Goal: Information Seeking & Learning: Learn about a topic

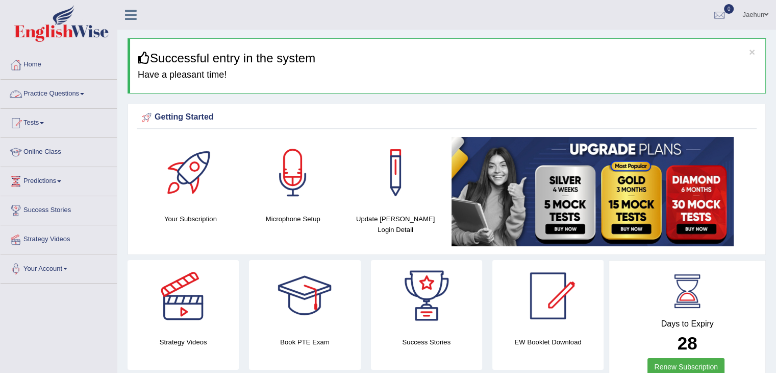
click at [77, 89] on link "Practice Questions" at bounding box center [59, 93] width 116 height 26
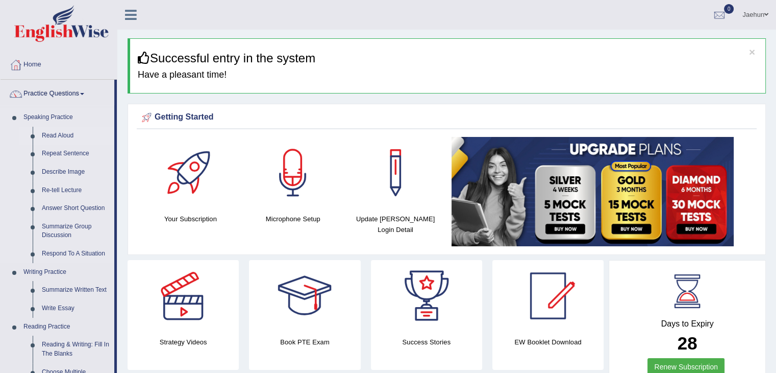
click at [59, 137] on link "Read Aloud" at bounding box center [75, 136] width 77 height 18
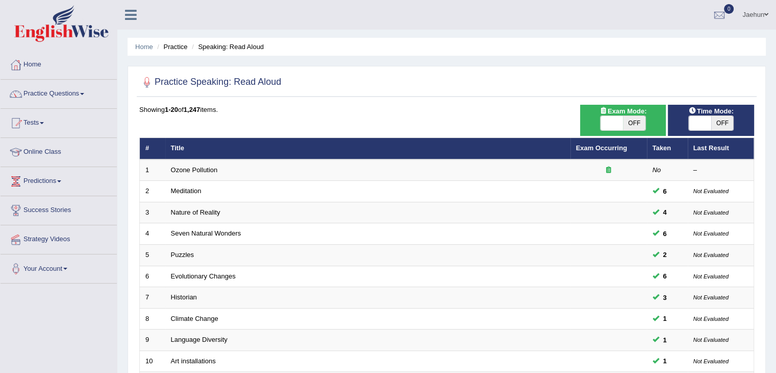
click at [718, 124] on span "OFF" at bounding box center [723, 123] width 22 height 14
checkbox input "true"
click at [718, 124] on div "ON OFF" at bounding box center [700, 123] width 67 height 14
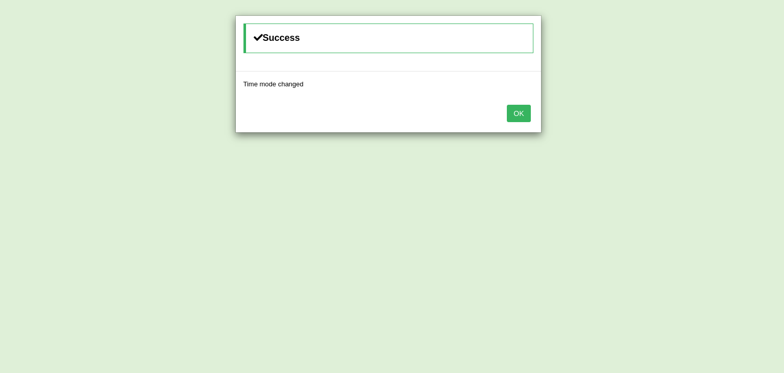
click at [513, 110] on button "OK" at bounding box center [518, 113] width 23 height 17
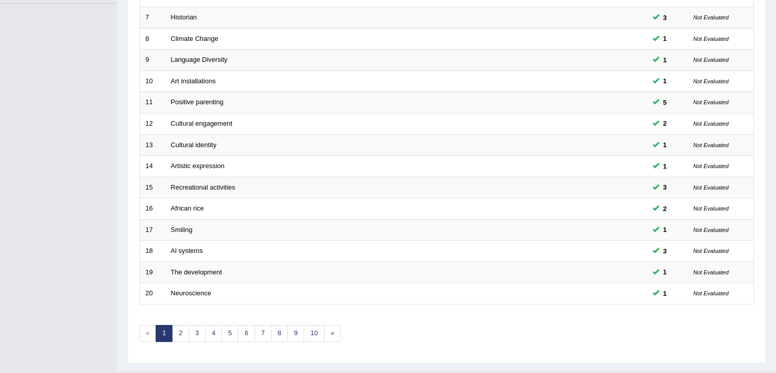
scroll to position [300, 0]
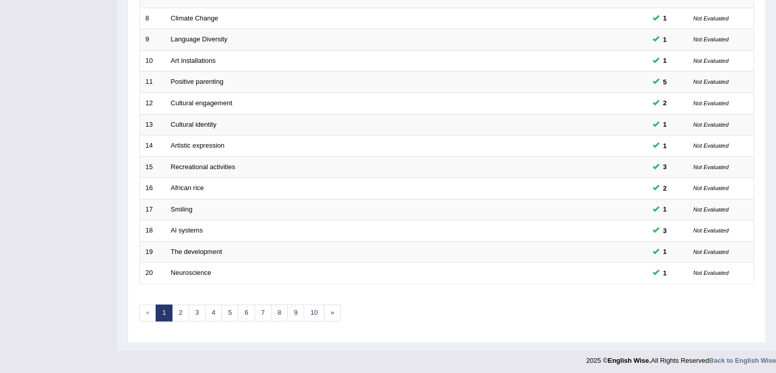
click at [195, 317] on div "Showing 1-20 of 1,247 items. # Title Exam Occurring Taken Last Result 1 Ozone P…" at bounding box center [446, 68] width 615 height 529
click at [196, 312] on link "3" at bounding box center [197, 312] width 17 height 17
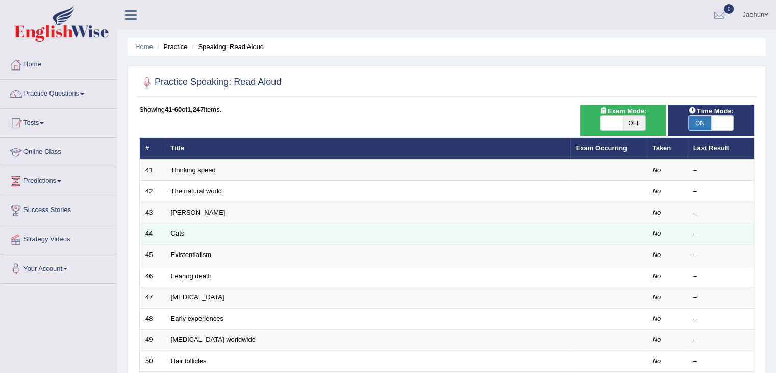
scroll to position [77, 0]
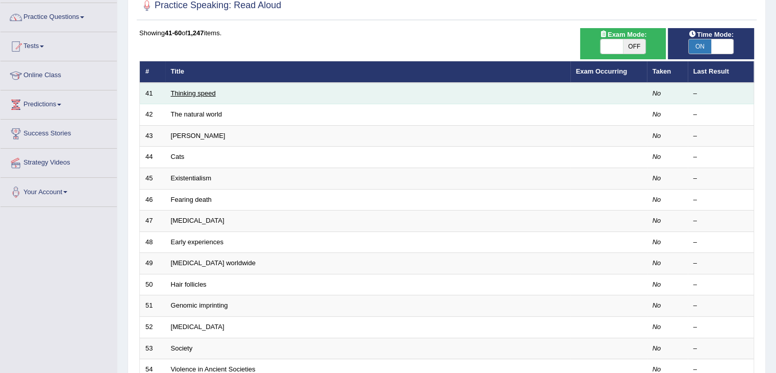
click at [193, 90] on link "Thinking speed" at bounding box center [193, 93] width 45 height 8
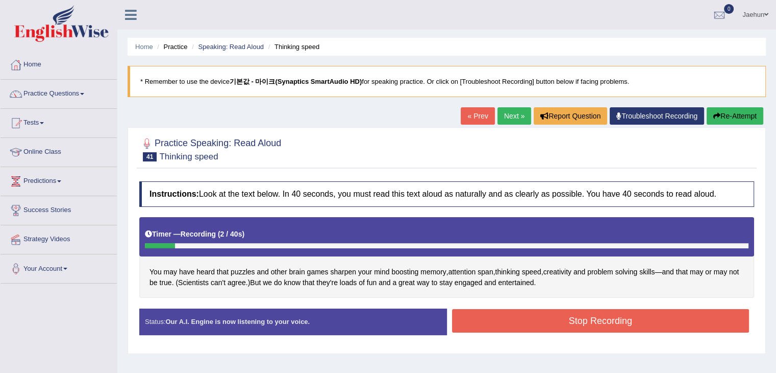
click at [645, 50] on ul "Home Practice Speaking: Read Aloud Thinking speed" at bounding box center [447, 47] width 639 height 18
click at [718, 116] on icon "button" at bounding box center [717, 115] width 7 height 7
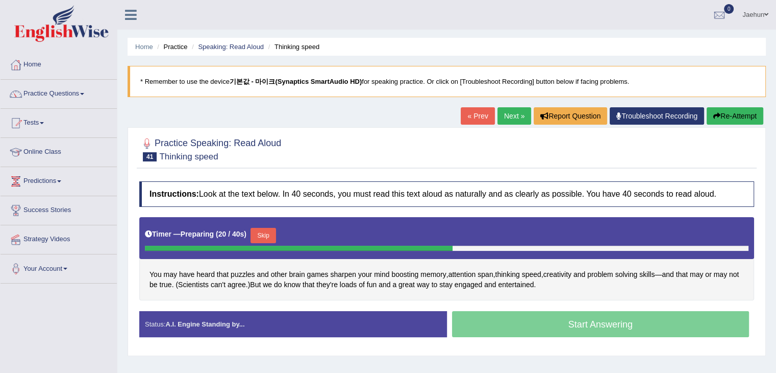
click at [725, 115] on button "Re-Attempt" at bounding box center [735, 115] width 57 height 17
click at [725, 113] on button "Re-Attempt" at bounding box center [735, 115] width 57 height 17
click at [486, 272] on span "span" at bounding box center [485, 274] width 15 height 11
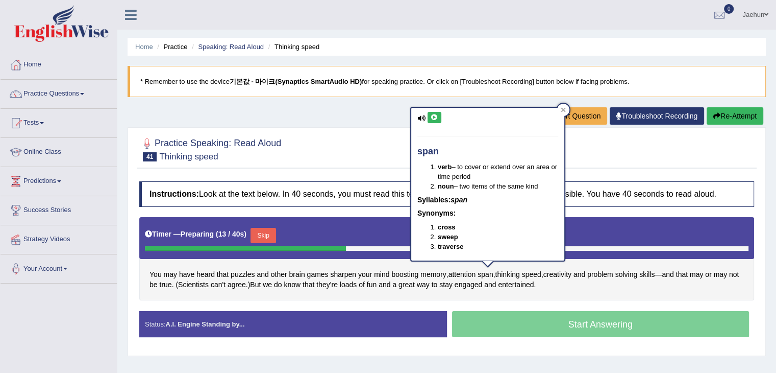
click at [435, 117] on icon at bounding box center [435, 117] width 8 height 6
click at [565, 109] on icon at bounding box center [563, 109] width 5 height 5
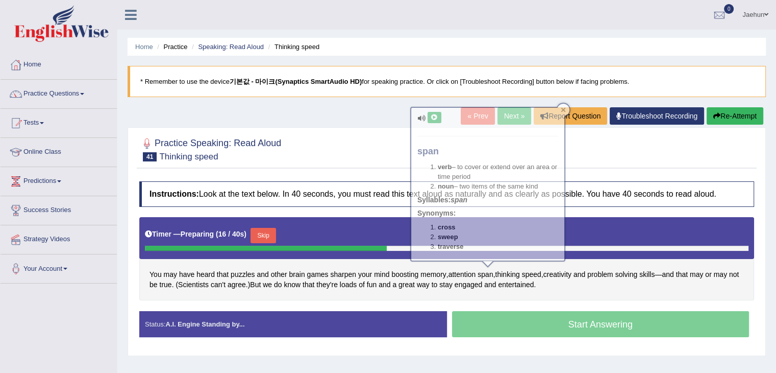
click at [565, 109] on icon at bounding box center [563, 109] width 5 height 5
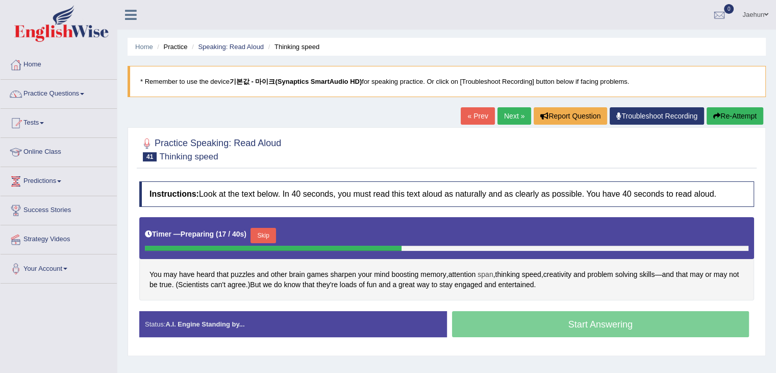
click at [482, 270] on span "span" at bounding box center [485, 274] width 15 height 11
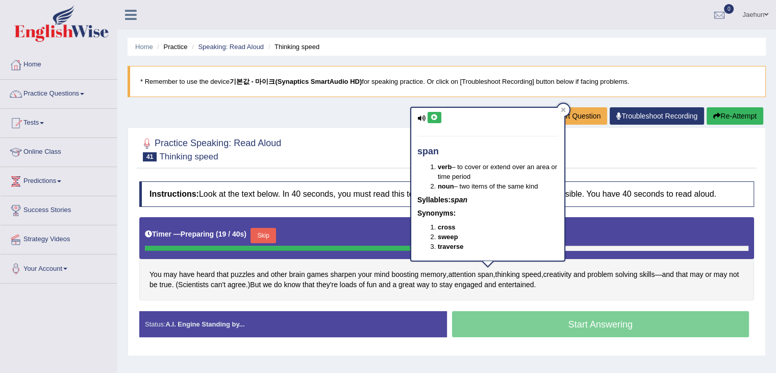
drag, startPoint x: 537, startPoint y: 226, endPoint x: 574, endPoint y: 202, distance: 43.9
click at [574, 202] on body "Toggle navigation Home Practice Questions Speaking Practice Read Aloud Repeat S…" at bounding box center [388, 186] width 776 height 373
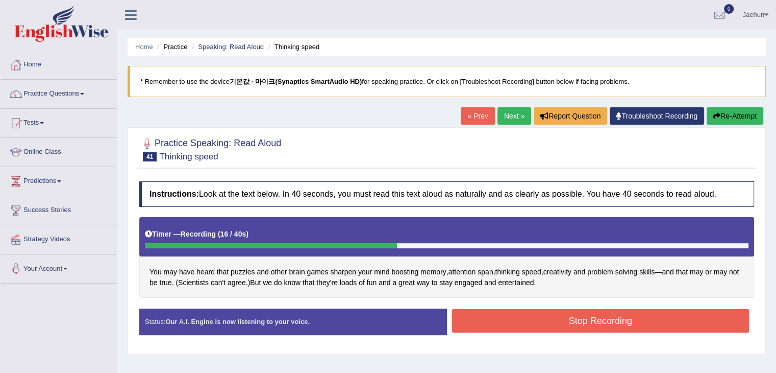
click at [731, 117] on button "Re-Attempt" at bounding box center [735, 115] width 57 height 17
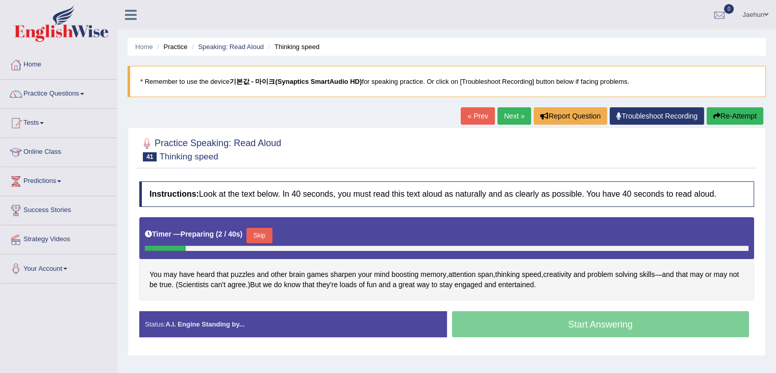
scroll to position [33, 0]
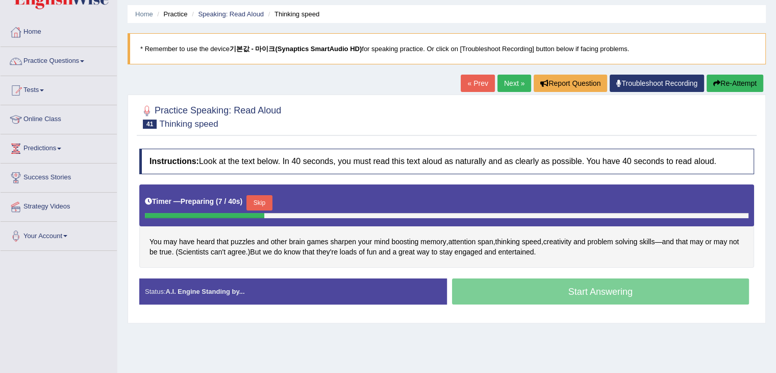
click at [265, 198] on button "Skip" at bounding box center [260, 202] width 26 height 15
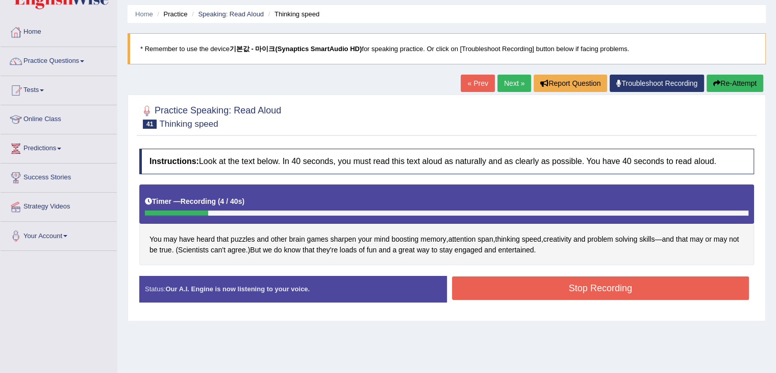
click at [714, 81] on icon "button" at bounding box center [717, 83] width 7 height 7
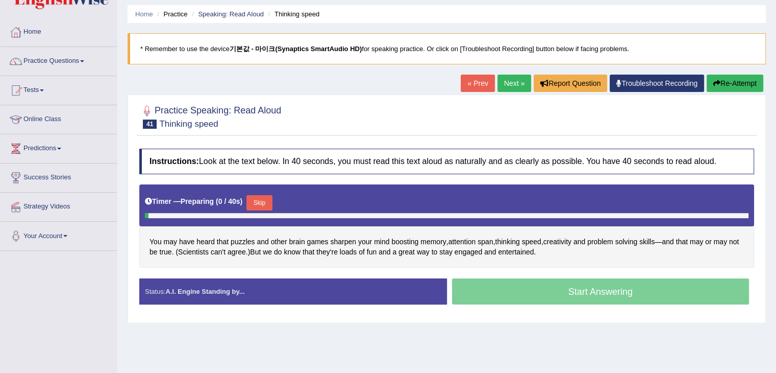
click at [260, 195] on button "Skip" at bounding box center [260, 202] width 26 height 15
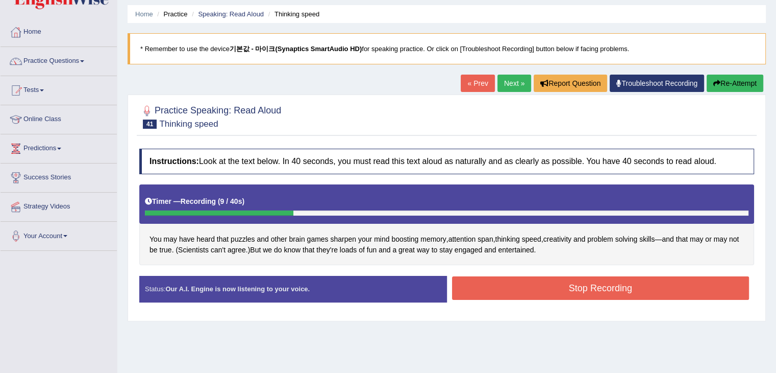
drag, startPoint x: 383, startPoint y: 191, endPoint x: 482, endPoint y: 191, distance: 99.0
click at [482, 192] on div "Timer — Recording ( 9 / 40s )" at bounding box center [447, 201] width 604 height 18
click at [597, 287] on button "Stop Recording" at bounding box center [601, 287] width 298 height 23
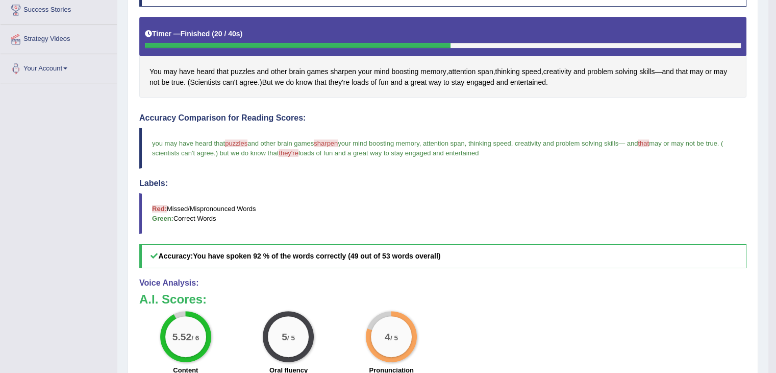
scroll to position [200, 0]
click at [240, 142] on span "puzzles" at bounding box center [236, 144] width 22 height 8
click at [244, 69] on span "puzzles" at bounding box center [243, 72] width 24 height 11
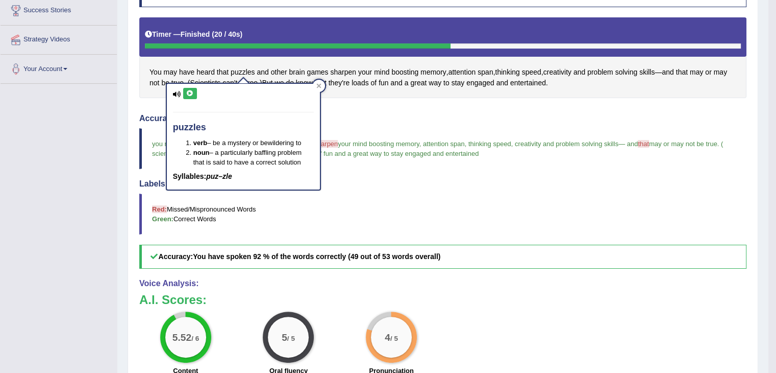
click at [184, 94] on button at bounding box center [190, 93] width 14 height 11
click at [321, 90] on div at bounding box center [319, 86] width 12 height 12
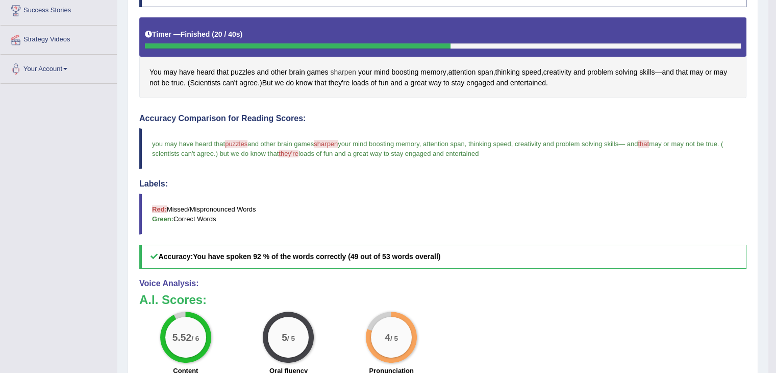
click at [343, 67] on span "sharpen" at bounding box center [343, 72] width 26 height 11
click at [343, 67] on div at bounding box center [346, 60] width 19 height 19
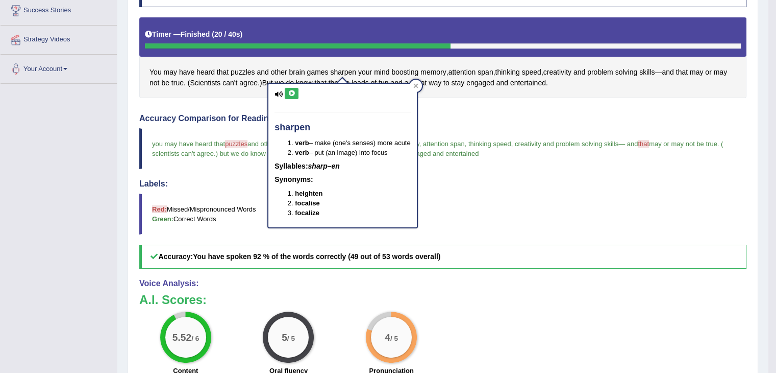
click at [288, 92] on icon at bounding box center [292, 93] width 8 height 6
click at [413, 87] on div at bounding box center [416, 86] width 12 height 12
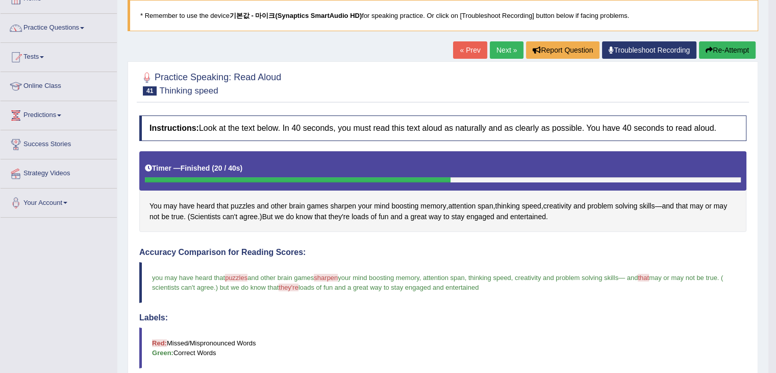
scroll to position [67, 0]
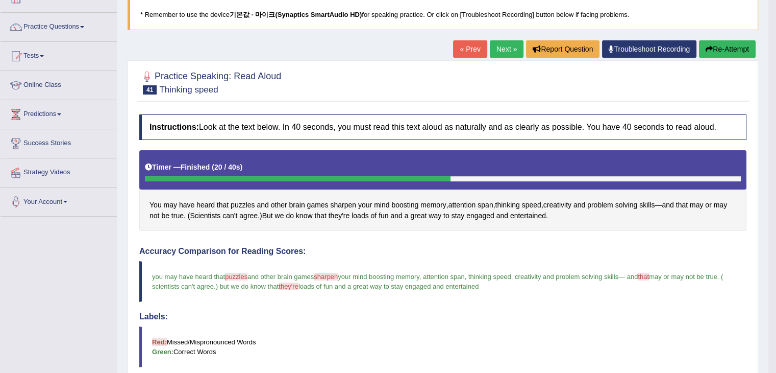
click at [507, 44] on link "Next »" at bounding box center [507, 48] width 34 height 17
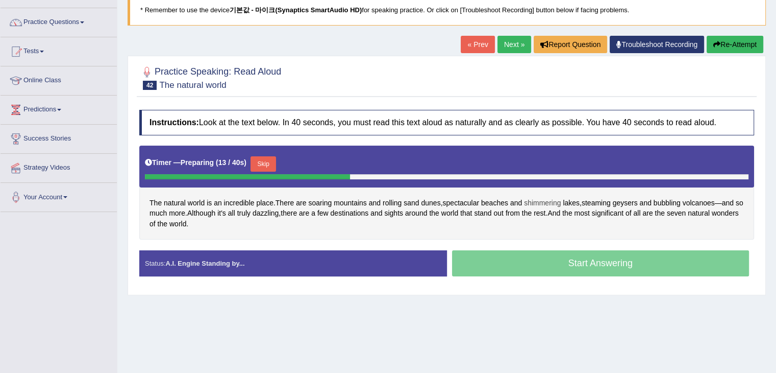
click at [533, 201] on span "shimmering" at bounding box center [542, 203] width 37 height 11
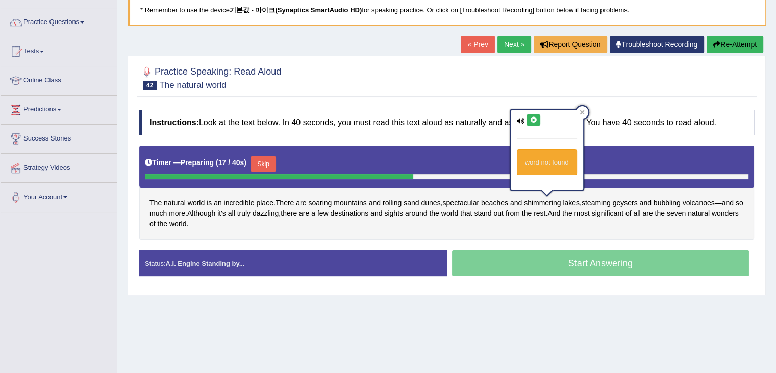
click at [531, 122] on button at bounding box center [534, 119] width 14 height 11
click at [534, 115] on button at bounding box center [534, 119] width 14 height 11
click at [581, 111] on icon at bounding box center [582, 112] width 5 height 5
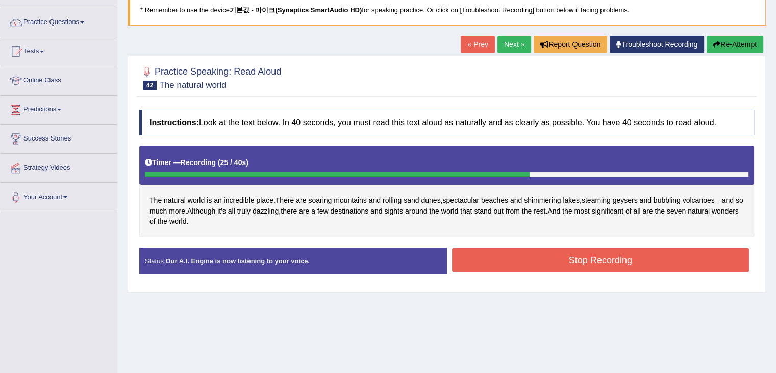
click at [635, 257] on button "Stop Recording" at bounding box center [601, 259] width 298 height 23
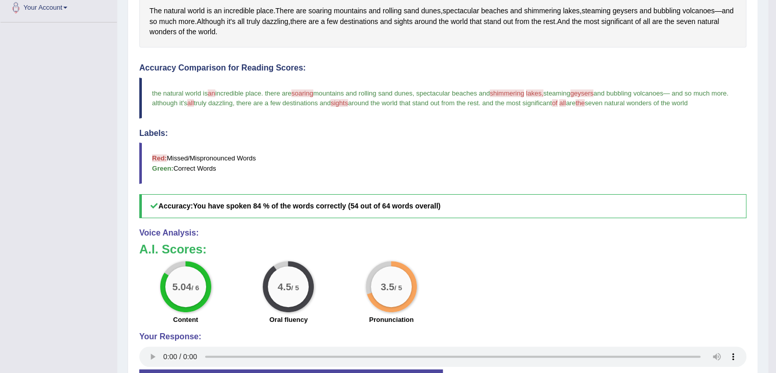
scroll to position [159, 0]
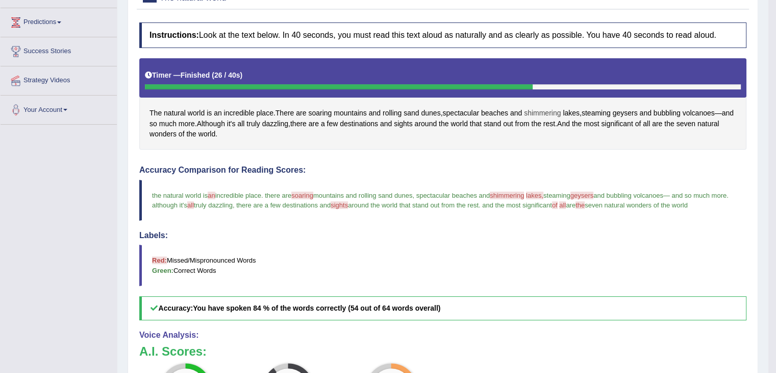
click at [534, 109] on span "shimmering" at bounding box center [542, 113] width 37 height 11
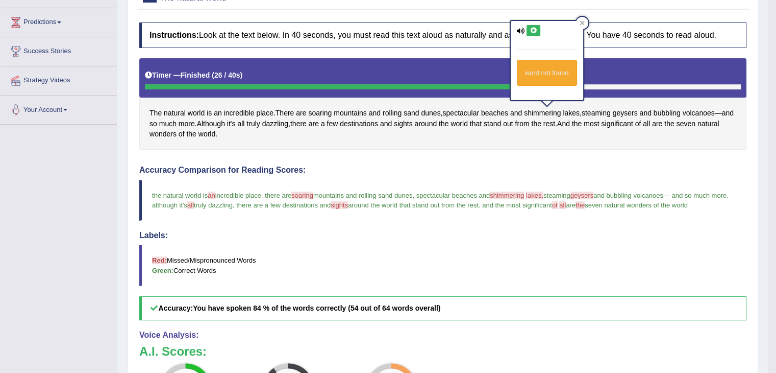
click at [534, 33] on button at bounding box center [534, 30] width 14 height 11
click at [592, 109] on span "steaming" at bounding box center [596, 113] width 29 height 11
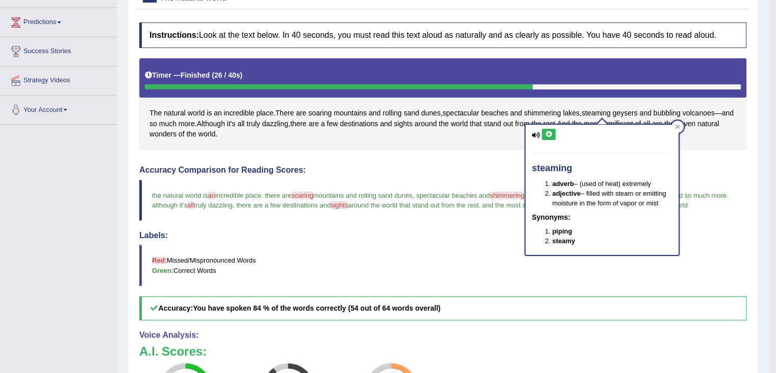
click at [550, 131] on icon at bounding box center [549, 134] width 8 height 6
click at [681, 127] on div at bounding box center [678, 126] width 12 height 12
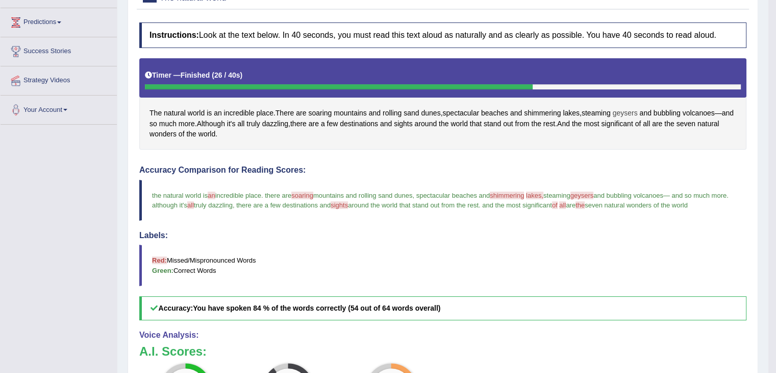
click at [636, 110] on span "geysers" at bounding box center [625, 113] width 25 height 11
click at [636, 110] on div at bounding box center [634, 100] width 19 height 19
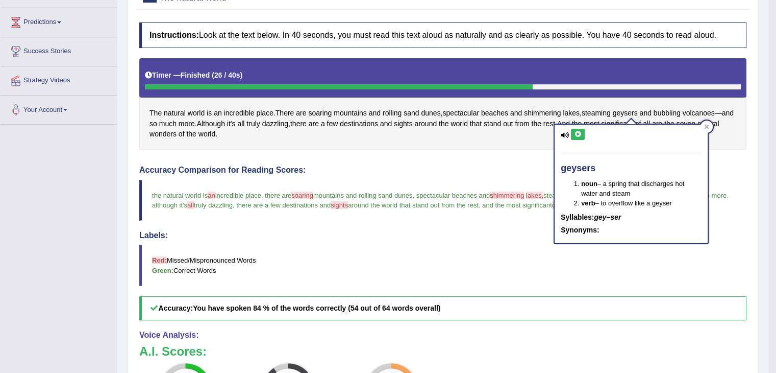
click at [573, 133] on button at bounding box center [578, 134] width 14 height 11
click at [577, 132] on icon at bounding box center [578, 134] width 8 height 6
click at [706, 129] on div at bounding box center [707, 126] width 12 height 12
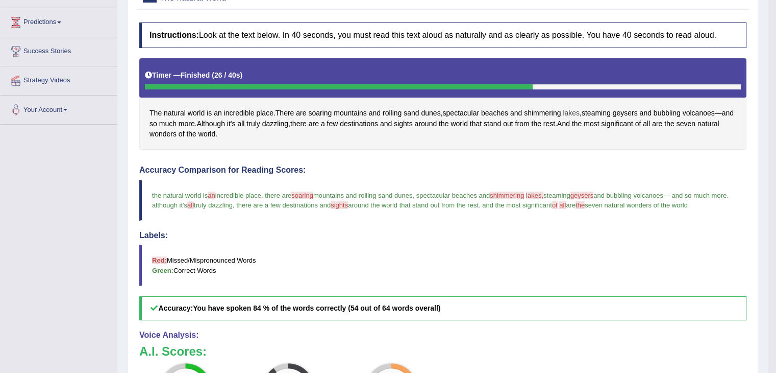
click at [571, 110] on span "lakes" at bounding box center [571, 113] width 17 height 11
click at [571, 110] on body "Toggle navigation Home Practice Questions Speaking Practice Read Aloud Repeat S…" at bounding box center [388, 27] width 776 height 373
click at [571, 110] on span "lakes" at bounding box center [571, 113] width 17 height 11
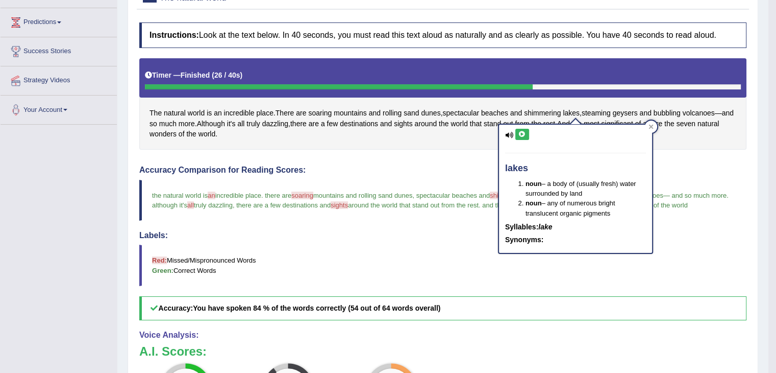
click at [523, 126] on div "lakes noun – a body of (usually fresh) water surrounded by land noun – any of n…" at bounding box center [575, 189] width 153 height 128
click at [521, 129] on button at bounding box center [523, 134] width 14 height 11
click at [317, 110] on span "soaring" at bounding box center [319, 113] width 23 height 11
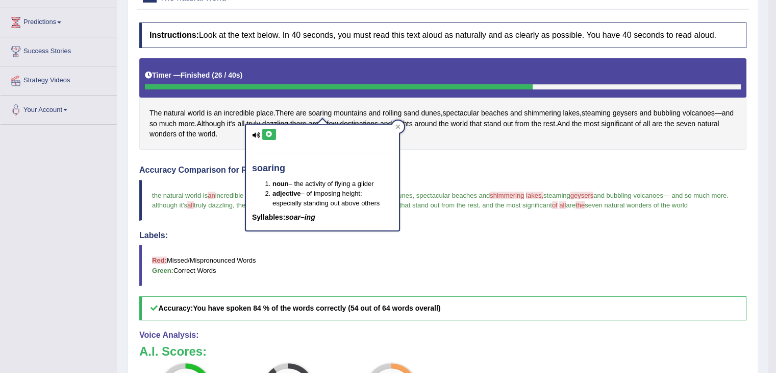
click at [271, 137] on button at bounding box center [269, 134] width 14 height 11
click at [400, 127] on icon at bounding box center [398, 126] width 5 height 5
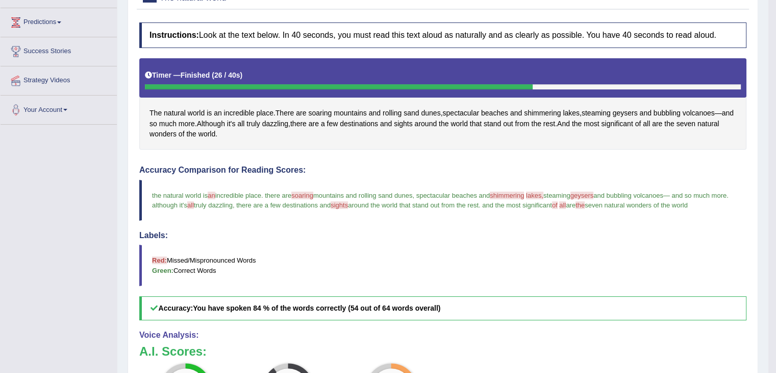
scroll to position [98, 0]
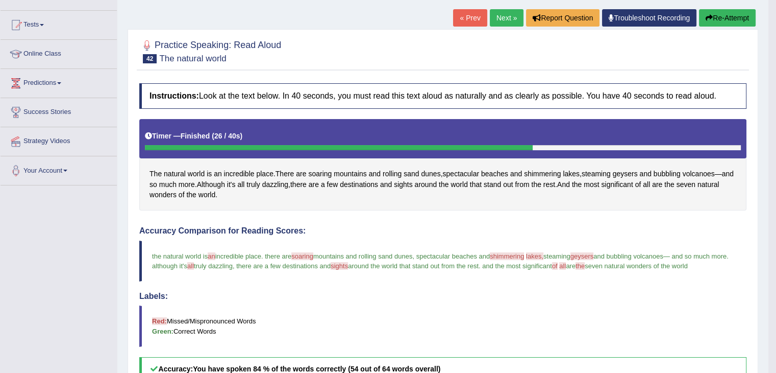
click at [509, 21] on link "Next »" at bounding box center [507, 17] width 34 height 17
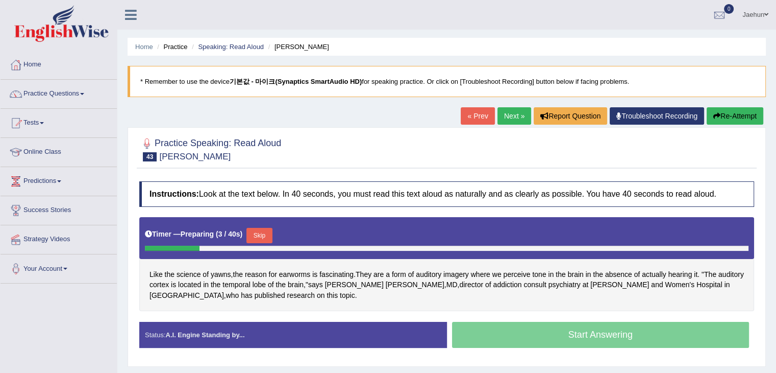
scroll to position [13, 0]
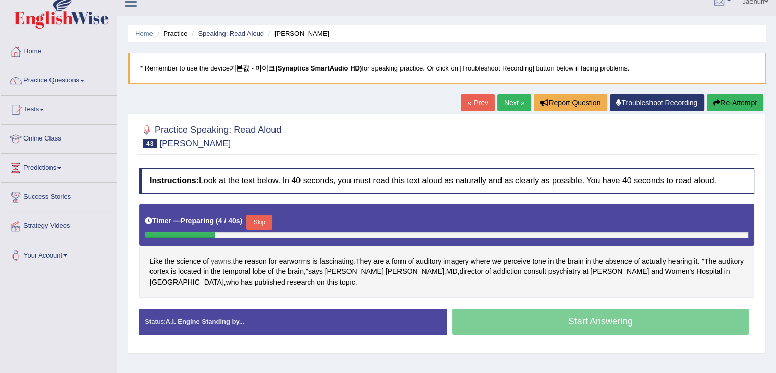
click at [215, 258] on span "yawns" at bounding box center [221, 261] width 20 height 11
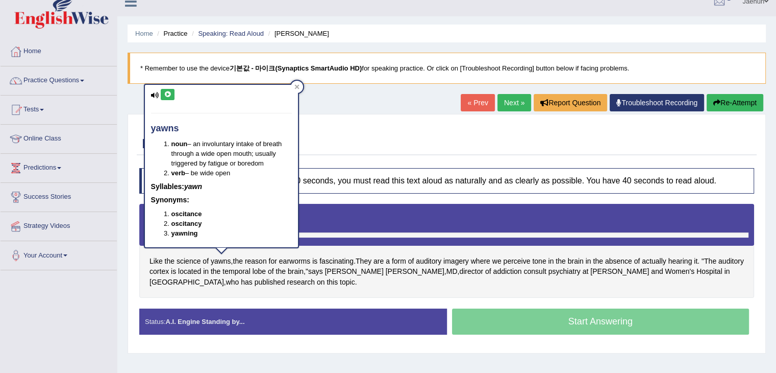
click at [168, 96] on icon at bounding box center [168, 94] width 8 height 6
click at [300, 259] on span "earworms" at bounding box center [294, 261] width 31 height 11
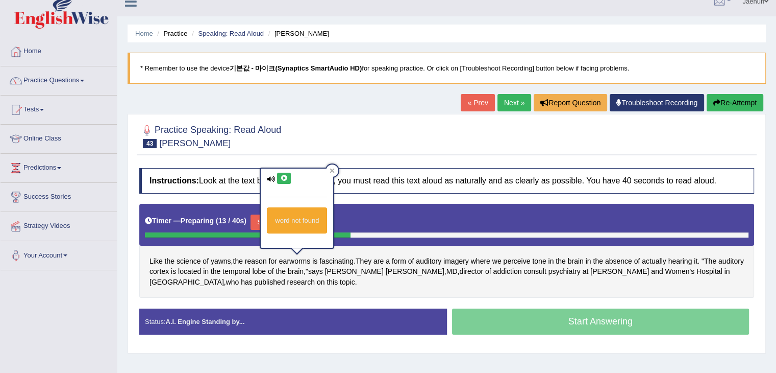
click at [276, 177] on div "word not found" at bounding box center [297, 207] width 72 height 79
click at [284, 178] on icon at bounding box center [284, 178] width 8 height 6
click at [285, 180] on icon at bounding box center [284, 178] width 8 height 6
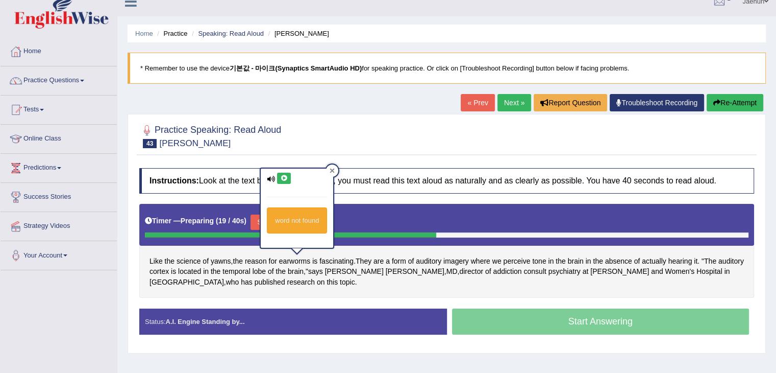
click at [333, 168] on icon at bounding box center [332, 170] width 5 height 5
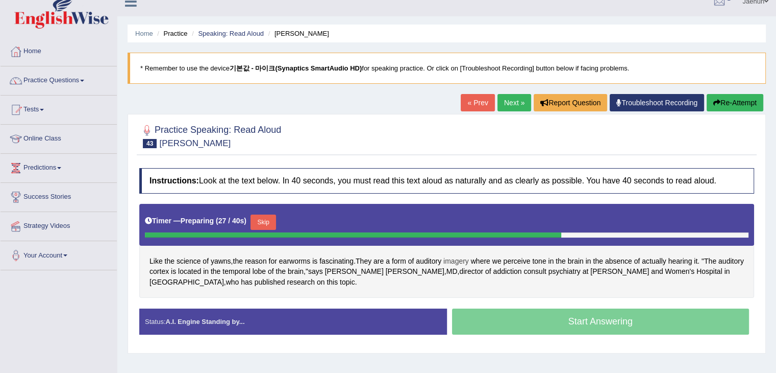
click at [468, 262] on span "imagery" at bounding box center [457, 261] width 26 height 11
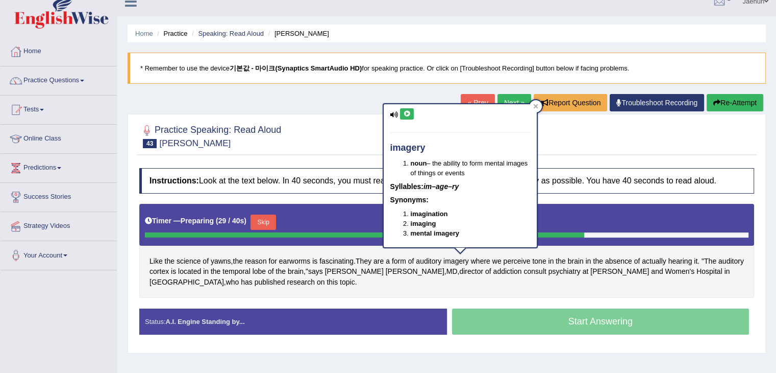
click at [400, 113] on button at bounding box center [407, 113] width 14 height 11
click at [531, 107] on div at bounding box center [536, 106] width 12 height 12
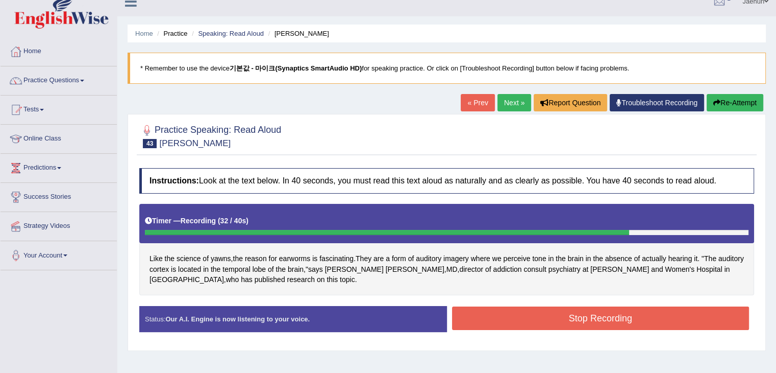
click at [621, 309] on button "Stop Recording" at bounding box center [601, 317] width 298 height 23
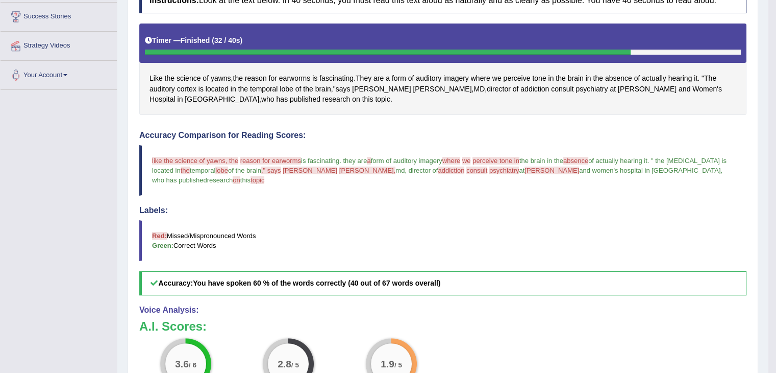
scroll to position [194, 0]
click at [367, 88] on span "Samata" at bounding box center [381, 88] width 59 height 11
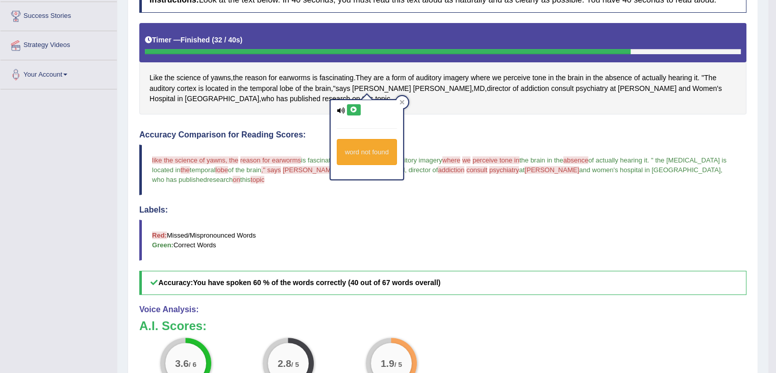
click at [351, 105] on button at bounding box center [354, 109] width 14 height 11
click at [413, 85] on span "Sharma" at bounding box center [442, 88] width 59 height 11
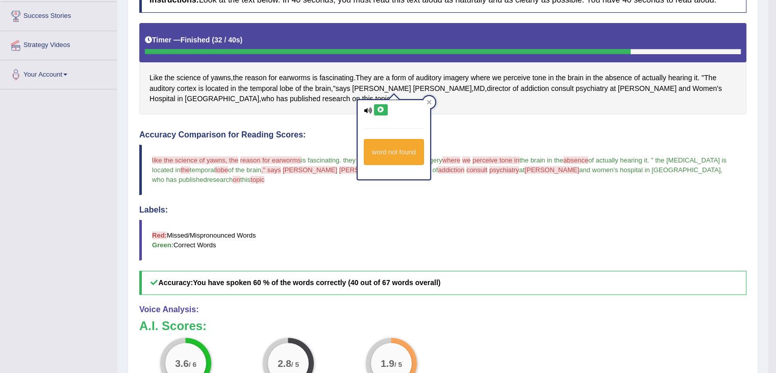
click at [377, 102] on div "word not found" at bounding box center [394, 139] width 72 height 79
click at [378, 104] on button at bounding box center [381, 109] width 14 height 11
click at [388, 105] on div "word not found" at bounding box center [394, 139] width 72 height 79
click at [430, 100] on icon at bounding box center [429, 102] width 5 height 5
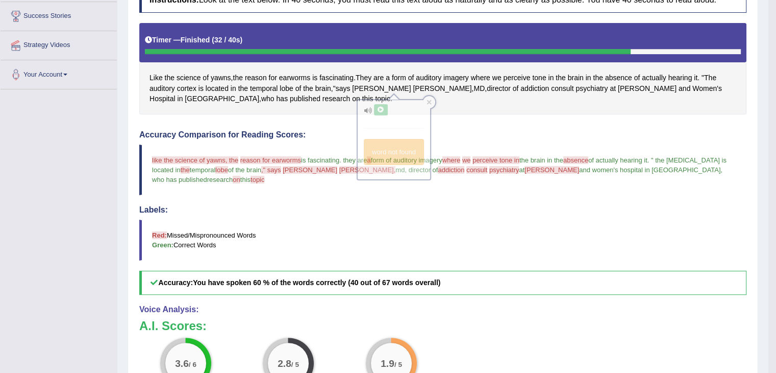
click at [430, 100] on icon at bounding box center [429, 102] width 5 height 5
click at [576, 85] on span "psychiatry" at bounding box center [592, 88] width 32 height 11
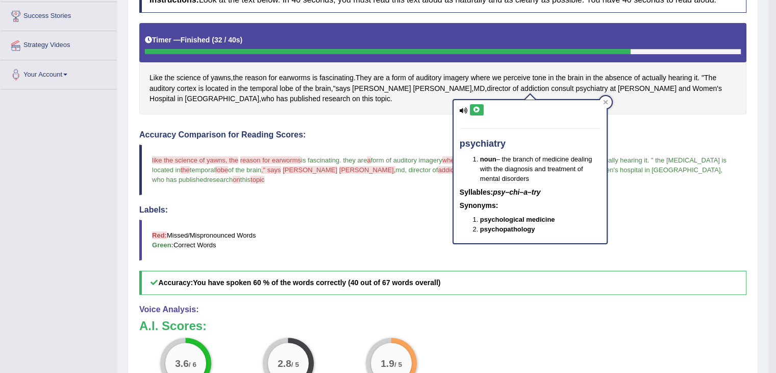
click at [472, 111] on button at bounding box center [477, 109] width 14 height 11
click at [604, 98] on div at bounding box center [606, 102] width 12 height 12
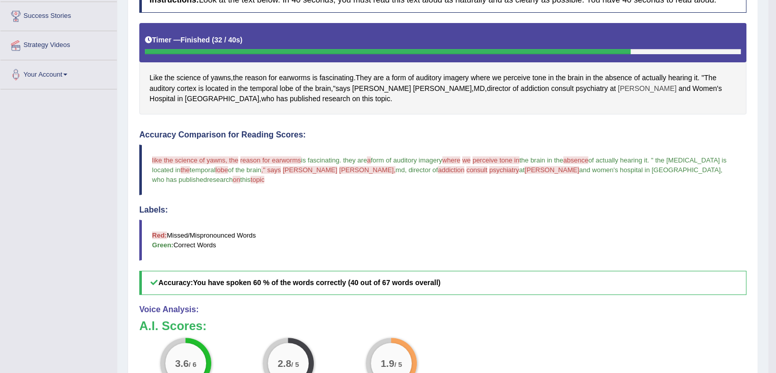
click at [618, 85] on span "[PERSON_NAME]" at bounding box center [647, 88] width 59 height 11
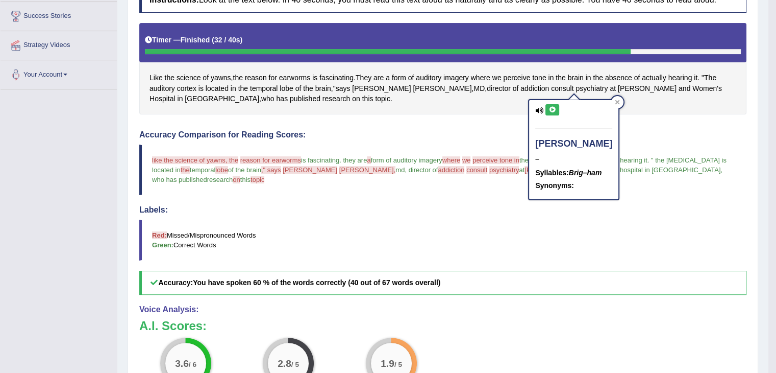
click at [551, 110] on icon at bounding box center [553, 110] width 8 height 6
click at [552, 107] on icon at bounding box center [553, 110] width 8 height 6
click at [616, 103] on icon at bounding box center [618, 102] width 5 height 5
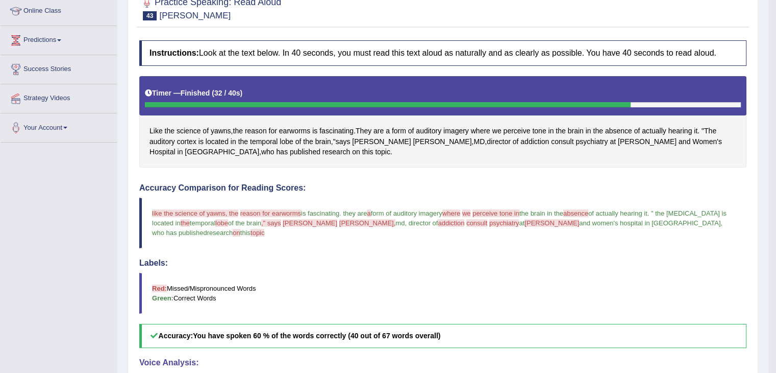
scroll to position [141, 0]
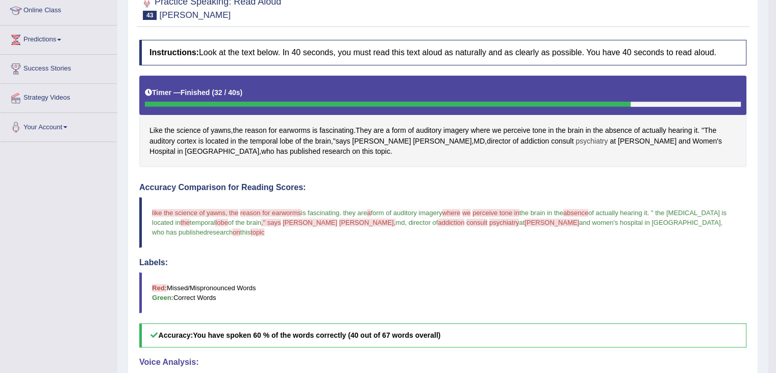
click at [576, 140] on span "psychiatry" at bounding box center [592, 141] width 32 height 11
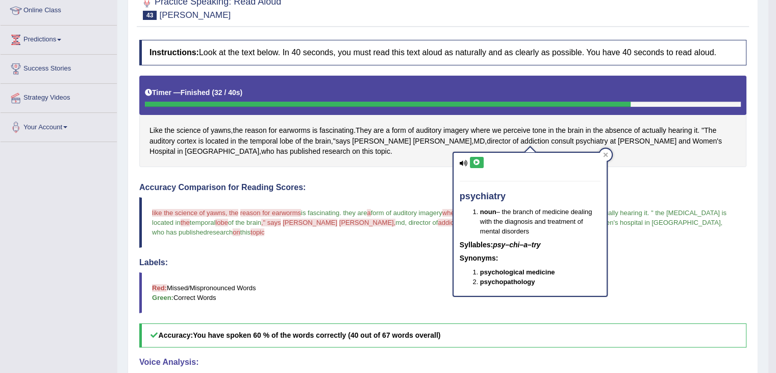
click at [478, 154] on div "psychiatry noun – the branch of medicine dealing with the diagnosis and treatme…" at bounding box center [530, 224] width 153 height 143
click at [478, 158] on button at bounding box center [477, 162] width 14 height 11
click at [606, 156] on icon at bounding box center [605, 155] width 5 height 5
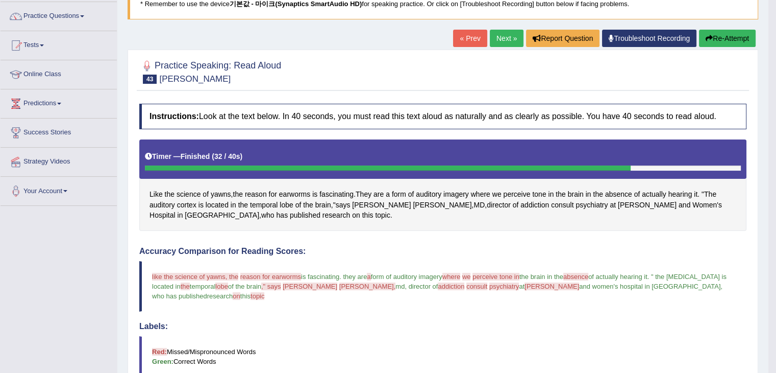
scroll to position [80, 0]
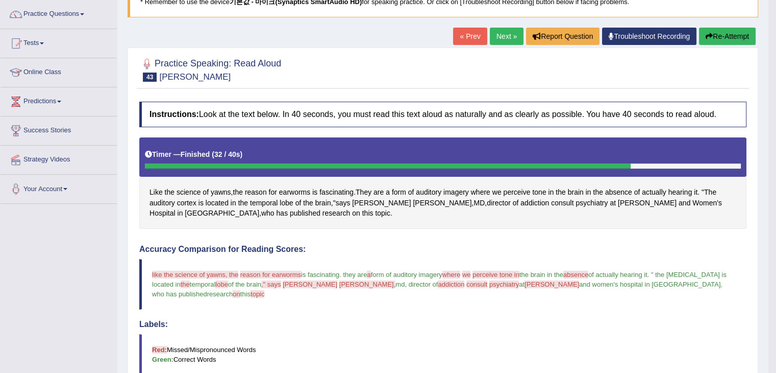
click at [720, 40] on button "Re-Attempt" at bounding box center [727, 36] width 57 height 17
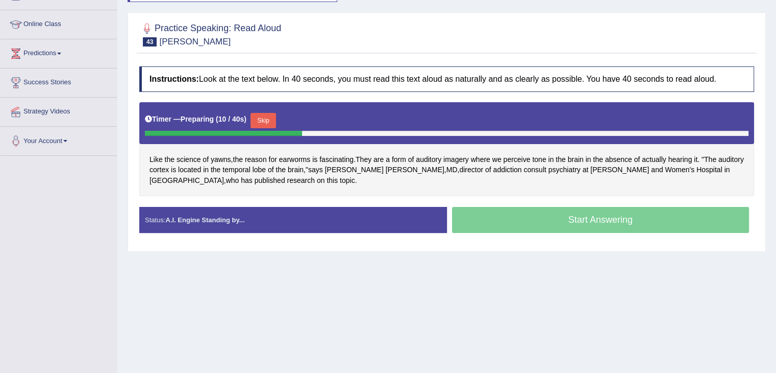
click at [267, 119] on button "Skip" at bounding box center [264, 120] width 26 height 15
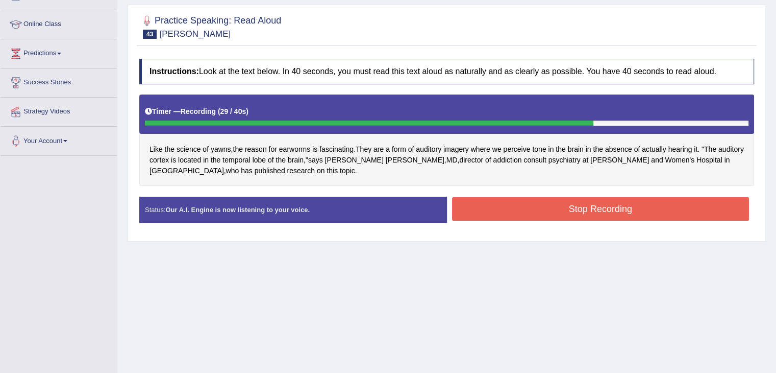
click at [583, 210] on button "Stop Recording" at bounding box center [601, 208] width 298 height 23
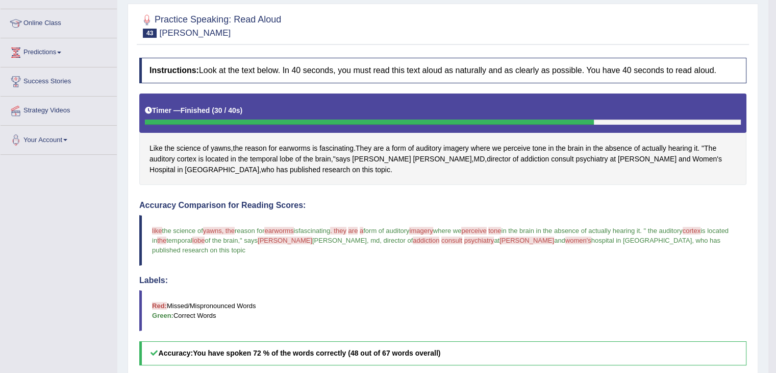
scroll to position [103, 0]
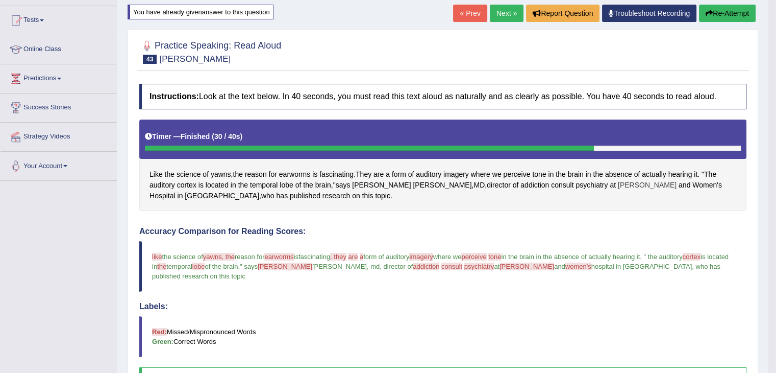
click at [618, 183] on span "[PERSON_NAME]" at bounding box center [647, 185] width 59 height 11
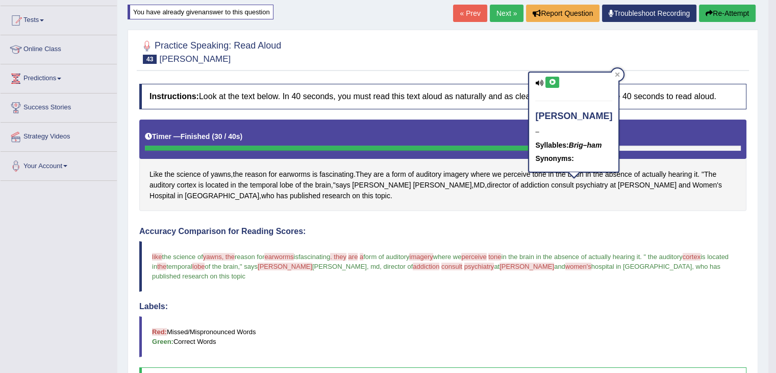
click at [555, 84] on icon at bounding box center [553, 82] width 8 height 6
click at [616, 74] on icon at bounding box center [618, 74] width 5 height 5
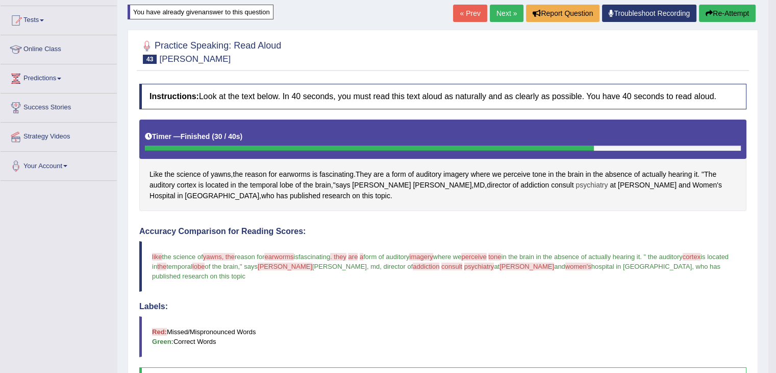
click at [576, 180] on span "psychiatry" at bounding box center [592, 185] width 32 height 11
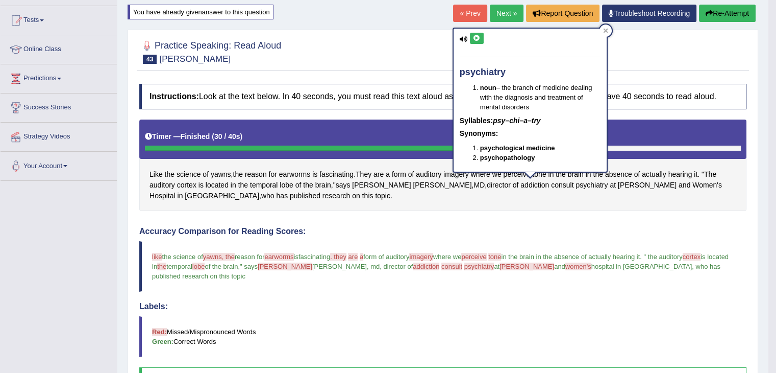
click at [484, 33] on div "psychiatry noun – the branch of medicine dealing with the diagnosis and treatme…" at bounding box center [530, 100] width 153 height 143
click at [482, 33] on button at bounding box center [477, 38] width 14 height 11
click at [604, 29] on icon at bounding box center [605, 30] width 5 height 5
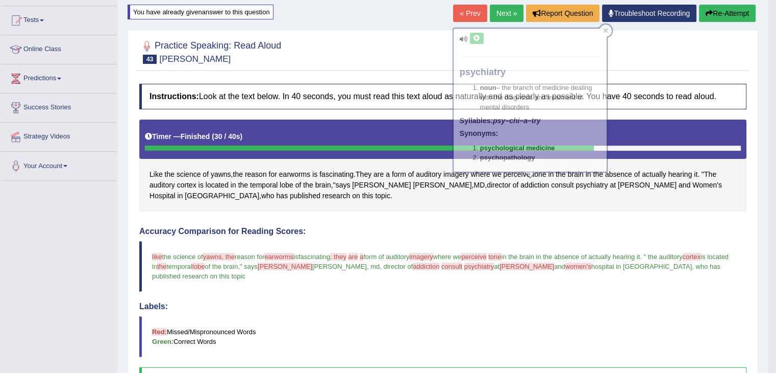
click at [604, 29] on icon at bounding box center [605, 30] width 5 height 5
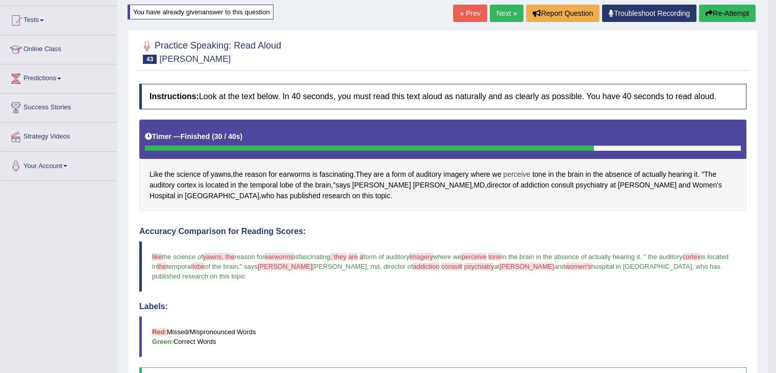
click at [527, 170] on span "perceive" at bounding box center [516, 174] width 27 height 11
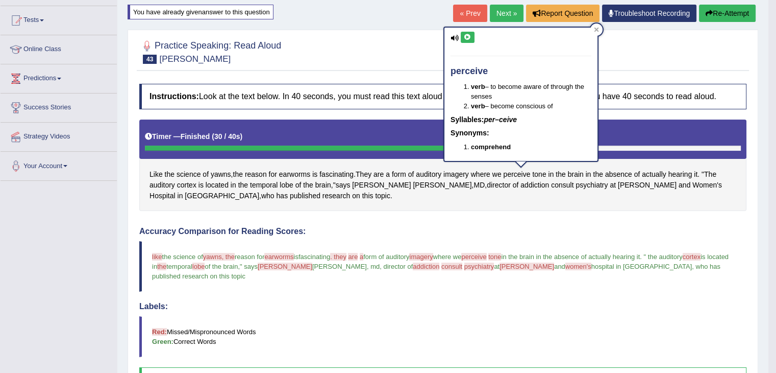
click at [470, 39] on icon at bounding box center [468, 37] width 8 height 6
click at [598, 30] on icon at bounding box center [597, 30] width 5 height 5
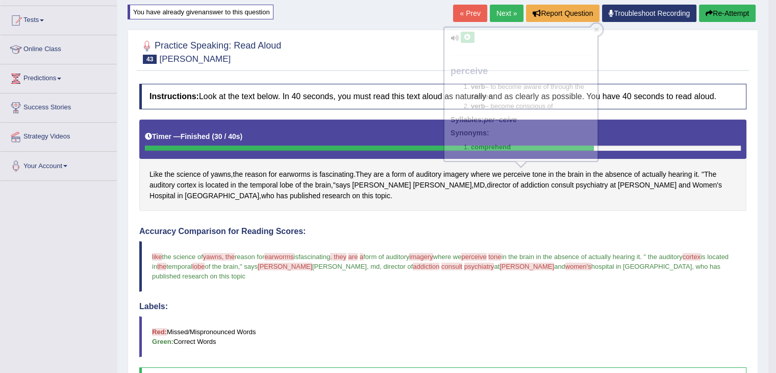
click at [598, 30] on icon at bounding box center [597, 30] width 5 height 5
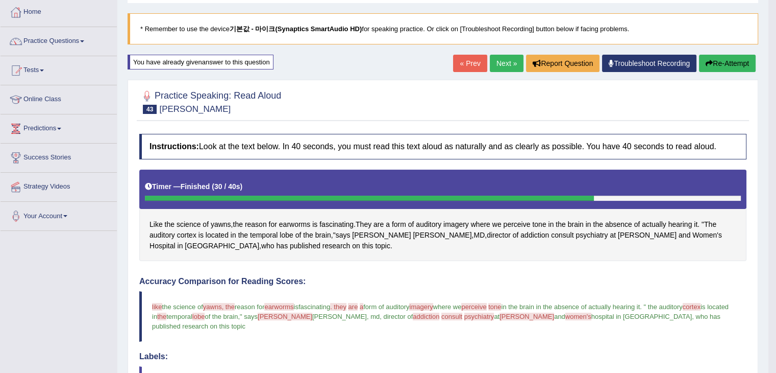
scroll to position [54, 0]
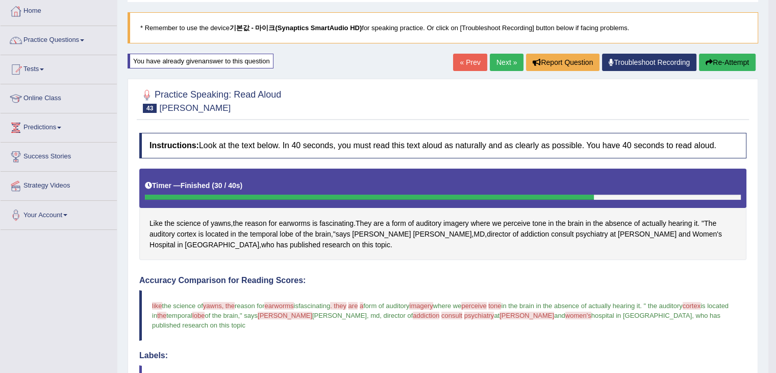
click at [714, 54] on button "Re-Attempt" at bounding box center [727, 62] width 57 height 17
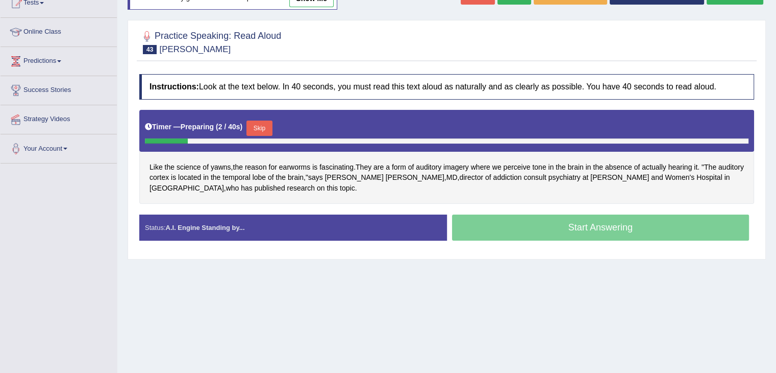
click at [259, 127] on button "Skip" at bounding box center [260, 127] width 26 height 15
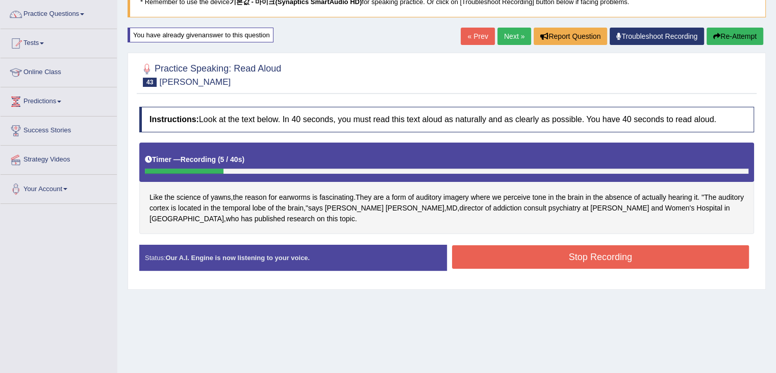
scroll to position [80, 0]
click at [717, 35] on icon "button" at bounding box center [717, 36] width 7 height 7
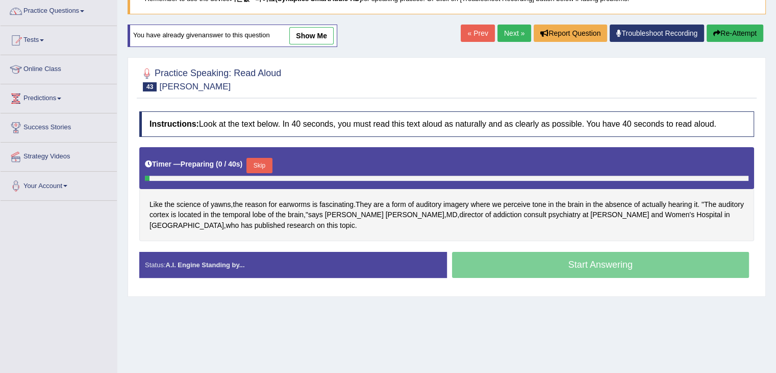
click at [267, 159] on button "Skip" at bounding box center [260, 165] width 26 height 15
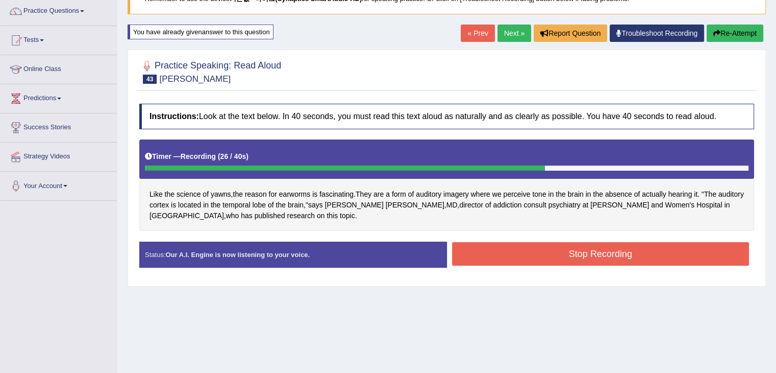
click at [625, 256] on button "Stop Recording" at bounding box center [601, 253] width 298 height 23
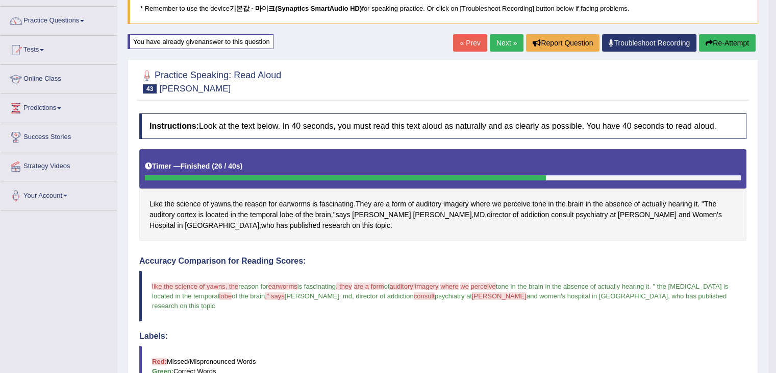
scroll to position [67, 0]
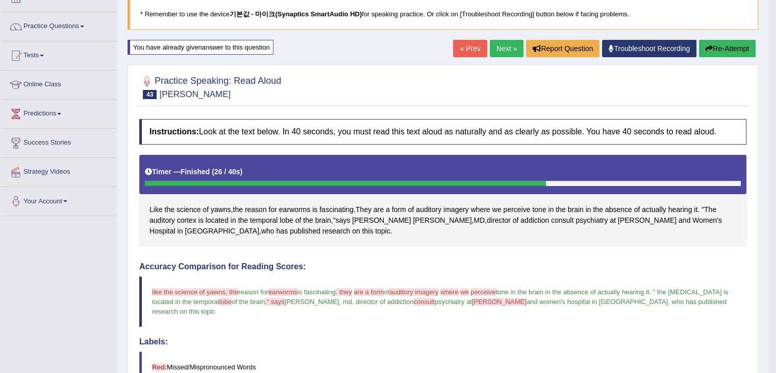
click at [496, 52] on link "Next »" at bounding box center [507, 48] width 34 height 17
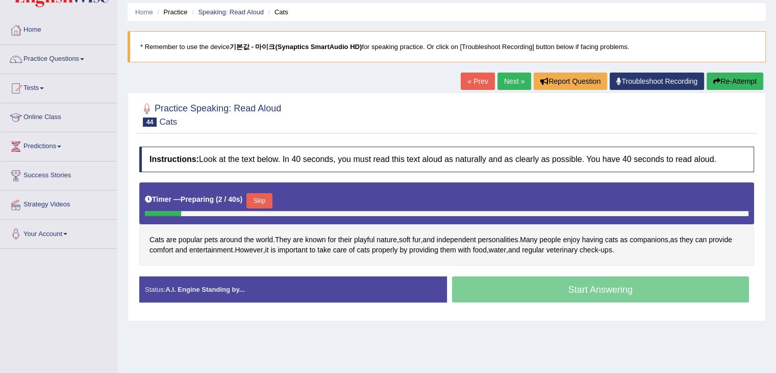
scroll to position [36, 0]
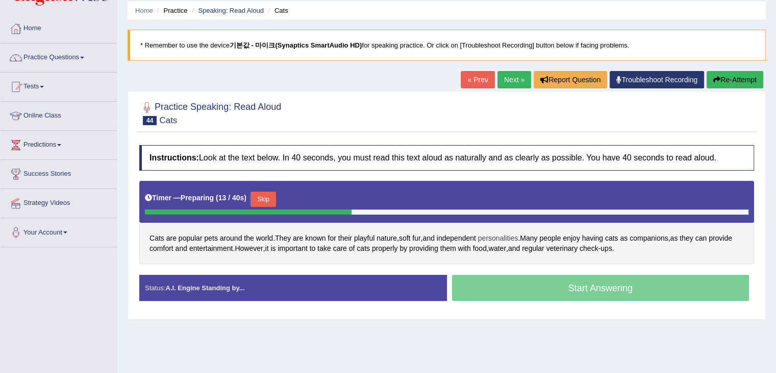
click at [507, 234] on span "personalities" at bounding box center [498, 238] width 40 height 11
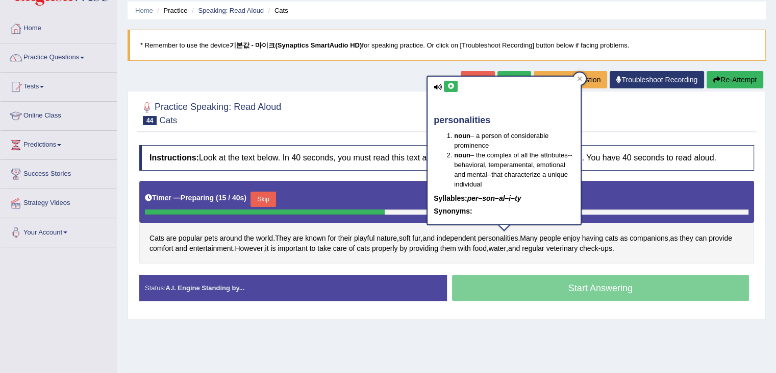
click at [455, 85] on button at bounding box center [451, 86] width 14 height 11
click at [581, 80] on icon at bounding box center [580, 79] width 5 height 5
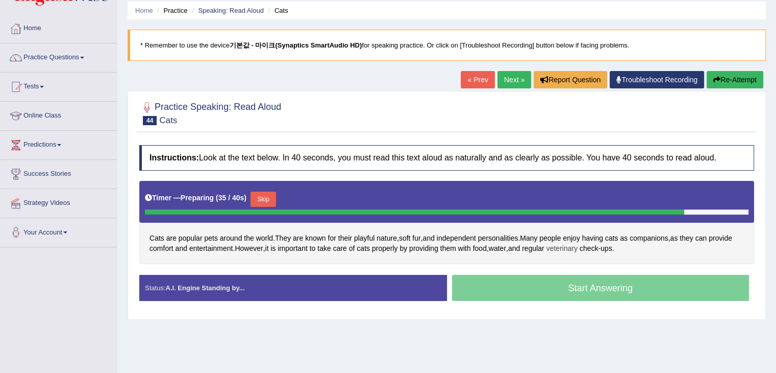
click at [573, 251] on span "veterinary" at bounding box center [562, 248] width 31 height 11
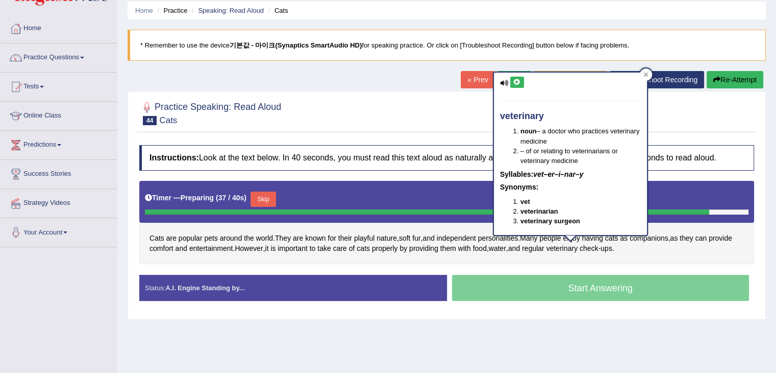
click at [515, 81] on icon at bounding box center [518, 82] width 8 height 6
click at [647, 72] on icon at bounding box center [646, 74] width 5 height 5
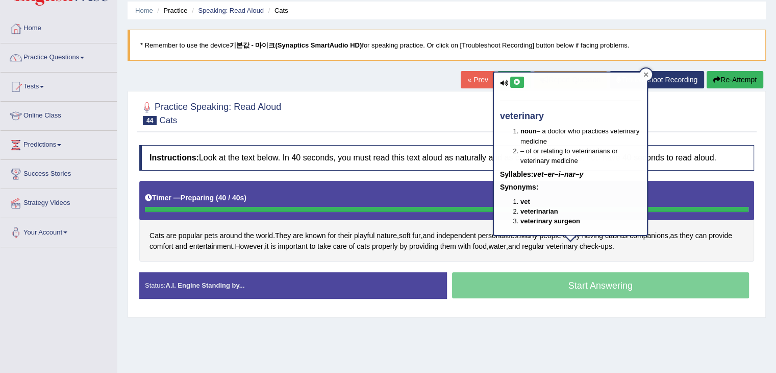
click at [647, 72] on icon at bounding box center [646, 74] width 5 height 5
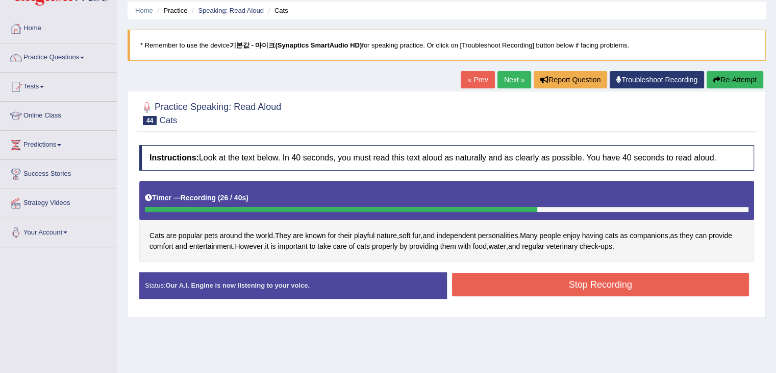
click at [612, 278] on button "Stop Recording" at bounding box center [601, 284] width 298 height 23
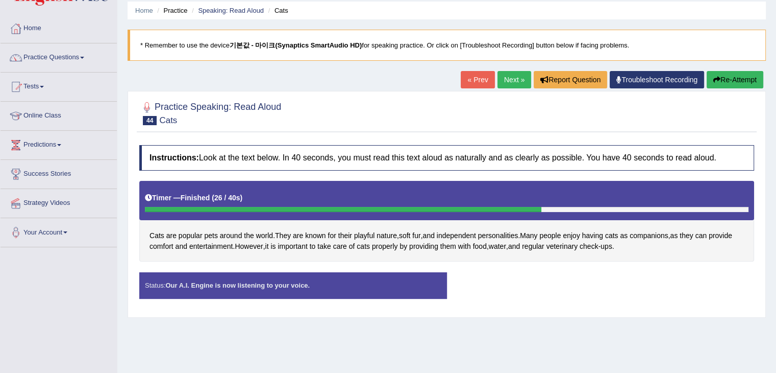
click at [612, 278] on div "Status: Our A.I. Engine is now listening to your voice. Start Answering Stop Re…" at bounding box center [446, 290] width 615 height 36
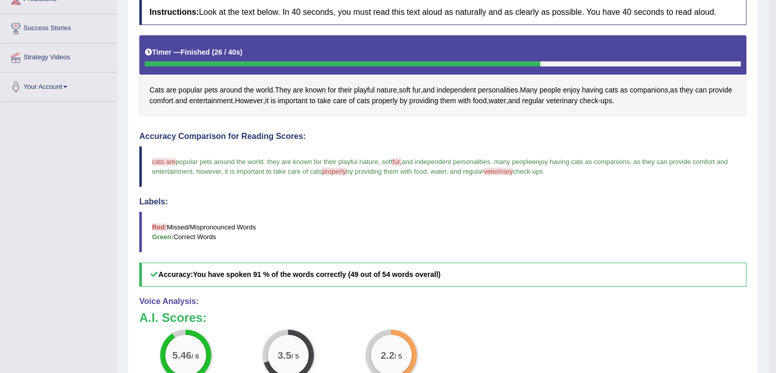
scroll to position [144, 0]
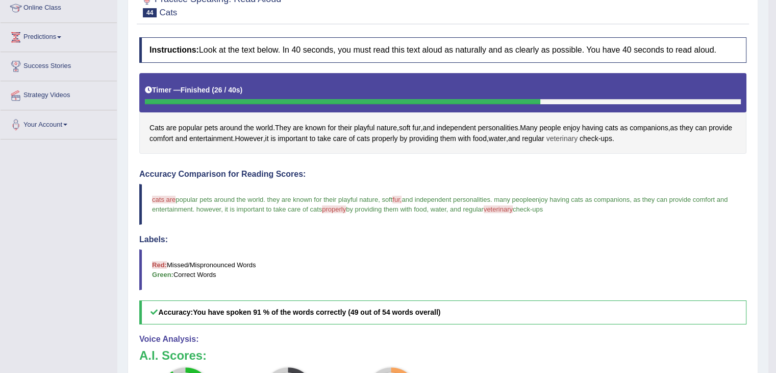
click at [578, 137] on span "veterinary" at bounding box center [562, 138] width 31 height 11
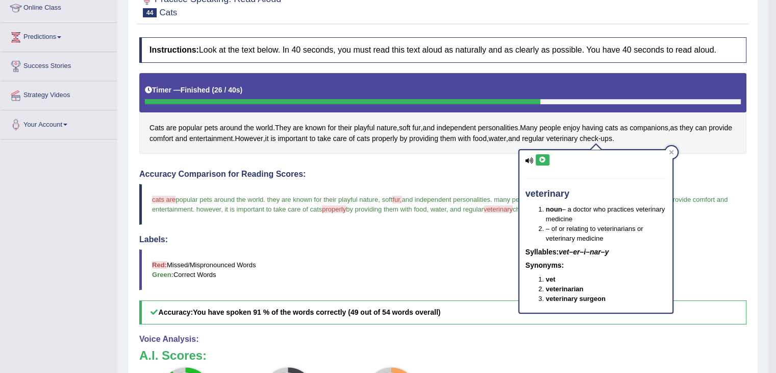
click at [542, 162] on icon at bounding box center [543, 160] width 8 height 6
click at [672, 153] on icon at bounding box center [671, 152] width 5 height 5
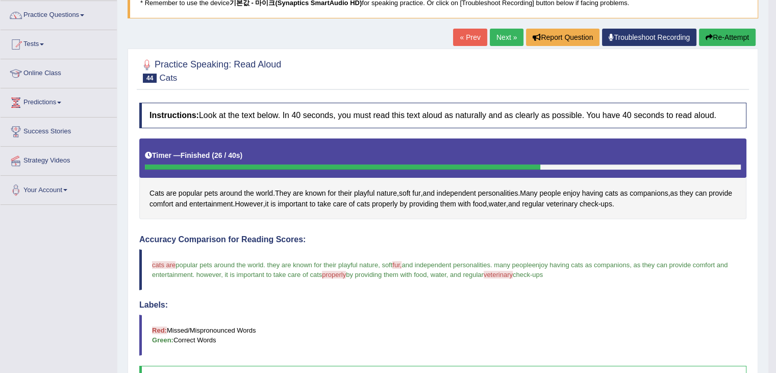
scroll to position [78, 0]
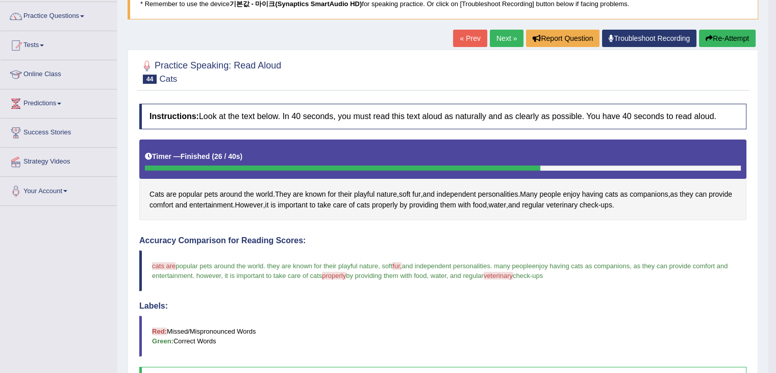
click at [502, 43] on link "Next »" at bounding box center [507, 38] width 34 height 17
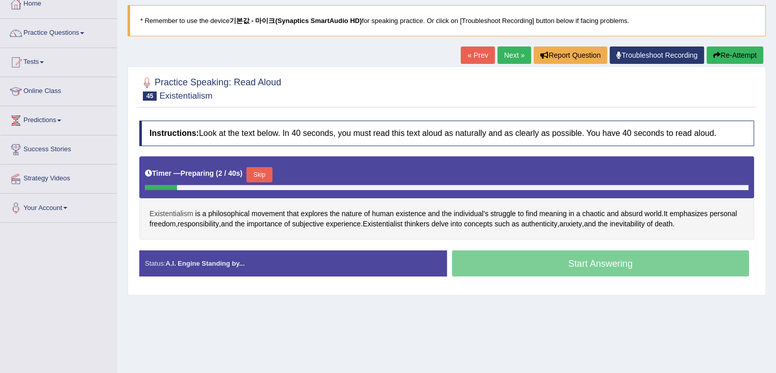
click at [182, 210] on span "Existentialism" at bounding box center [172, 213] width 44 height 11
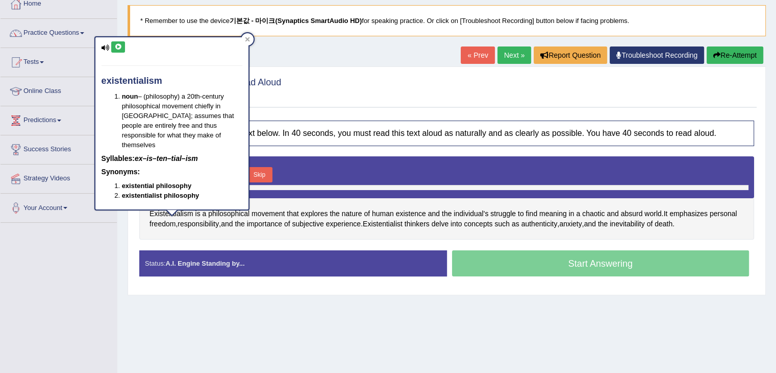
click at [116, 44] on icon at bounding box center [118, 47] width 8 height 6
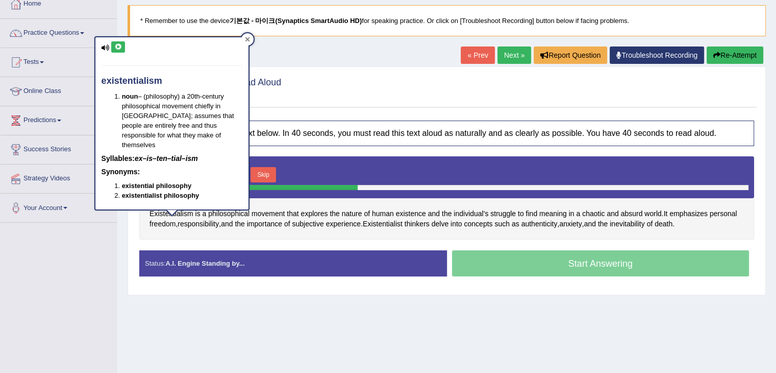
click at [251, 39] on div at bounding box center [247, 39] width 12 height 12
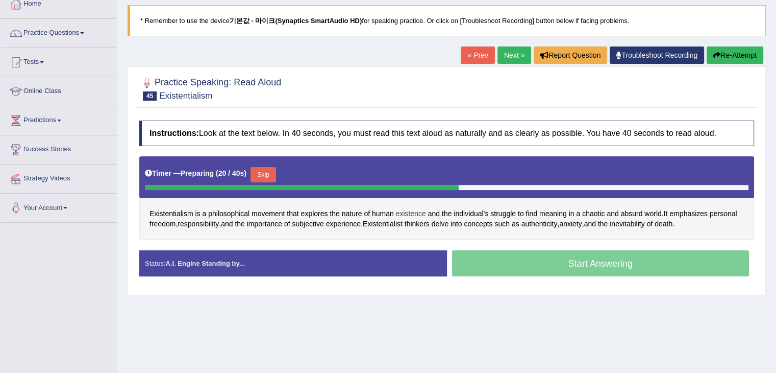
click at [417, 209] on span "existence" at bounding box center [411, 213] width 30 height 11
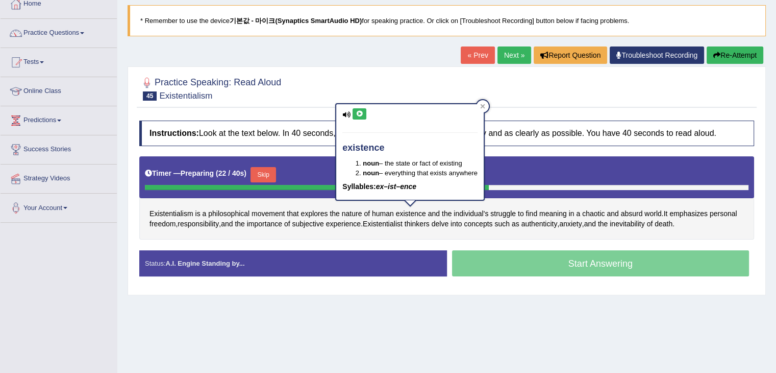
click at [364, 114] on button at bounding box center [360, 113] width 14 height 11
click at [486, 103] on div at bounding box center [483, 106] width 12 height 12
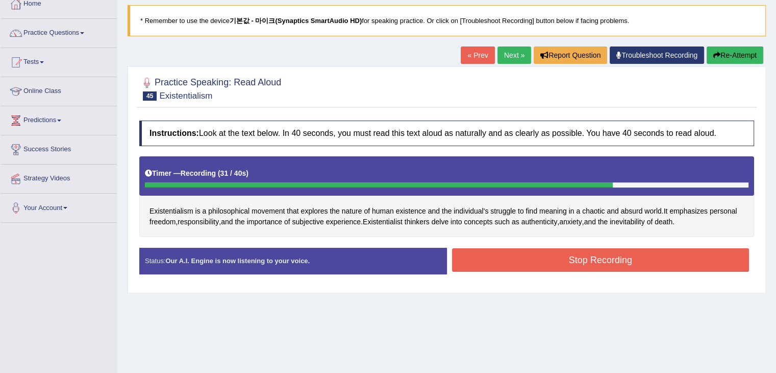
click at [568, 260] on button "Stop Recording" at bounding box center [601, 259] width 298 height 23
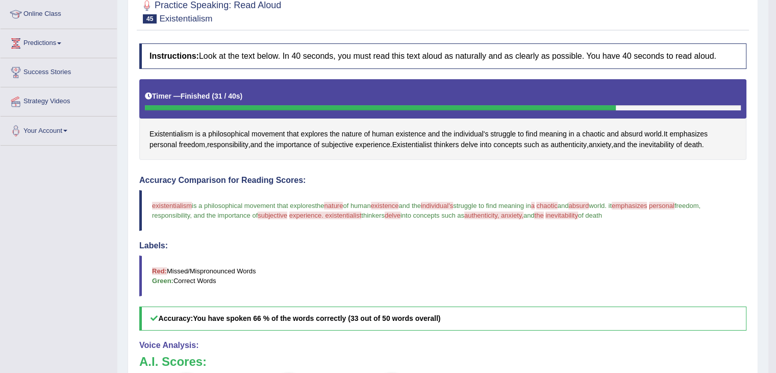
scroll to position [137, 0]
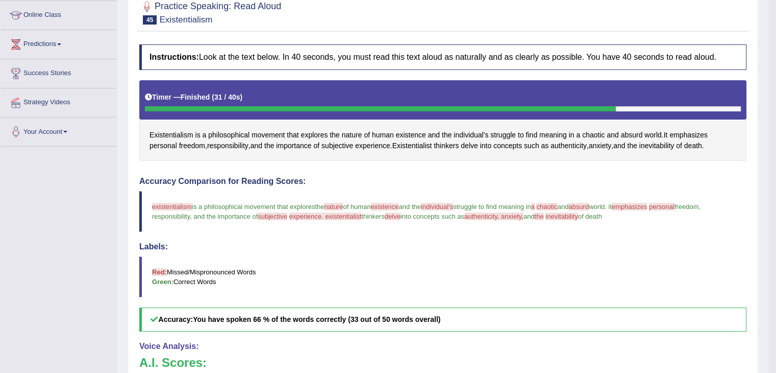
drag, startPoint x: 150, startPoint y: 129, endPoint x: 362, endPoint y: 155, distance: 214.0
click at [362, 155] on div "Existentialism is a philosophical movement that explores the nature of human ex…" at bounding box center [442, 120] width 607 height 81
drag, startPoint x: 149, startPoint y: 131, endPoint x: 326, endPoint y: 158, distance: 179.1
click at [326, 158] on div "Existentialism is a philosophical movement that explores the nature of human ex…" at bounding box center [442, 120] width 607 height 81
drag, startPoint x: 153, startPoint y: 202, endPoint x: 244, endPoint y: 217, distance: 92.7
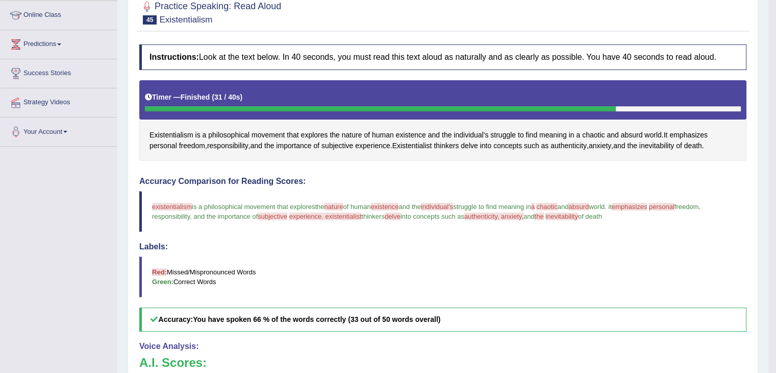
click at [244, 217] on blockquote "existentialism extensionalism is a philosophical movement that explores that th…" at bounding box center [442, 211] width 607 height 41
click at [183, 130] on span "Existentialism" at bounding box center [172, 135] width 44 height 11
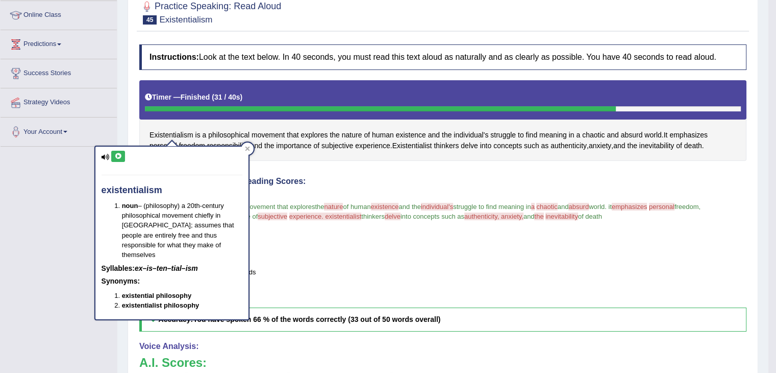
click at [123, 154] on button at bounding box center [118, 156] width 14 height 11
click at [245, 151] on div at bounding box center [247, 148] width 12 height 12
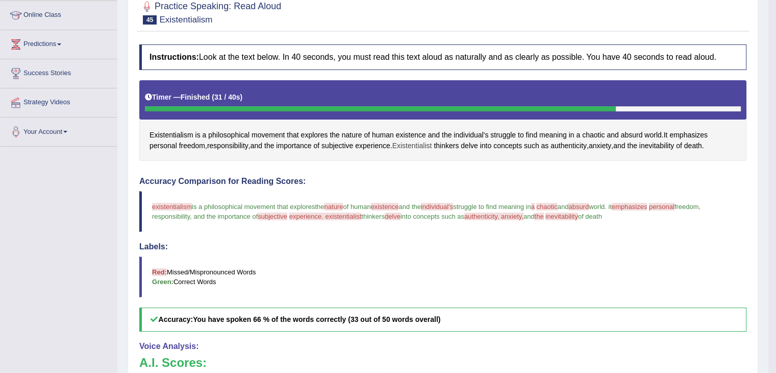
click at [409, 141] on span "Existentialist" at bounding box center [413, 145] width 40 height 11
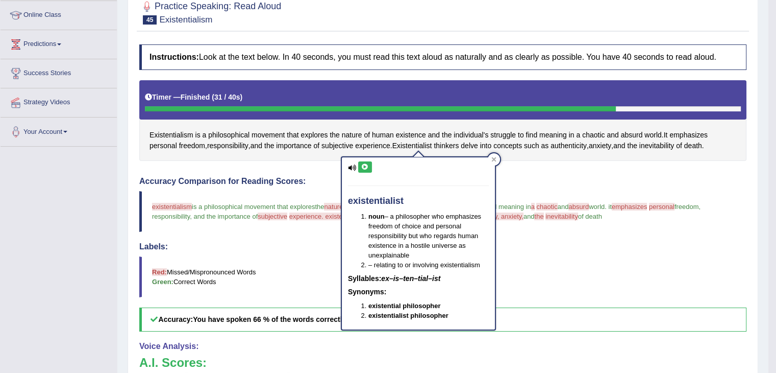
click at [366, 165] on icon at bounding box center [365, 167] width 8 height 6
click at [492, 157] on icon at bounding box center [494, 159] width 5 height 5
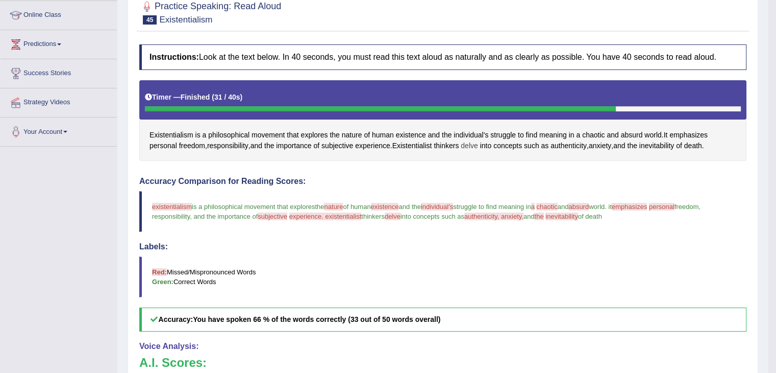
click at [476, 143] on span "delve" at bounding box center [469, 145] width 17 height 11
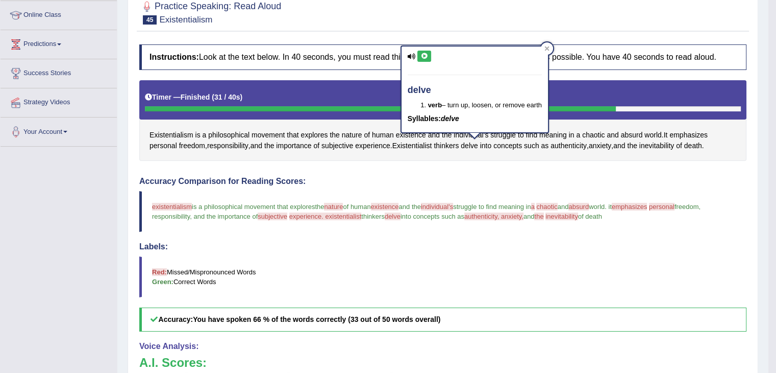
click at [424, 57] on icon at bounding box center [425, 56] width 8 height 6
click at [552, 47] on div at bounding box center [547, 48] width 12 height 12
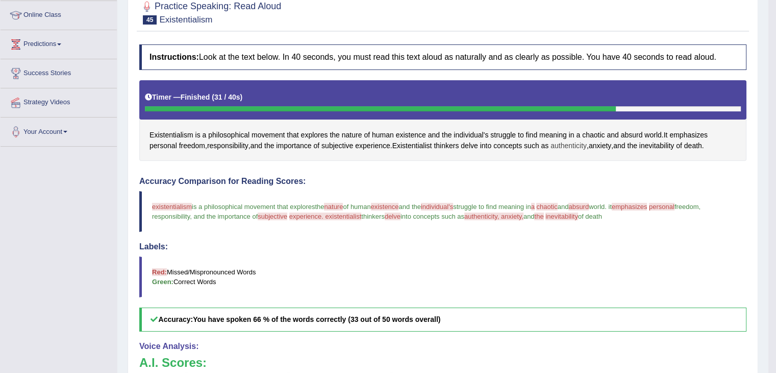
click at [562, 149] on span "authenticity" at bounding box center [569, 145] width 36 height 11
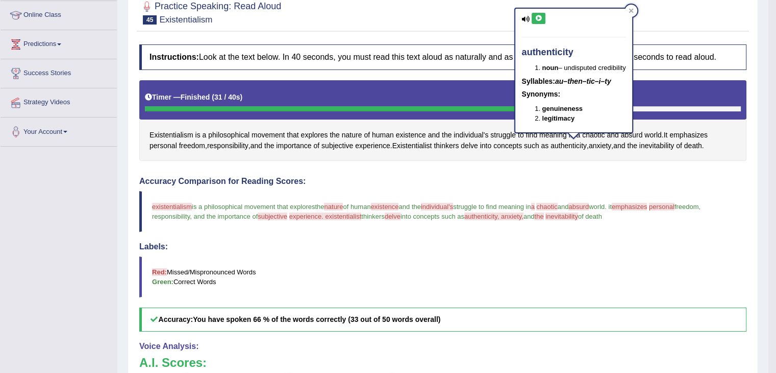
click at [535, 19] on icon at bounding box center [539, 18] width 8 height 6
click at [634, 13] on div at bounding box center [631, 11] width 12 height 12
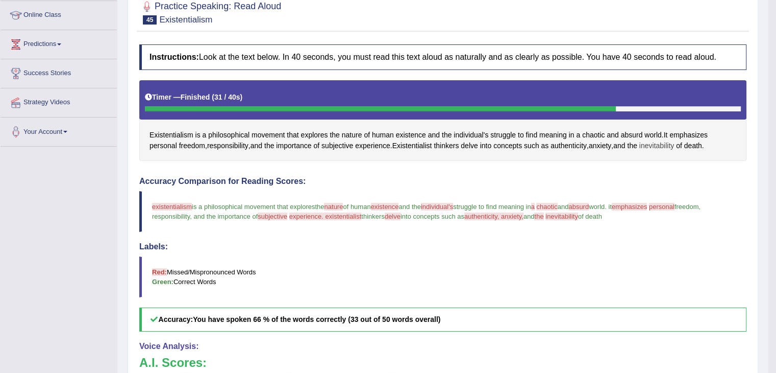
click at [654, 143] on span "inevitability" at bounding box center [657, 145] width 35 height 11
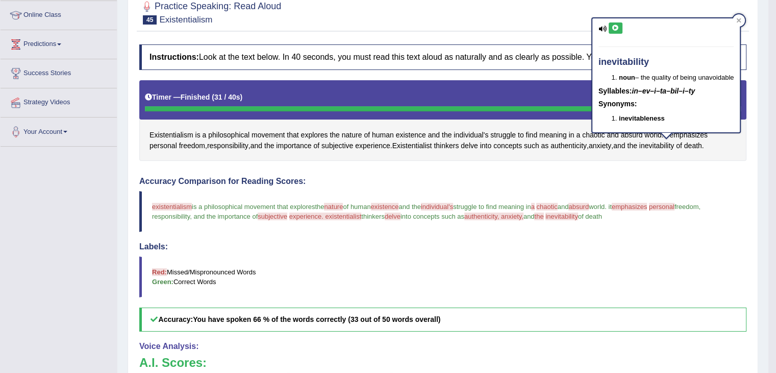
click at [618, 32] on button at bounding box center [616, 27] width 14 height 11
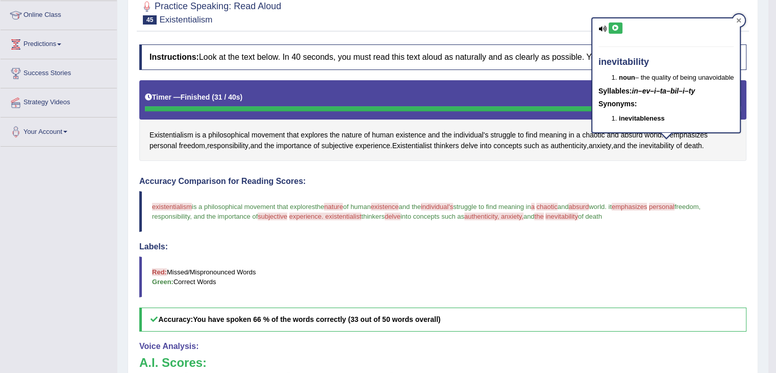
click at [740, 21] on icon at bounding box center [739, 20] width 5 height 5
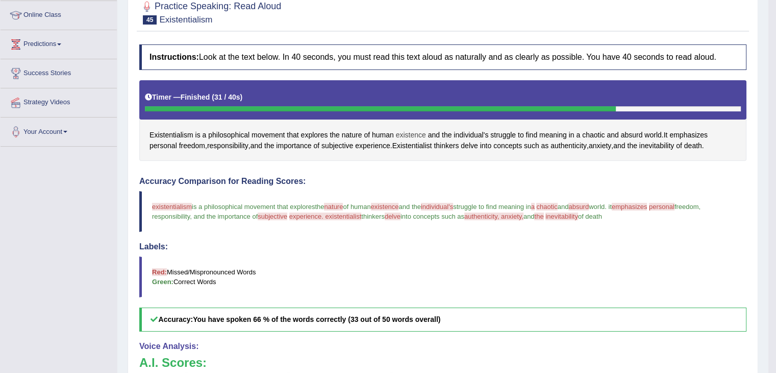
click at [402, 130] on span "existence" at bounding box center [411, 135] width 30 height 11
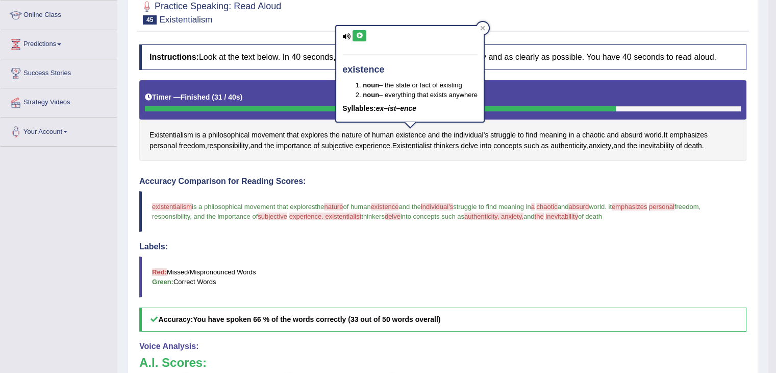
click at [354, 37] on button at bounding box center [360, 35] width 14 height 11
click at [356, 33] on icon at bounding box center [360, 36] width 8 height 6
click at [484, 29] on icon at bounding box center [482, 28] width 5 height 5
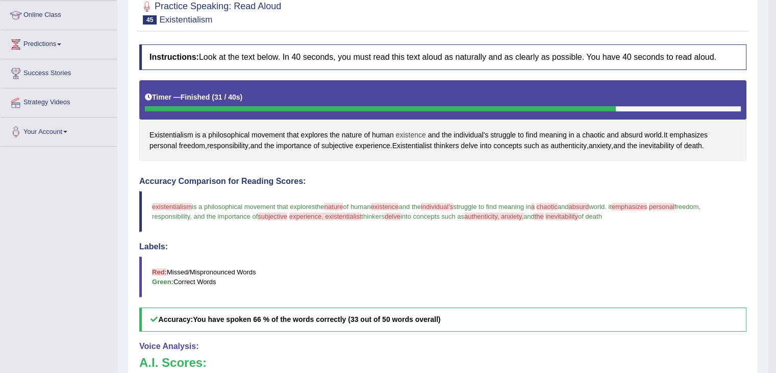
click at [417, 132] on span "existence" at bounding box center [411, 135] width 30 height 11
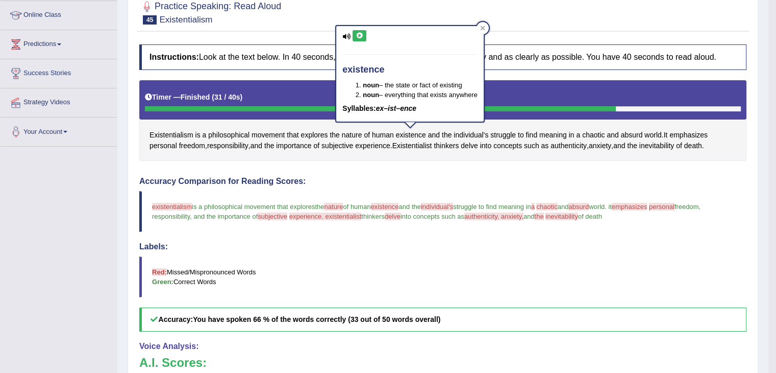
click at [359, 36] on icon at bounding box center [360, 36] width 8 height 6
click at [485, 28] on icon at bounding box center [483, 28] width 5 height 5
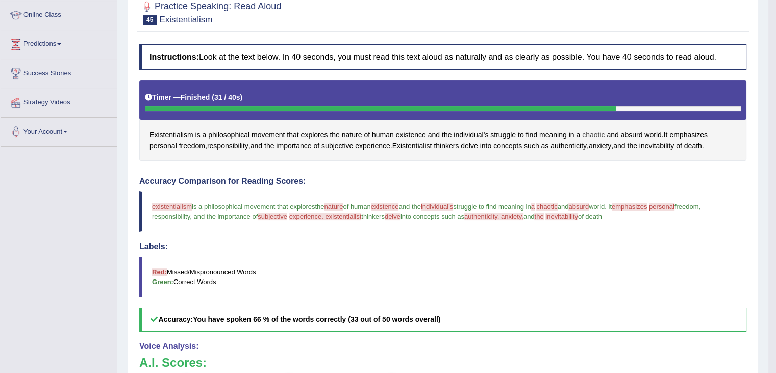
click at [589, 130] on span "chaotic" at bounding box center [593, 135] width 22 height 11
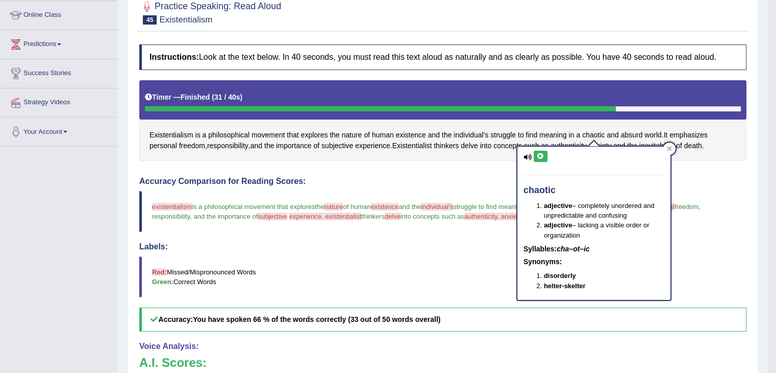
click at [538, 154] on icon at bounding box center [541, 156] width 8 height 6
click at [665, 149] on div at bounding box center [670, 148] width 12 height 12
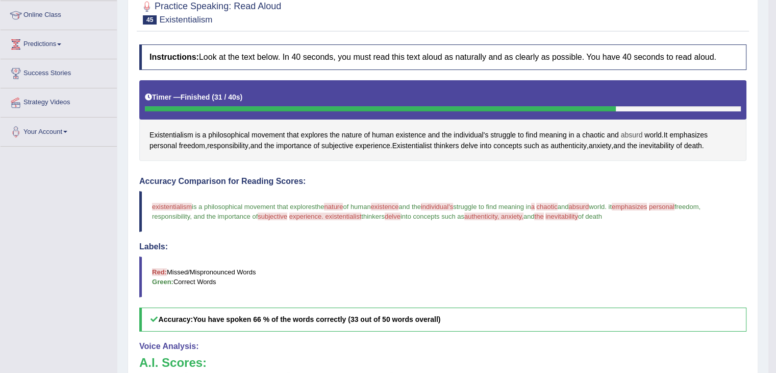
click at [631, 136] on span "absurd" at bounding box center [632, 135] width 22 height 11
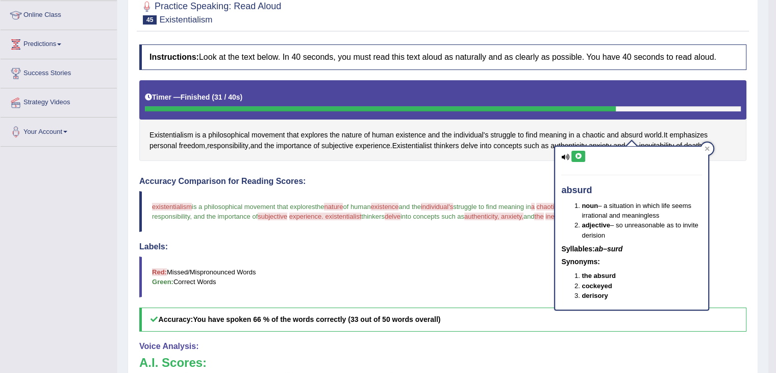
click at [578, 152] on button at bounding box center [579, 156] width 14 height 11
click at [705, 147] on icon at bounding box center [707, 148] width 5 height 5
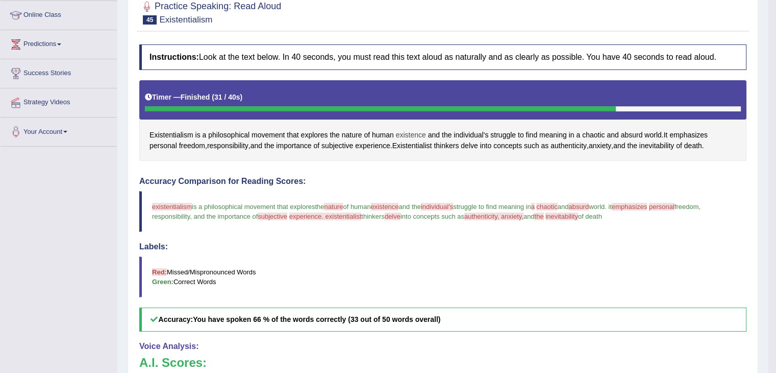
click at [420, 137] on span "existence" at bounding box center [411, 135] width 30 height 11
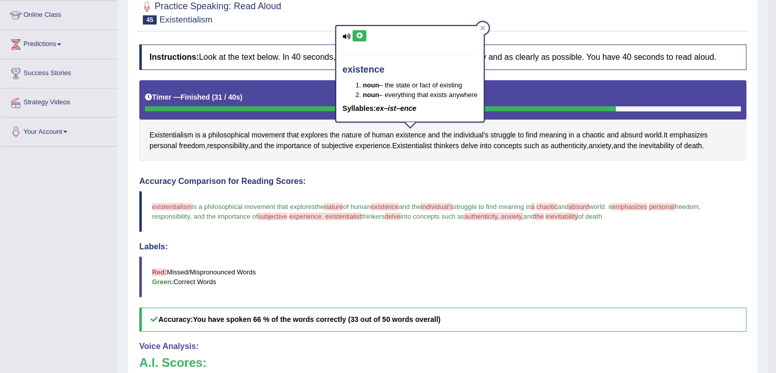
click at [353, 31] on button at bounding box center [360, 35] width 14 height 11
click at [488, 26] on div at bounding box center [483, 28] width 12 height 12
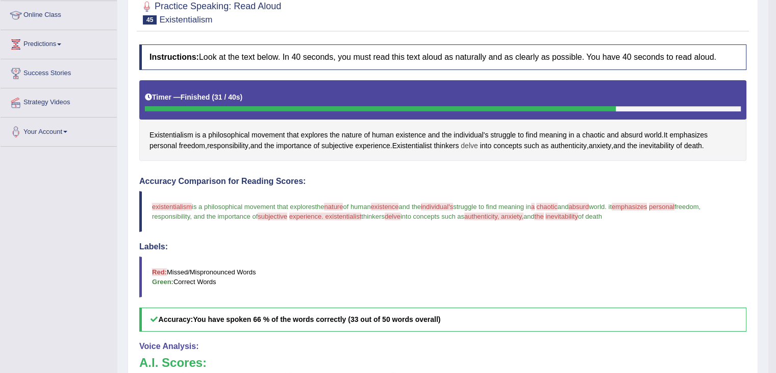
click at [478, 145] on span "delve" at bounding box center [469, 145] width 17 height 11
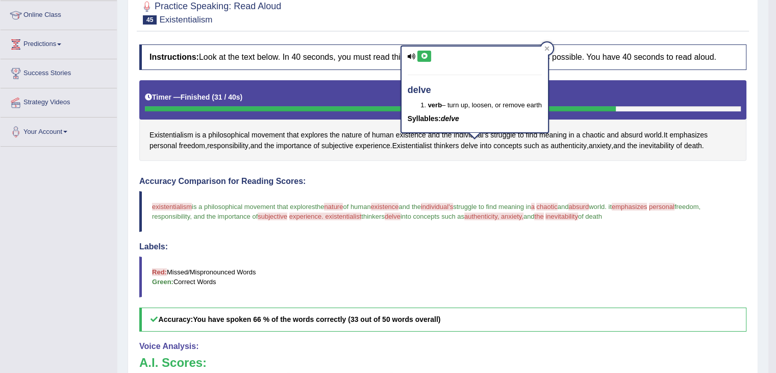
click at [415, 56] on icon at bounding box center [412, 56] width 8 height 7
click at [419, 54] on button at bounding box center [425, 56] width 14 height 11
click at [547, 46] on icon at bounding box center [547, 48] width 5 height 5
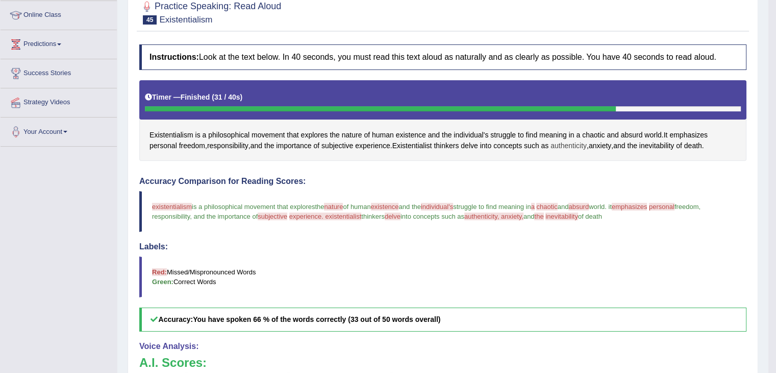
click at [576, 140] on span "authenticity" at bounding box center [569, 145] width 36 height 11
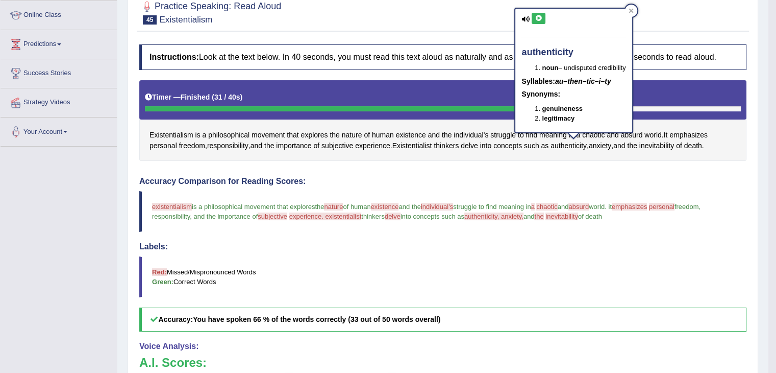
click at [535, 15] on icon at bounding box center [539, 18] width 8 height 6
click at [634, 10] on icon at bounding box center [631, 10] width 5 height 5
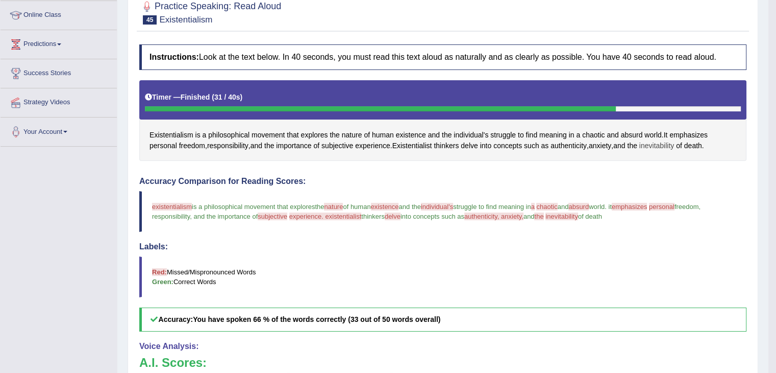
click at [661, 145] on span "inevitability" at bounding box center [657, 145] width 35 height 11
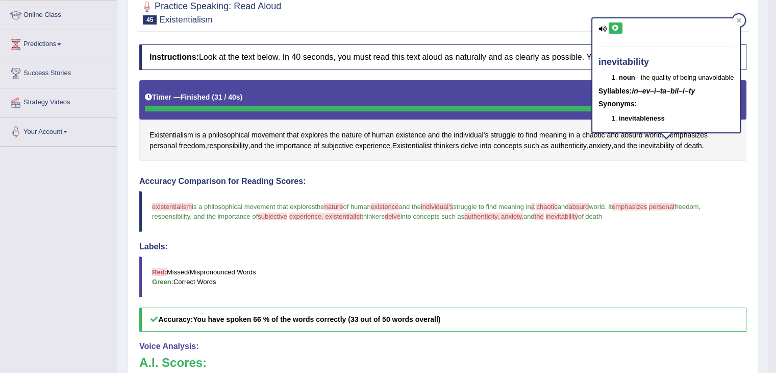
click at [617, 20] on div "inevitability noun – the quality of being unavoidable Syllables: in–ev–i–ta–bil…" at bounding box center [667, 75] width 148 height 114
click at [615, 22] on button at bounding box center [616, 27] width 14 height 11
click at [619, 29] on icon at bounding box center [616, 28] width 8 height 6
click at [744, 21] on div at bounding box center [739, 20] width 12 height 12
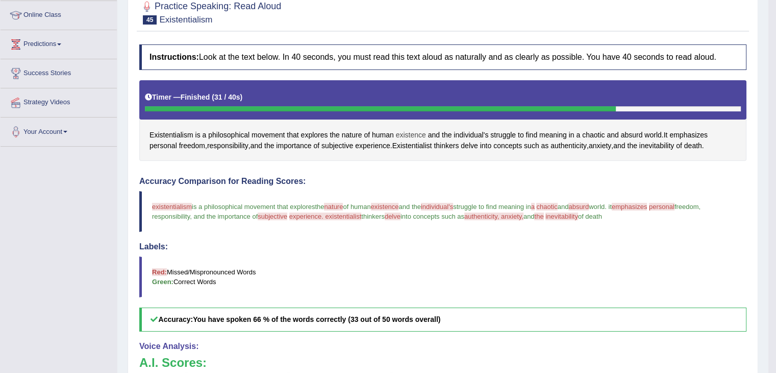
click at [404, 133] on span "existence" at bounding box center [411, 135] width 30 height 11
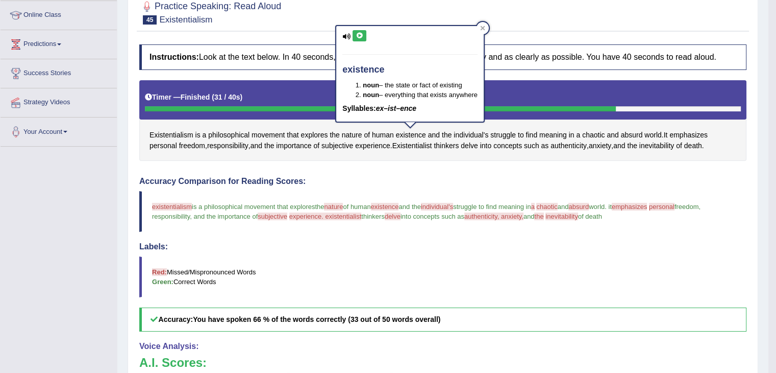
click at [358, 36] on icon at bounding box center [360, 36] width 8 height 6
click at [484, 26] on icon at bounding box center [482, 28] width 5 height 5
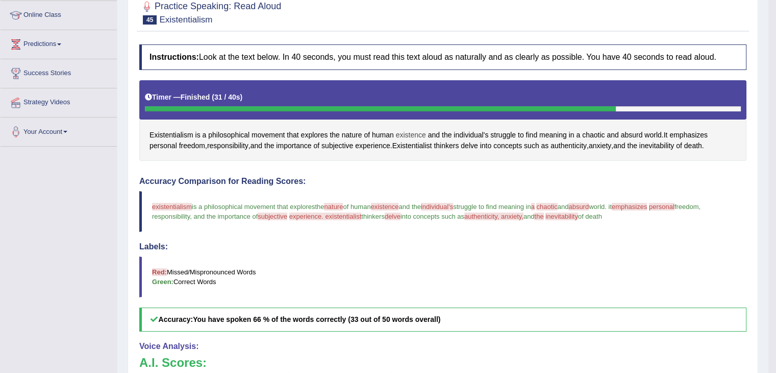
click at [405, 135] on span "existence" at bounding box center [411, 135] width 30 height 11
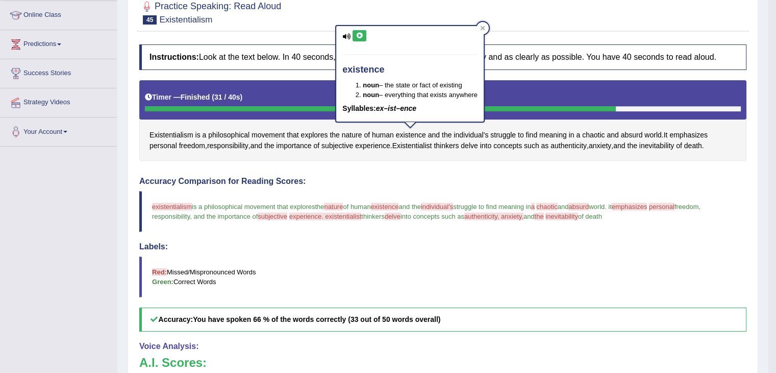
click at [353, 23] on div at bounding box center [442, 11] width 607 height 31
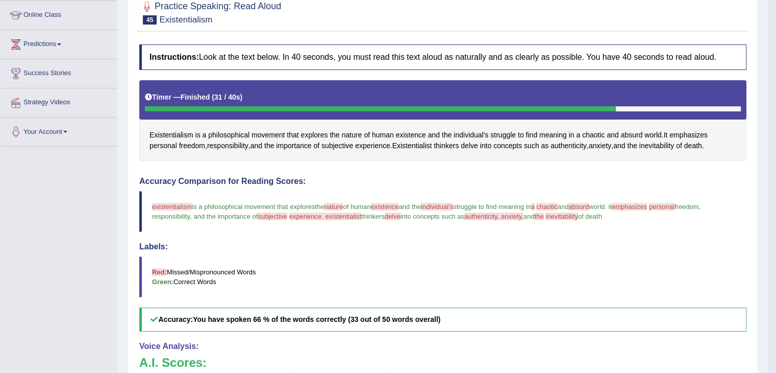
click at [403, 126] on div "Existentialism is a philosophical movement that explores the nature of human ex…" at bounding box center [442, 120] width 607 height 81
click at [401, 130] on span "existence" at bounding box center [411, 135] width 30 height 11
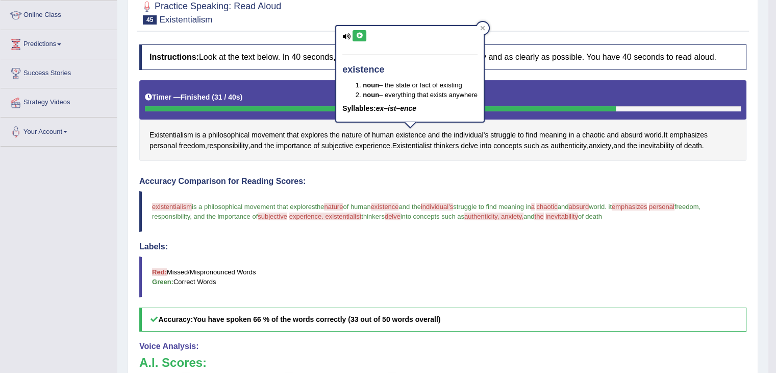
click at [361, 39] on button at bounding box center [360, 35] width 14 height 11
click at [484, 26] on icon at bounding box center [482, 28] width 5 height 5
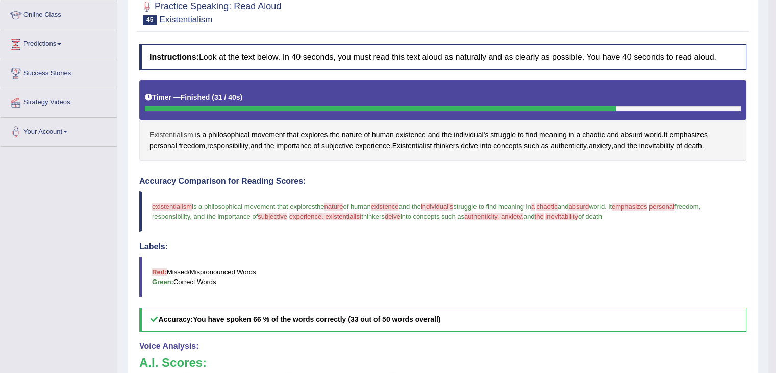
click at [179, 132] on span "Existentialism" at bounding box center [172, 135] width 44 height 11
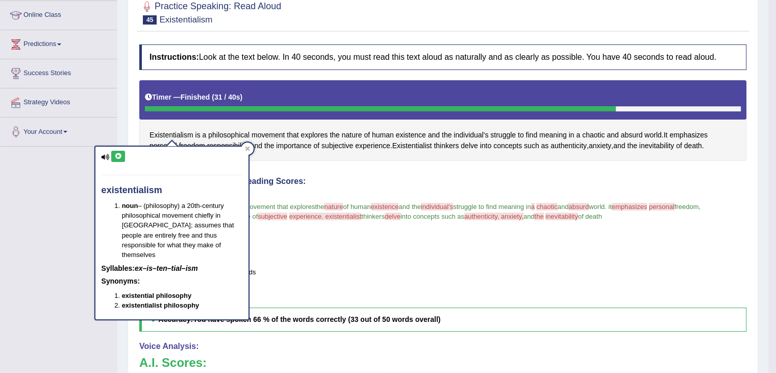
click at [121, 158] on icon at bounding box center [118, 156] width 8 height 6
click at [111, 158] on button at bounding box center [118, 156] width 14 height 11
click at [246, 147] on icon at bounding box center [247, 149] width 5 height 5
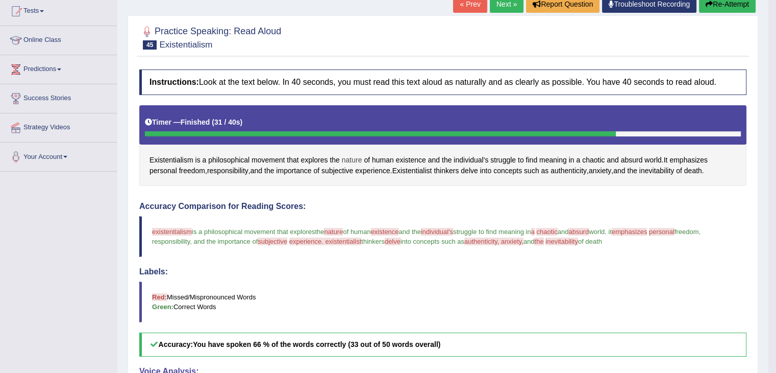
scroll to position [103, 0]
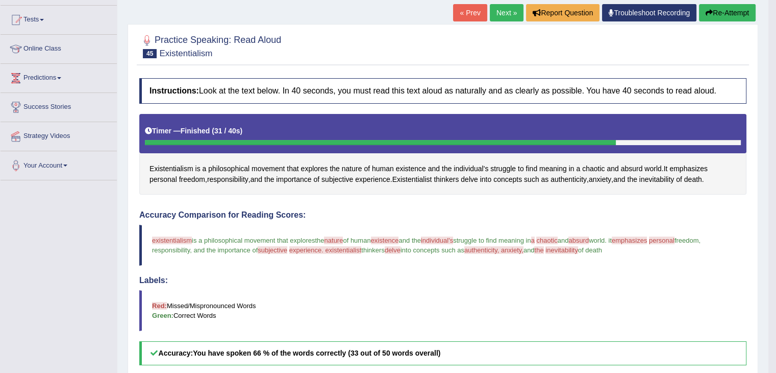
click at [735, 16] on button "Re-Attempt" at bounding box center [727, 12] width 57 height 17
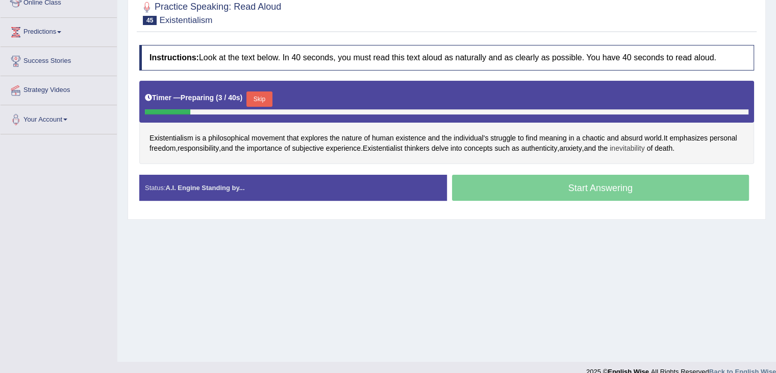
click at [629, 149] on span "inevitability" at bounding box center [627, 148] width 35 height 11
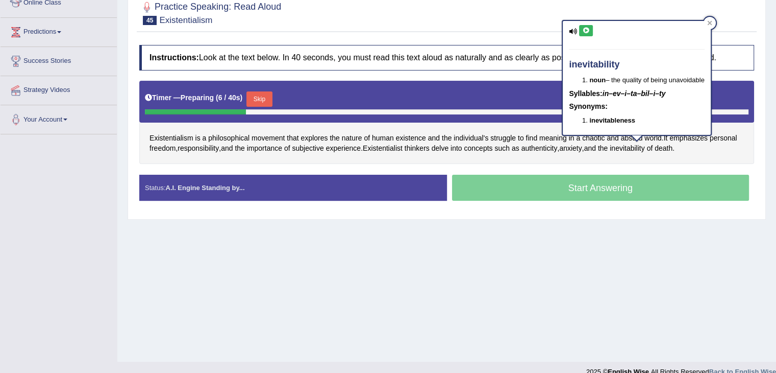
click at [586, 33] on icon at bounding box center [586, 31] width 8 height 6
click at [553, 149] on span "authenticity" at bounding box center [540, 148] width 36 height 11
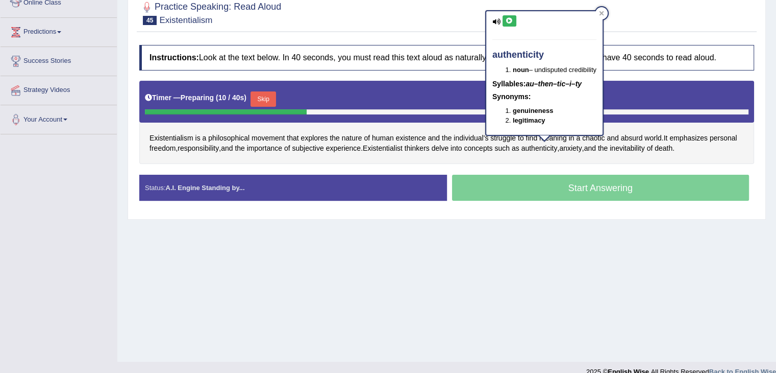
click at [508, 20] on icon at bounding box center [510, 21] width 8 height 6
click at [604, 11] on icon at bounding box center [601, 13] width 5 height 5
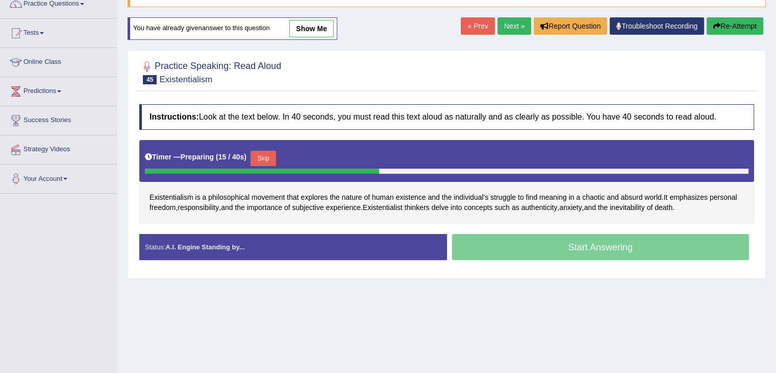
scroll to position [89, 0]
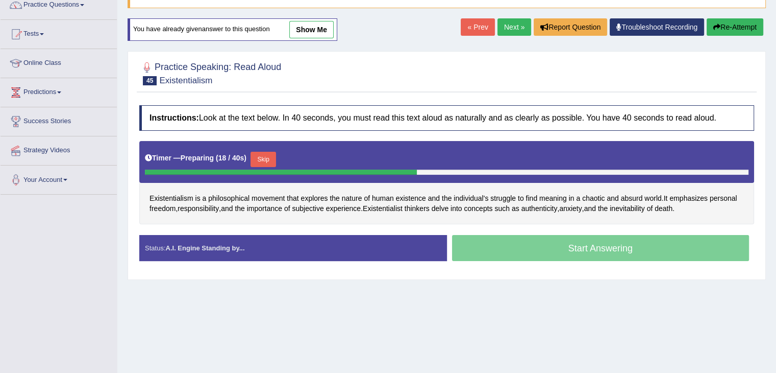
click at [267, 155] on button "Skip" at bounding box center [264, 159] width 26 height 15
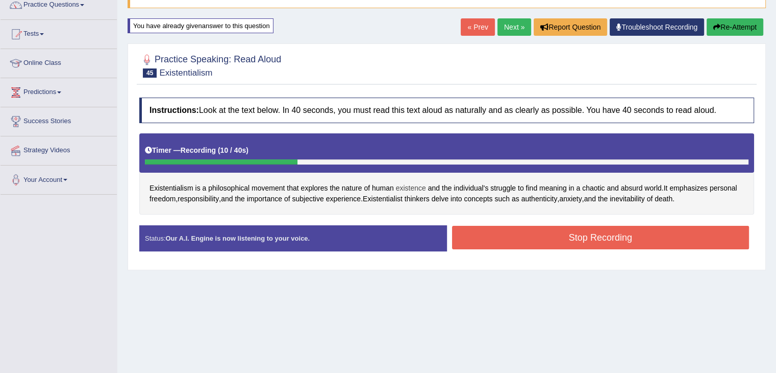
click at [407, 186] on span "existence" at bounding box center [411, 188] width 30 height 11
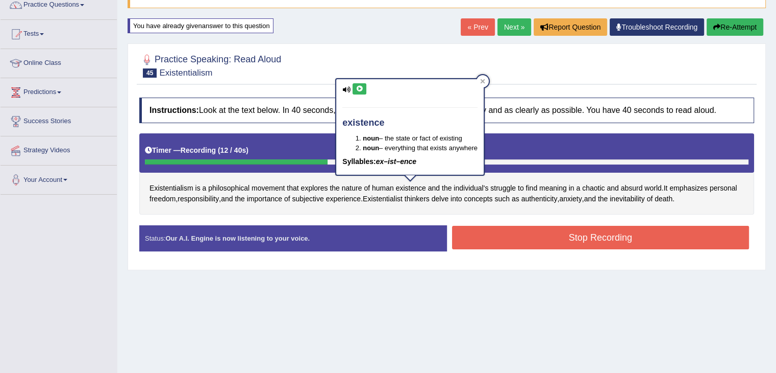
click at [361, 90] on icon at bounding box center [360, 89] width 8 height 6
click at [485, 80] on icon at bounding box center [483, 81] width 5 height 5
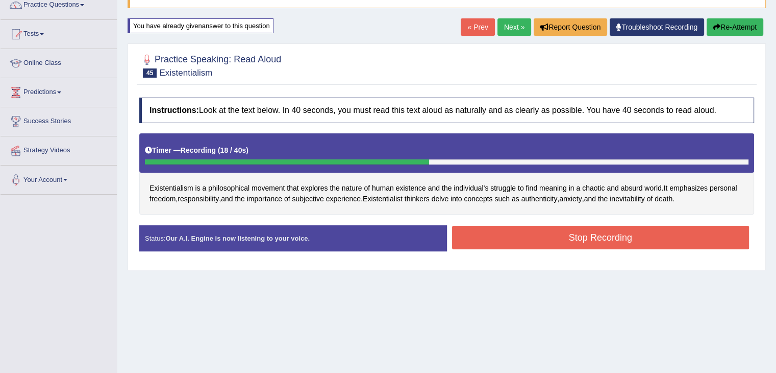
click at [724, 21] on button "Re-Attempt" at bounding box center [735, 26] width 57 height 17
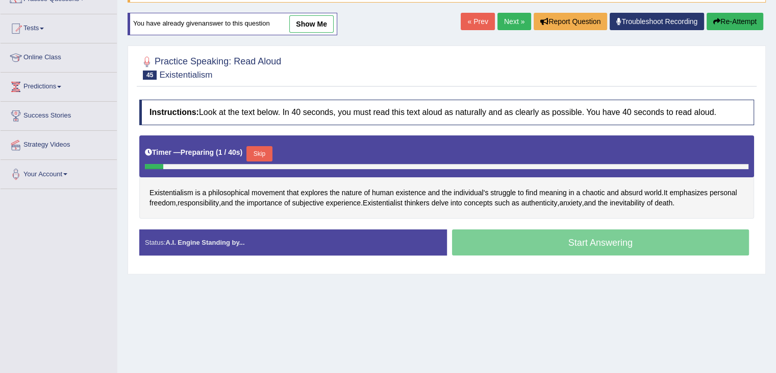
scroll to position [89, 0]
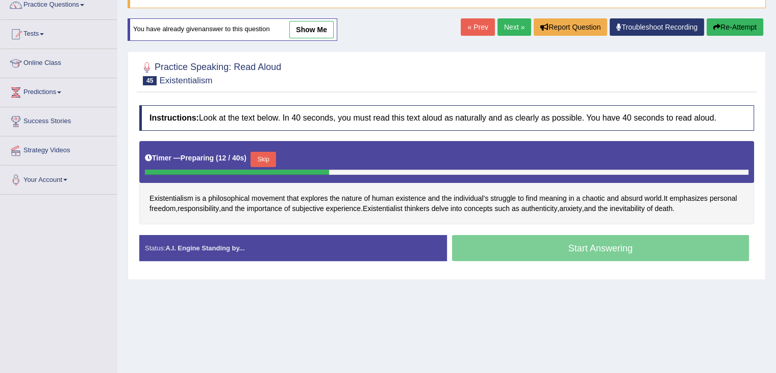
click at [317, 132] on div "Instructions: Look at the text below. In 40 seconds, you must read this text al…" at bounding box center [447, 187] width 620 height 174
click at [264, 154] on button "Skip" at bounding box center [264, 159] width 26 height 15
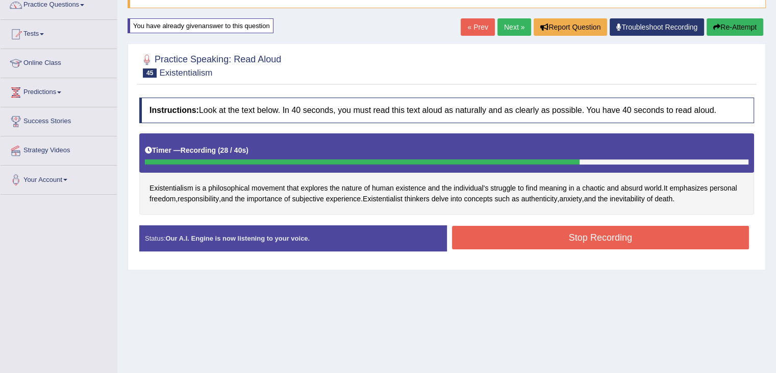
click at [568, 237] on button "Stop Recording" at bounding box center [601, 237] width 298 height 23
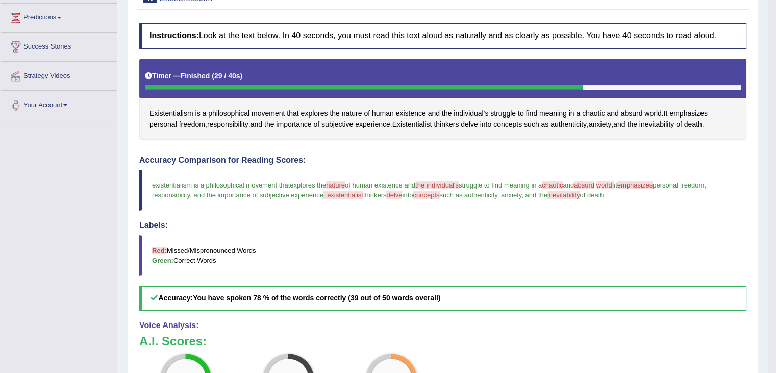
scroll to position [109, 0]
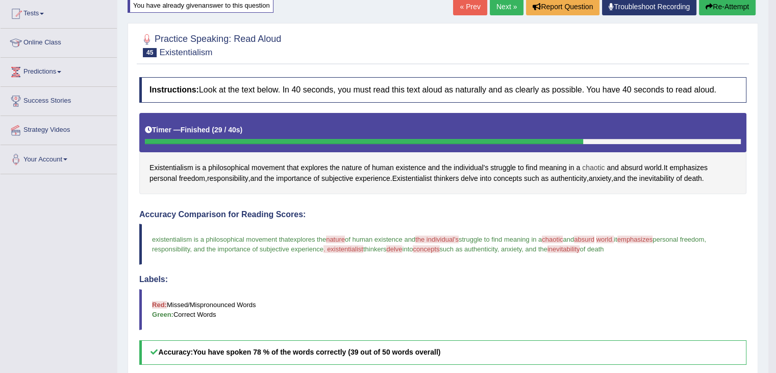
click at [596, 163] on span "chaotic" at bounding box center [593, 167] width 22 height 11
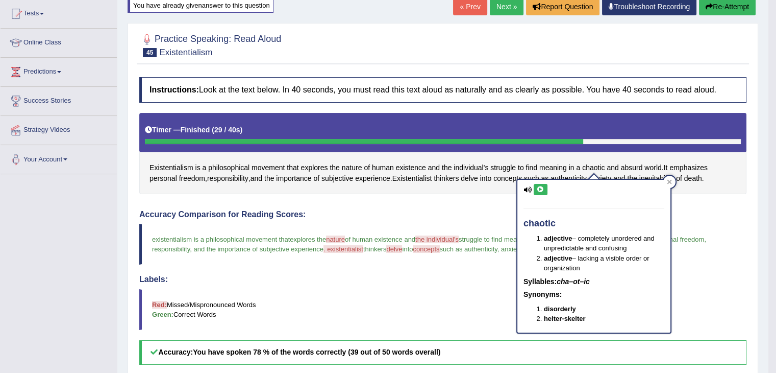
click at [543, 186] on icon at bounding box center [541, 189] width 8 height 6
click at [625, 164] on span "absurd" at bounding box center [632, 167] width 22 height 11
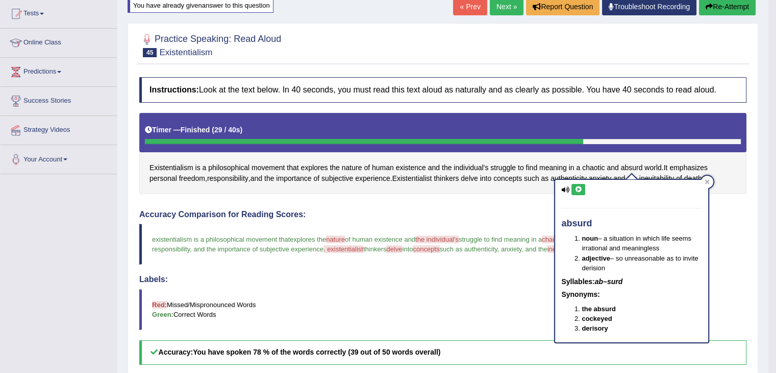
click at [584, 188] on button at bounding box center [579, 189] width 14 height 11
click at [582, 186] on button at bounding box center [579, 189] width 14 height 11
click at [707, 185] on div at bounding box center [707, 182] width 12 height 12
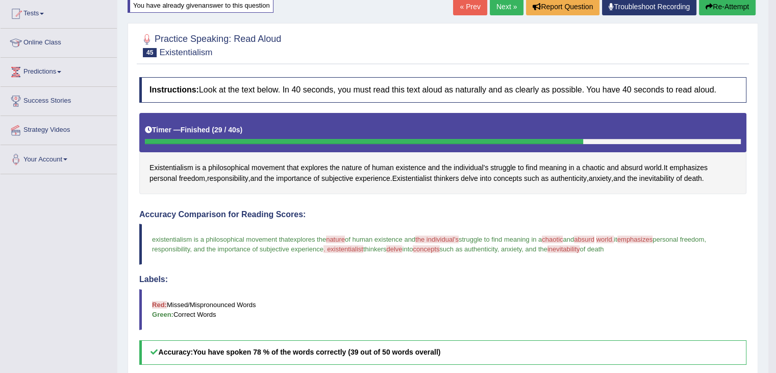
click at [558, 298] on blockquote "Red: Missed/Mispronounced Words Green: Correct Words" at bounding box center [442, 309] width 607 height 41
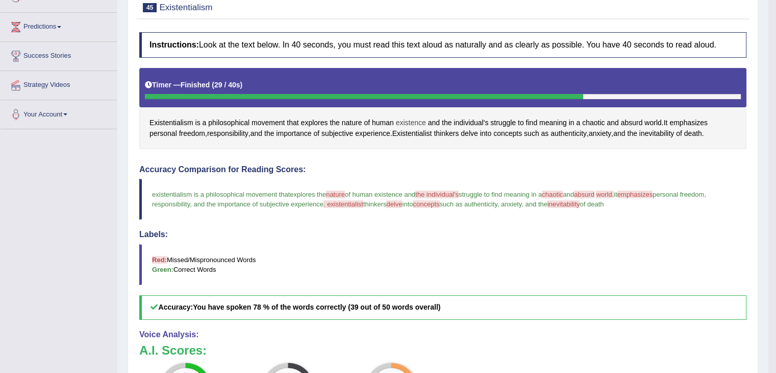
click at [403, 117] on span "existence" at bounding box center [411, 122] width 30 height 11
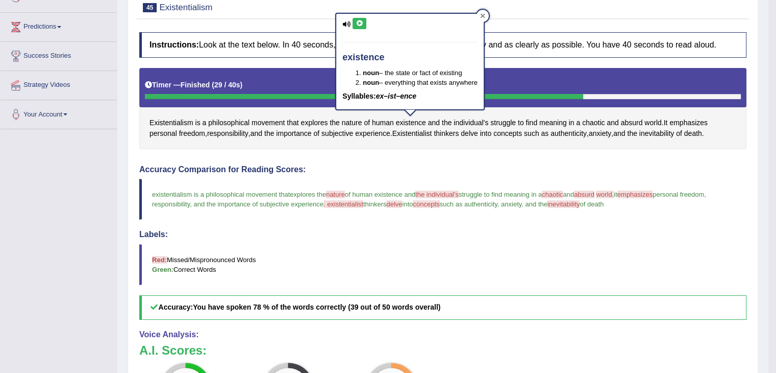
click at [485, 16] on icon at bounding box center [482, 15] width 5 height 5
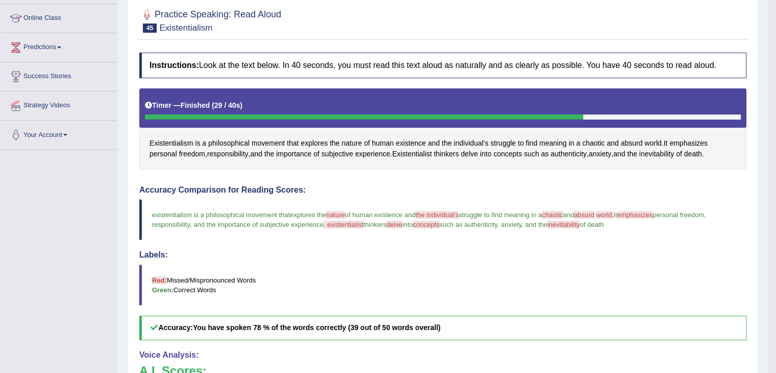
scroll to position [93, 0]
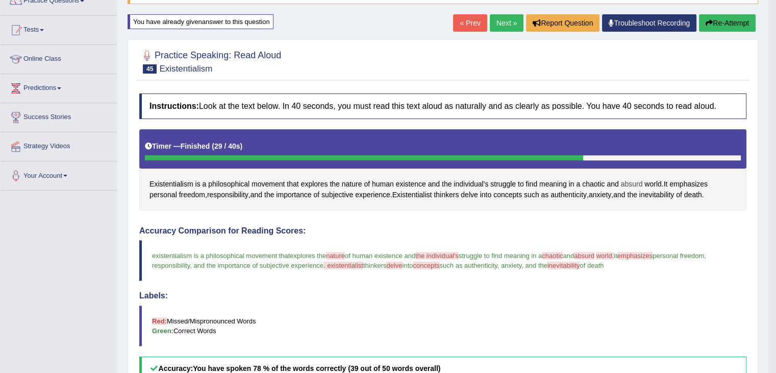
click at [630, 179] on span "absurd" at bounding box center [632, 184] width 22 height 11
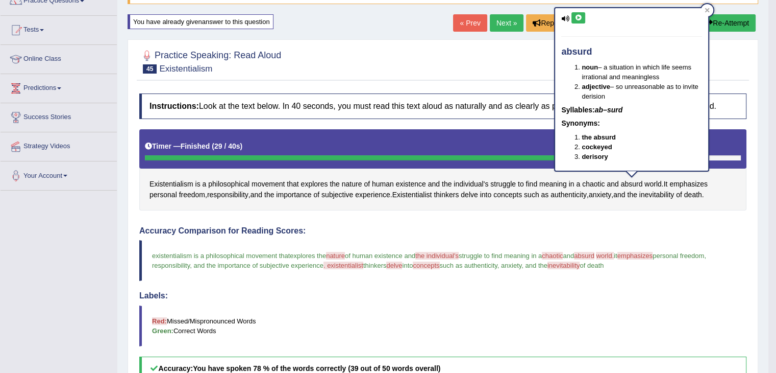
click at [580, 29] on div "absurd noun – a situation in which life seems irrational and meaningless adject…" at bounding box center [631, 89] width 153 height 162
click at [575, 17] on icon at bounding box center [579, 18] width 8 height 6
click at [709, 10] on icon at bounding box center [707, 10] width 5 height 5
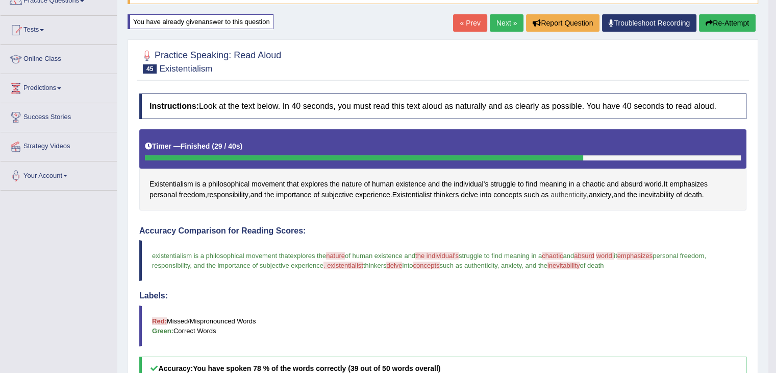
click at [574, 194] on span "authenticity" at bounding box center [569, 194] width 36 height 11
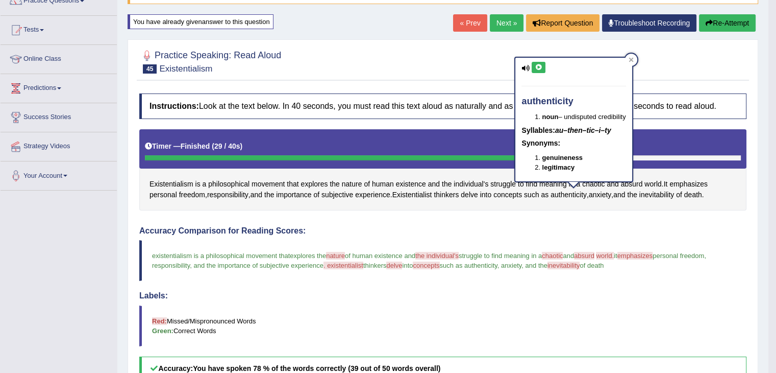
click at [541, 68] on icon at bounding box center [539, 67] width 8 height 6
click at [633, 56] on div at bounding box center [631, 60] width 12 height 12
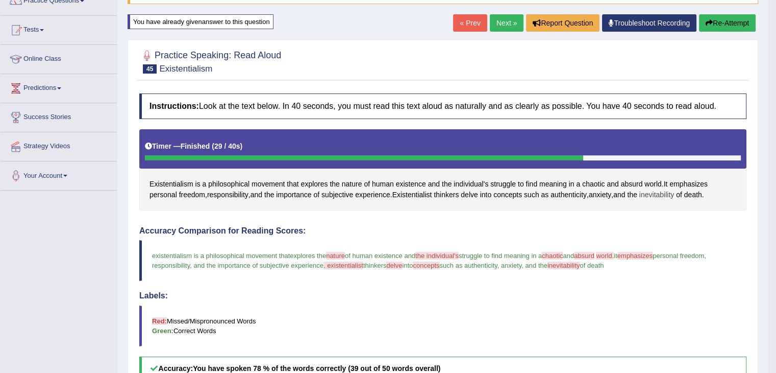
click at [662, 196] on span "inevitability" at bounding box center [657, 194] width 35 height 11
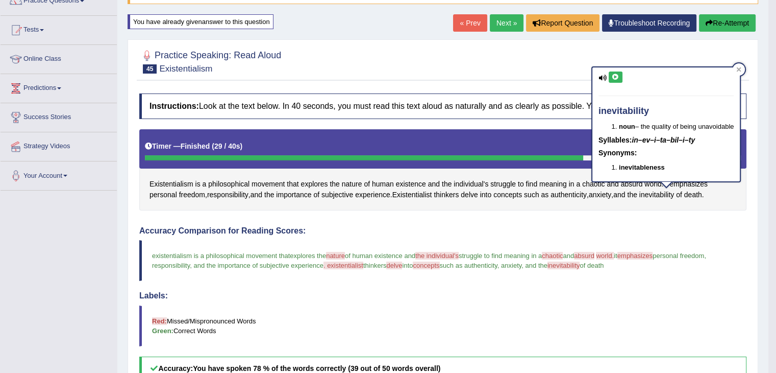
click at [613, 75] on icon at bounding box center [616, 77] width 8 height 6
click at [741, 68] on icon at bounding box center [739, 69] width 5 height 5
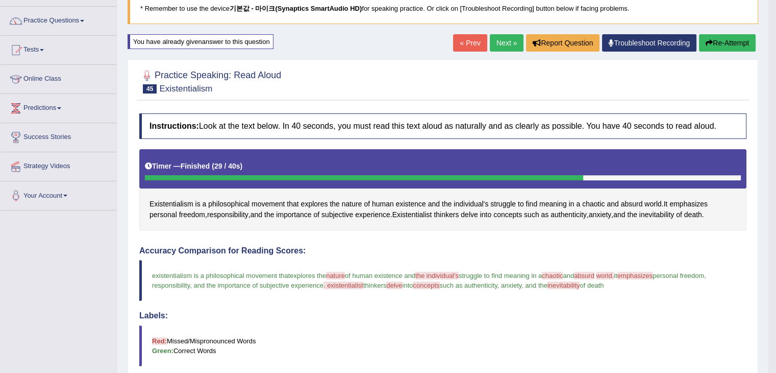
scroll to position [72, 0]
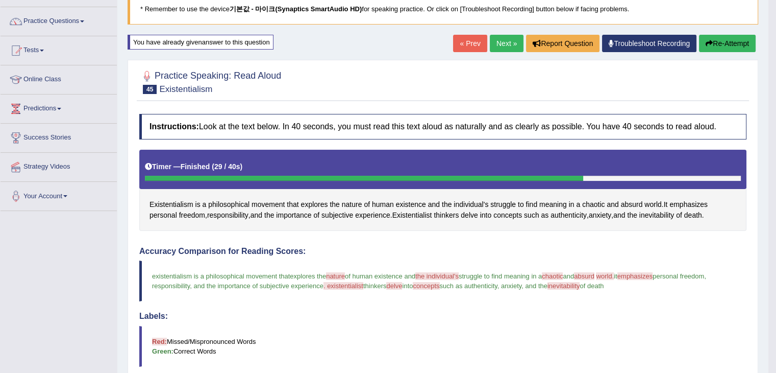
click at [714, 34] on div "Home Practice Speaking: Read Aloud Existentialism * Remember to use the device …" at bounding box center [442, 266] width 651 height 677
click at [714, 40] on button "Re-Attempt" at bounding box center [727, 43] width 57 height 17
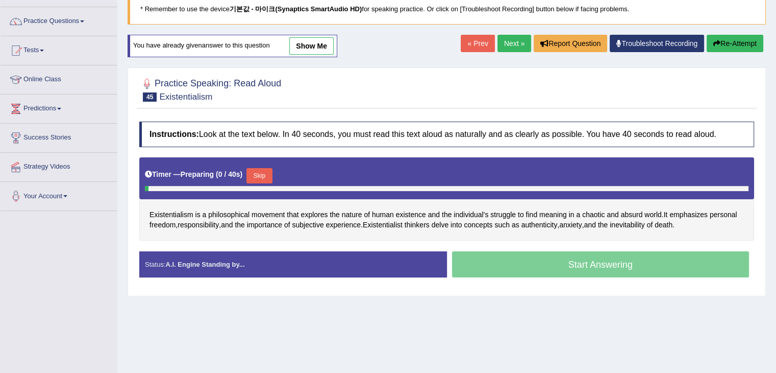
scroll to position [72, 0]
click at [270, 175] on button "Skip" at bounding box center [260, 175] width 26 height 15
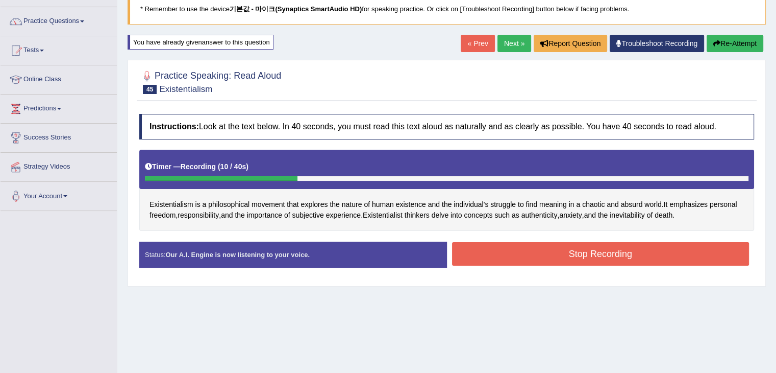
click at [741, 51] on button "Re-Attempt" at bounding box center [735, 43] width 57 height 17
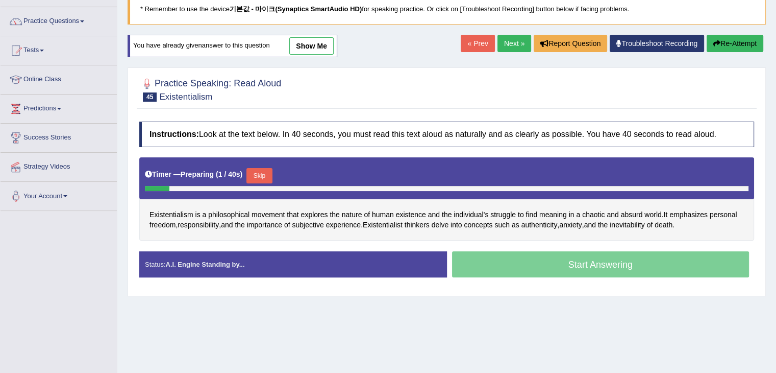
click at [266, 171] on button "Skip" at bounding box center [260, 175] width 26 height 15
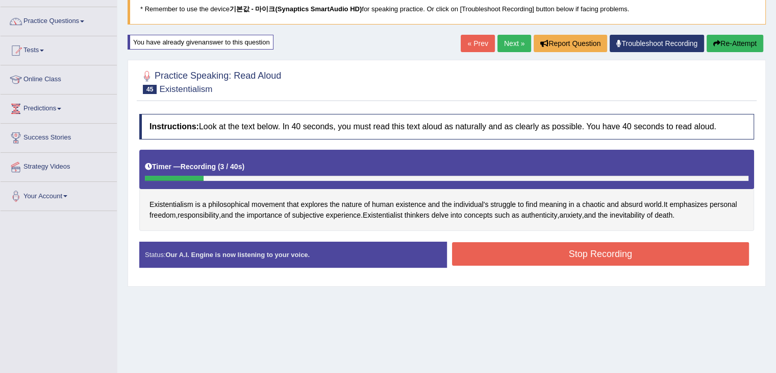
click at [753, 35] on button "Re-Attempt" at bounding box center [735, 43] width 57 height 17
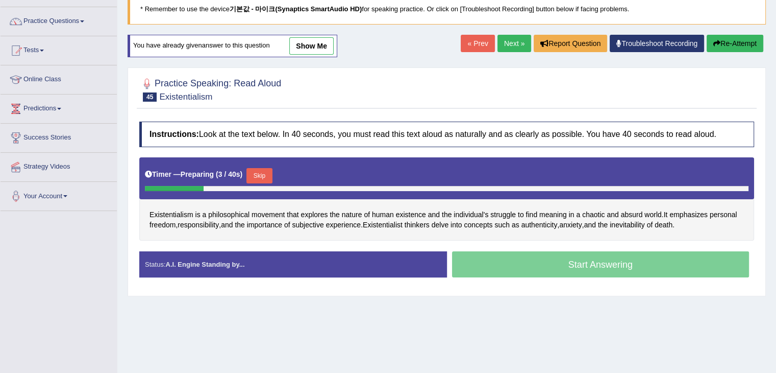
click at [264, 169] on button "Skip" at bounding box center [260, 175] width 26 height 15
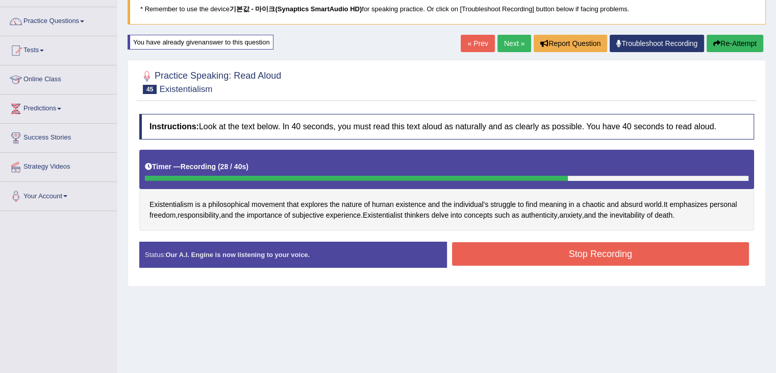
click at [619, 252] on button "Stop Recording" at bounding box center [601, 253] width 298 height 23
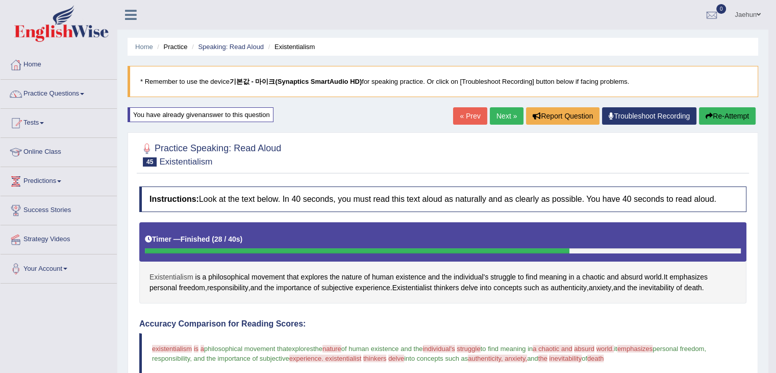
click at [178, 280] on span "Existentialism" at bounding box center [172, 277] width 44 height 11
click at [178, 280] on div at bounding box center [175, 278] width 17 height 7
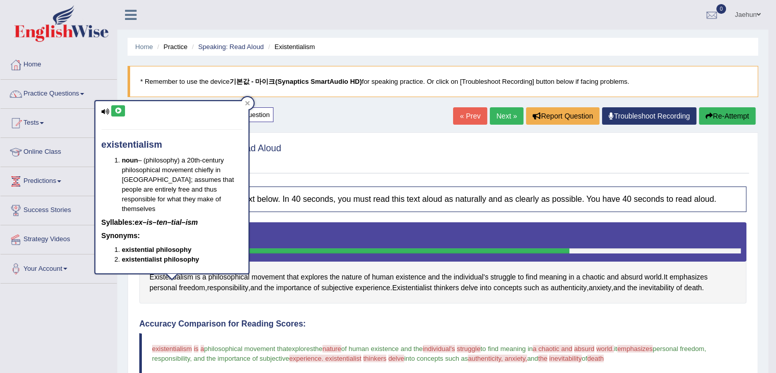
click at [117, 111] on icon at bounding box center [118, 111] width 8 height 6
click at [247, 102] on icon at bounding box center [247, 103] width 5 height 5
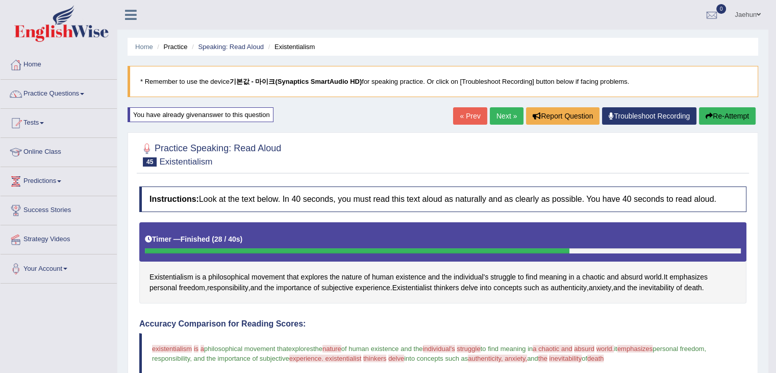
scroll to position [44, 0]
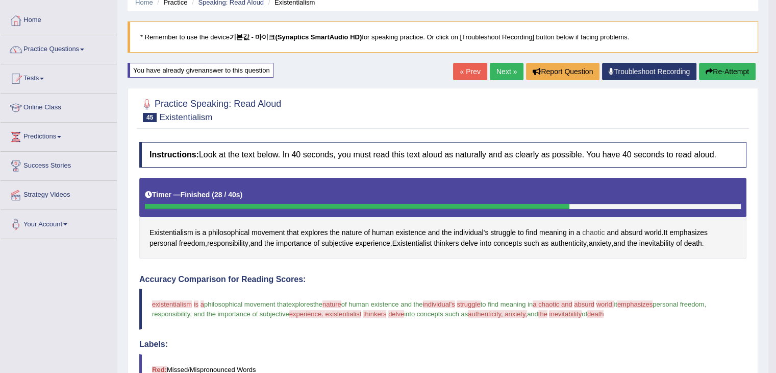
click at [582, 227] on span "chaotic" at bounding box center [593, 232] width 22 height 11
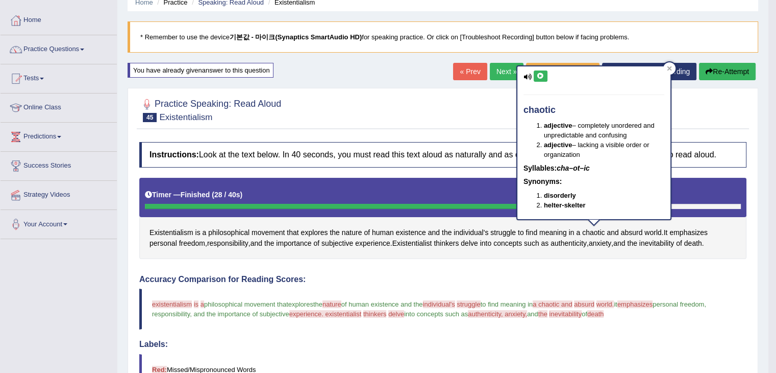
click at [543, 77] on icon at bounding box center [541, 76] width 8 height 6
click at [669, 68] on icon at bounding box center [669, 68] width 5 height 5
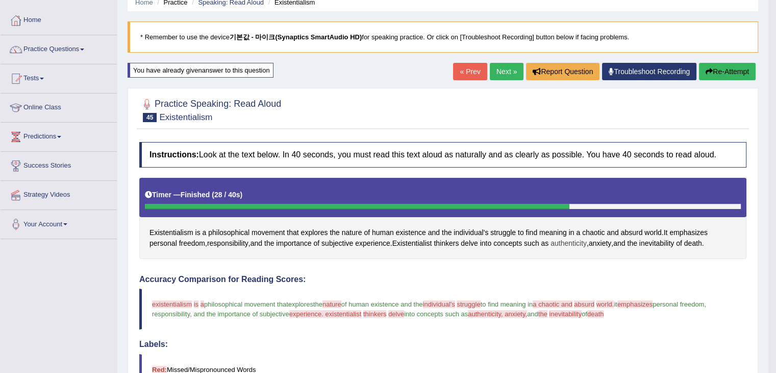
click at [568, 240] on span "authenticity" at bounding box center [569, 243] width 36 height 11
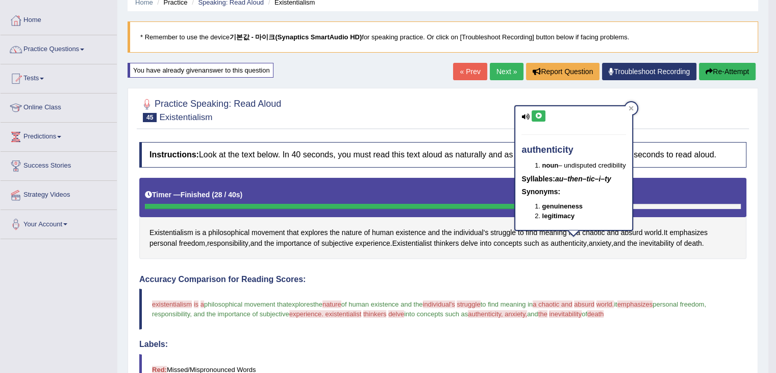
click at [539, 113] on icon at bounding box center [539, 116] width 8 height 6
click at [630, 111] on div at bounding box center [631, 108] width 12 height 12
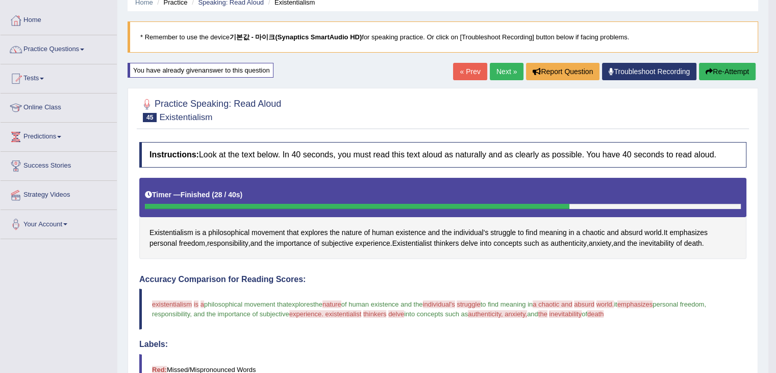
click at [719, 70] on button "Re-Attempt" at bounding box center [727, 71] width 57 height 17
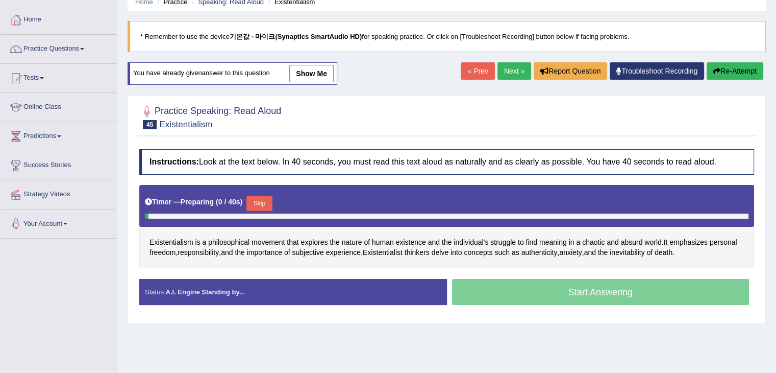
scroll to position [45, 0]
click at [267, 200] on button "Skip" at bounding box center [260, 203] width 26 height 15
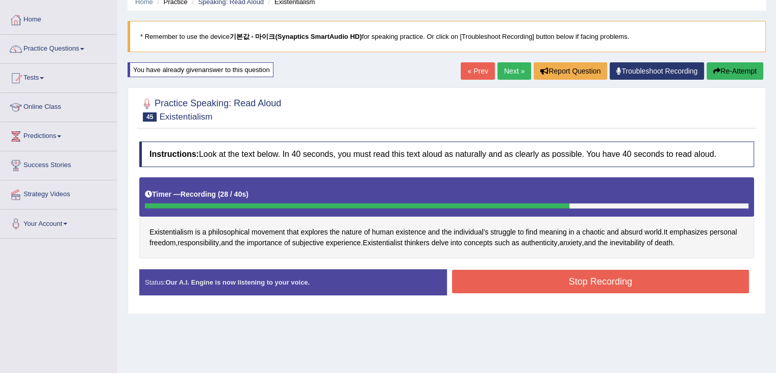
click at [578, 282] on button "Stop Recording" at bounding box center [601, 281] width 298 height 23
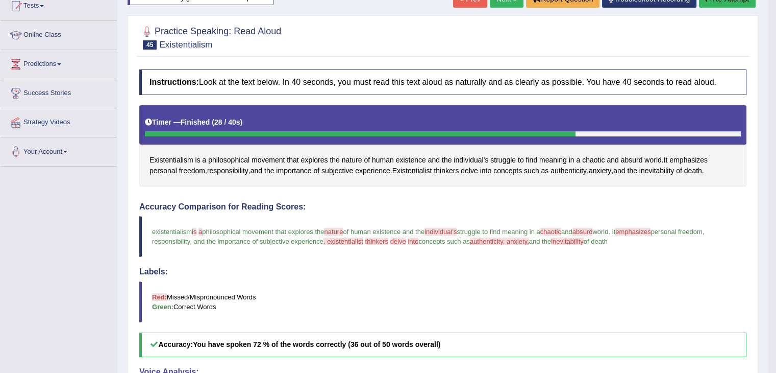
scroll to position [105, 0]
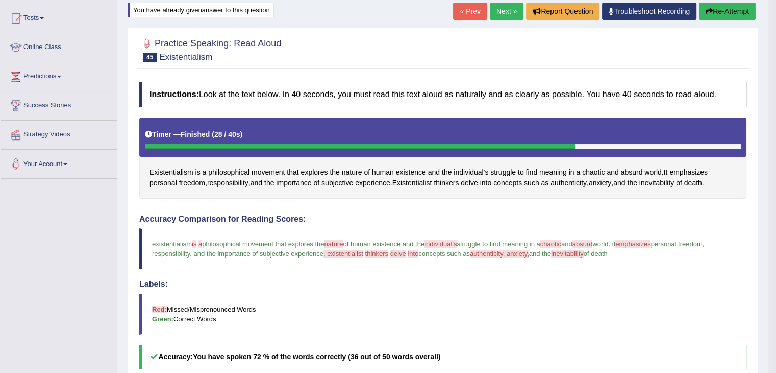
click at [497, 16] on link "Next »" at bounding box center [507, 11] width 34 height 17
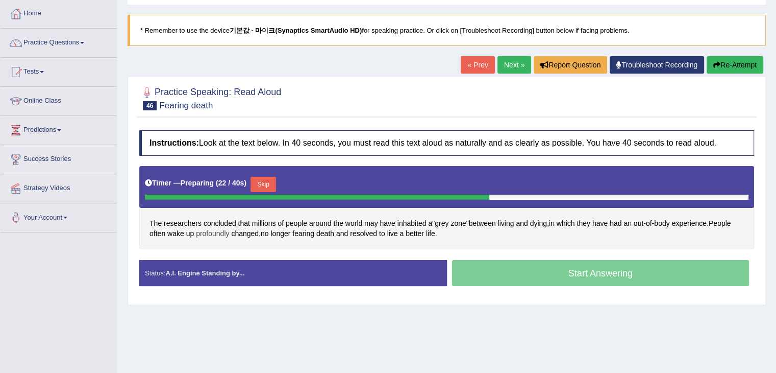
click at [222, 231] on span "profoundly" at bounding box center [212, 233] width 33 height 11
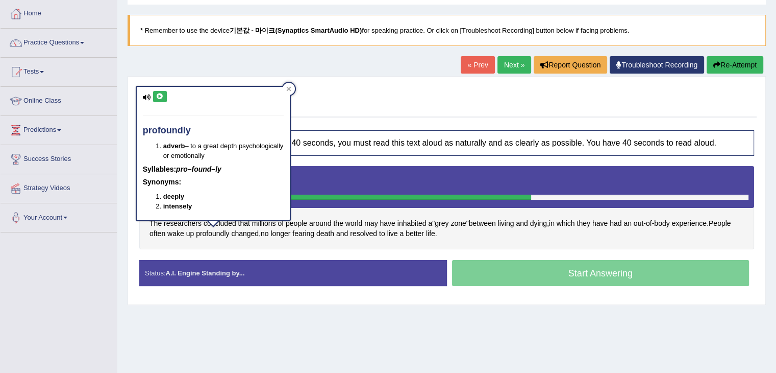
click at [158, 89] on div "profoundly adverb – to a great depth psychologically or emotionally Syllables: …" at bounding box center [213, 153] width 153 height 133
click at [159, 93] on icon at bounding box center [160, 96] width 8 height 6
click at [369, 231] on span "resolved" at bounding box center [363, 233] width 27 height 11
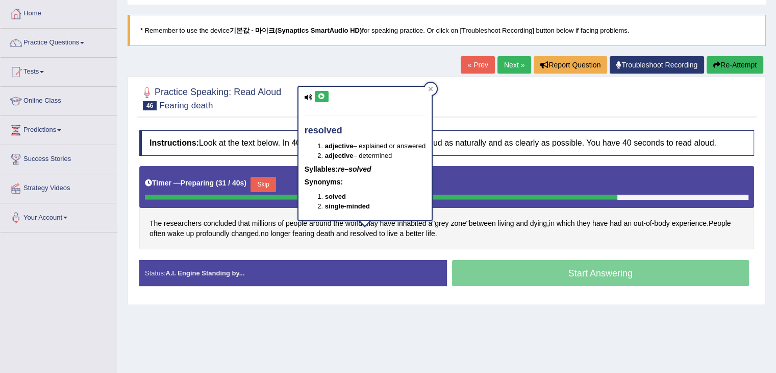
click at [323, 95] on icon at bounding box center [322, 96] width 8 height 6
click at [433, 89] on icon at bounding box center [431, 89] width 5 height 5
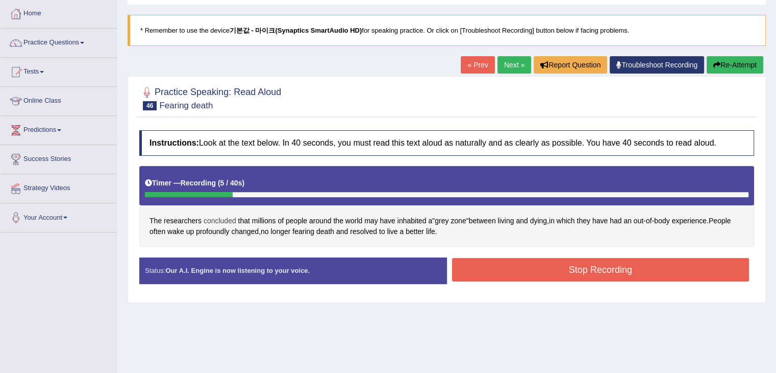
click at [211, 219] on span "concluded" at bounding box center [220, 220] width 33 height 11
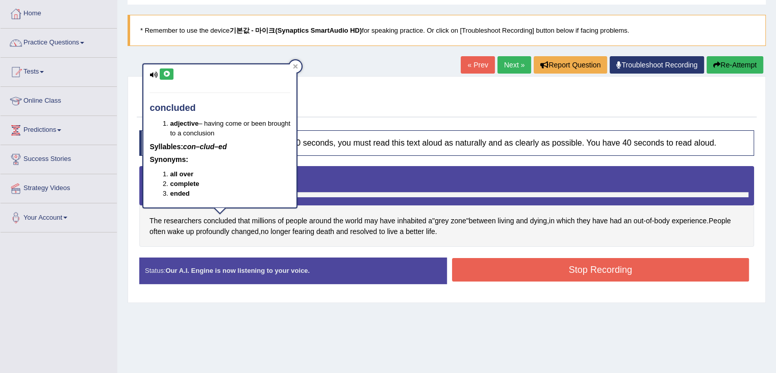
click at [172, 75] on button at bounding box center [167, 73] width 14 height 11
click at [293, 65] on icon at bounding box center [295, 66] width 5 height 5
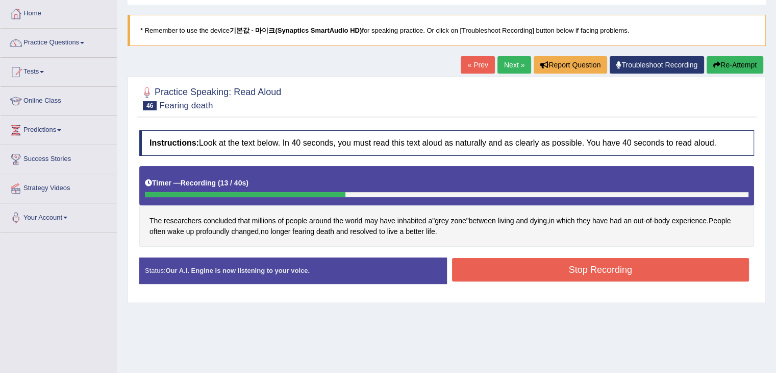
click at [715, 62] on icon "button" at bounding box center [717, 64] width 7 height 7
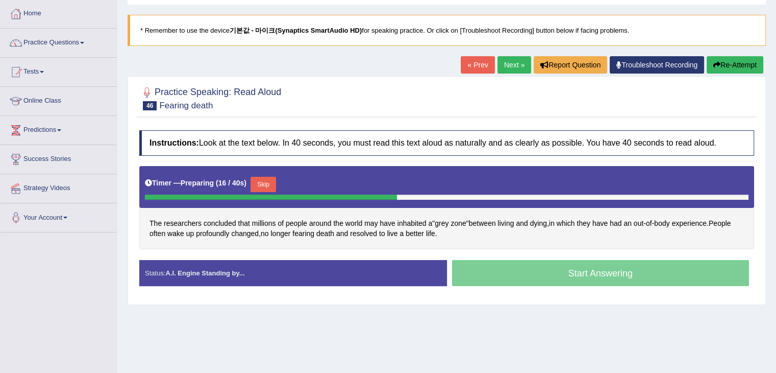
click at [269, 186] on button "Skip" at bounding box center [264, 184] width 26 height 15
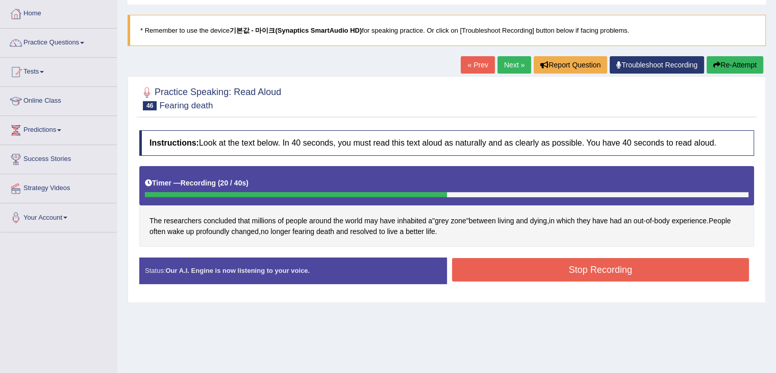
click at [561, 269] on button "Stop Recording" at bounding box center [601, 269] width 298 height 23
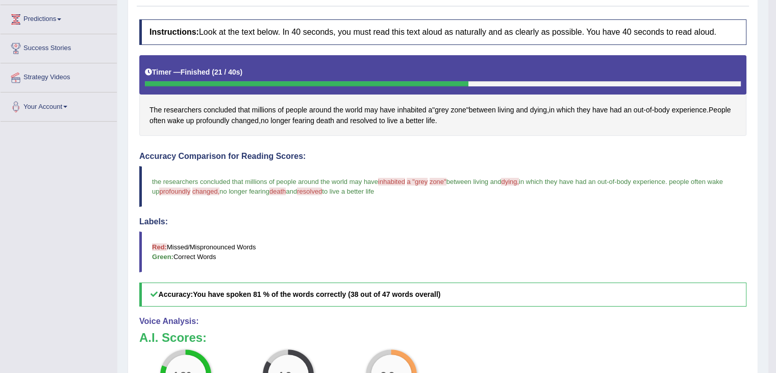
scroll to position [140, 0]
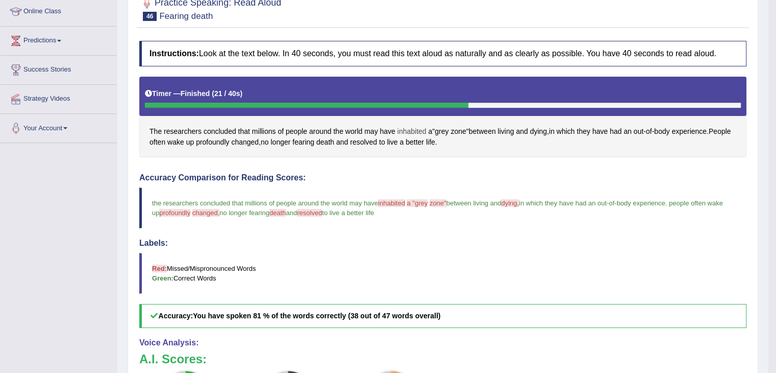
click at [410, 129] on span "inhabited" at bounding box center [412, 131] width 29 height 11
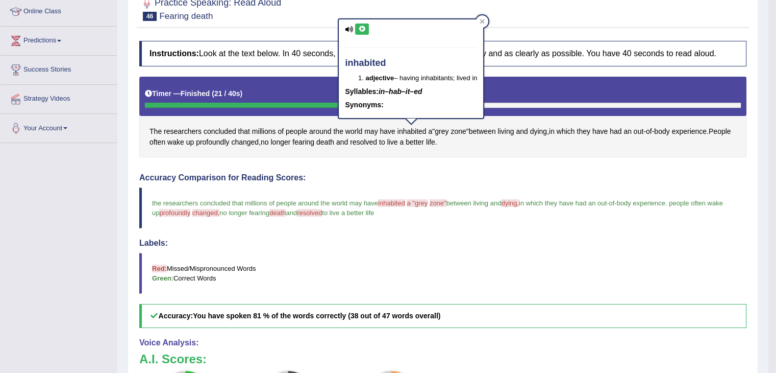
click at [360, 29] on icon at bounding box center [362, 29] width 8 height 6
click at [479, 17] on div at bounding box center [482, 21] width 12 height 12
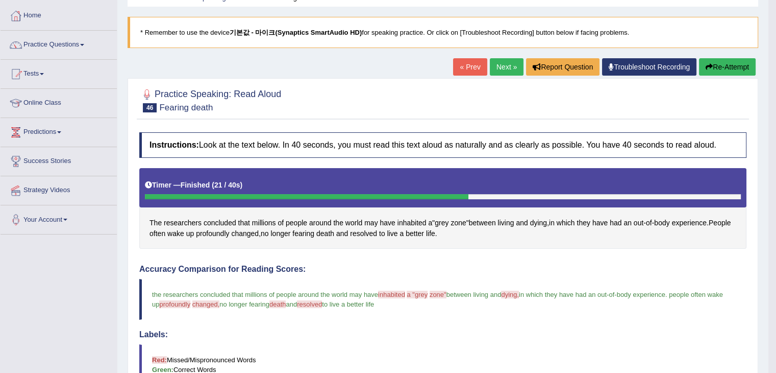
scroll to position [49, 0]
click at [709, 72] on button "Re-Attempt" at bounding box center [727, 66] width 57 height 17
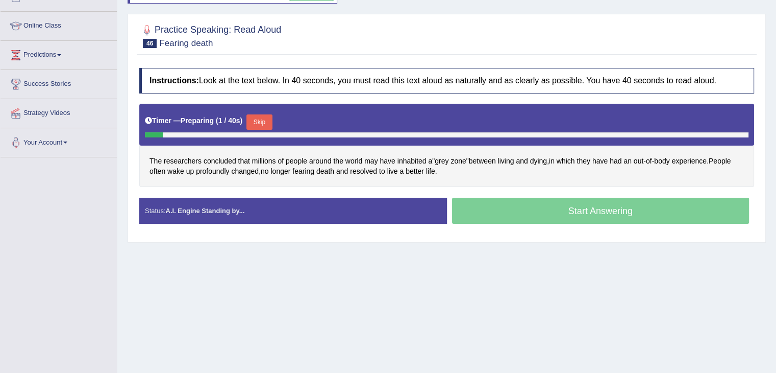
click at [264, 122] on button "Skip" at bounding box center [260, 121] width 26 height 15
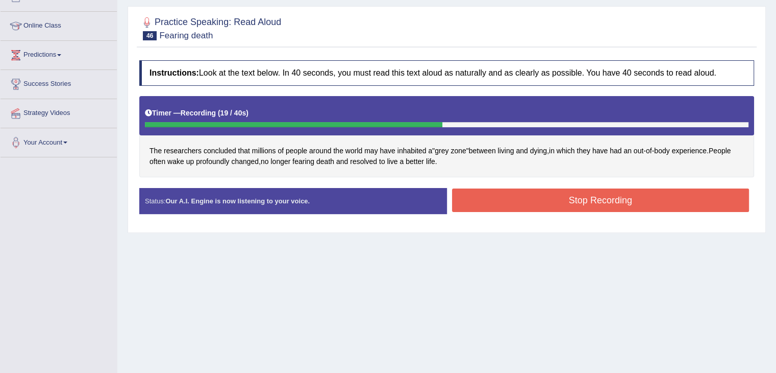
click at [540, 192] on button "Stop Recording" at bounding box center [601, 199] width 298 height 23
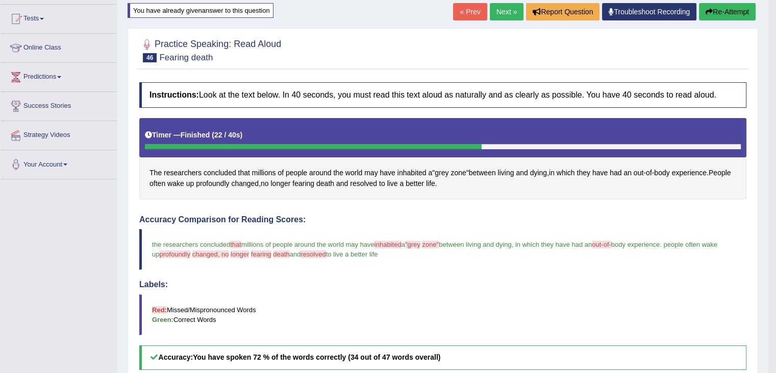
scroll to position [50, 0]
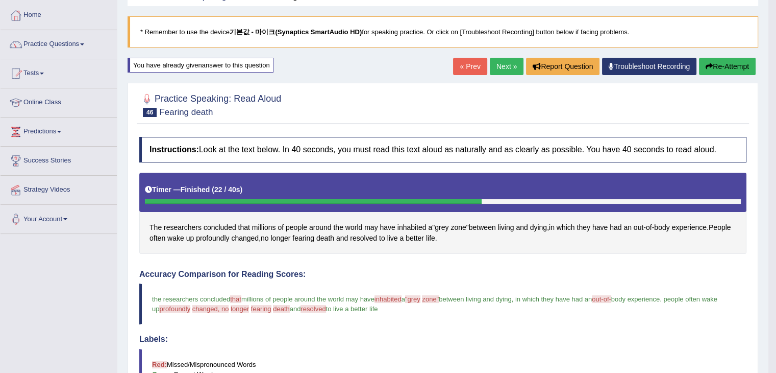
click at [501, 70] on link "Next »" at bounding box center [507, 66] width 34 height 17
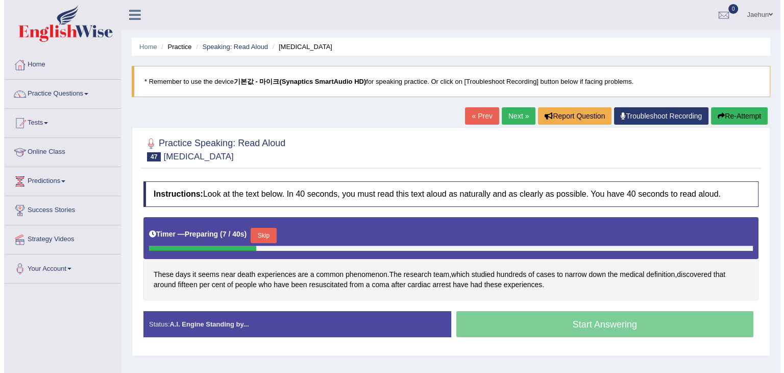
scroll to position [58, 0]
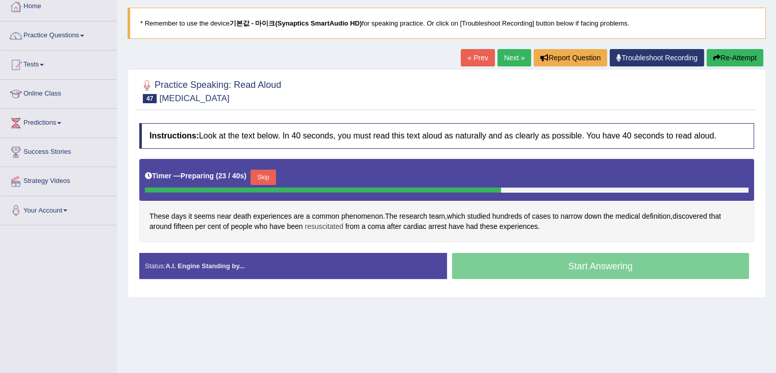
click at [336, 224] on span "resuscitated" at bounding box center [324, 226] width 38 height 11
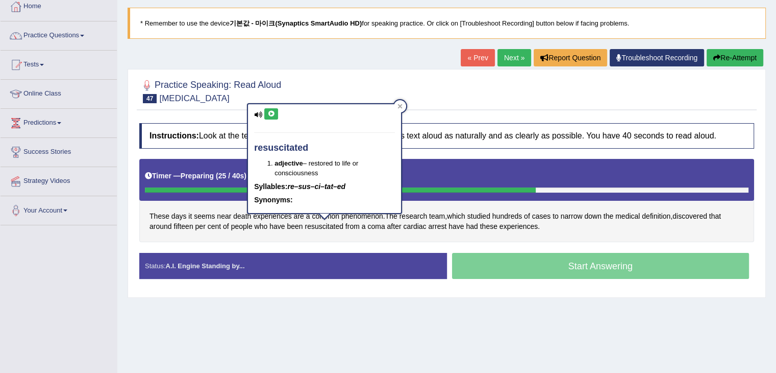
click at [270, 111] on icon at bounding box center [271, 114] width 8 height 6
click at [265, 115] on button at bounding box center [271, 113] width 14 height 11
click at [398, 105] on icon at bounding box center [400, 106] width 5 height 5
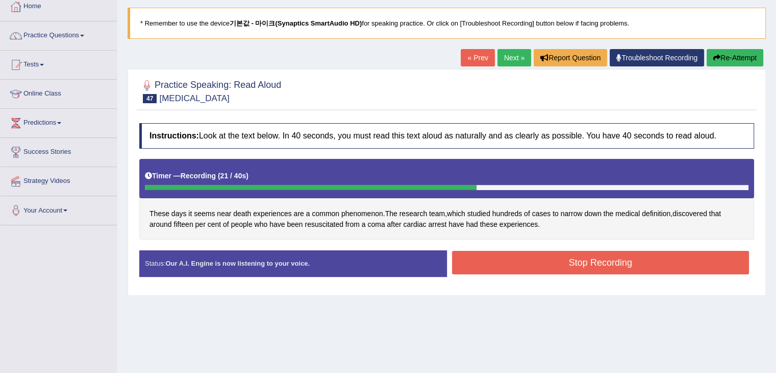
click at [548, 264] on button "Stop Recording" at bounding box center [601, 262] width 298 height 23
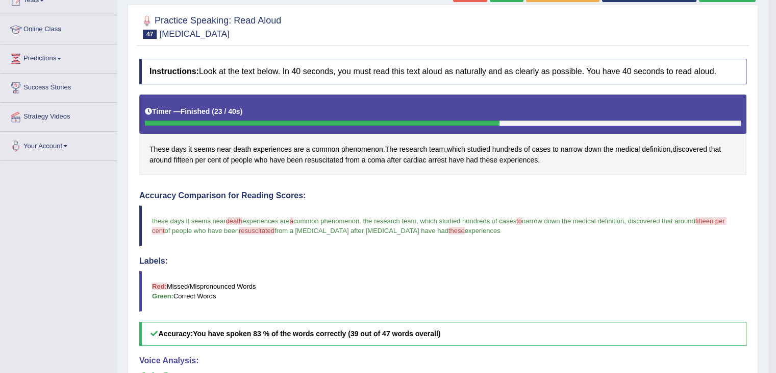
scroll to position [34, 0]
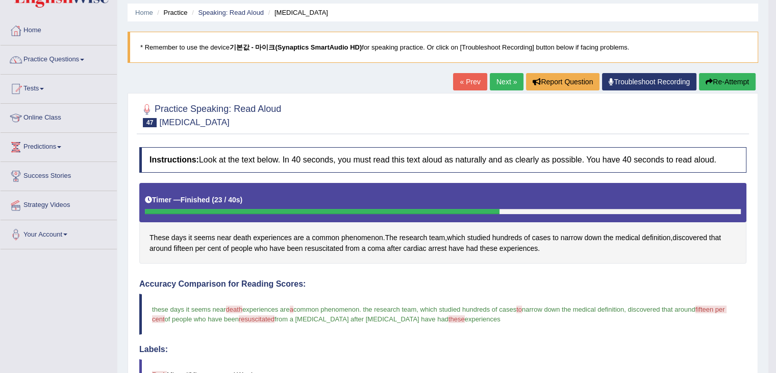
click at [515, 81] on link "Next »" at bounding box center [507, 81] width 34 height 17
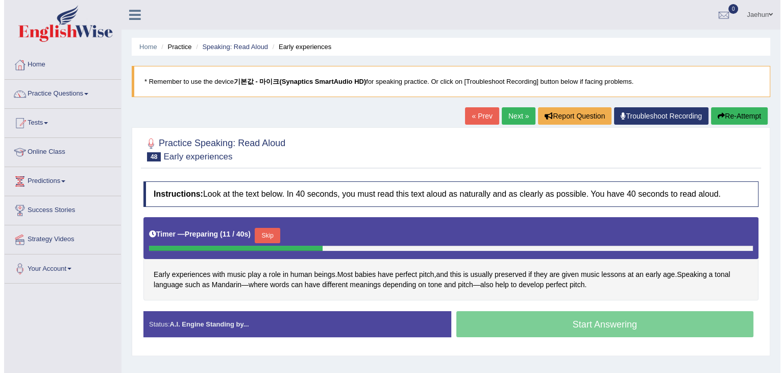
scroll to position [42, 0]
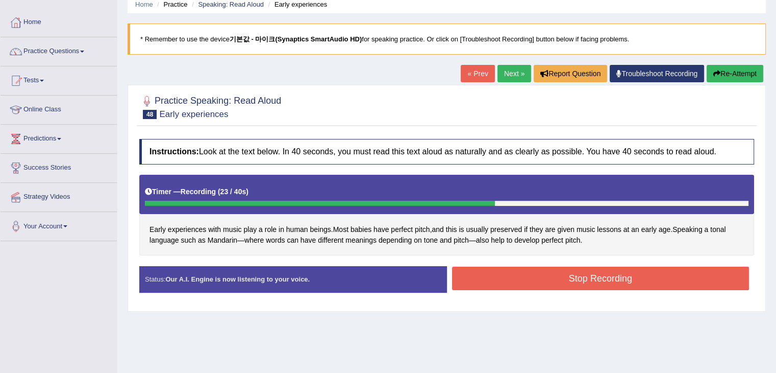
click at [619, 273] on button "Stop Recording" at bounding box center [601, 277] width 298 height 23
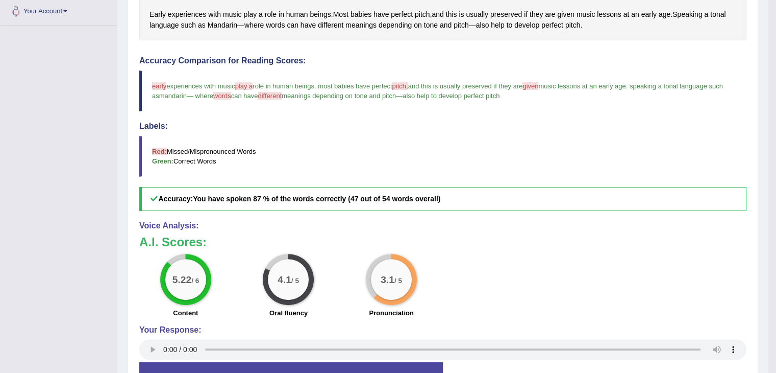
scroll to position [46, 0]
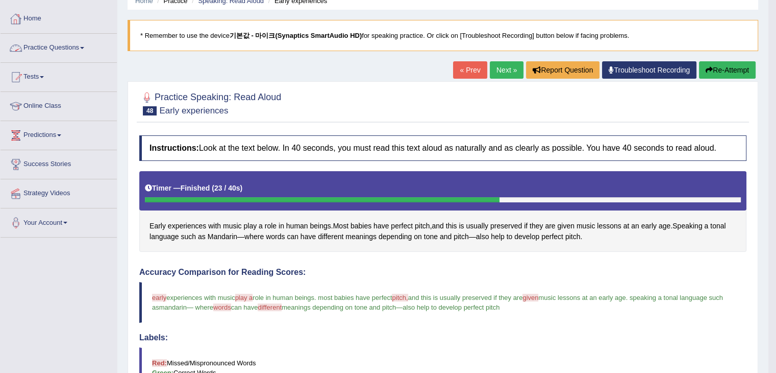
click at [66, 54] on link "Practice Questions" at bounding box center [59, 47] width 116 height 26
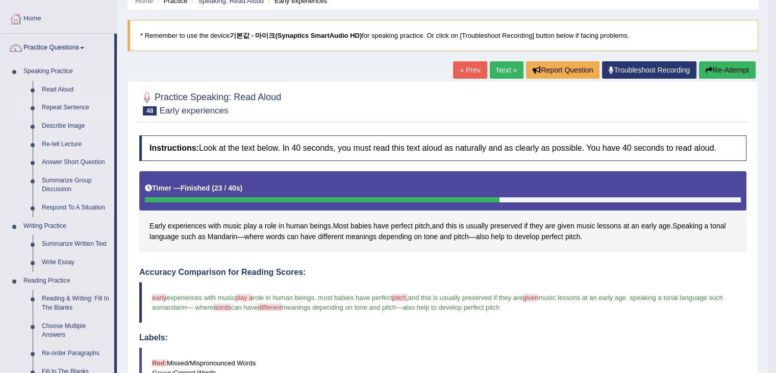
click at [67, 105] on link "Repeat Sentence" at bounding box center [75, 108] width 77 height 18
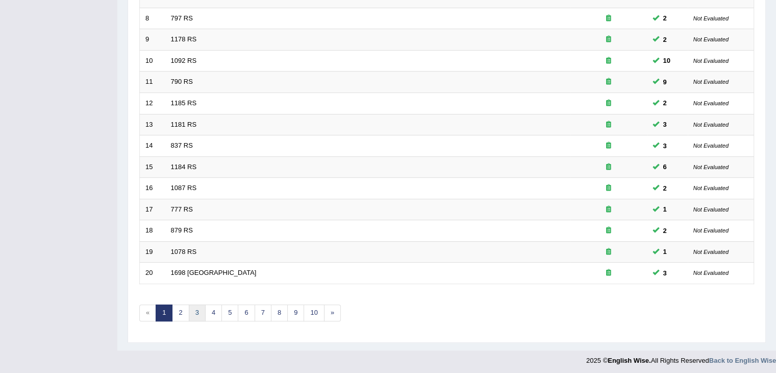
click at [196, 316] on link "3" at bounding box center [197, 312] width 17 height 17
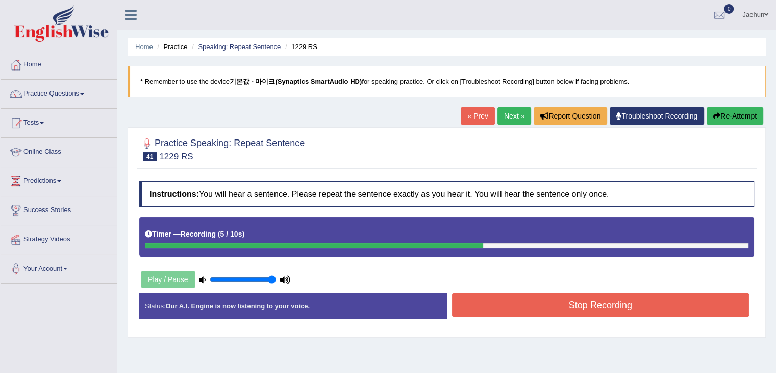
click at [486, 299] on button "Stop Recording" at bounding box center [601, 304] width 298 height 23
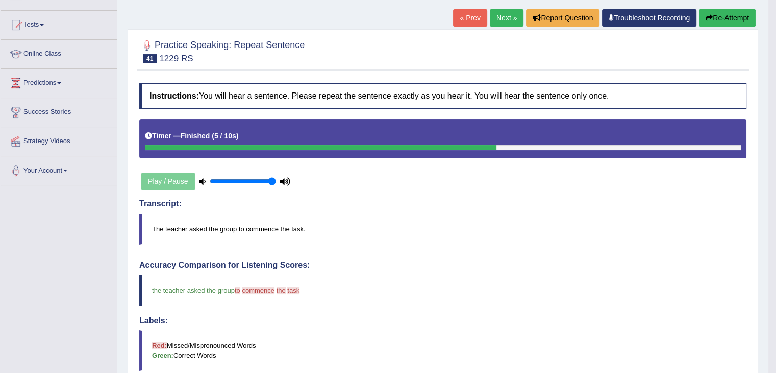
scroll to position [84, 0]
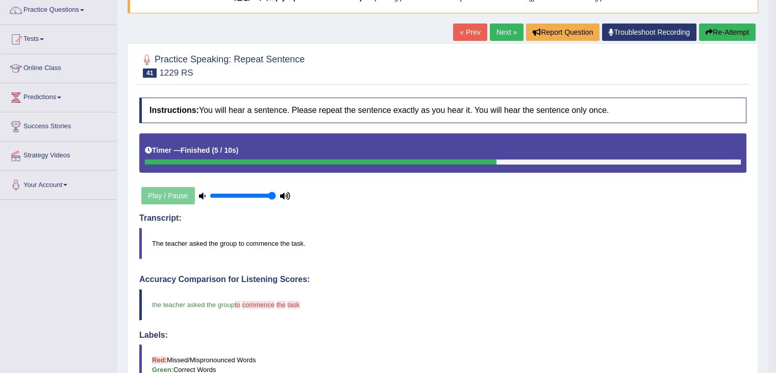
click at [504, 35] on link "Next »" at bounding box center [507, 31] width 34 height 17
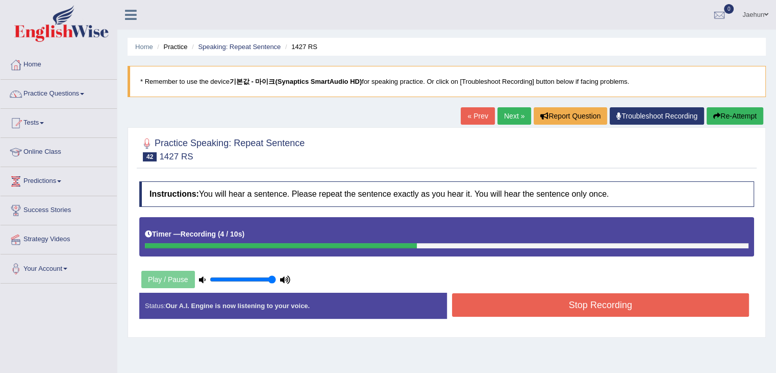
click at [594, 302] on button "Stop Recording" at bounding box center [601, 304] width 298 height 23
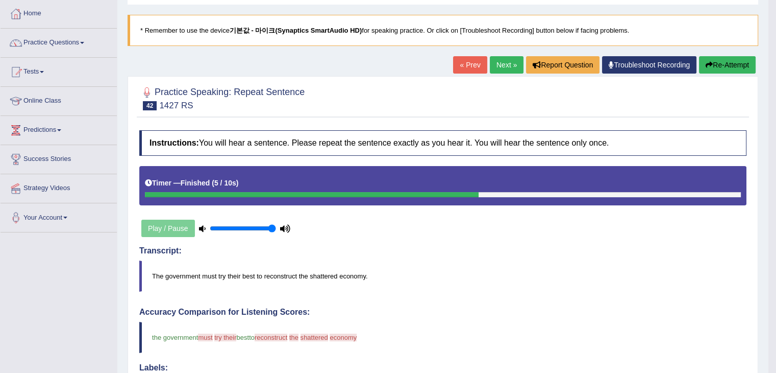
scroll to position [51, 0]
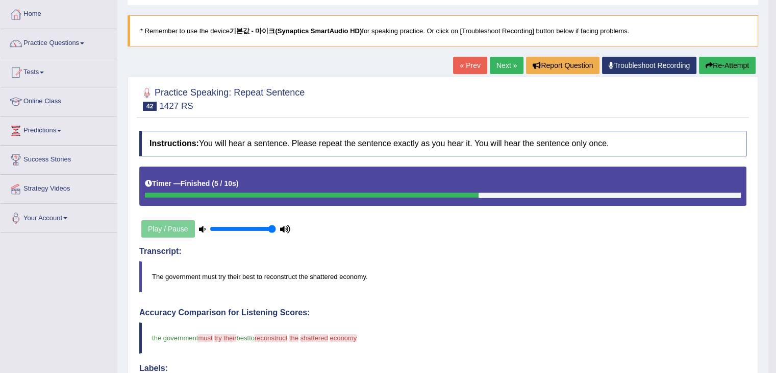
click at [529, 120] on div "Practice Speaking: Repeat Sentence 42 1427 RS Instructions: You will hear a sen…" at bounding box center [443, 363] width 631 height 572
click at [503, 68] on link "Next »" at bounding box center [507, 65] width 34 height 17
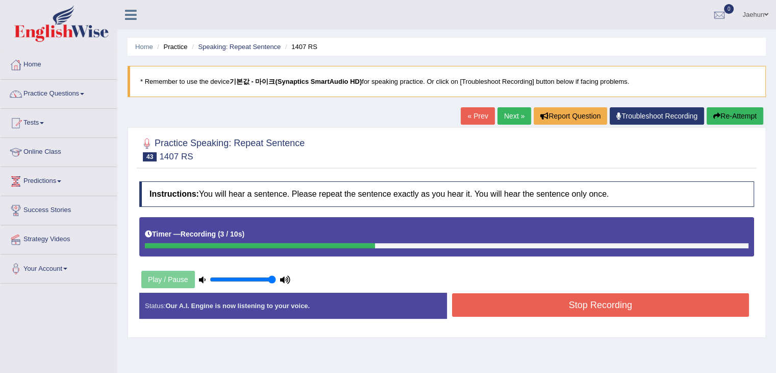
click at [549, 298] on button "Stop Recording" at bounding box center [601, 304] width 298 height 23
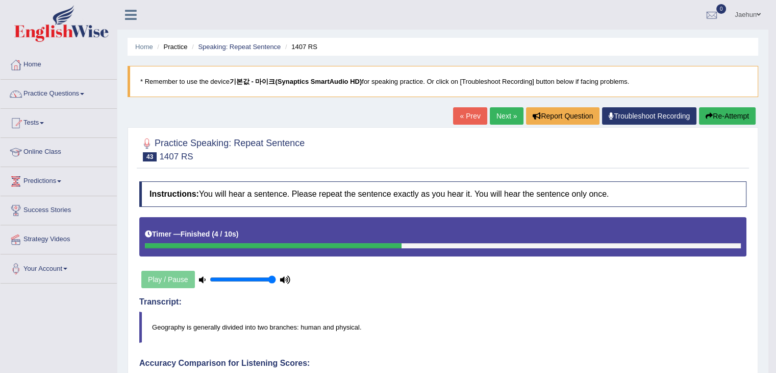
click at [715, 113] on button "Re-Attempt" at bounding box center [727, 115] width 57 height 17
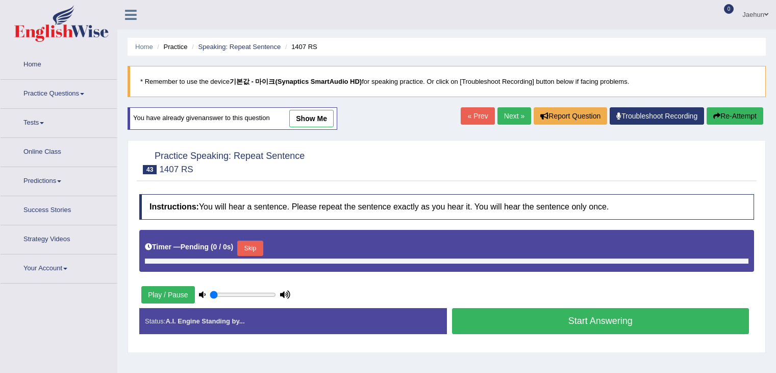
type input "1"
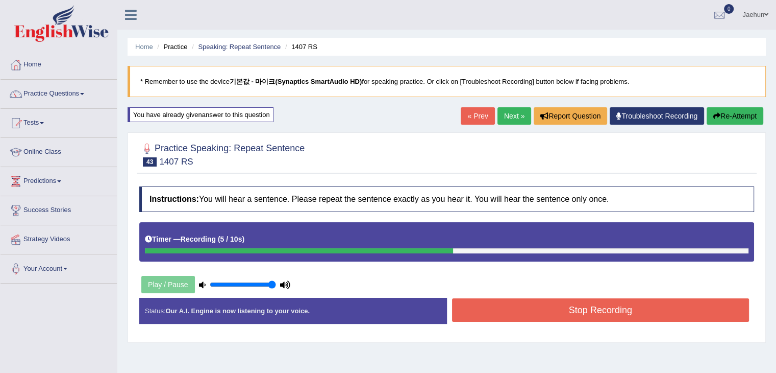
click at [623, 299] on button "Stop Recording" at bounding box center [601, 309] width 298 height 23
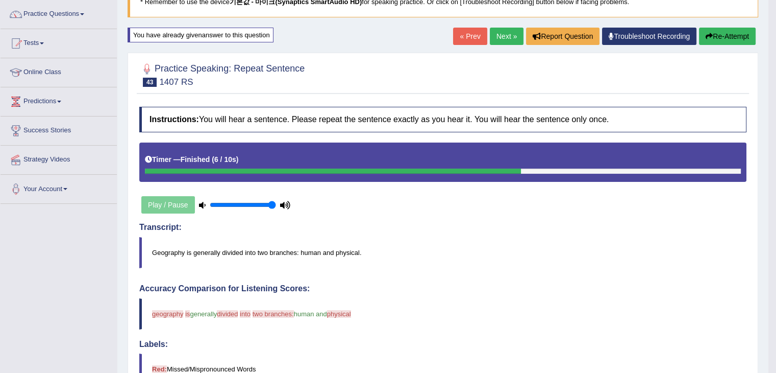
scroll to position [79, 0]
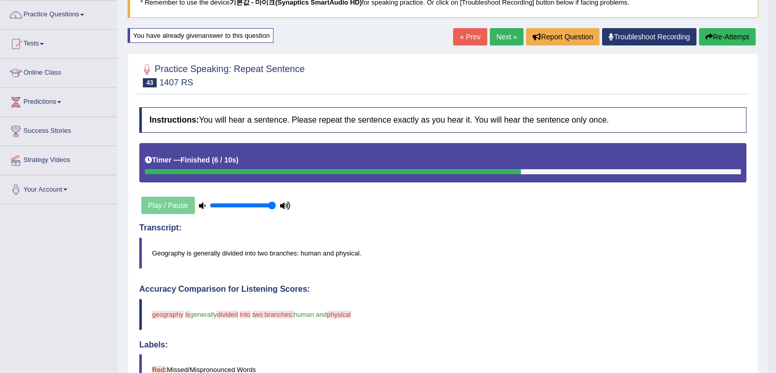
click at [711, 41] on button "Re-Attempt" at bounding box center [727, 36] width 57 height 17
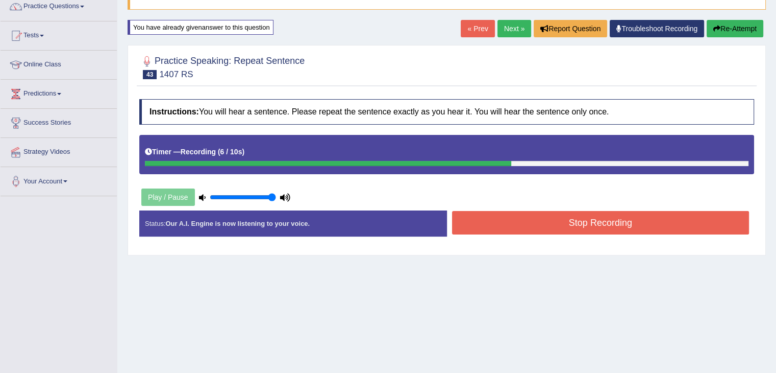
click at [611, 221] on button "Stop Recording" at bounding box center [601, 222] width 298 height 23
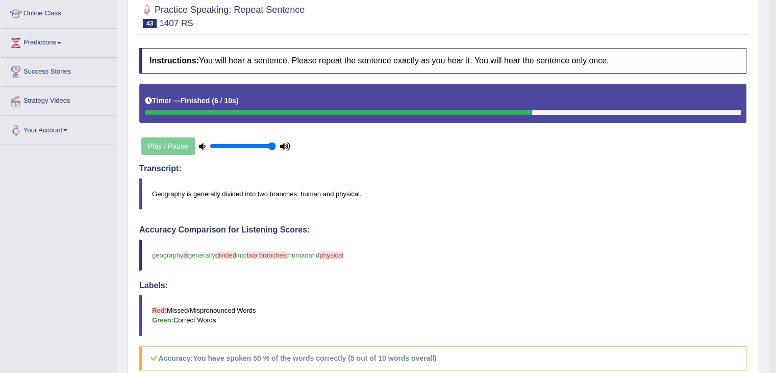
scroll to position [84, 0]
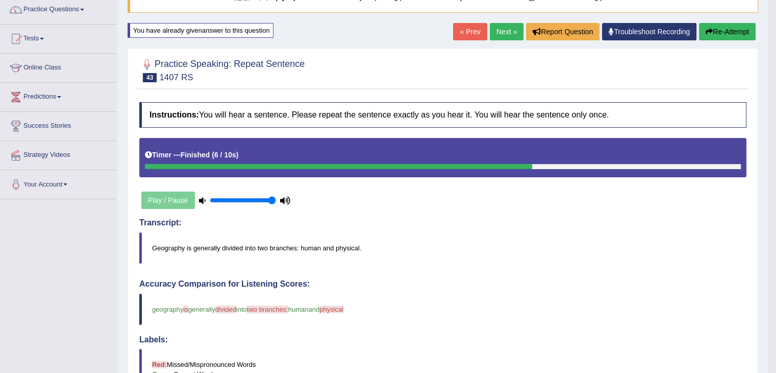
click at [508, 32] on link "Next »" at bounding box center [507, 31] width 34 height 17
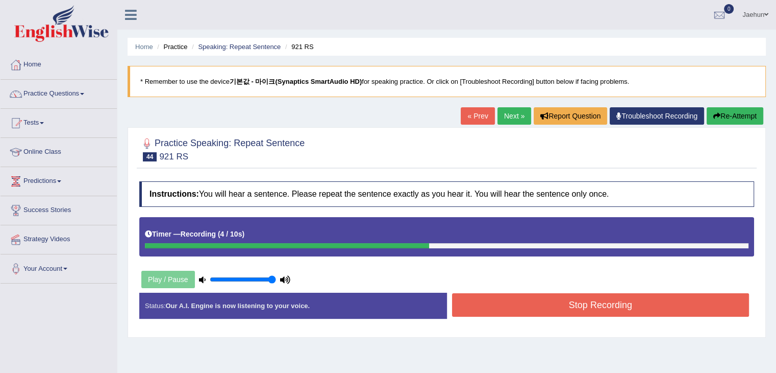
click at [545, 295] on button "Stop Recording" at bounding box center [601, 304] width 298 height 23
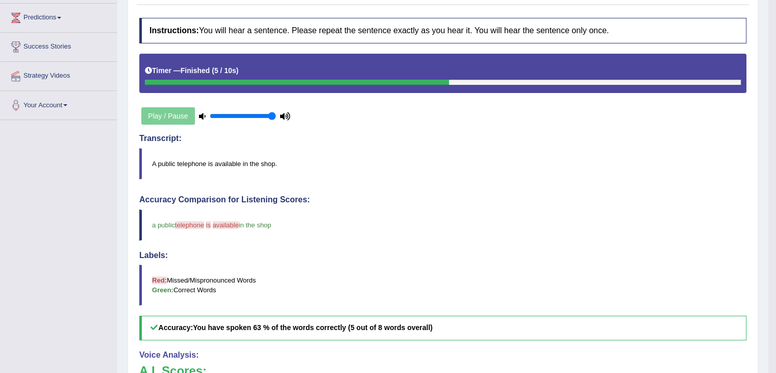
scroll to position [65, 0]
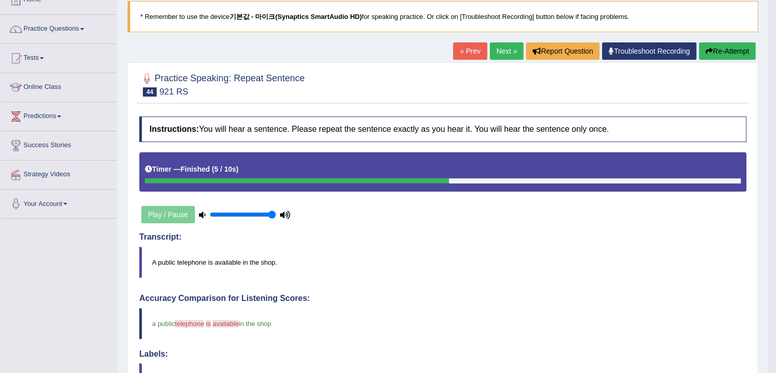
click at [512, 56] on link "Next »" at bounding box center [507, 50] width 34 height 17
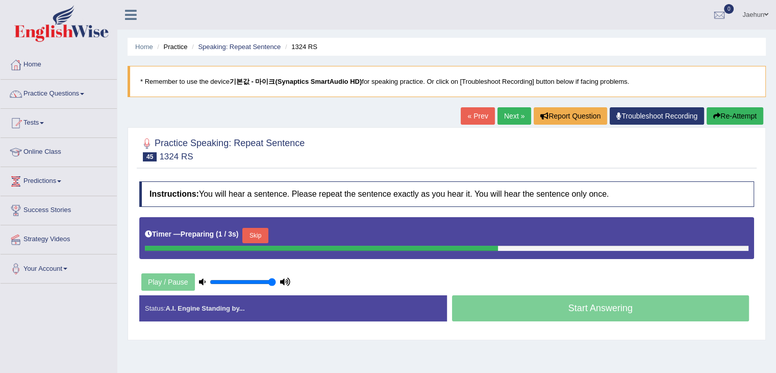
scroll to position [125, 0]
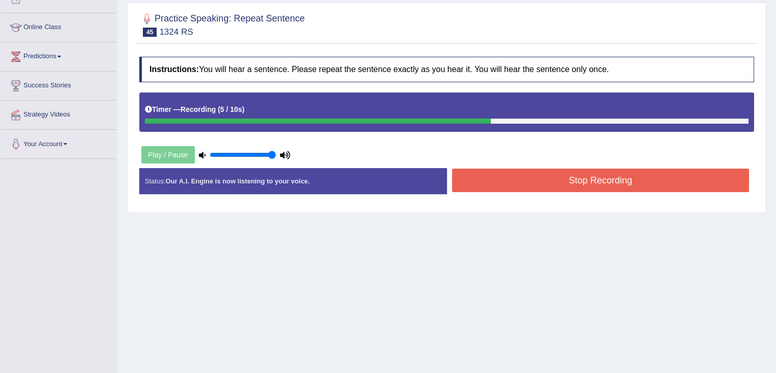
click at [602, 174] on button "Stop Recording" at bounding box center [601, 179] width 298 height 23
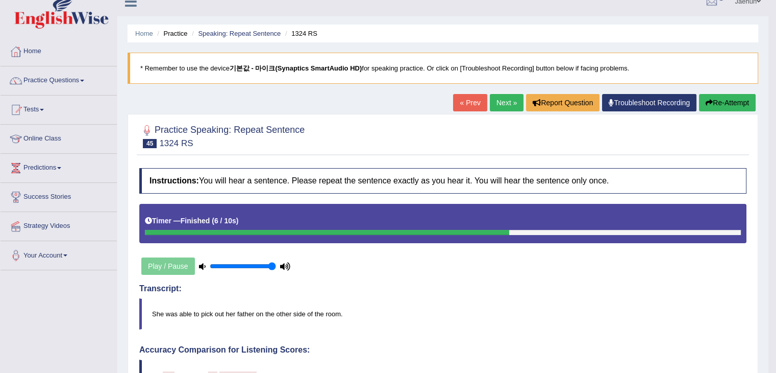
scroll to position [12, 0]
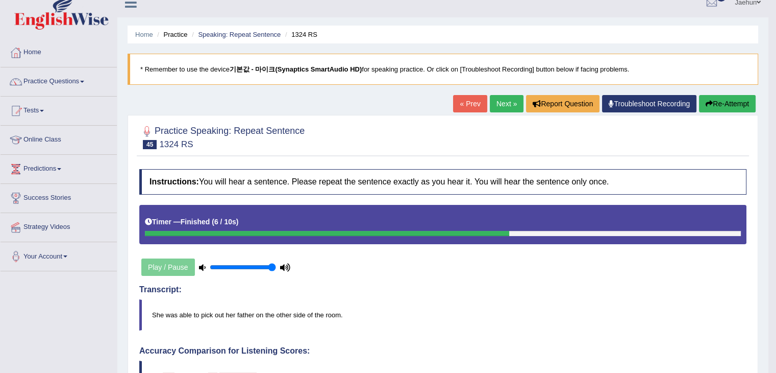
click at [509, 103] on link "Next »" at bounding box center [507, 103] width 34 height 17
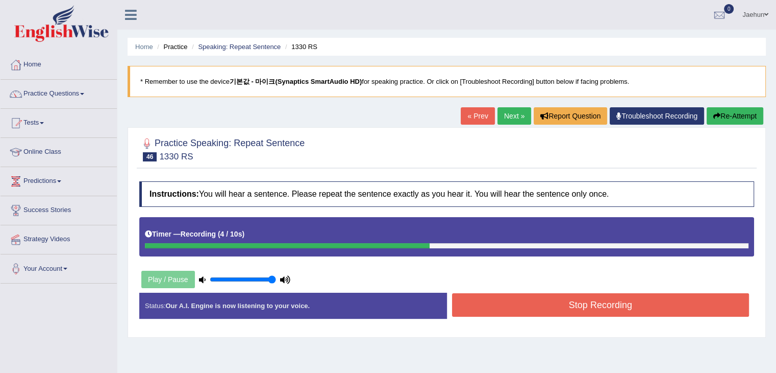
click at [632, 297] on button "Stop Recording" at bounding box center [601, 304] width 298 height 23
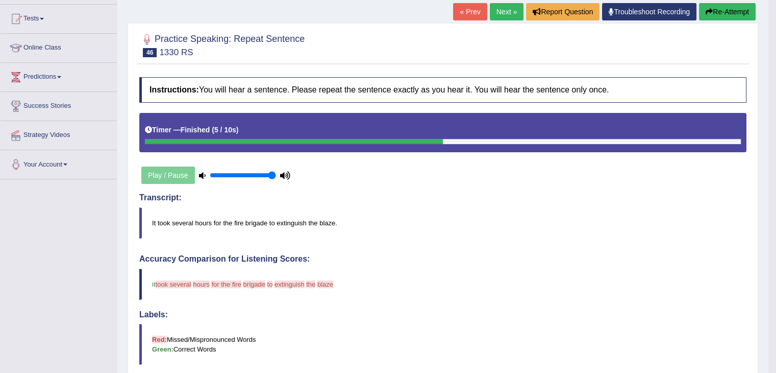
scroll to position [33, 0]
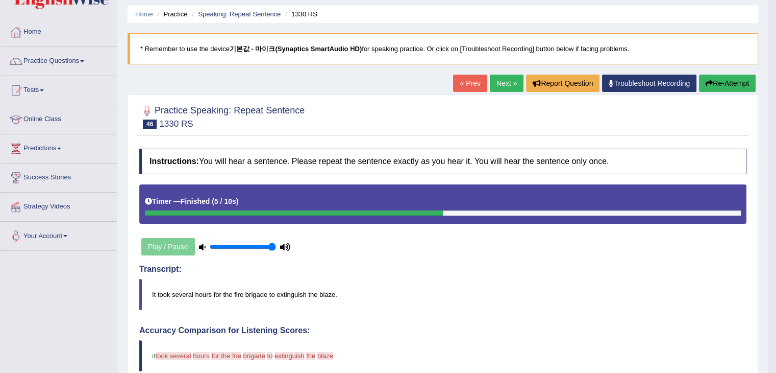
click at [699, 81] on button "Re-Attempt" at bounding box center [727, 83] width 57 height 17
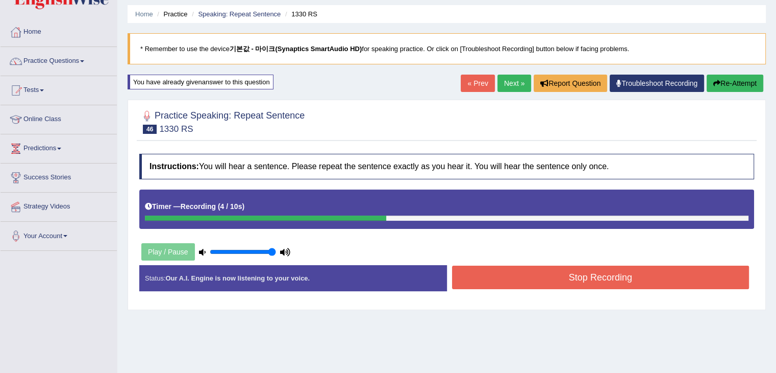
click at [623, 274] on button "Stop Recording" at bounding box center [601, 276] width 298 height 23
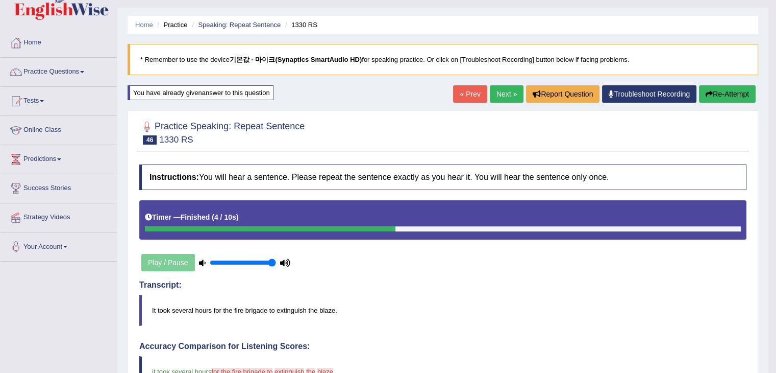
scroll to position [20, 0]
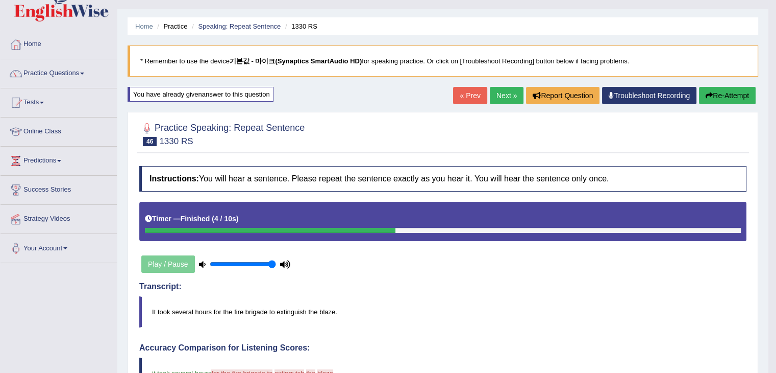
click at [503, 93] on link "Next »" at bounding box center [507, 95] width 34 height 17
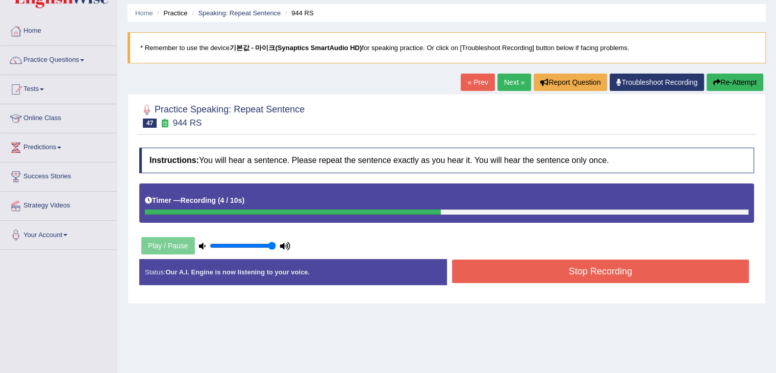
click at [562, 262] on button "Stop Recording" at bounding box center [601, 270] width 298 height 23
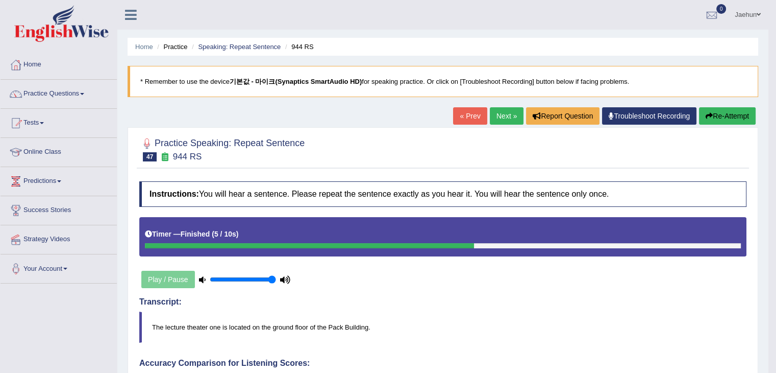
click at [724, 113] on button "Re-Attempt" at bounding box center [727, 115] width 57 height 17
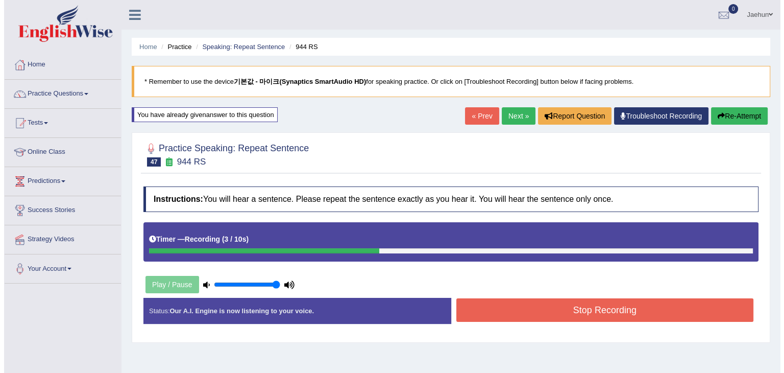
scroll to position [35, 0]
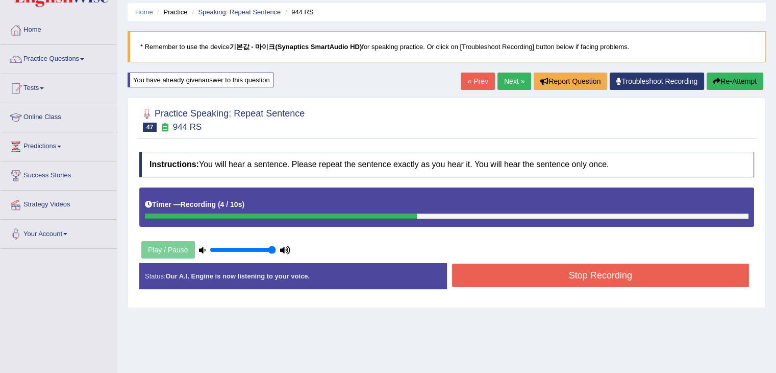
click at [589, 269] on button "Stop Recording" at bounding box center [601, 274] width 298 height 23
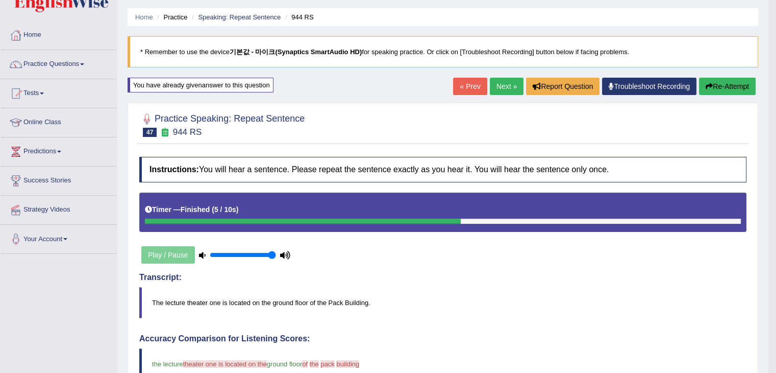
scroll to position [28, 0]
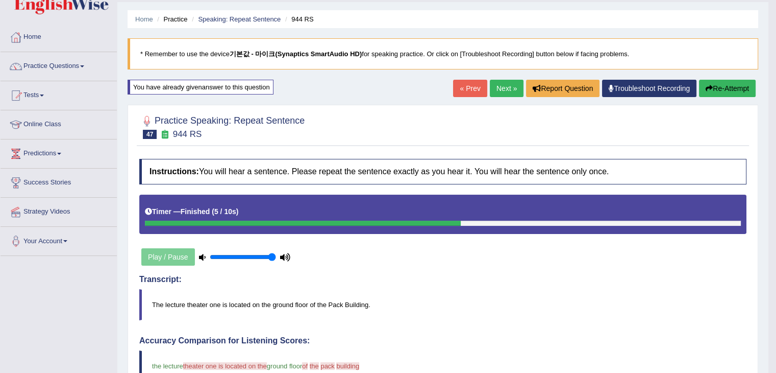
click at [729, 87] on button "Re-Attempt" at bounding box center [727, 88] width 57 height 17
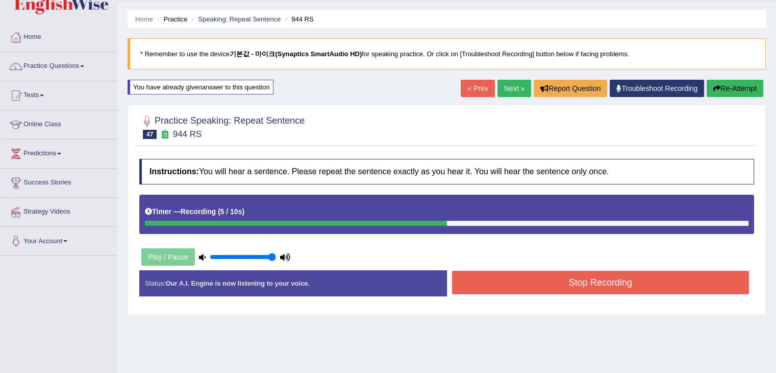
click at [655, 278] on button "Stop Recording" at bounding box center [601, 282] width 298 height 23
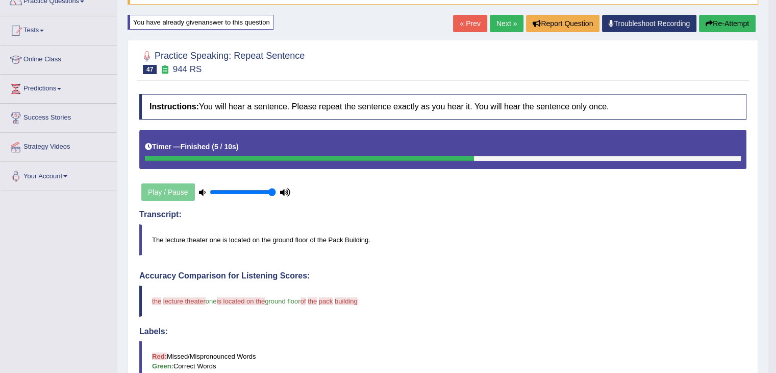
scroll to position [61, 0]
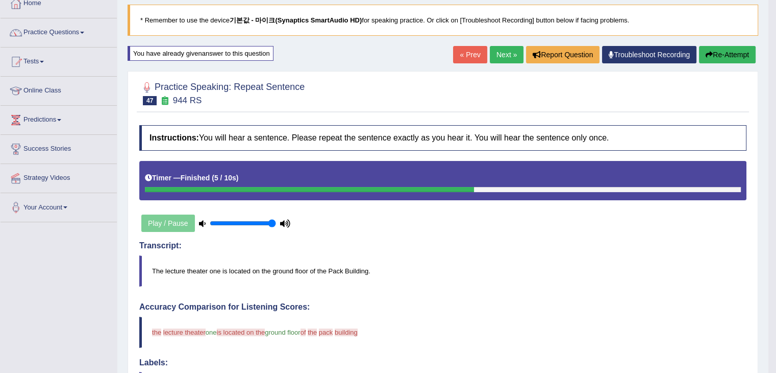
click at [726, 46] on button "Re-Attempt" at bounding box center [727, 54] width 57 height 17
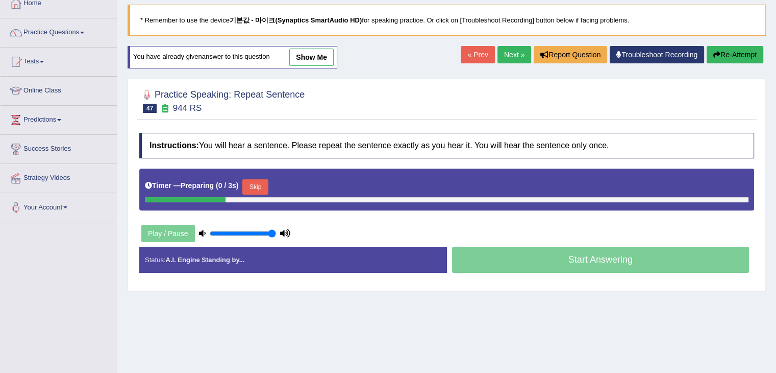
scroll to position [61, 0]
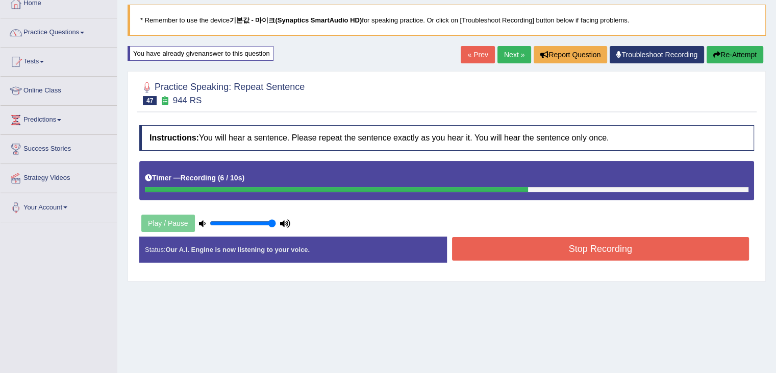
click at [548, 247] on button "Stop Recording" at bounding box center [601, 248] width 298 height 23
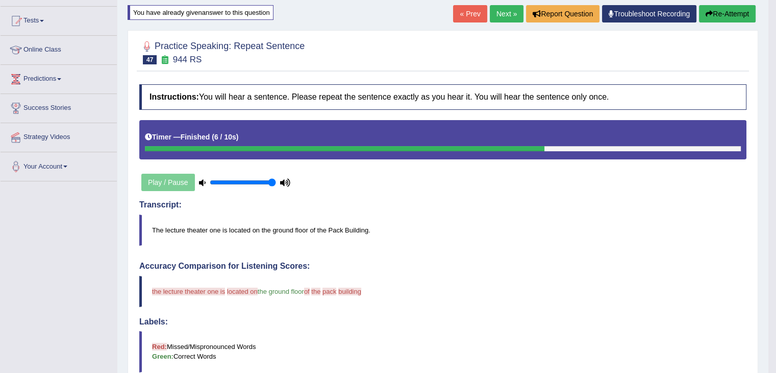
scroll to position [61, 0]
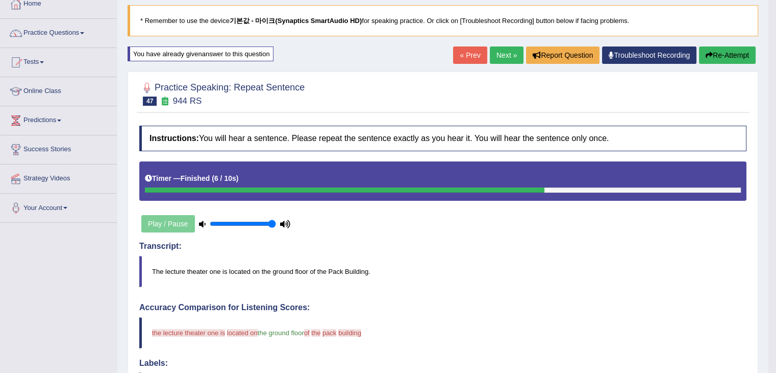
click at [717, 55] on button "Re-Attempt" at bounding box center [727, 54] width 57 height 17
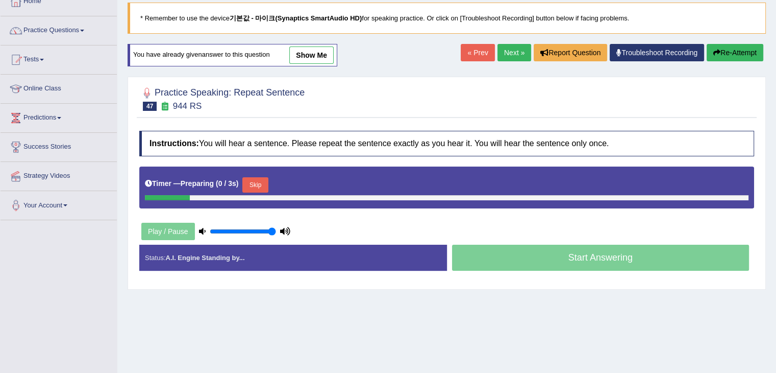
click at [250, 181] on button "Skip" at bounding box center [255, 184] width 26 height 15
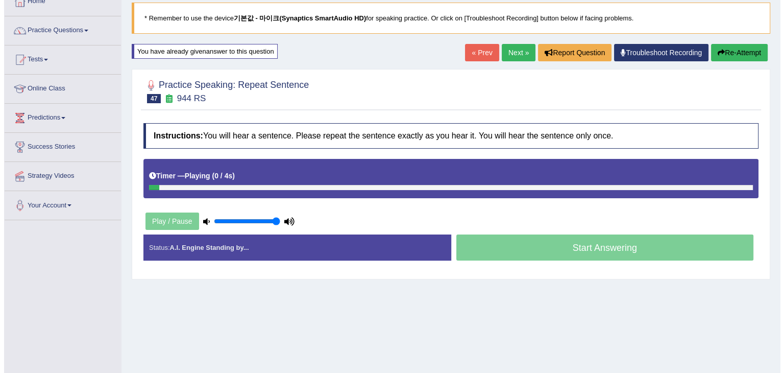
scroll to position [61, 0]
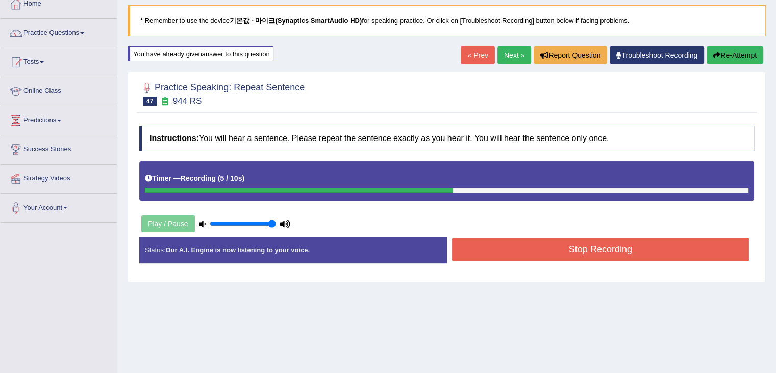
click at [559, 241] on button "Stop Recording" at bounding box center [601, 248] width 298 height 23
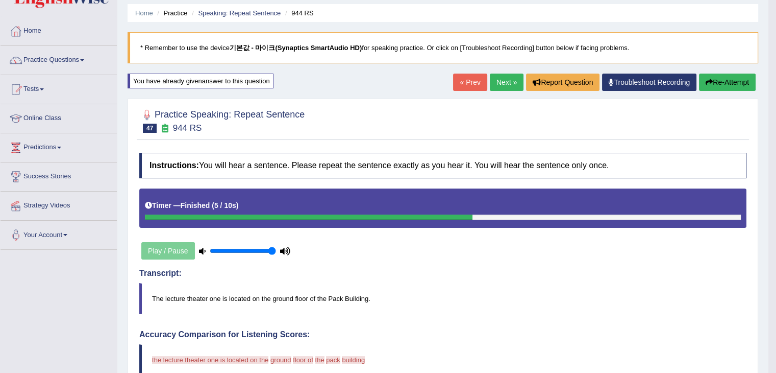
scroll to position [33, 0]
click at [731, 85] on button "Re-Attempt" at bounding box center [727, 82] width 57 height 17
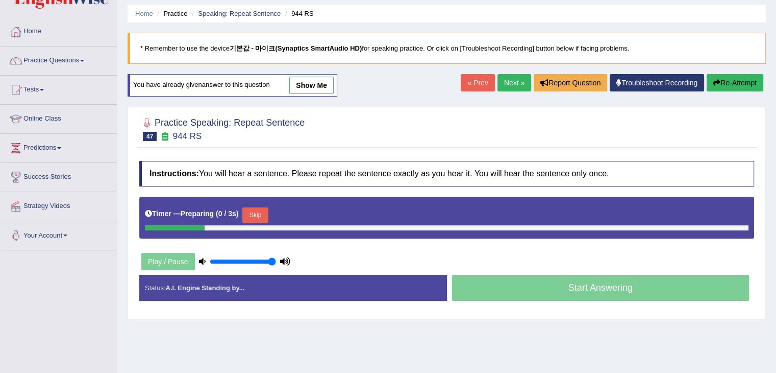
scroll to position [33, 0]
click at [255, 211] on button "Skip" at bounding box center [255, 214] width 26 height 15
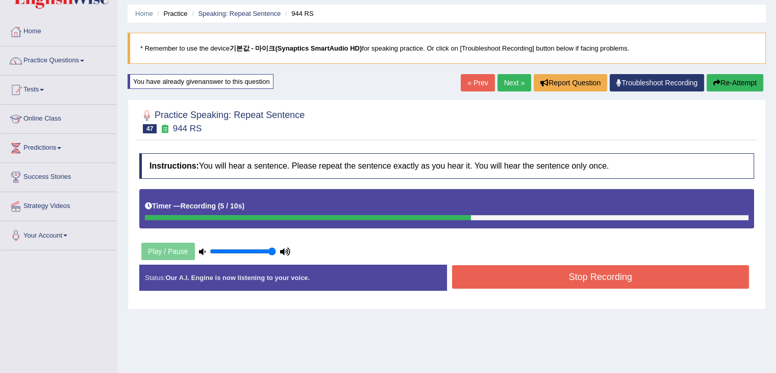
click at [541, 268] on button "Stop Recording" at bounding box center [601, 276] width 298 height 23
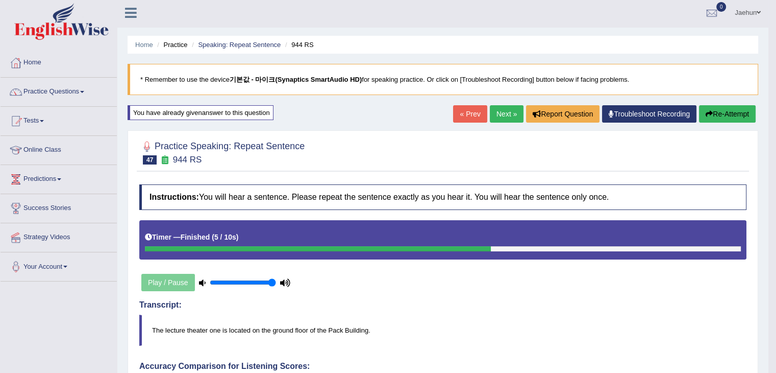
scroll to position [0, 0]
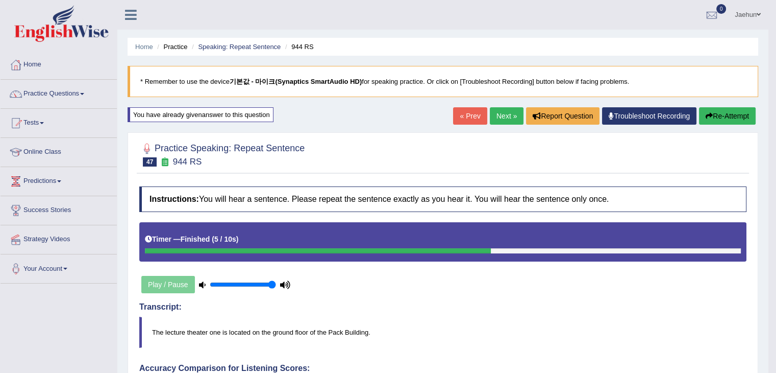
click at [498, 107] on link "Next »" at bounding box center [507, 115] width 34 height 17
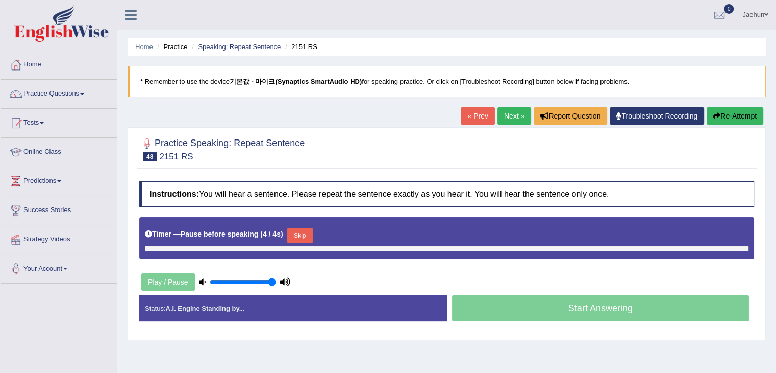
click at [714, 114] on icon "button" at bounding box center [717, 115] width 7 height 7
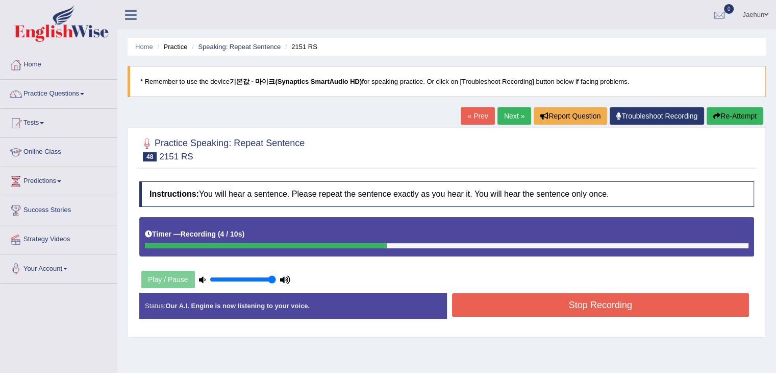
click at [600, 295] on button "Stop Recording" at bounding box center [601, 304] width 298 height 23
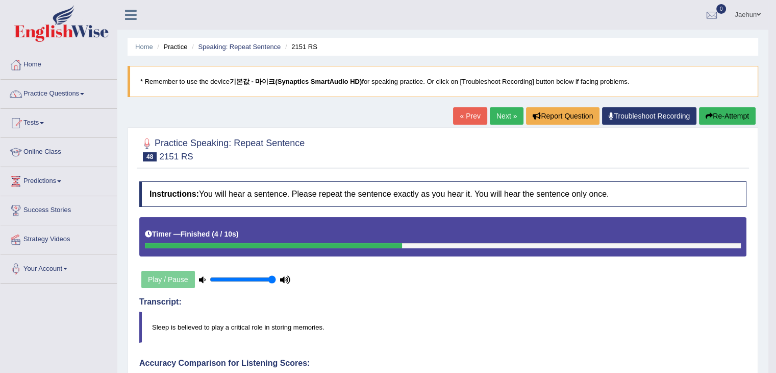
click at [737, 123] on button "Re-Attempt" at bounding box center [727, 115] width 57 height 17
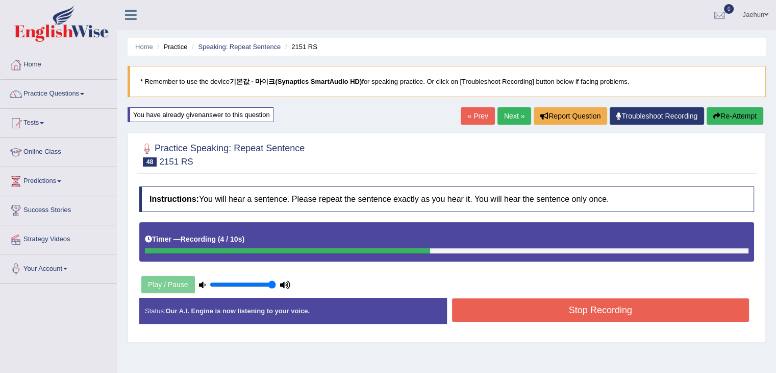
click at [621, 305] on button "Stop Recording" at bounding box center [601, 309] width 298 height 23
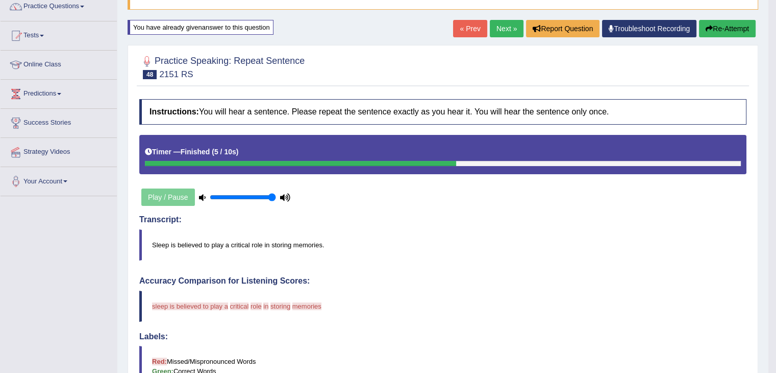
scroll to position [87, 0]
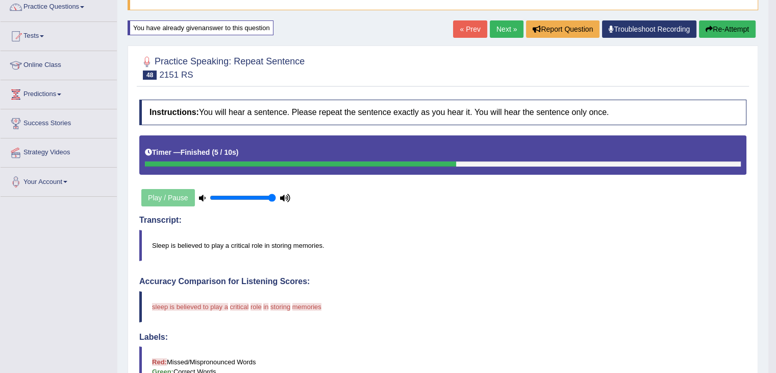
click at [741, 34] on button "Re-Attempt" at bounding box center [727, 28] width 57 height 17
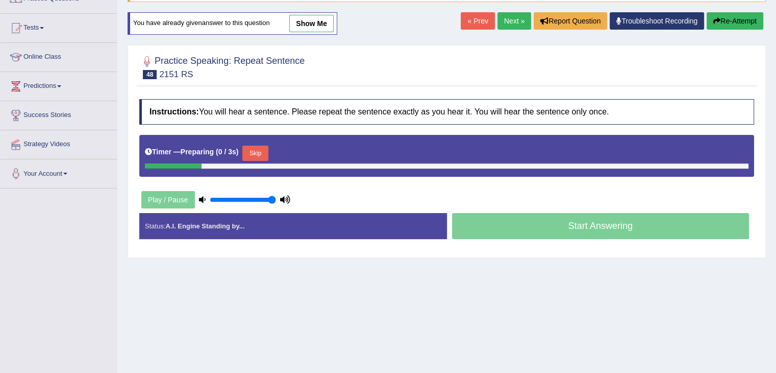
scroll to position [87, 0]
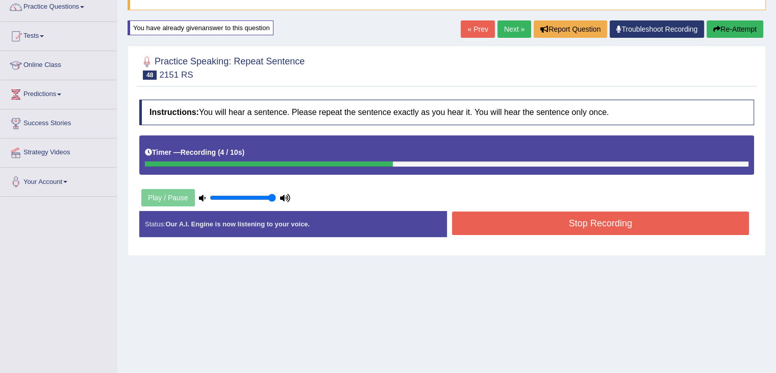
click at [596, 219] on button "Stop Recording" at bounding box center [601, 222] width 298 height 23
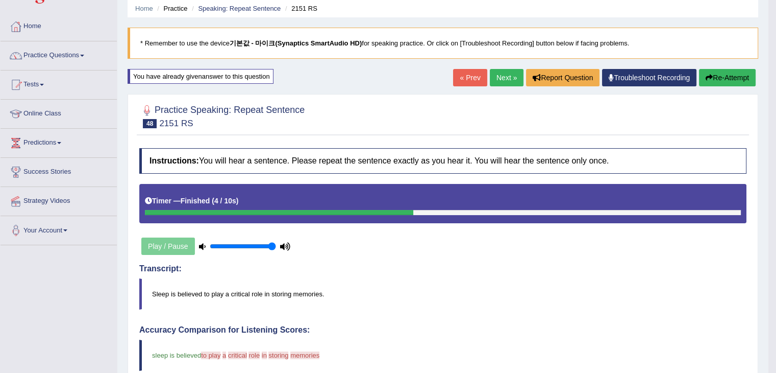
scroll to position [38, 0]
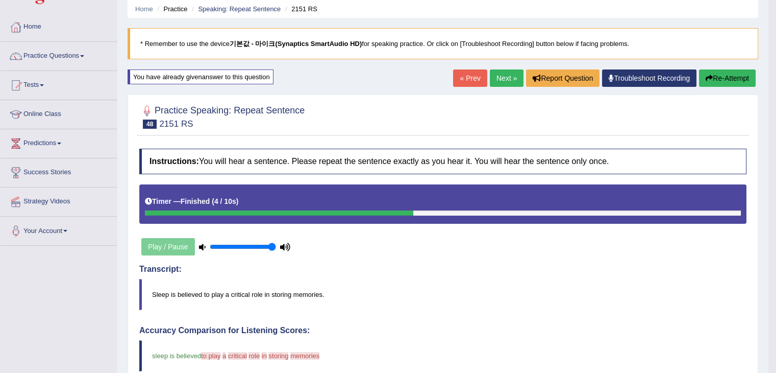
click at [503, 80] on link "Next »" at bounding box center [507, 77] width 34 height 17
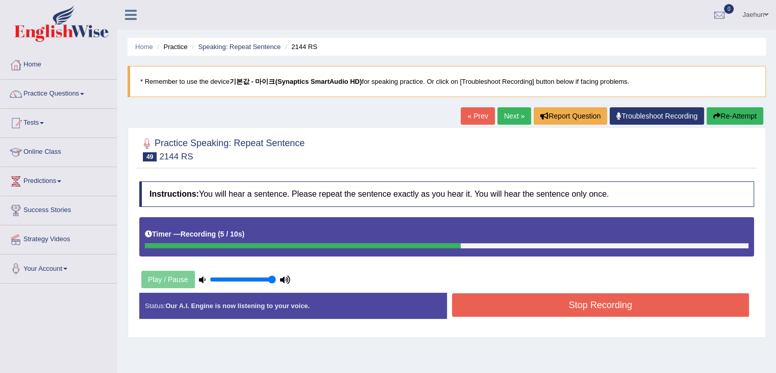
click at [531, 296] on button "Stop Recording" at bounding box center [601, 304] width 298 height 23
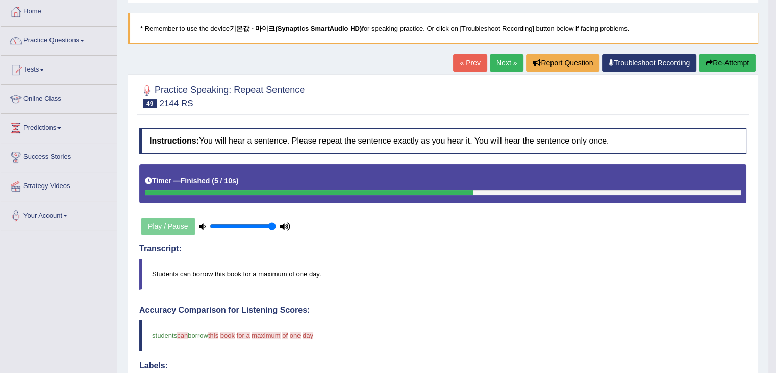
scroll to position [37, 0]
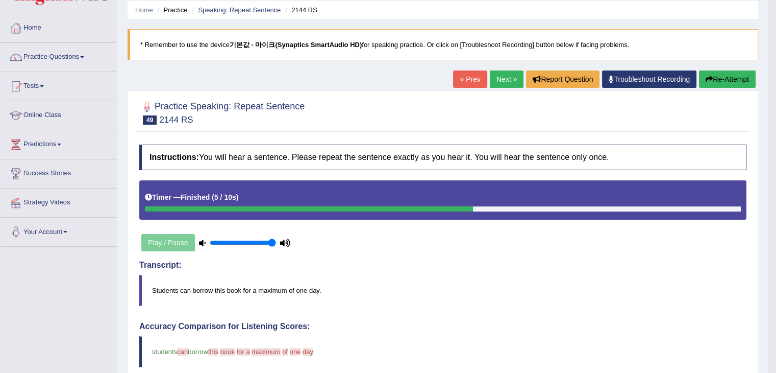
click at [733, 75] on button "Re-Attempt" at bounding box center [727, 78] width 57 height 17
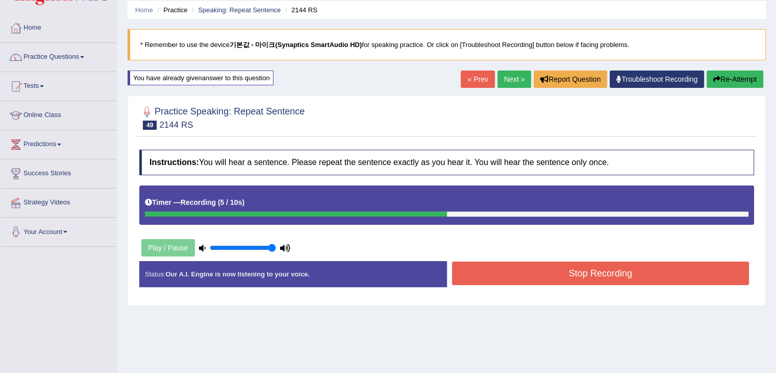
click at [541, 262] on button "Stop Recording" at bounding box center [601, 272] width 298 height 23
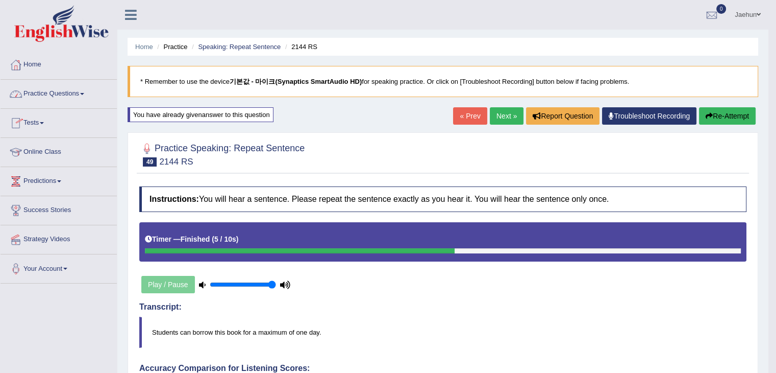
click at [504, 115] on link "Next »" at bounding box center [507, 115] width 34 height 17
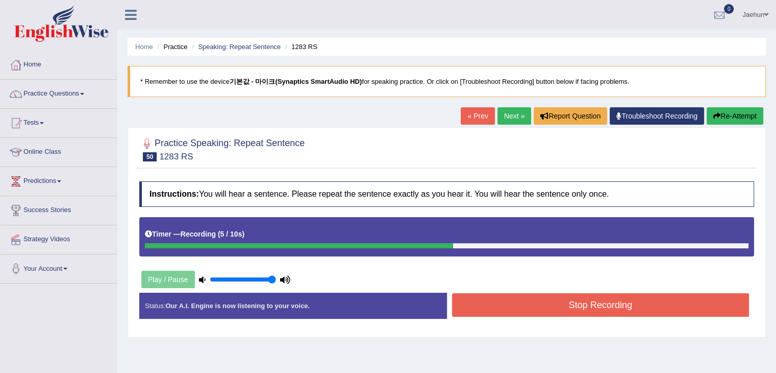
click at [565, 297] on button "Stop Recording" at bounding box center [601, 304] width 298 height 23
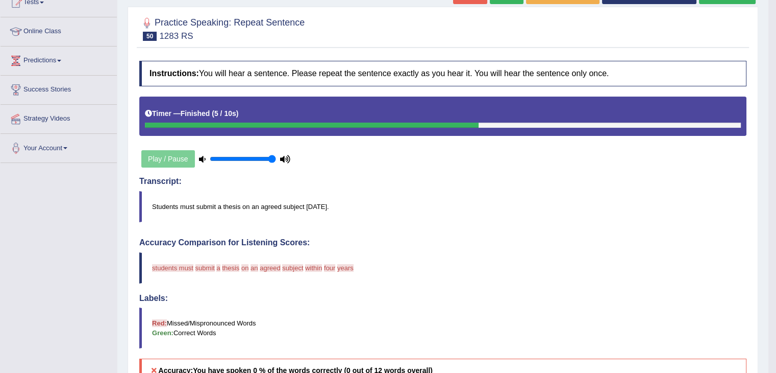
scroll to position [8, 0]
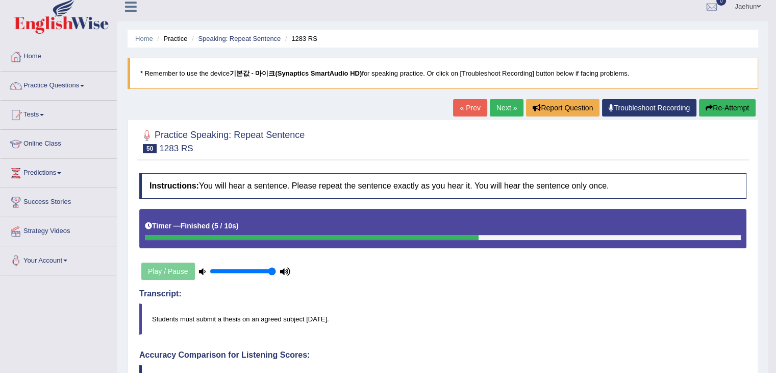
click at [719, 108] on button "Re-Attempt" at bounding box center [727, 107] width 57 height 17
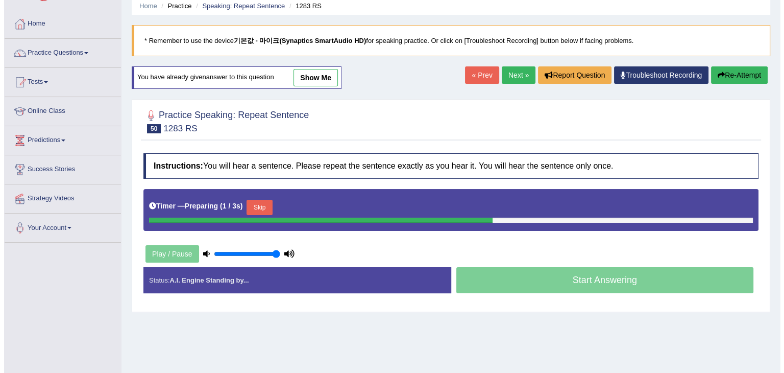
scroll to position [44, 0]
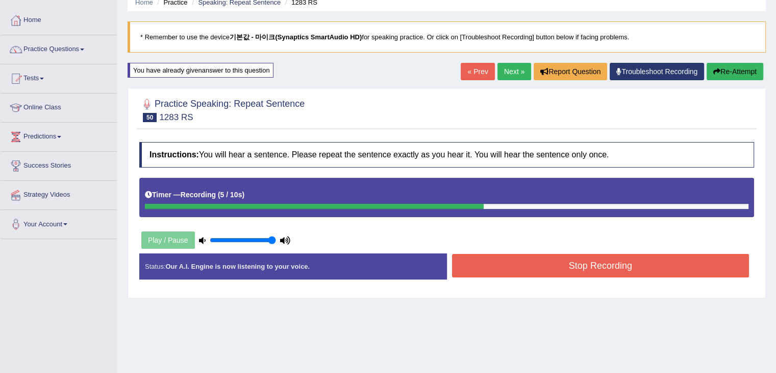
click at [570, 267] on button "Stop Recording" at bounding box center [601, 265] width 298 height 23
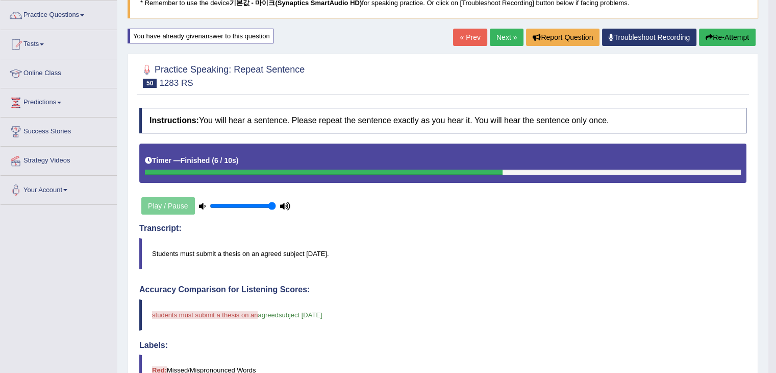
scroll to position [0, 0]
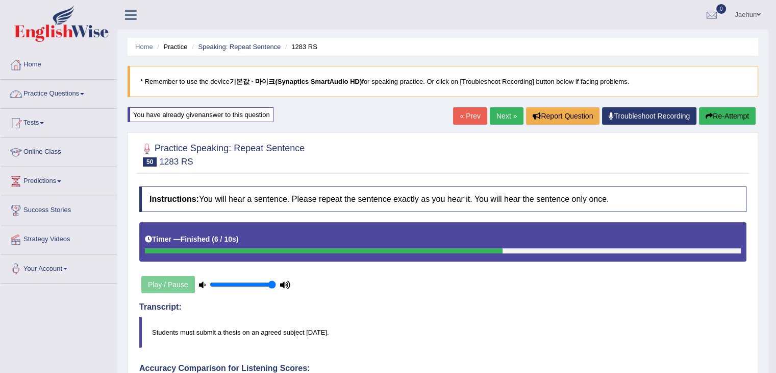
click at [62, 94] on link "Practice Questions" at bounding box center [59, 93] width 116 height 26
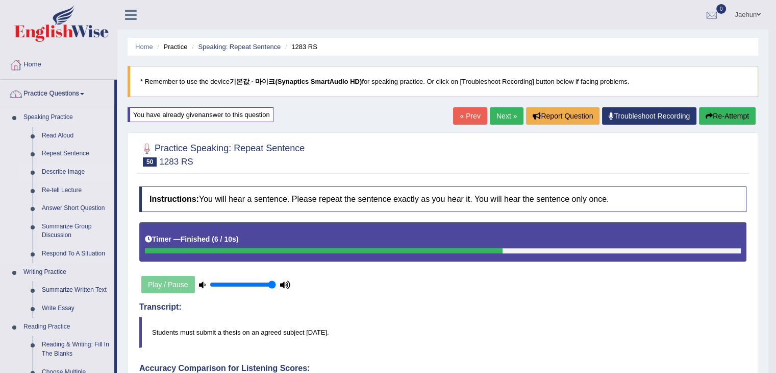
click at [43, 172] on link "Describe Image" at bounding box center [75, 172] width 77 height 18
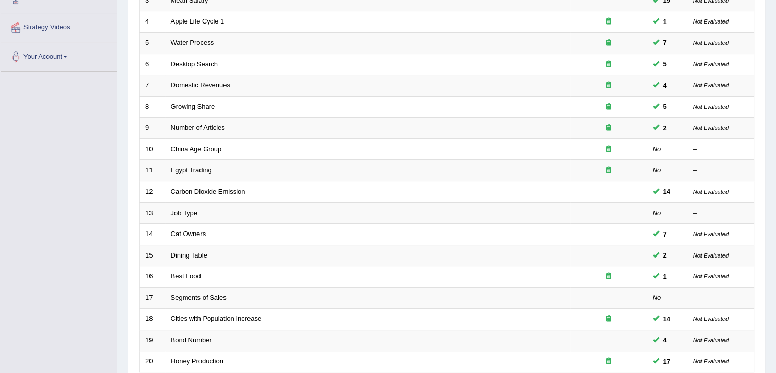
scroll to position [300, 0]
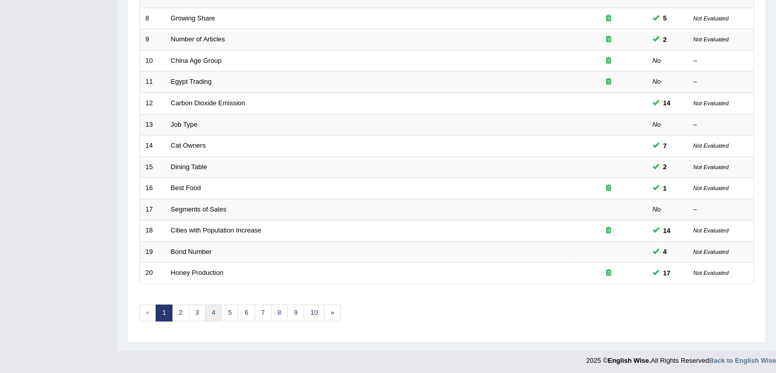
click at [217, 317] on link "4" at bounding box center [213, 312] width 17 height 17
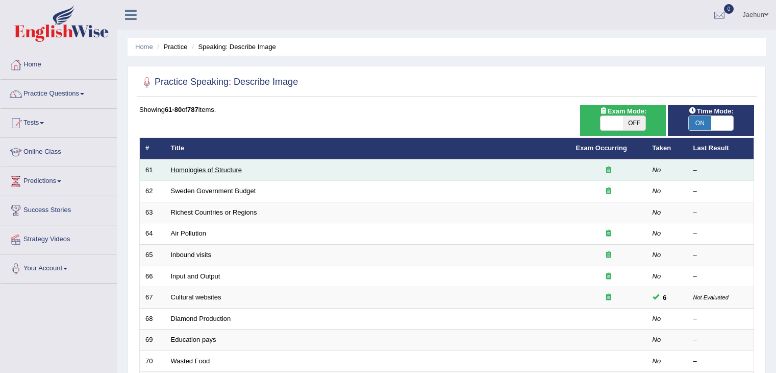
click at [200, 170] on link "Homologies of Structure" at bounding box center [206, 170] width 71 height 8
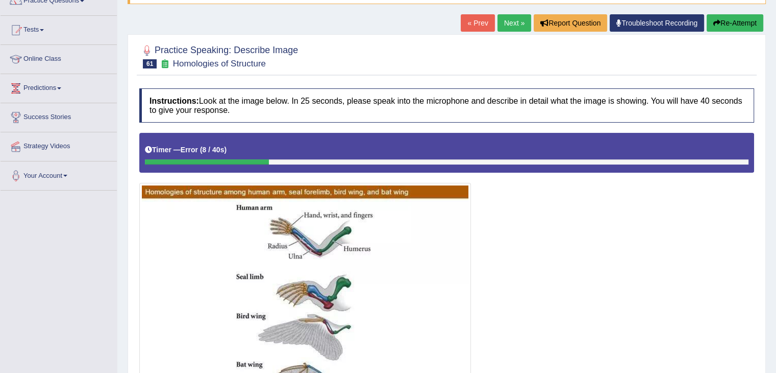
scroll to position [108, 0]
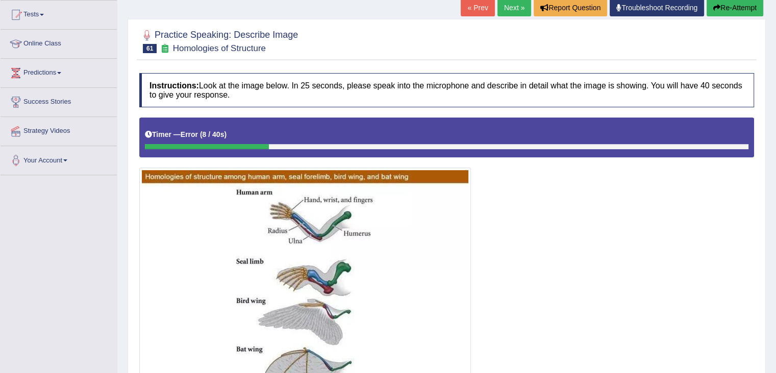
click at [745, 9] on button "Re-Attempt" at bounding box center [735, 7] width 57 height 17
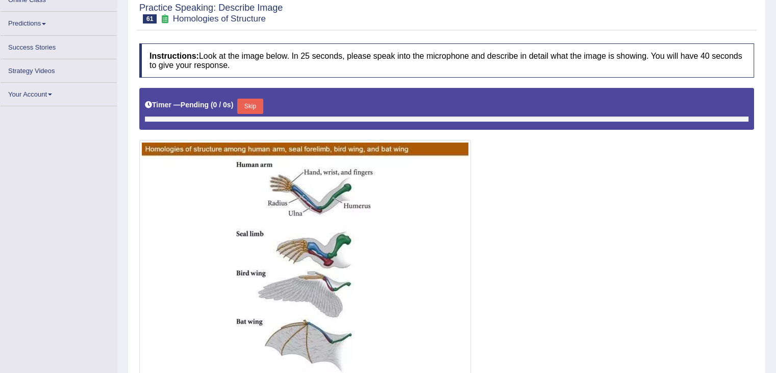
click at [415, 142] on img at bounding box center [305, 264] width 327 height 245
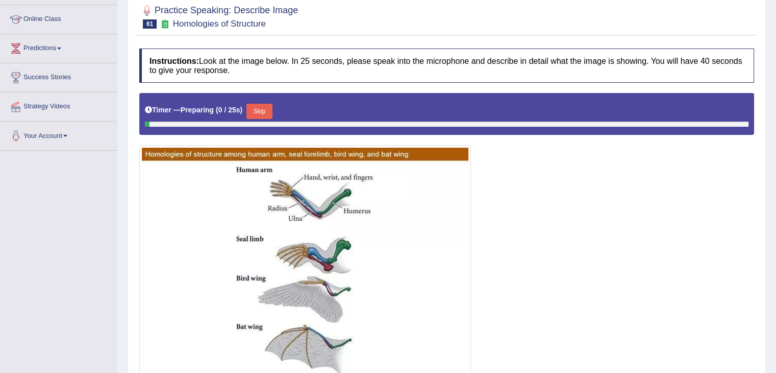
scroll to position [178, 0]
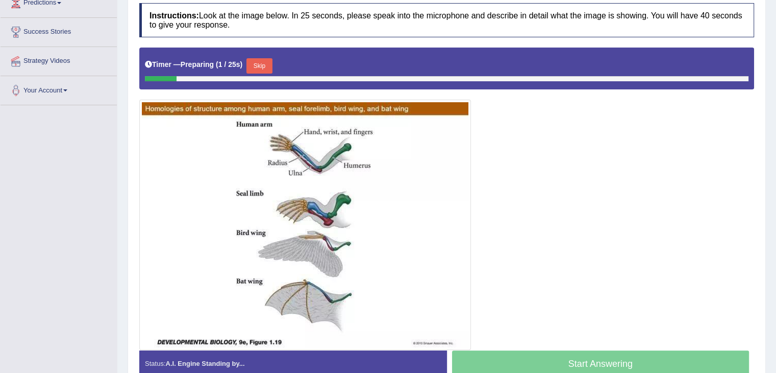
click at [255, 65] on button "Skip" at bounding box center [260, 65] width 26 height 15
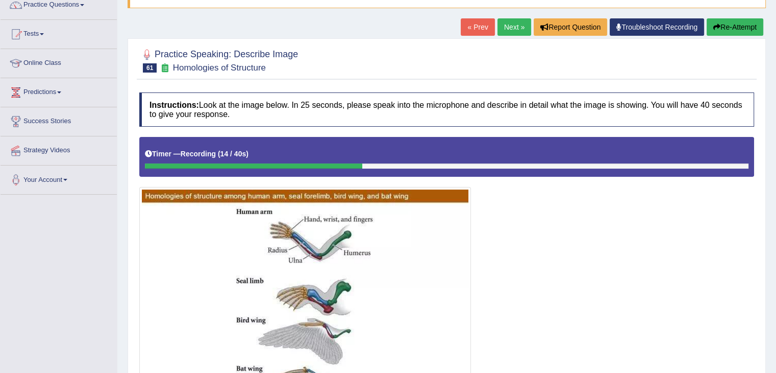
scroll to position [88, 0]
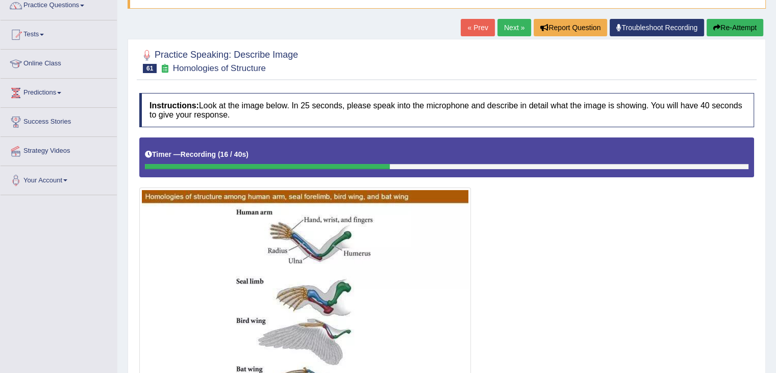
click at [733, 26] on button "Re-Attempt" at bounding box center [735, 27] width 57 height 17
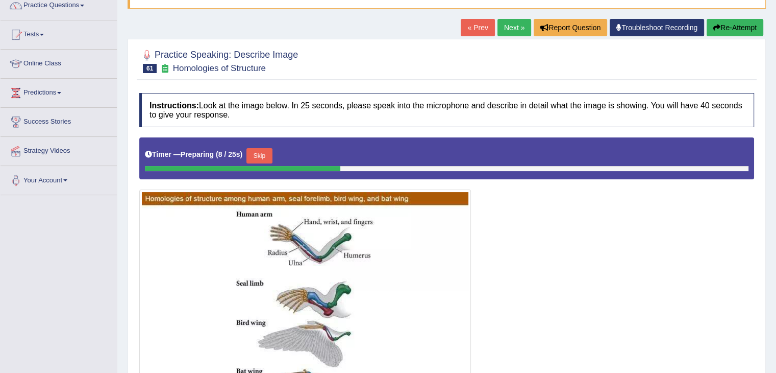
click at [272, 156] on button "Skip" at bounding box center [260, 155] width 26 height 15
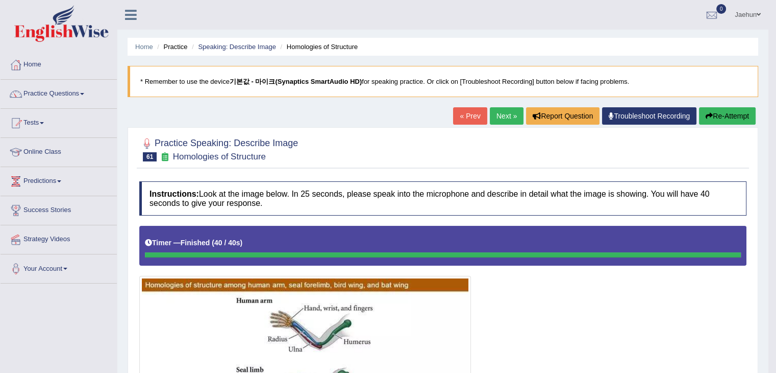
drag, startPoint x: 495, startPoint y: 125, endPoint x: 498, endPoint y: 117, distance: 7.6
click at [498, 117] on div "« Prev Next » Report Question Troubleshoot Recording Re-Attempt" at bounding box center [605, 117] width 305 height 20
click at [498, 117] on link "Next »" at bounding box center [507, 115] width 34 height 17
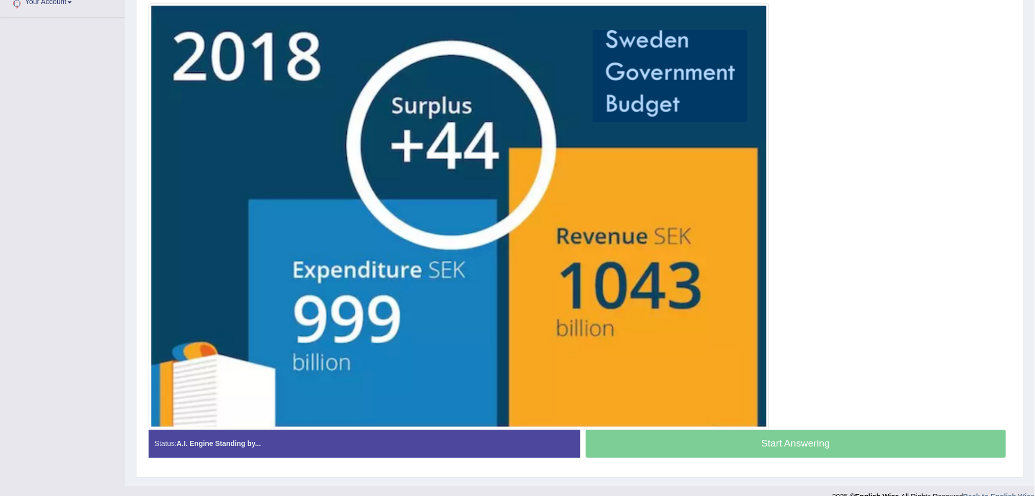
scroll to position [252, 0]
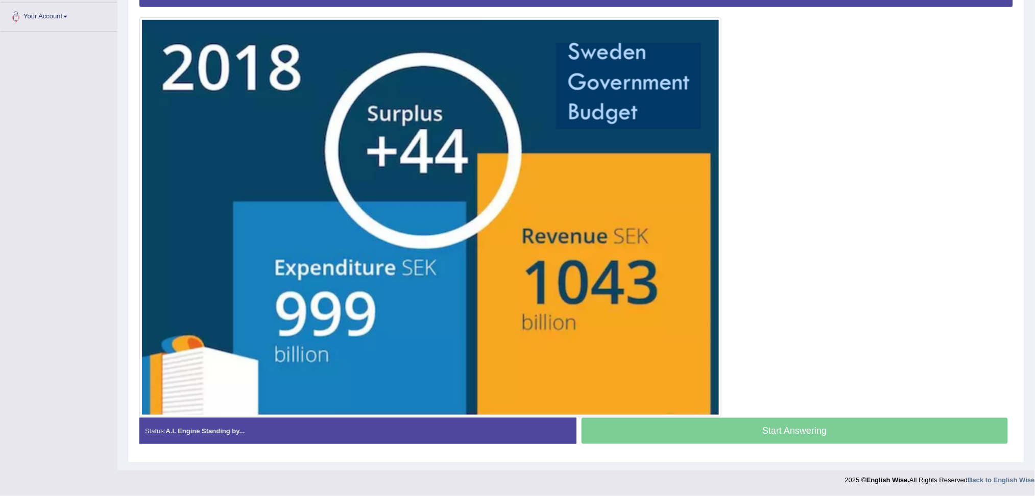
drag, startPoint x: 774, startPoint y: 0, endPoint x: 772, endPoint y: 266, distance: 266.5
click at [772, 266] on div at bounding box center [575, 191] width 873 height 452
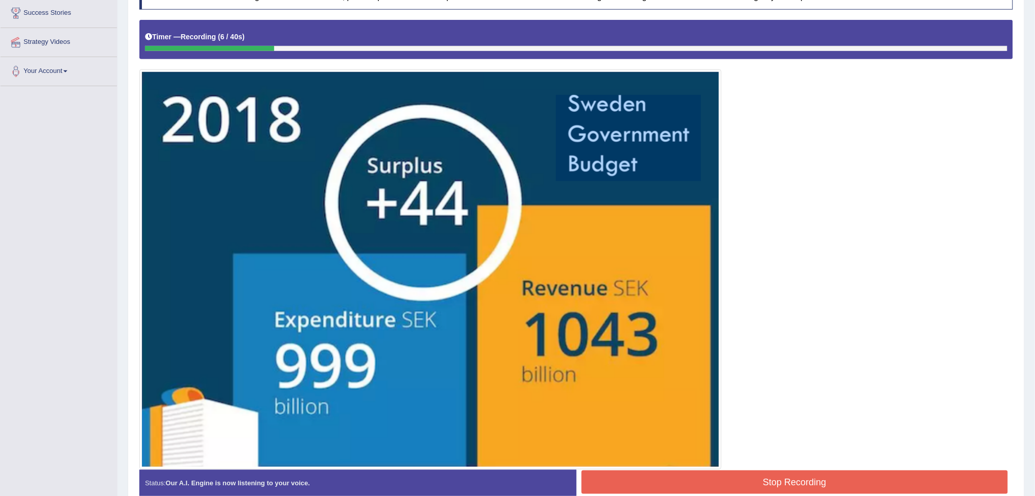
scroll to position [39, 0]
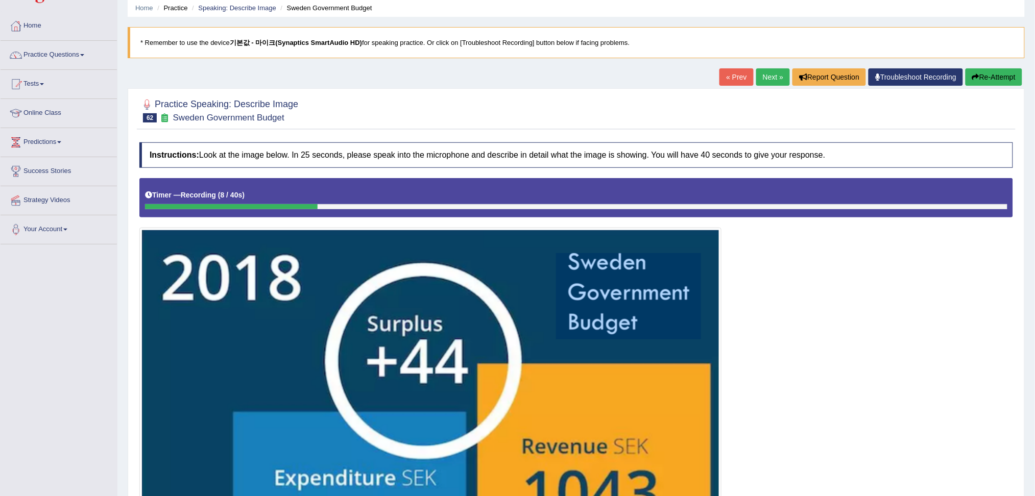
click at [776, 77] on button "Re-Attempt" at bounding box center [993, 76] width 57 height 17
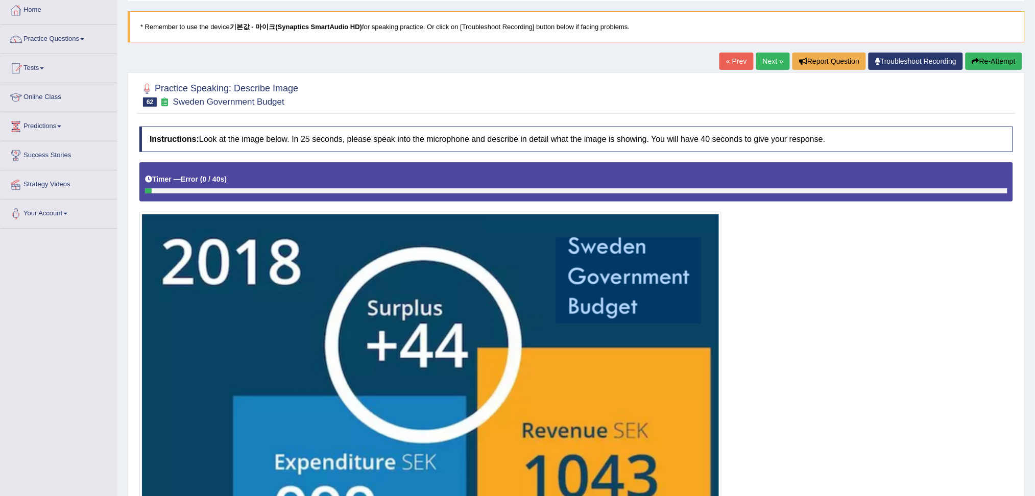
scroll to position [57, 0]
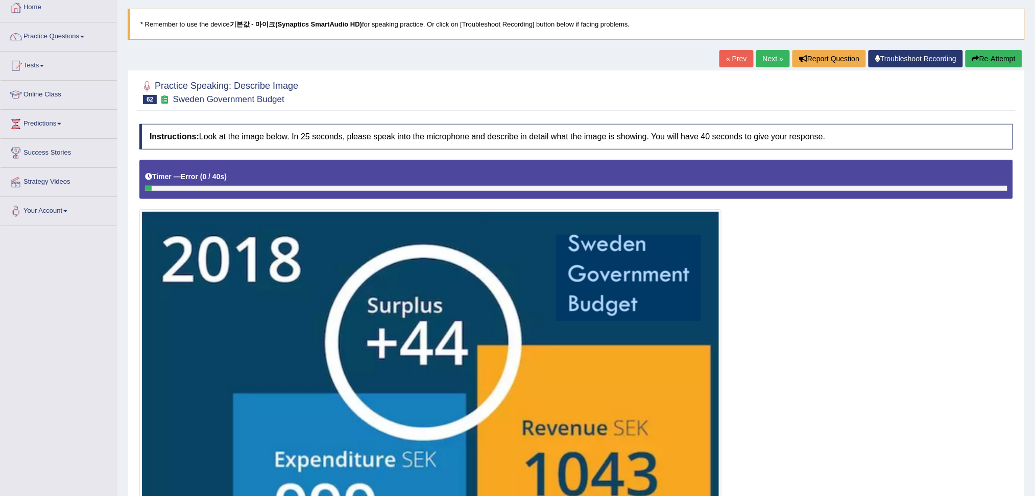
click at [978, 62] on button "Re-Attempt" at bounding box center [993, 58] width 57 height 17
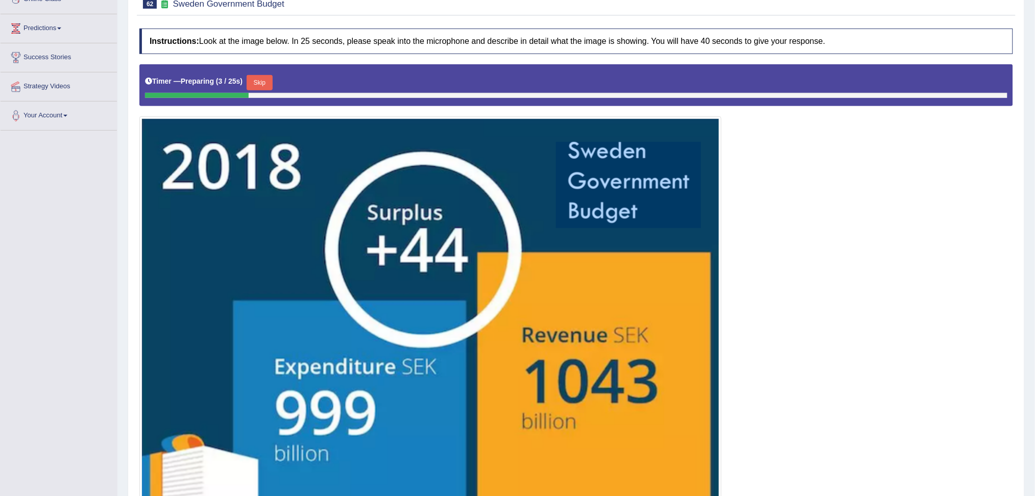
scroll to position [136, 0]
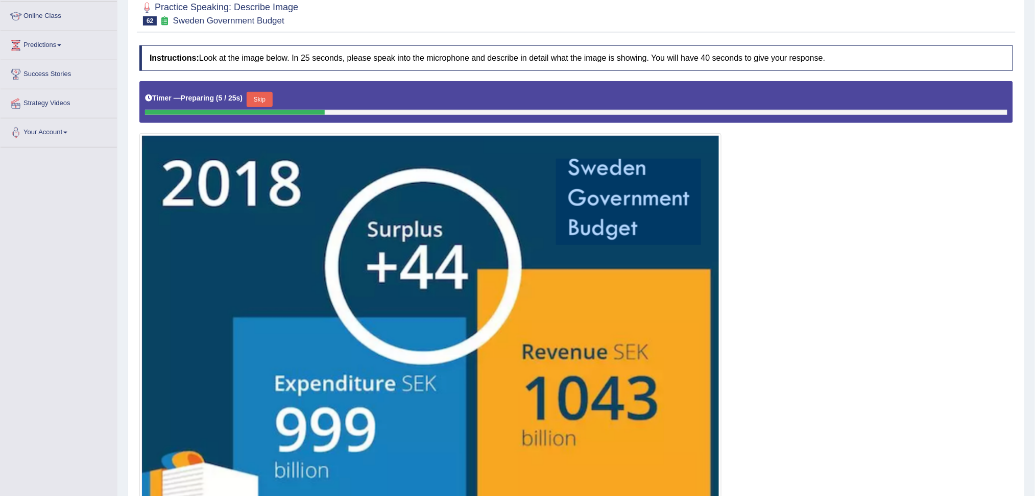
click at [258, 99] on button "Skip" at bounding box center [260, 99] width 26 height 15
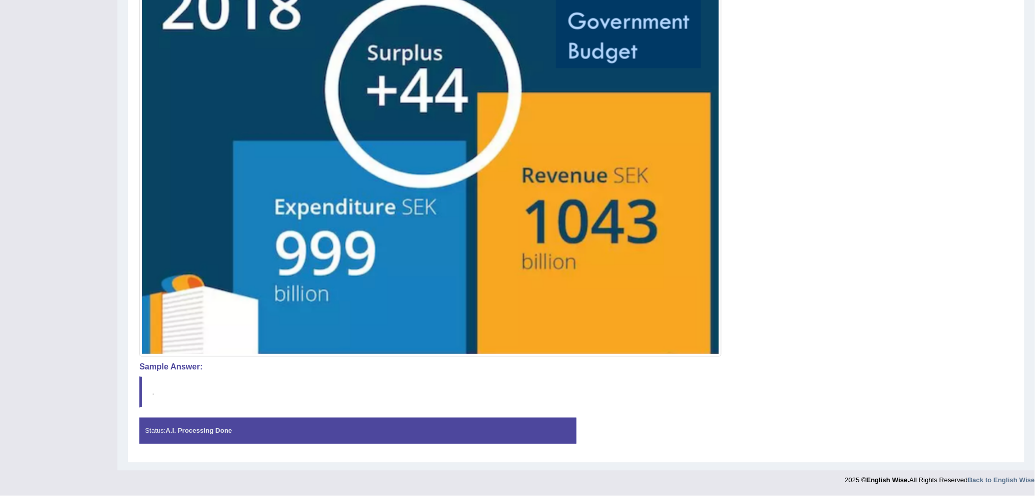
scroll to position [0, 0]
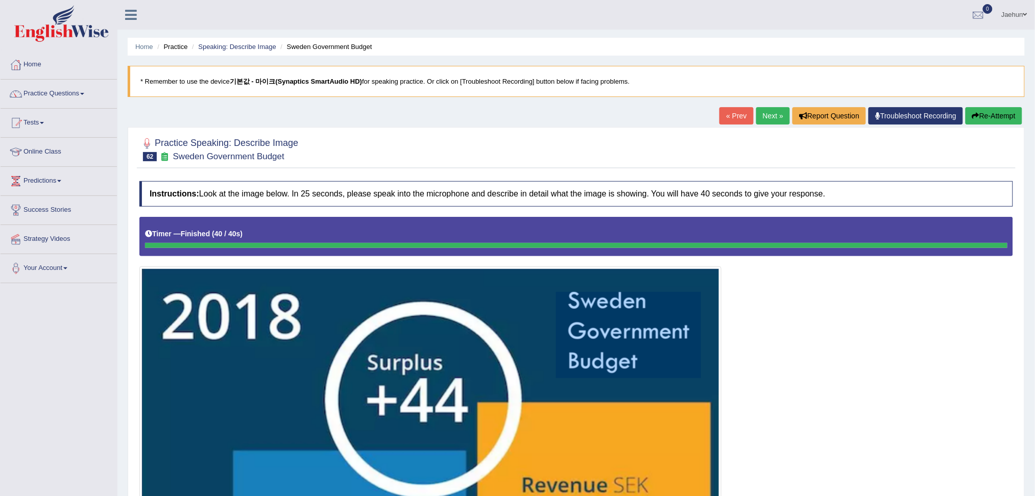
click at [998, 115] on button "Re-Attempt" at bounding box center [993, 115] width 57 height 17
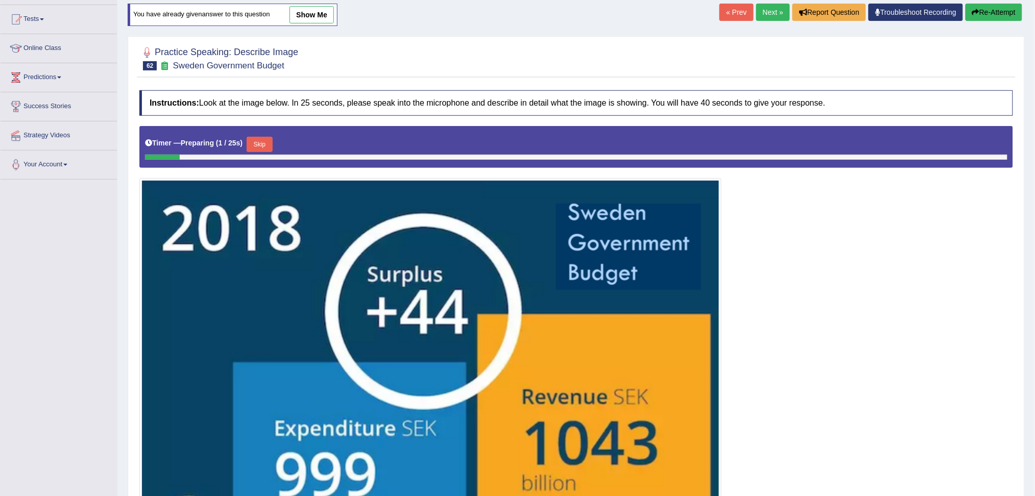
scroll to position [104, 0]
click at [259, 147] on button "Skip" at bounding box center [260, 143] width 26 height 15
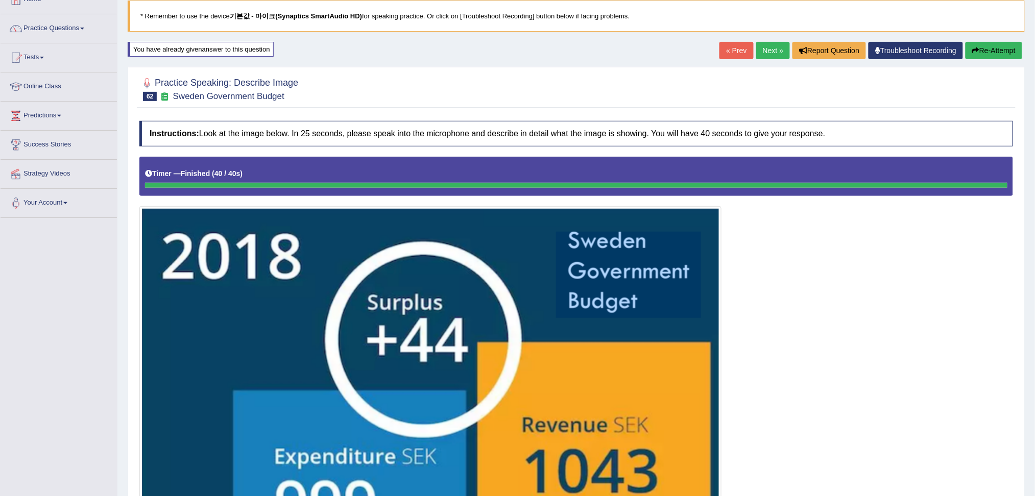
scroll to position [0, 0]
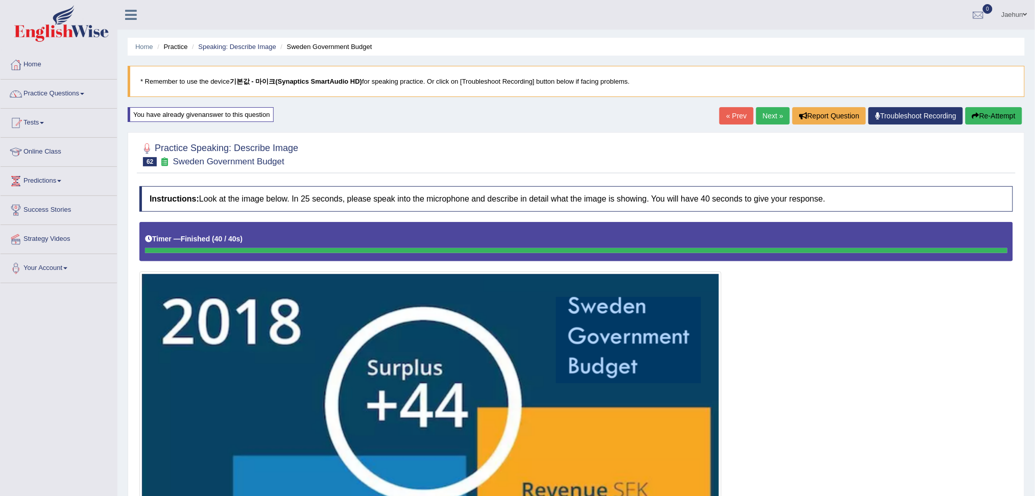
click at [1003, 117] on button "Re-Attempt" at bounding box center [993, 115] width 57 height 17
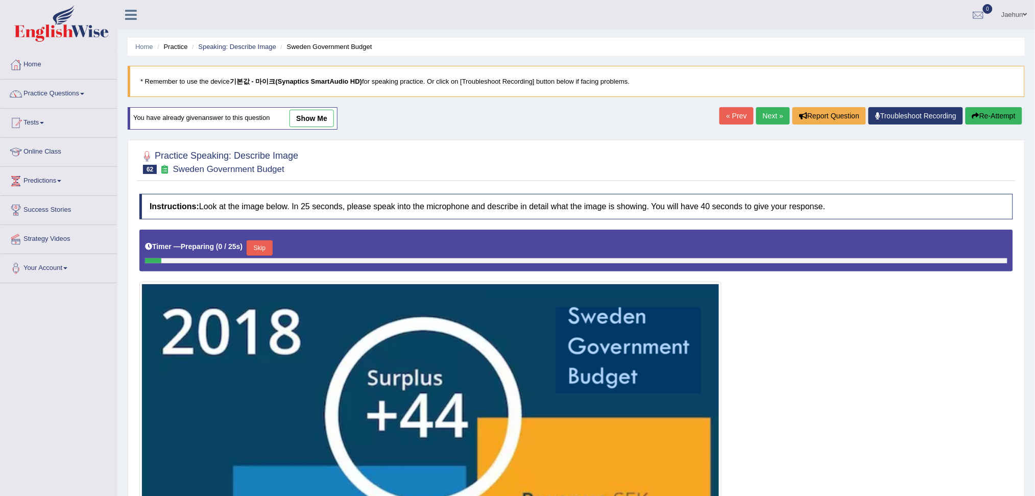
scroll to position [79, 0]
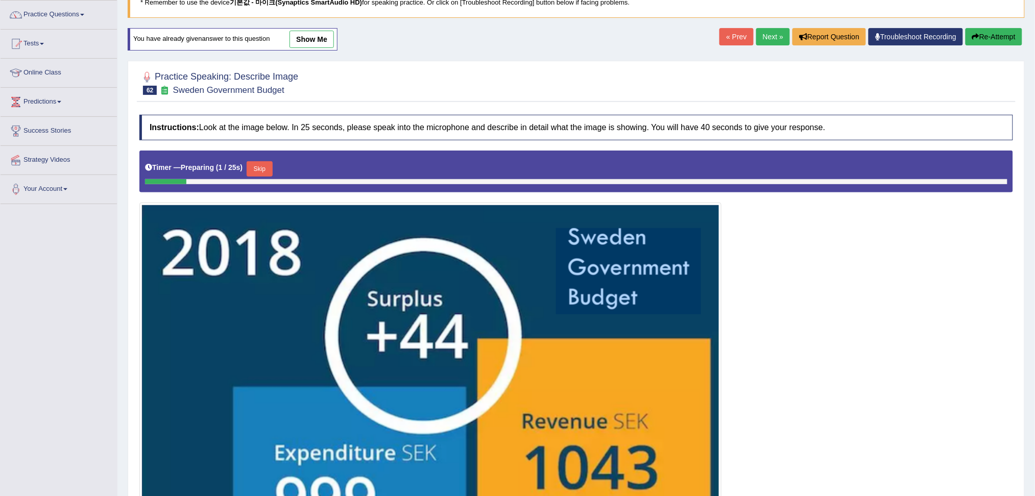
click at [254, 162] on button "Skip" at bounding box center [260, 168] width 26 height 15
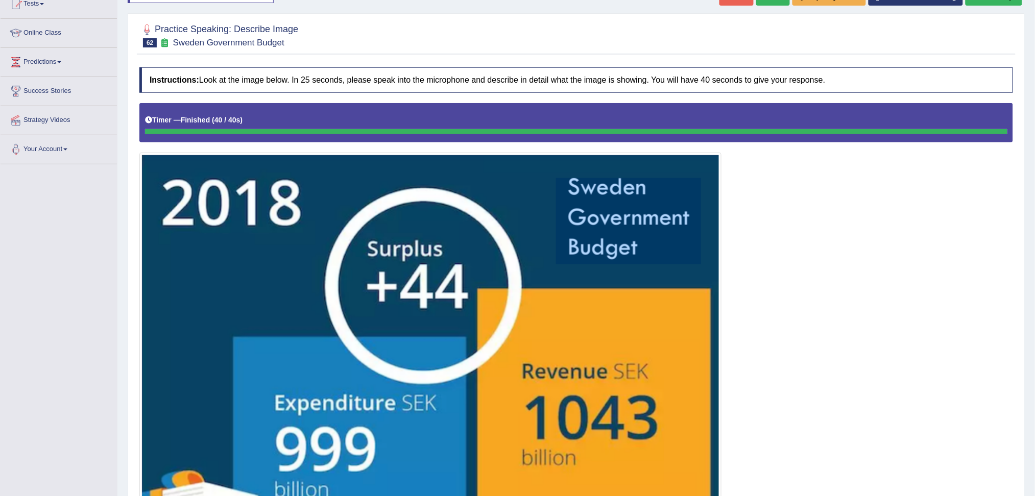
scroll to position [0, 0]
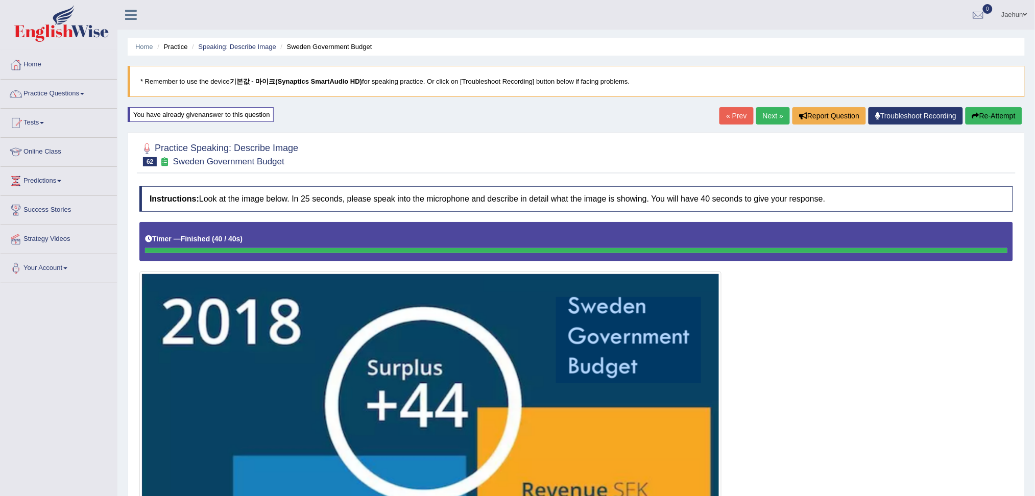
click at [997, 118] on button "Re-Attempt" at bounding box center [993, 115] width 57 height 17
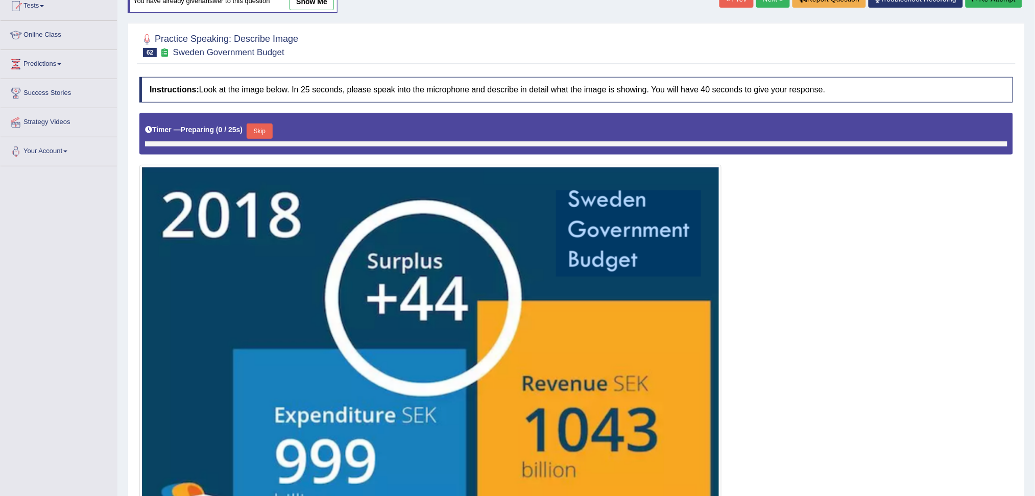
scroll to position [128, 0]
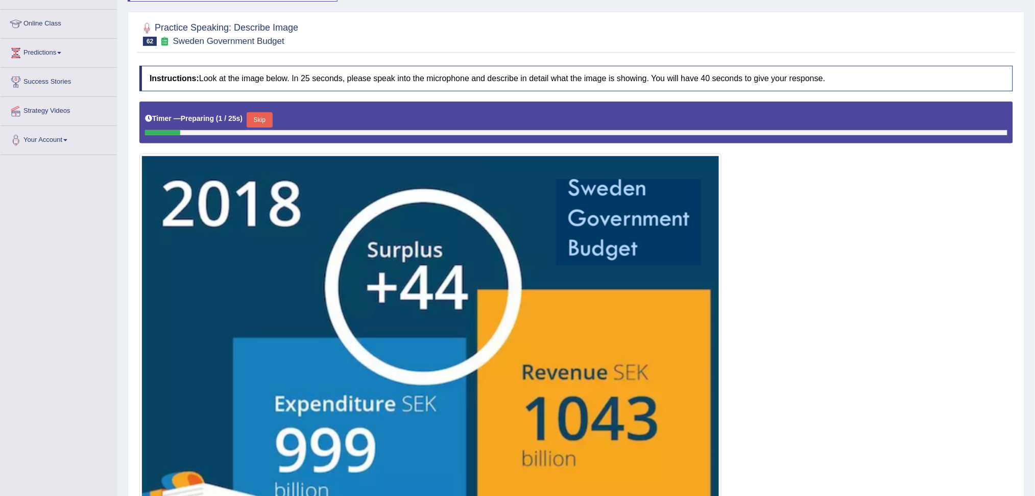
click at [272, 119] on button "Skip" at bounding box center [260, 119] width 26 height 15
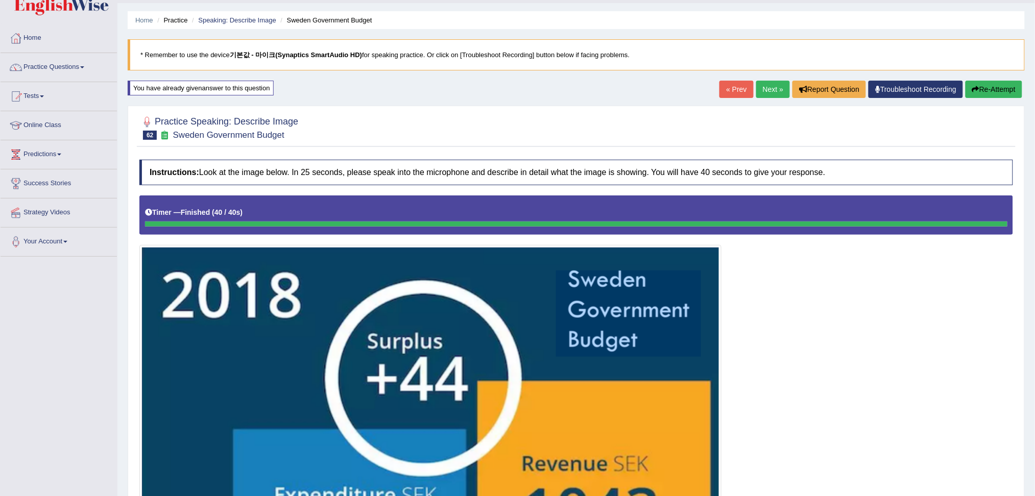
scroll to position [0, 0]
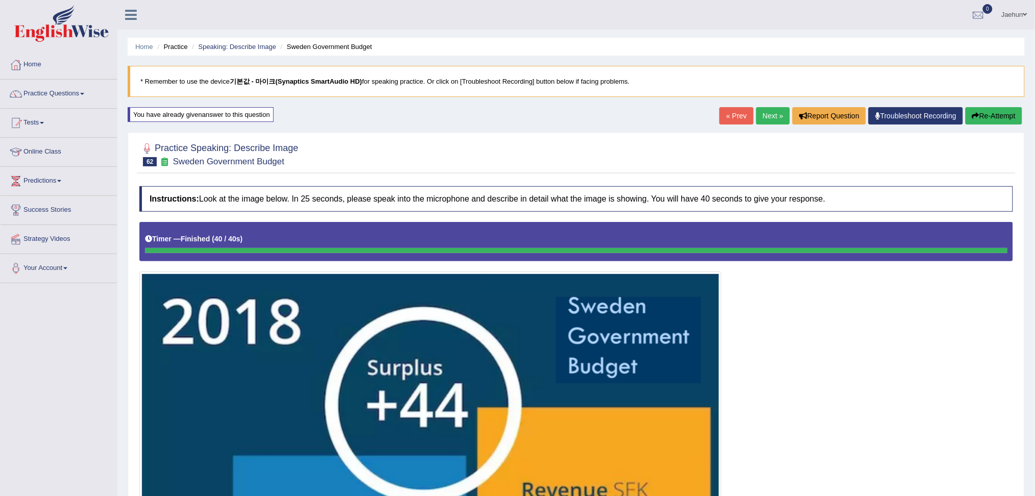
click at [762, 109] on link "Next »" at bounding box center [773, 115] width 34 height 17
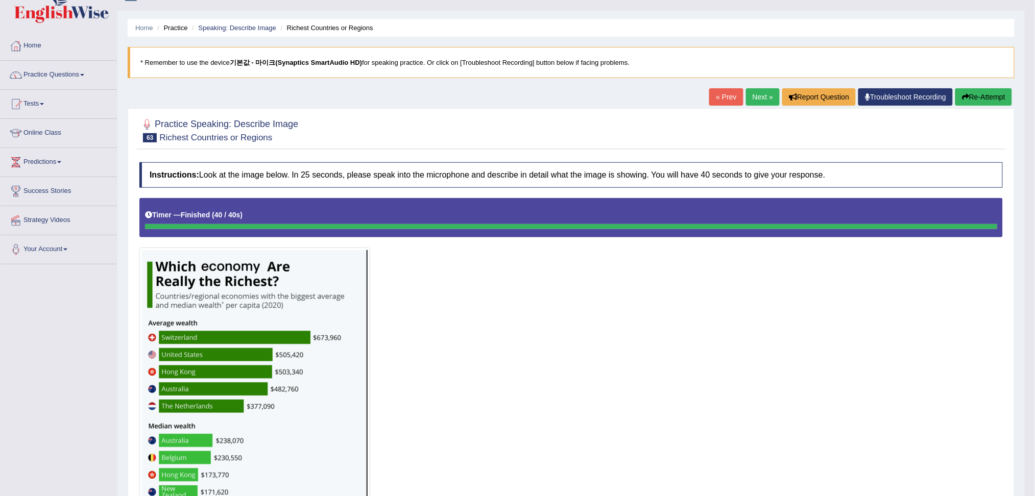
scroll to position [18, 0]
click at [974, 96] on button "Re-Attempt" at bounding box center [983, 97] width 57 height 17
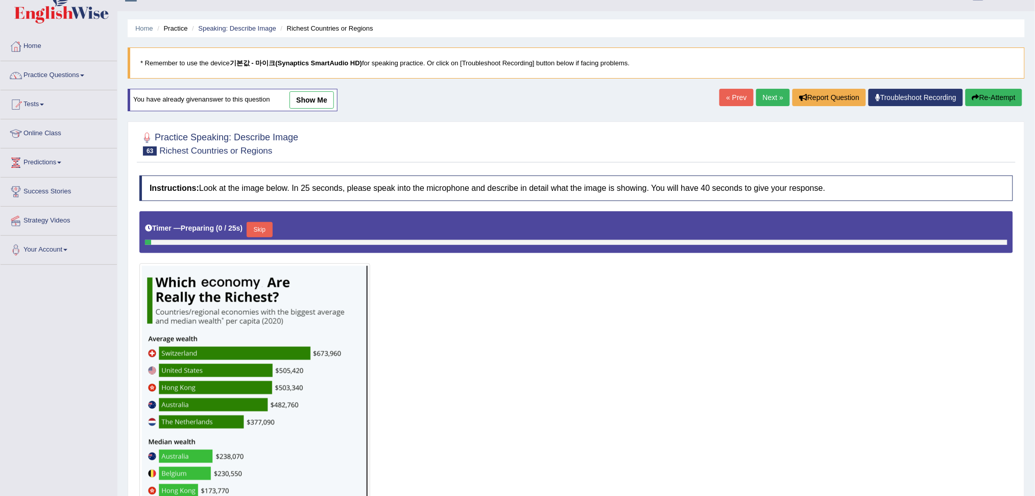
scroll to position [18, 0]
click at [254, 232] on button "Skip" at bounding box center [260, 229] width 26 height 15
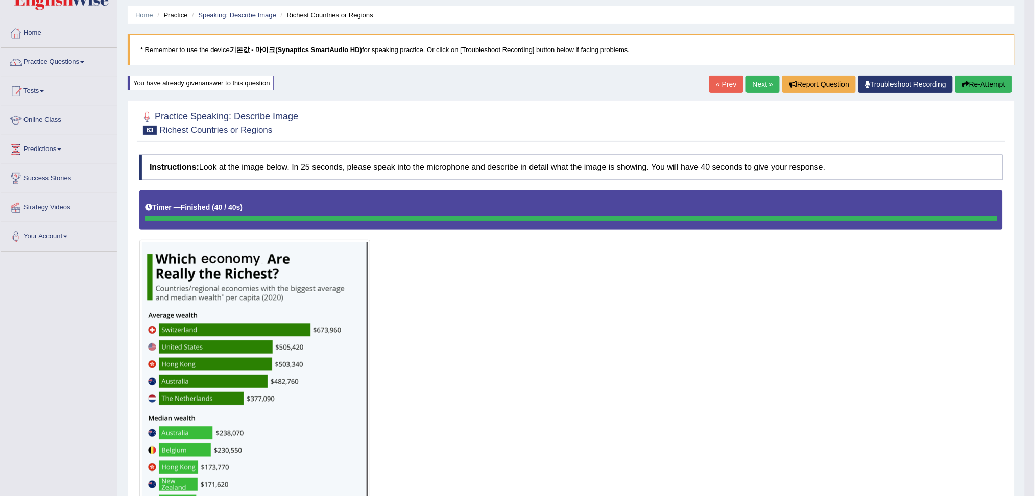
scroll to position [33, 0]
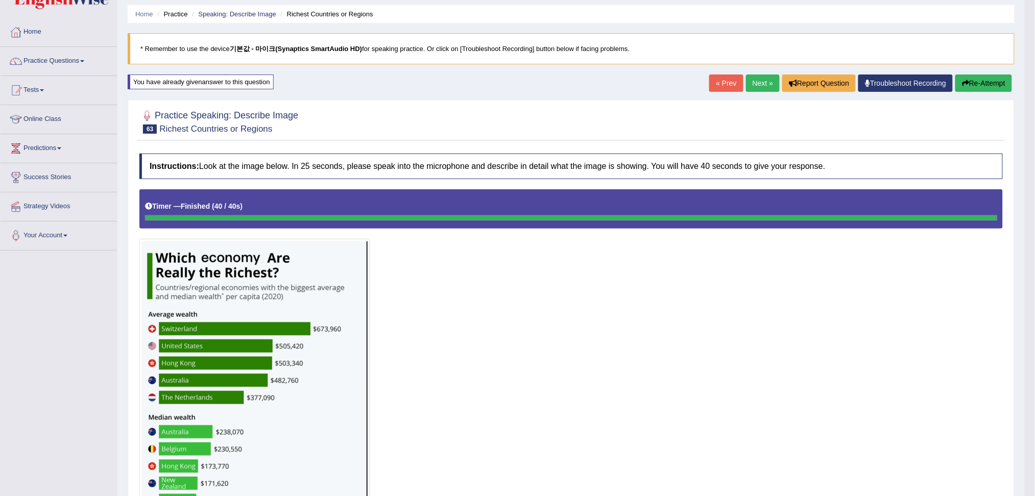
click at [982, 85] on button "Re-Attempt" at bounding box center [983, 83] width 57 height 17
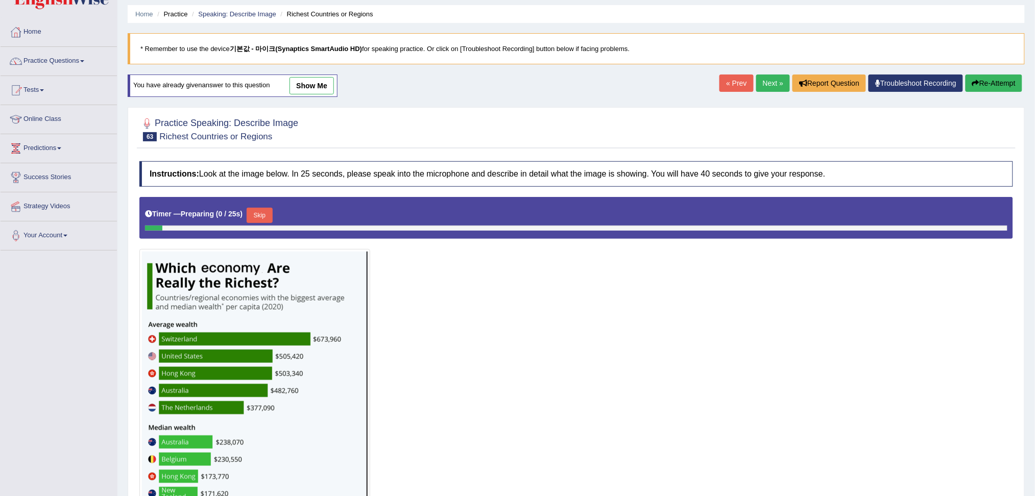
click at [257, 213] on button "Skip" at bounding box center [260, 215] width 26 height 15
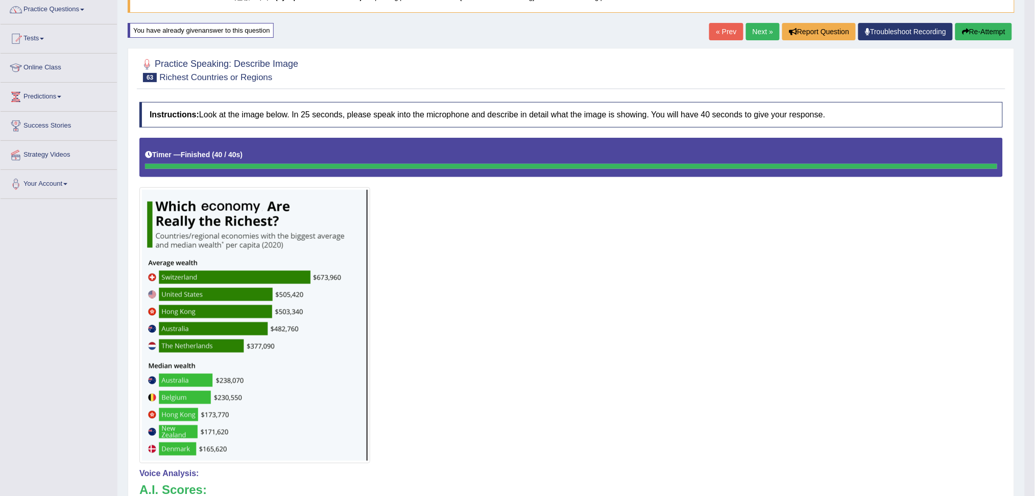
scroll to position [33, 0]
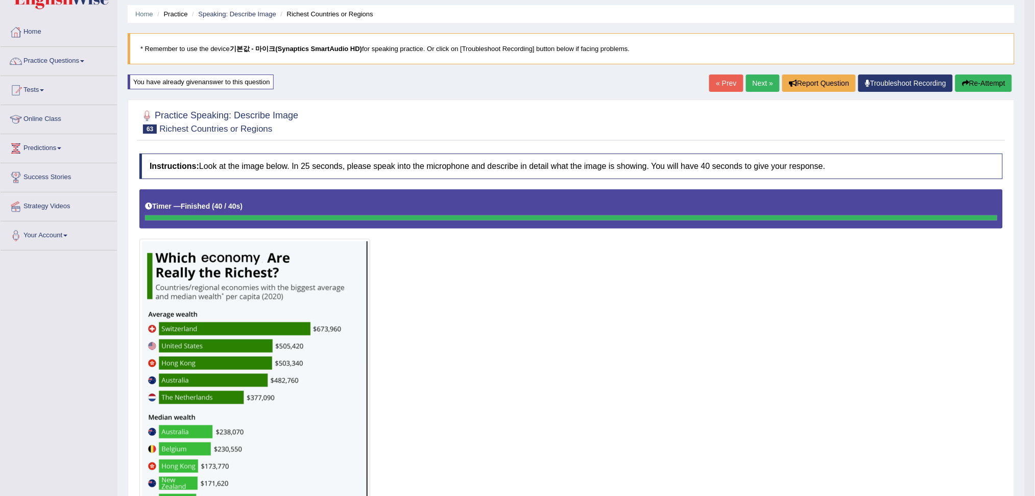
click at [1002, 80] on button "Re-Attempt" at bounding box center [983, 83] width 57 height 17
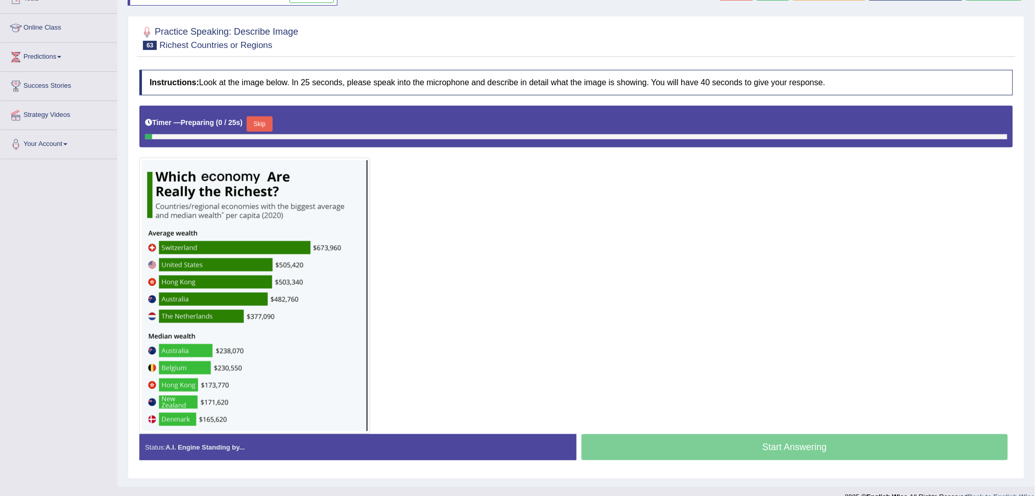
click at [262, 127] on button "Skip" at bounding box center [260, 123] width 26 height 15
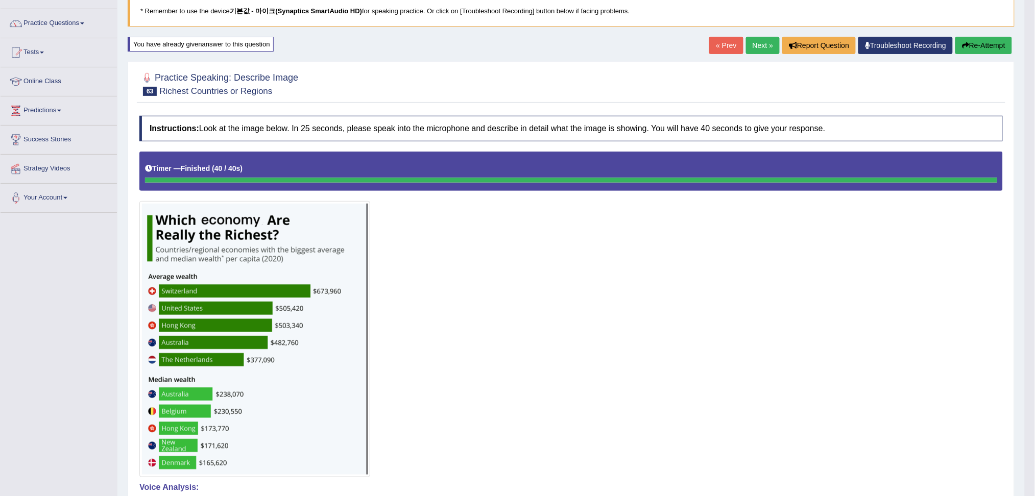
scroll to position [71, 0]
click at [985, 48] on button "Re-Attempt" at bounding box center [983, 44] width 57 height 17
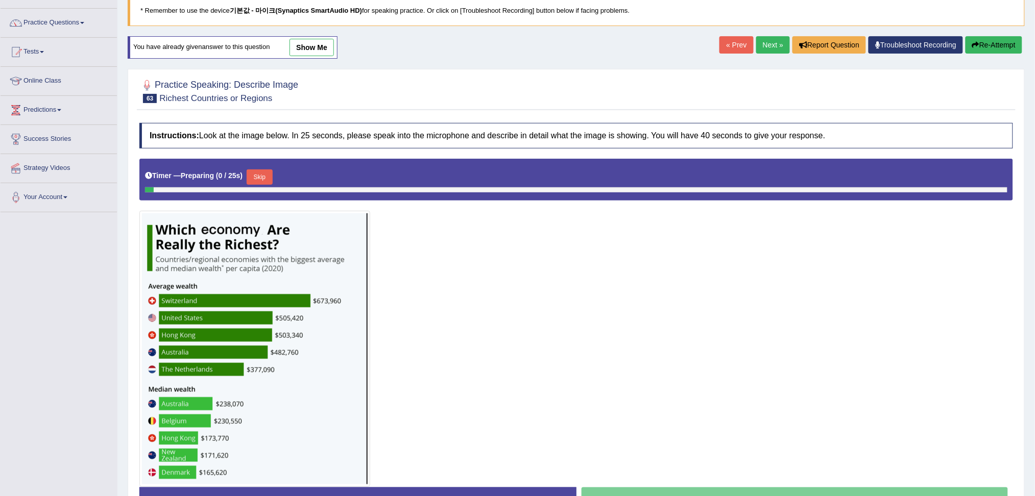
scroll to position [71, 0]
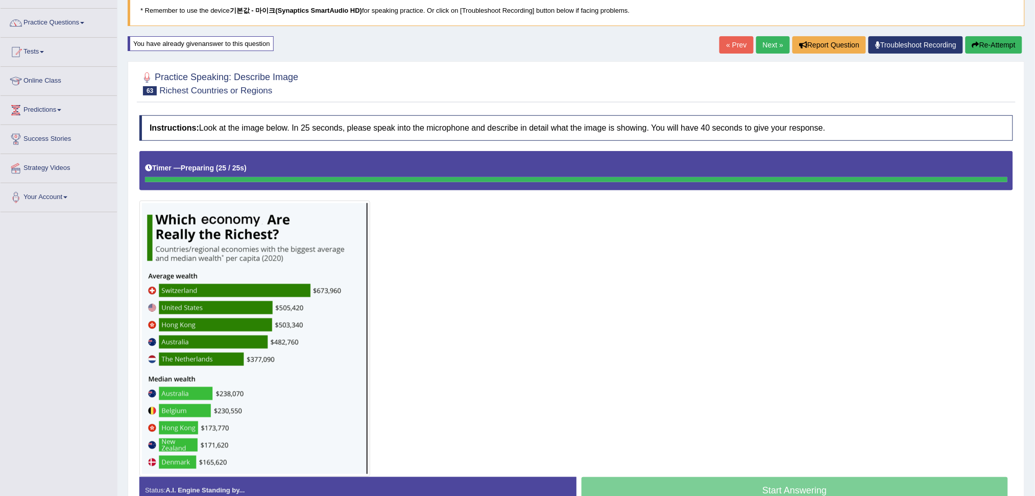
click at [780, 175] on div "Timer — Preparing ( 25 / 25s )" at bounding box center [576, 168] width 862 height 18
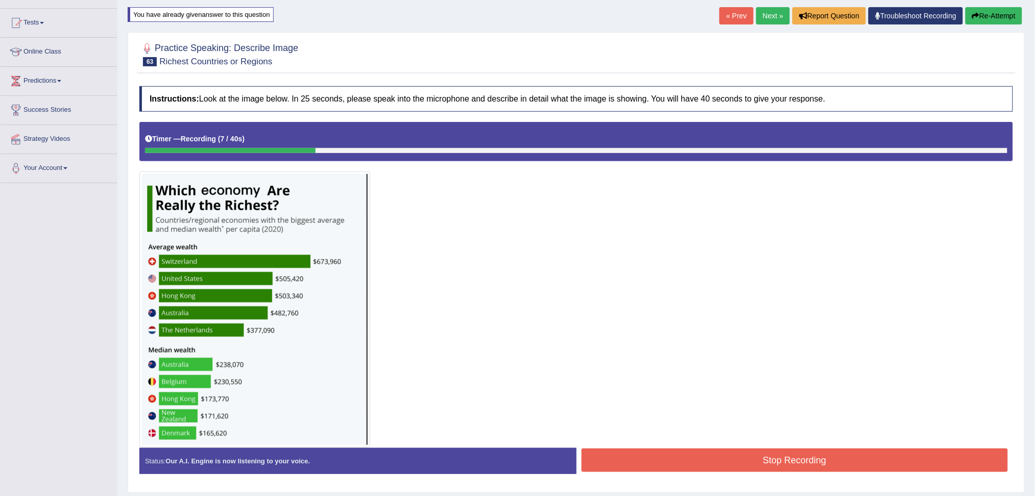
scroll to position [101, 0]
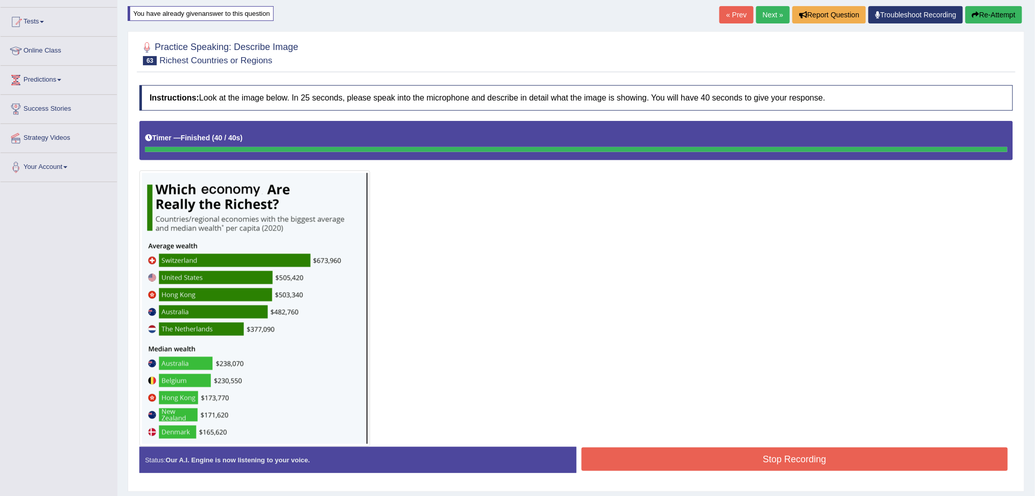
click at [737, 445] on div at bounding box center [575, 284] width 873 height 326
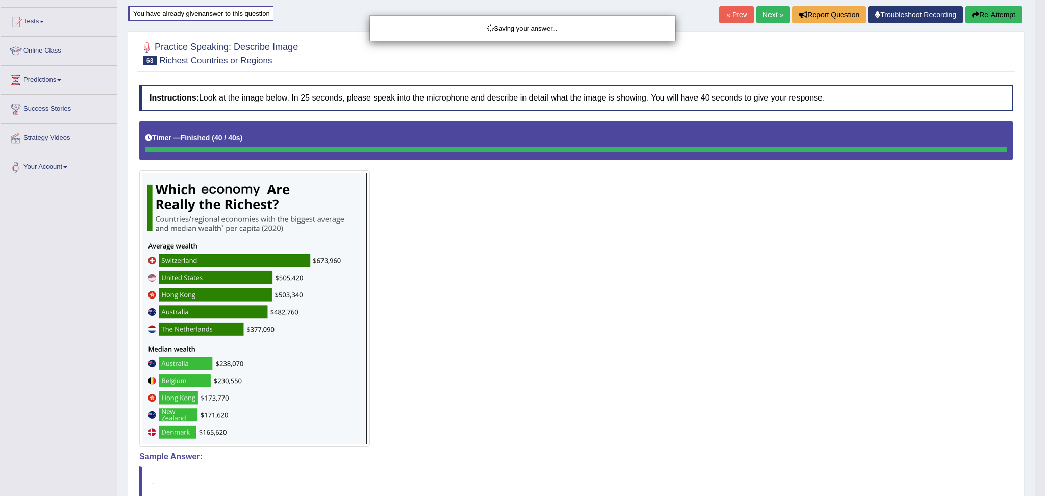
click at [736, 444] on div "Saving your answer..." at bounding box center [522, 248] width 1045 height 496
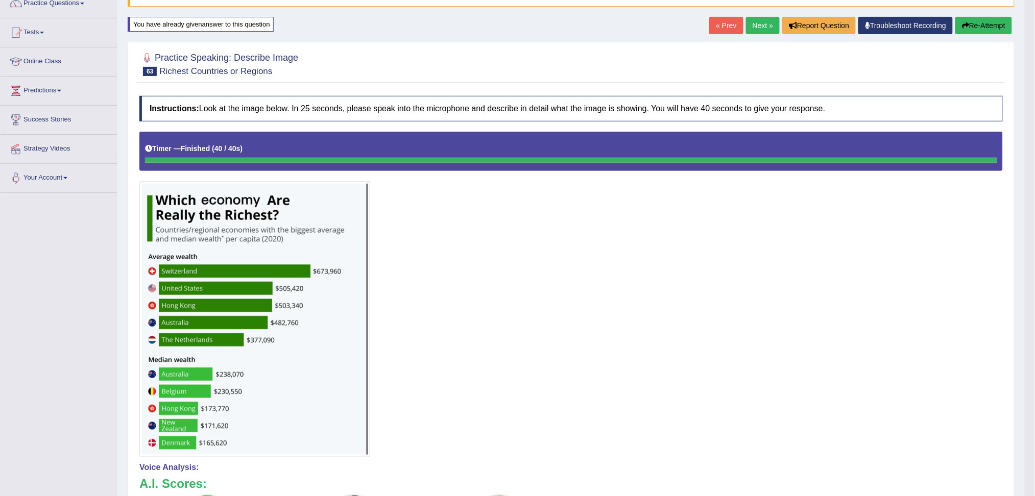
scroll to position [0, 0]
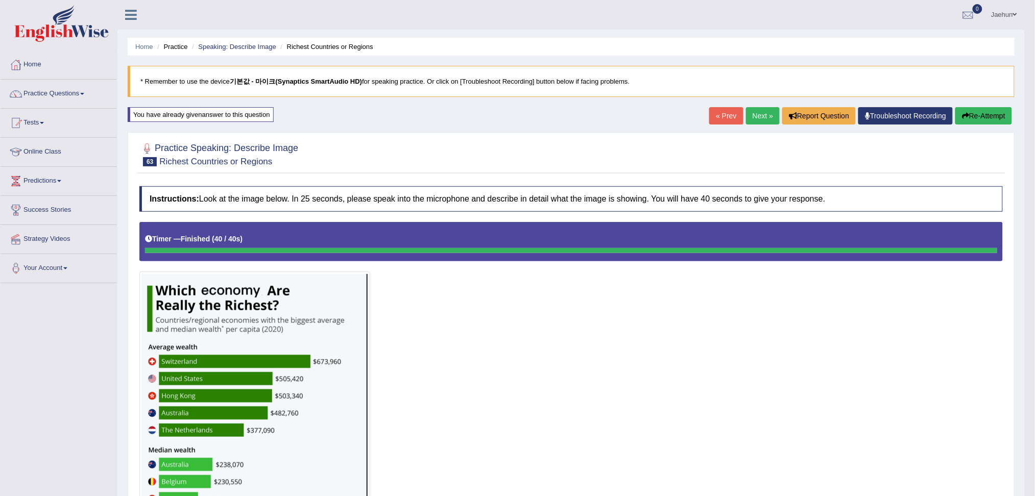
click at [760, 107] on link "Next »" at bounding box center [763, 115] width 34 height 17
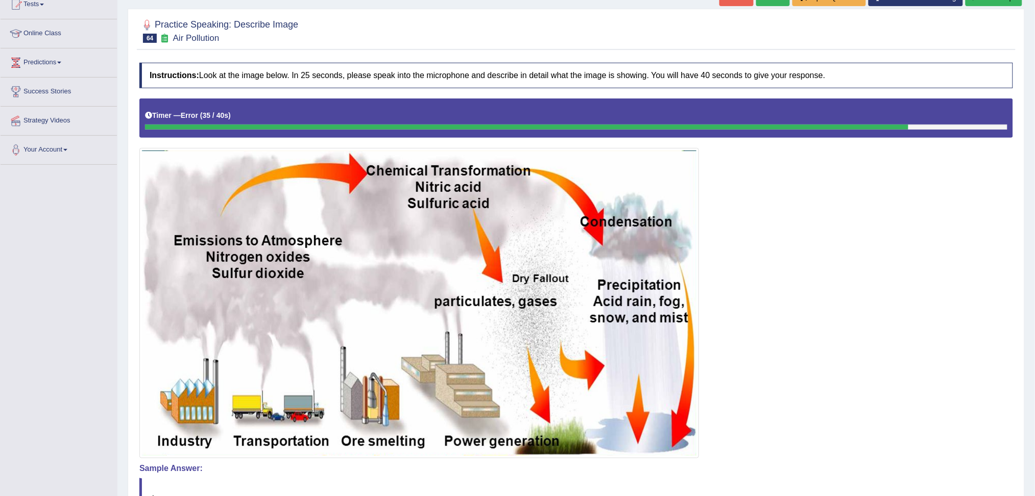
scroll to position [86, 0]
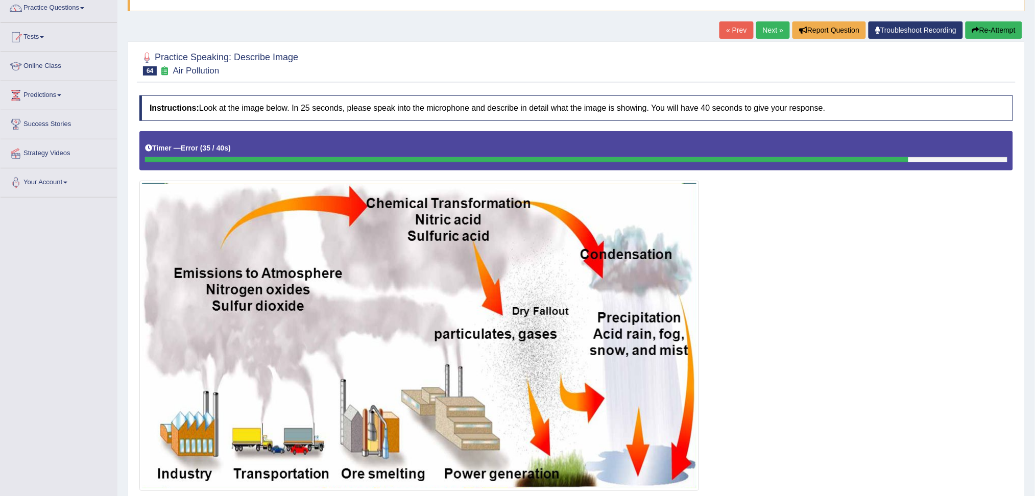
click at [994, 28] on button "Re-Attempt" at bounding box center [993, 29] width 57 height 17
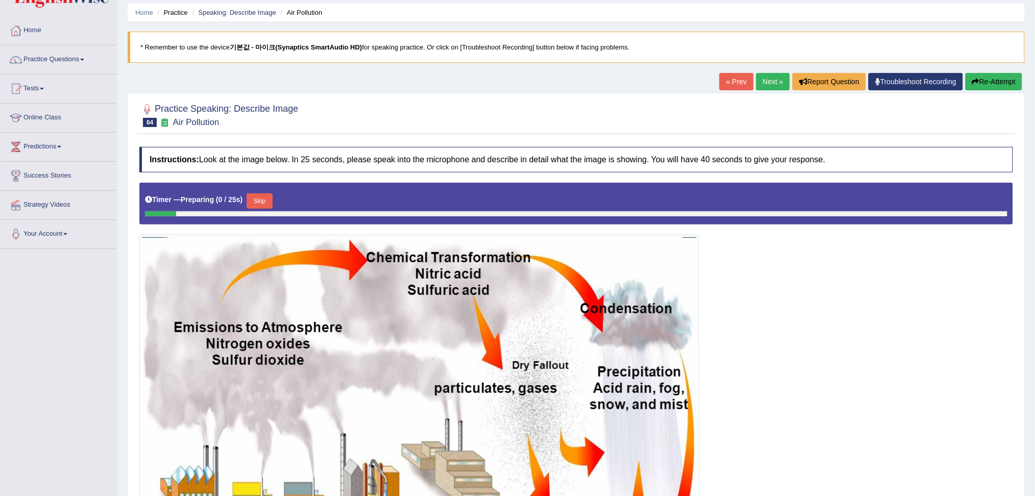
scroll to position [141, 0]
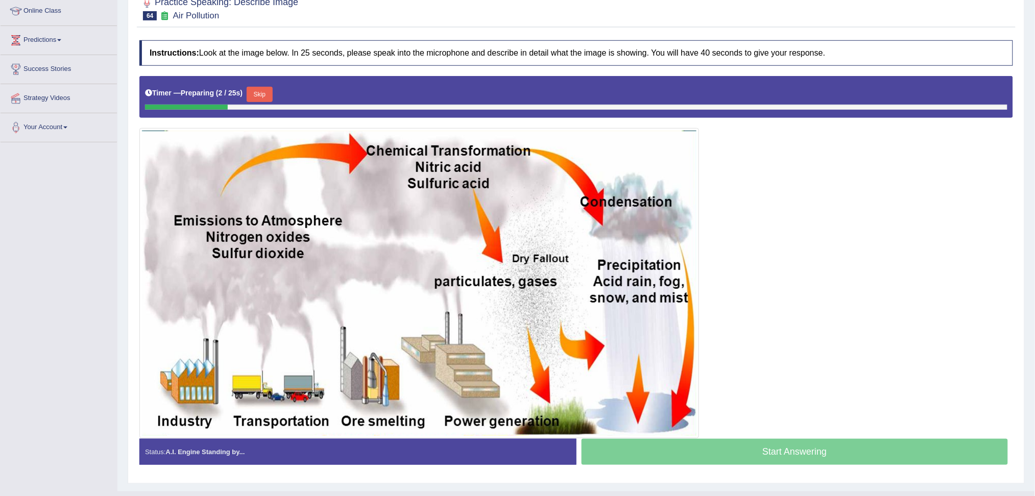
click at [269, 94] on button "Skip" at bounding box center [260, 94] width 26 height 15
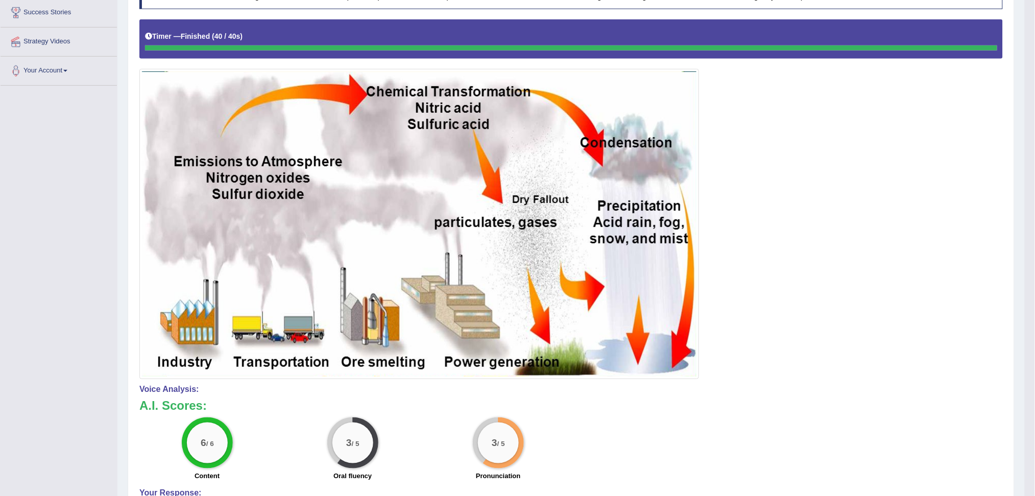
scroll to position [70, 0]
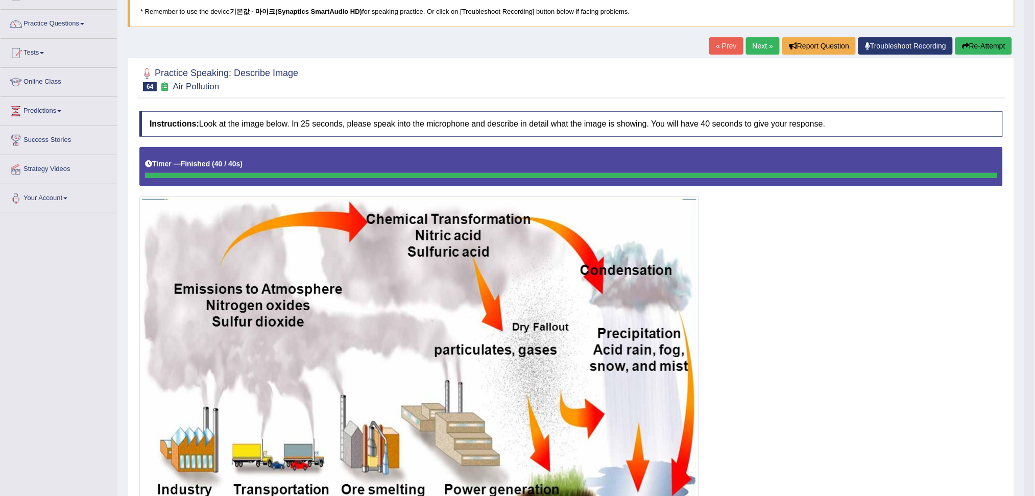
click at [760, 39] on link "Next »" at bounding box center [763, 45] width 34 height 17
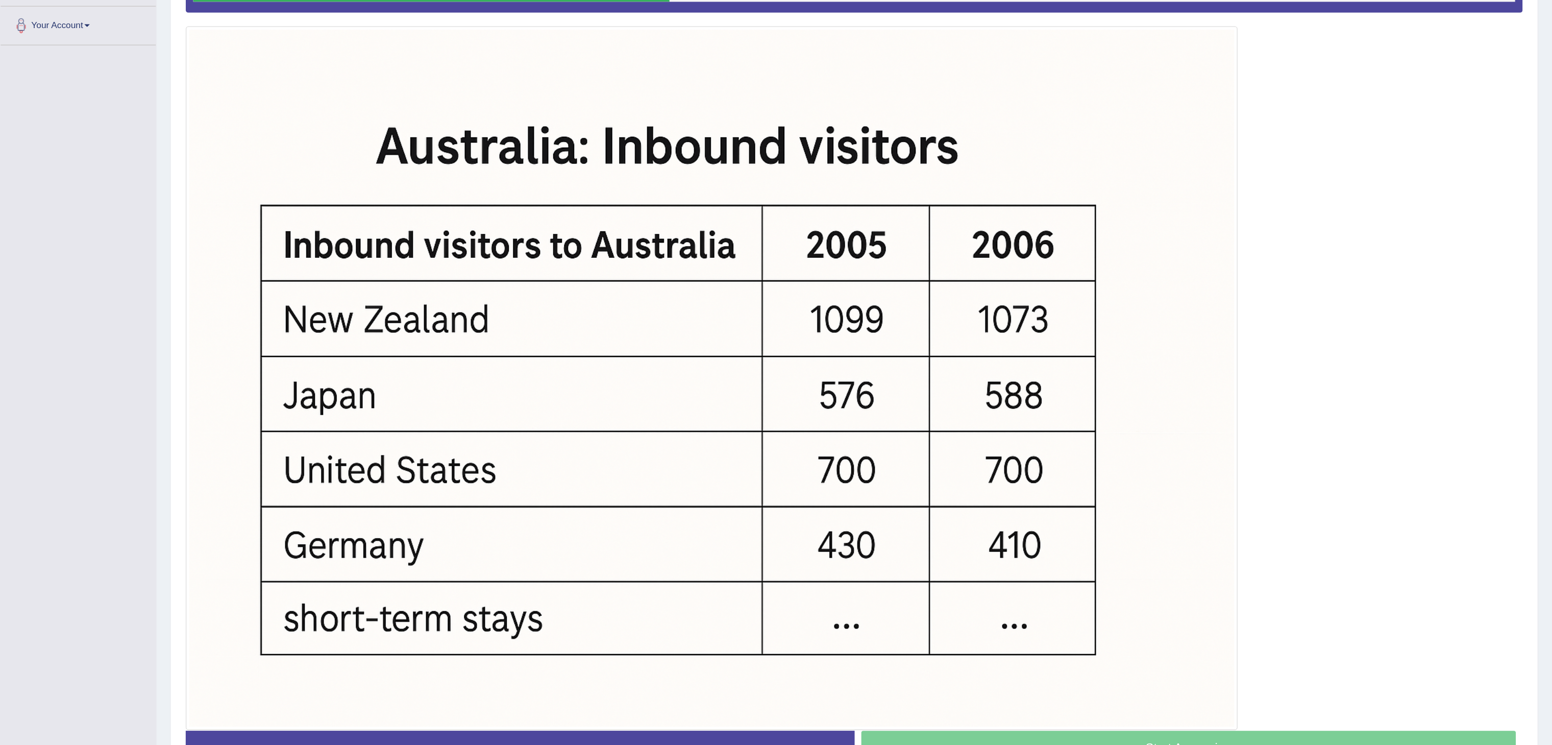
scroll to position [136, 0]
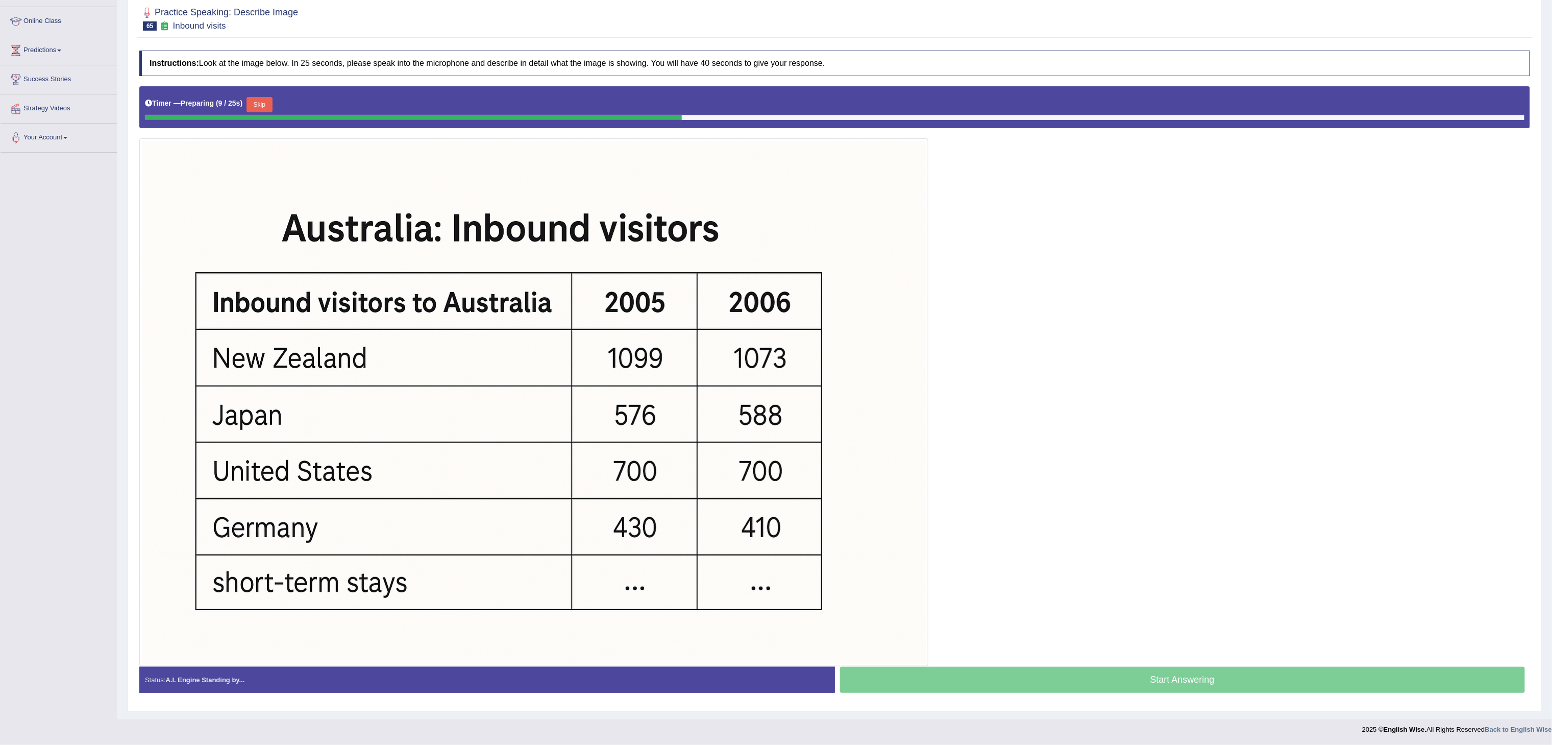
drag, startPoint x: 1015, startPoint y: 0, endPoint x: 1188, endPoint y: 405, distance: 440.7
click at [1034, 405] on div at bounding box center [834, 376] width 1391 height 580
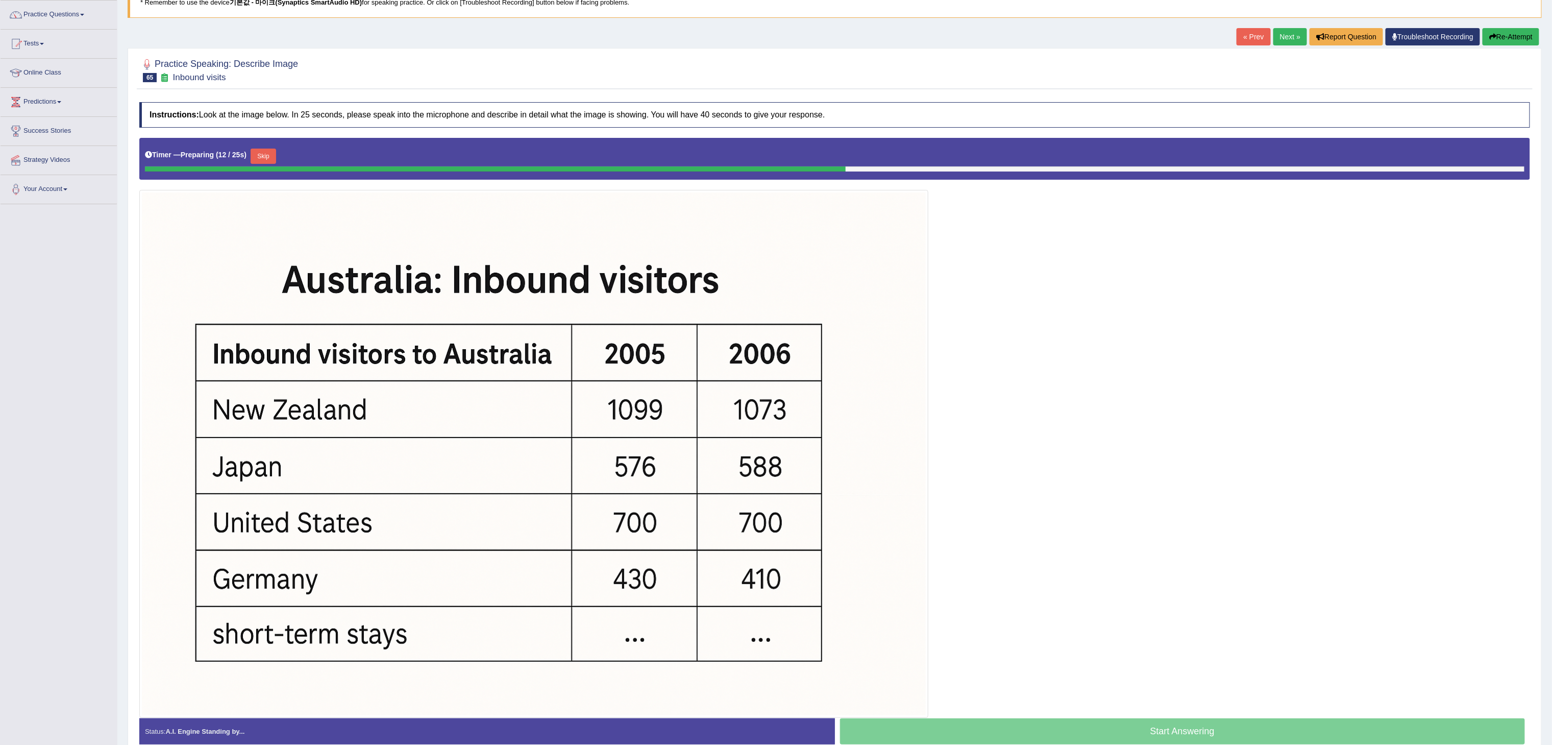
scroll to position [80, 0]
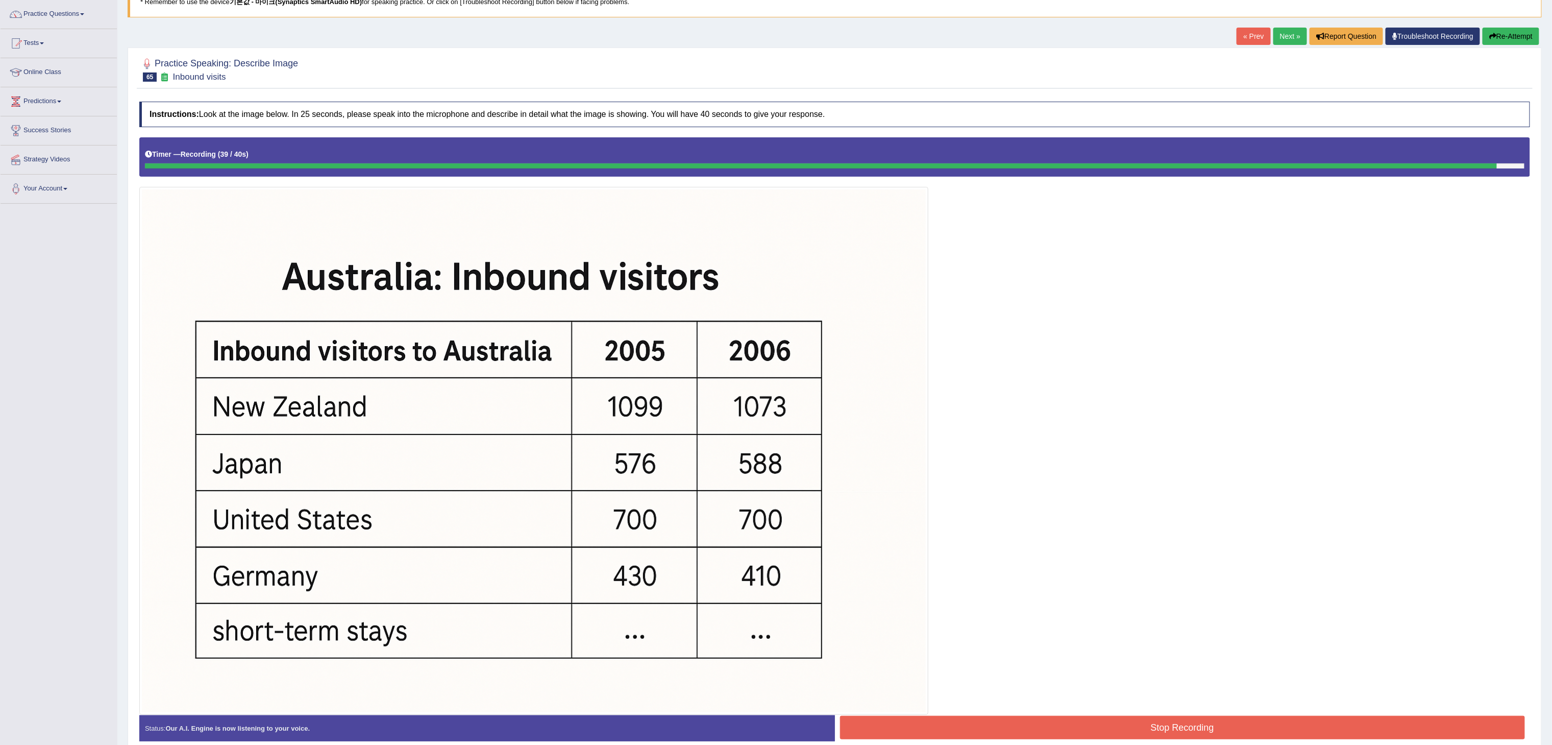
click at [1034, 496] on button "Stop Recording" at bounding box center [1183, 727] width 686 height 23
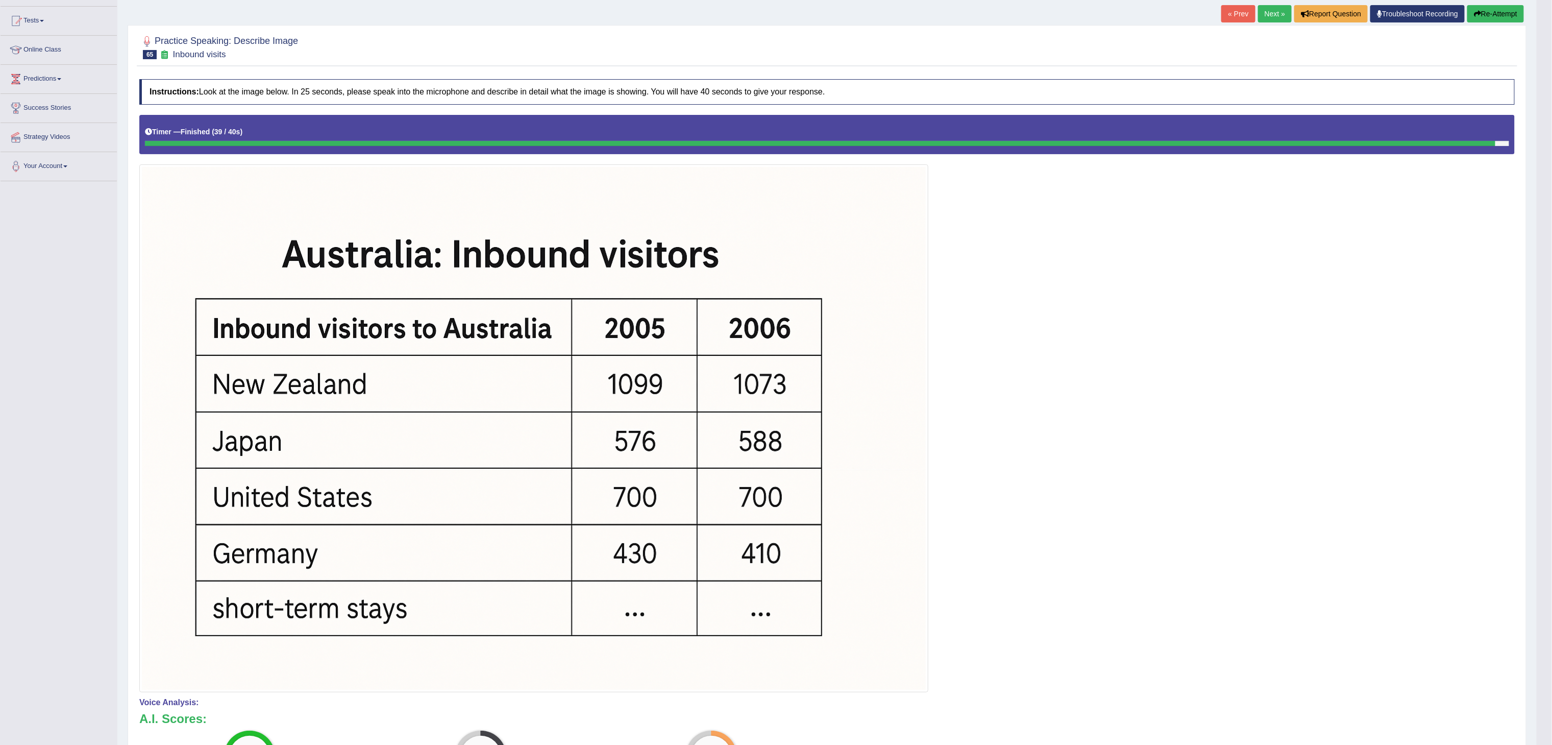
scroll to position [26, 0]
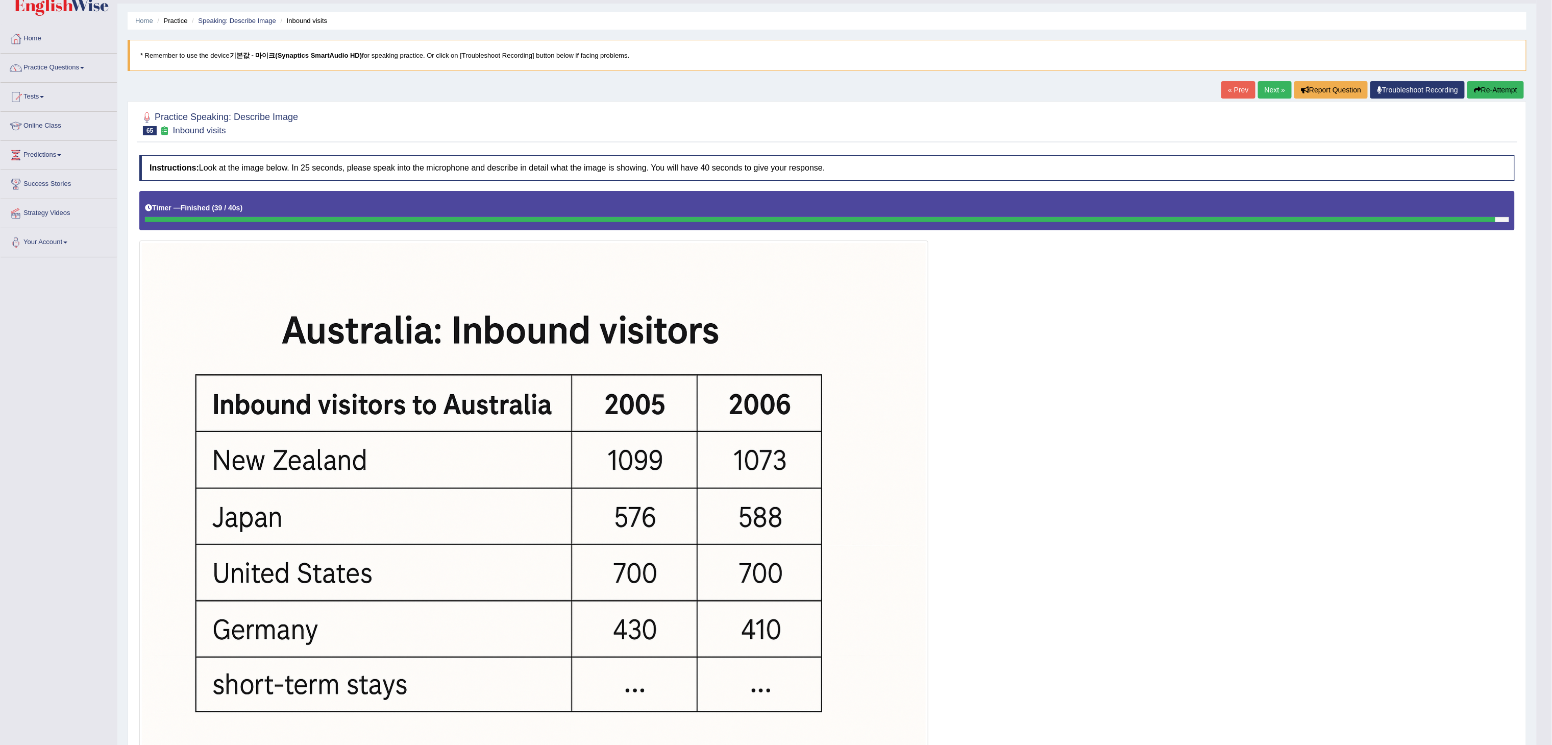
click at [1034, 85] on button "Re-Attempt" at bounding box center [1496, 89] width 57 height 17
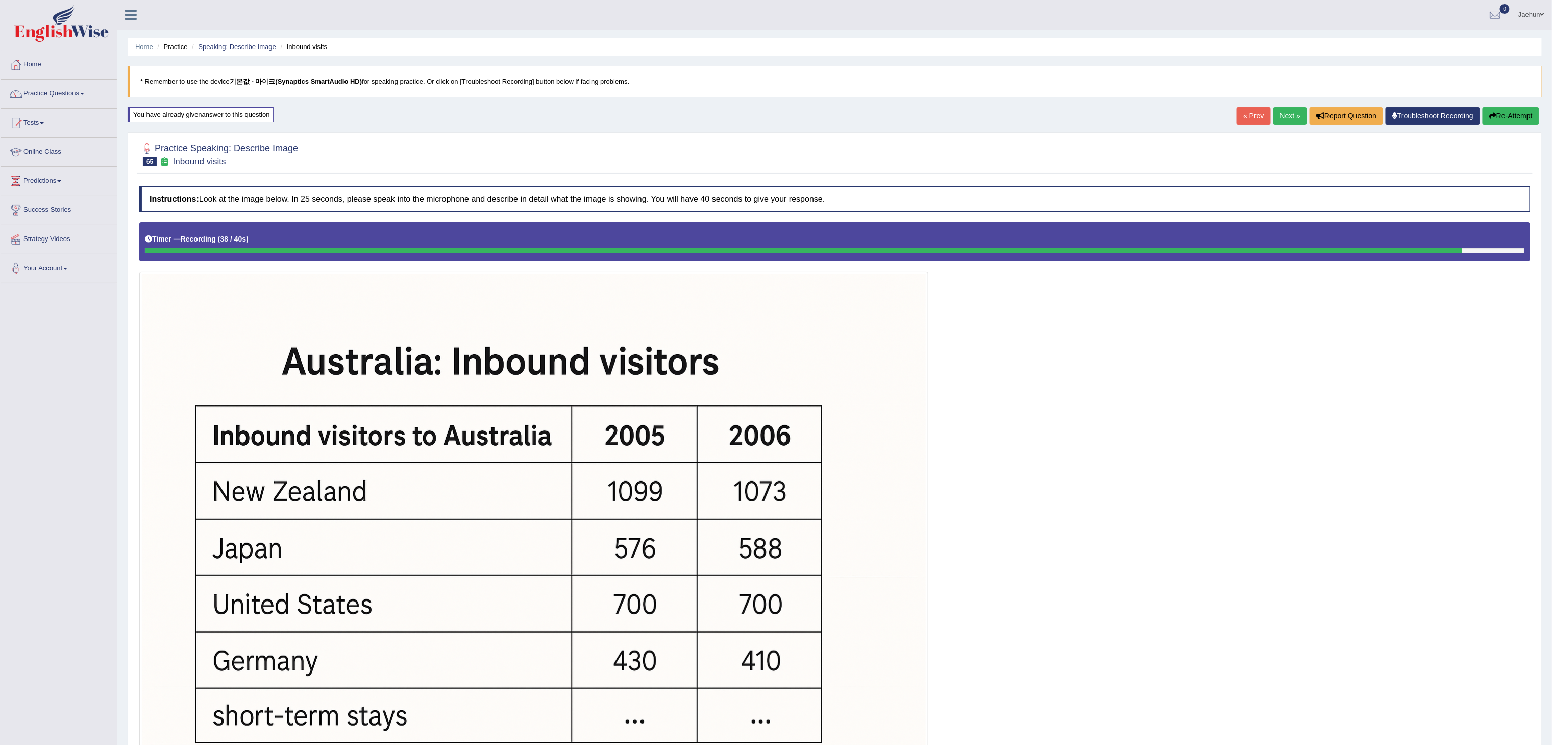
click at [1498, 123] on button "Re-Attempt" at bounding box center [1511, 115] width 57 height 17
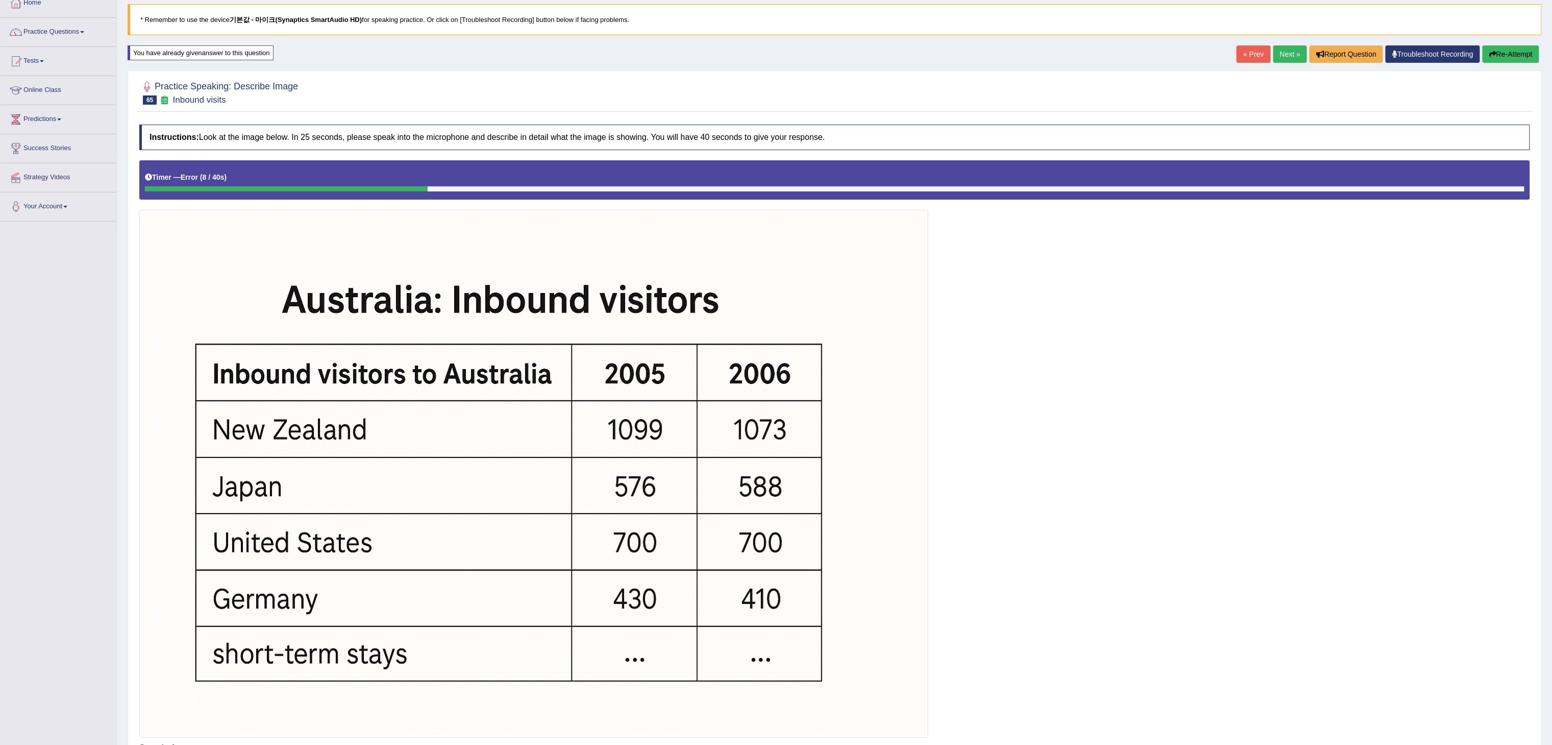
scroll to position [63, 0]
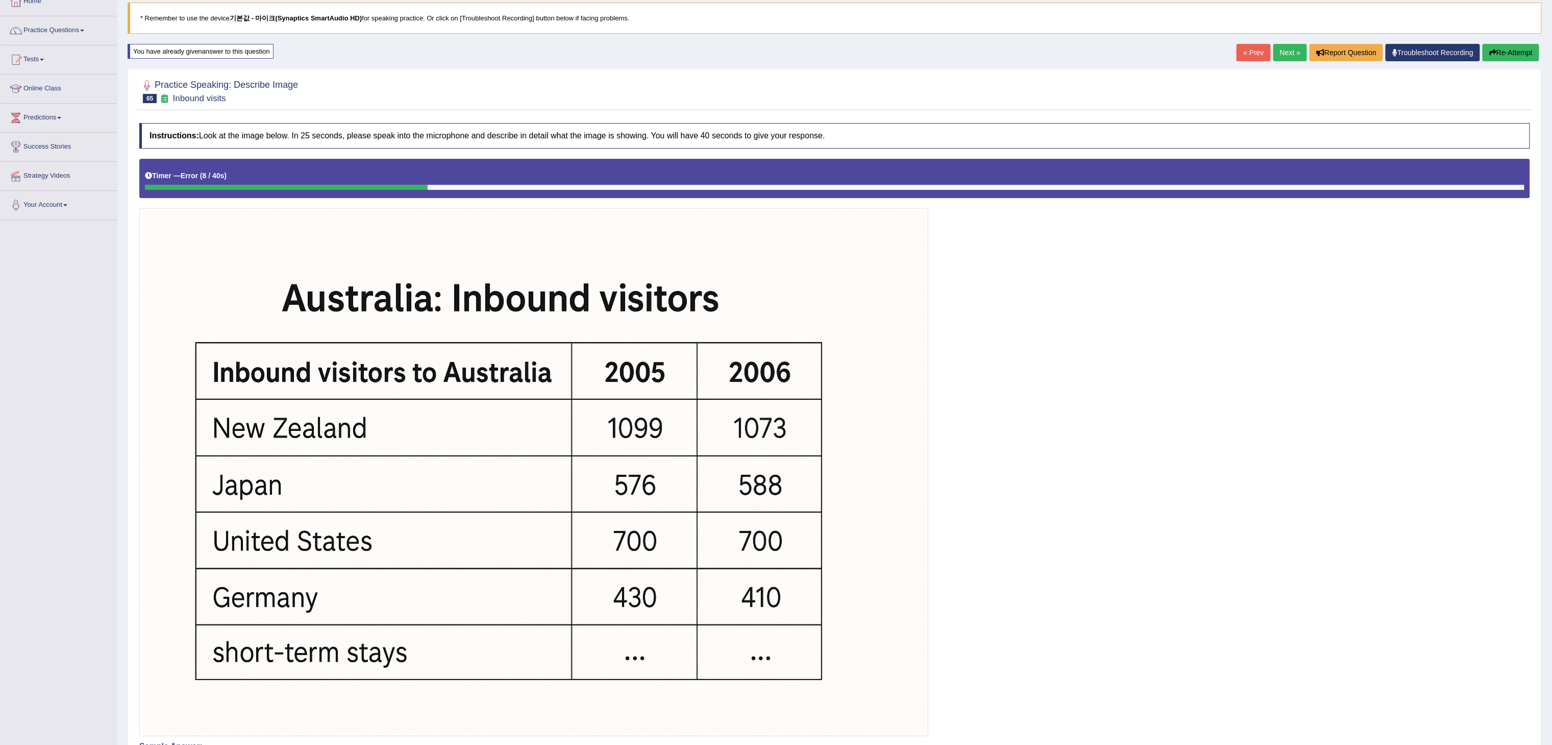
click at [1513, 52] on button "Re-Attempt" at bounding box center [1511, 52] width 57 height 17
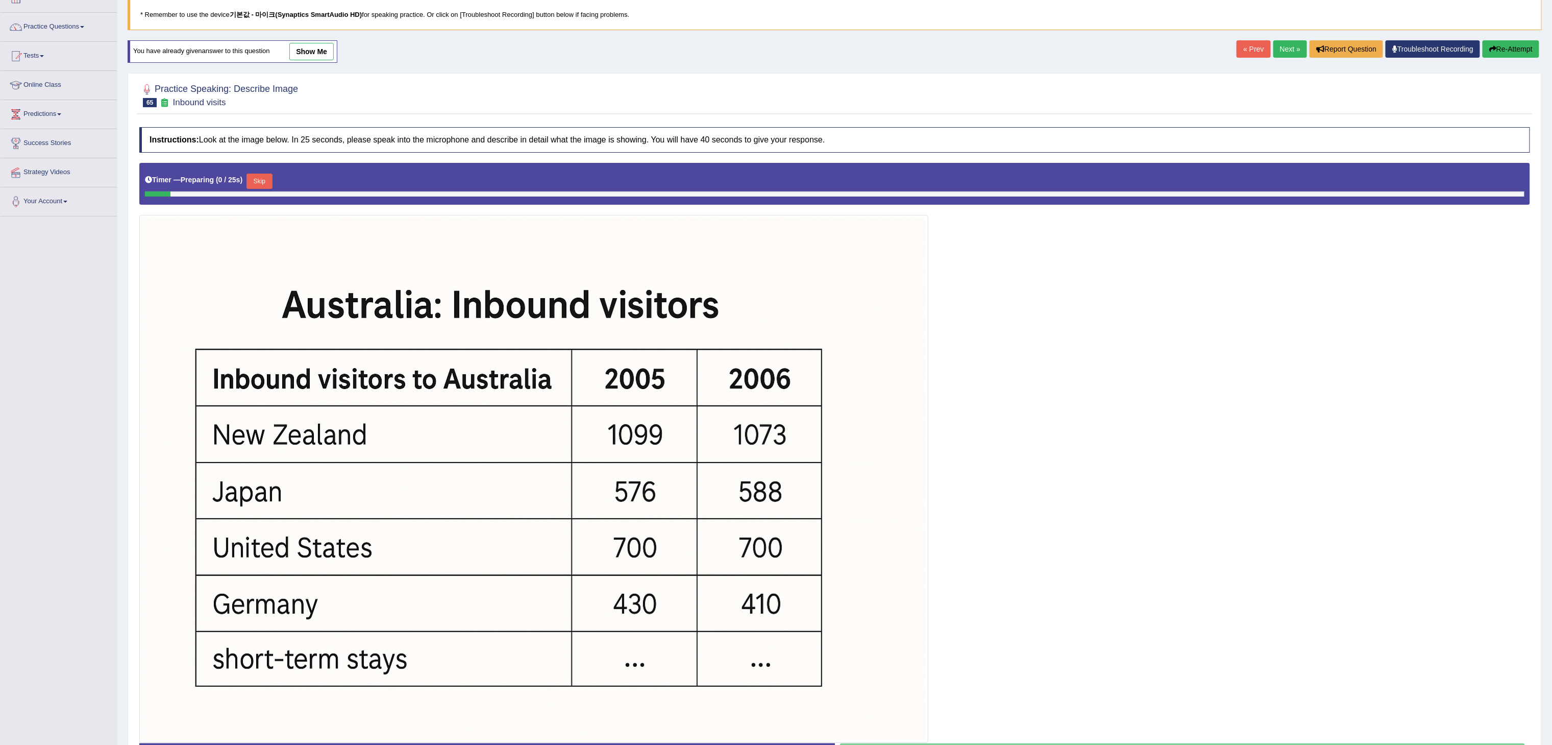
scroll to position [63, 0]
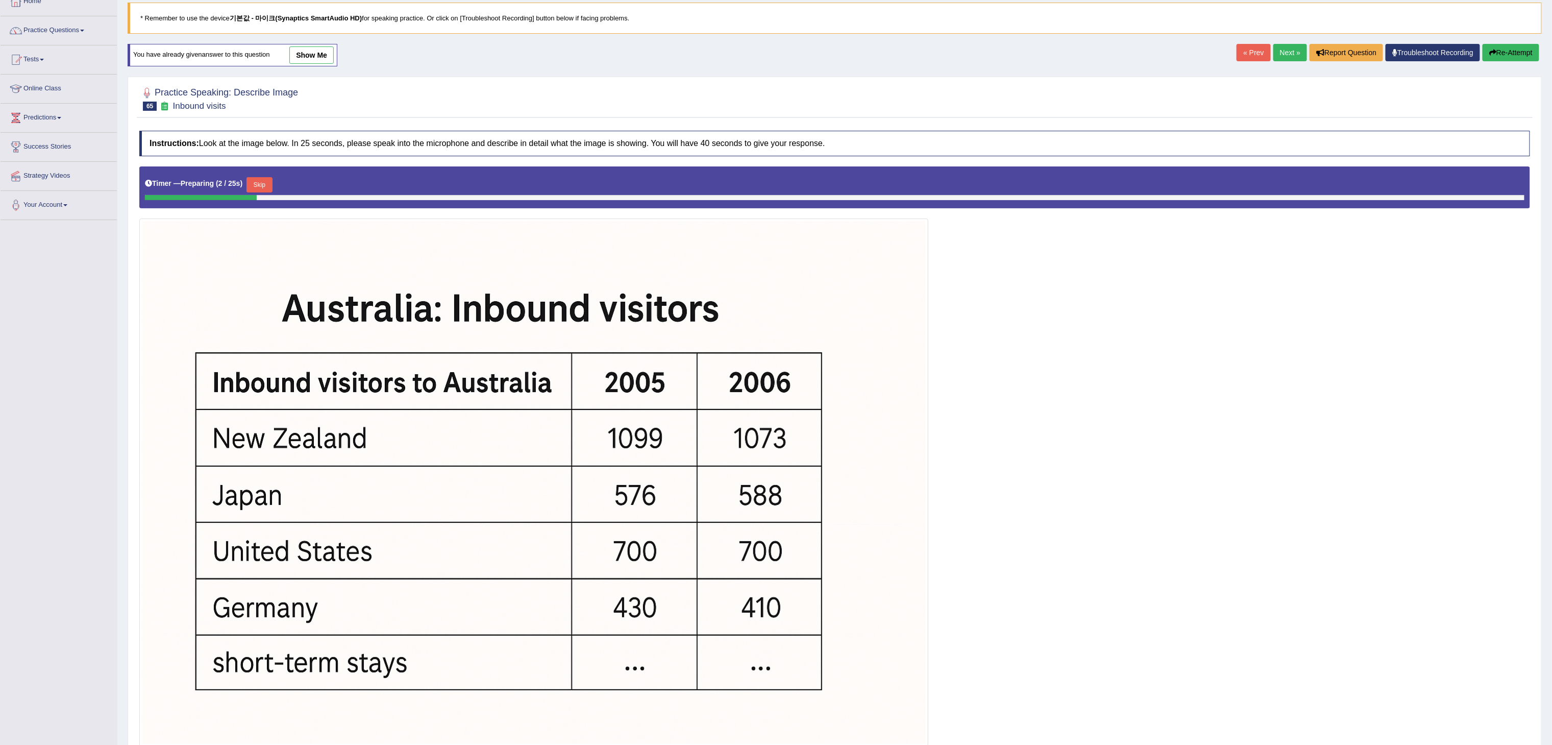
click at [267, 189] on button "Skip" at bounding box center [260, 184] width 26 height 15
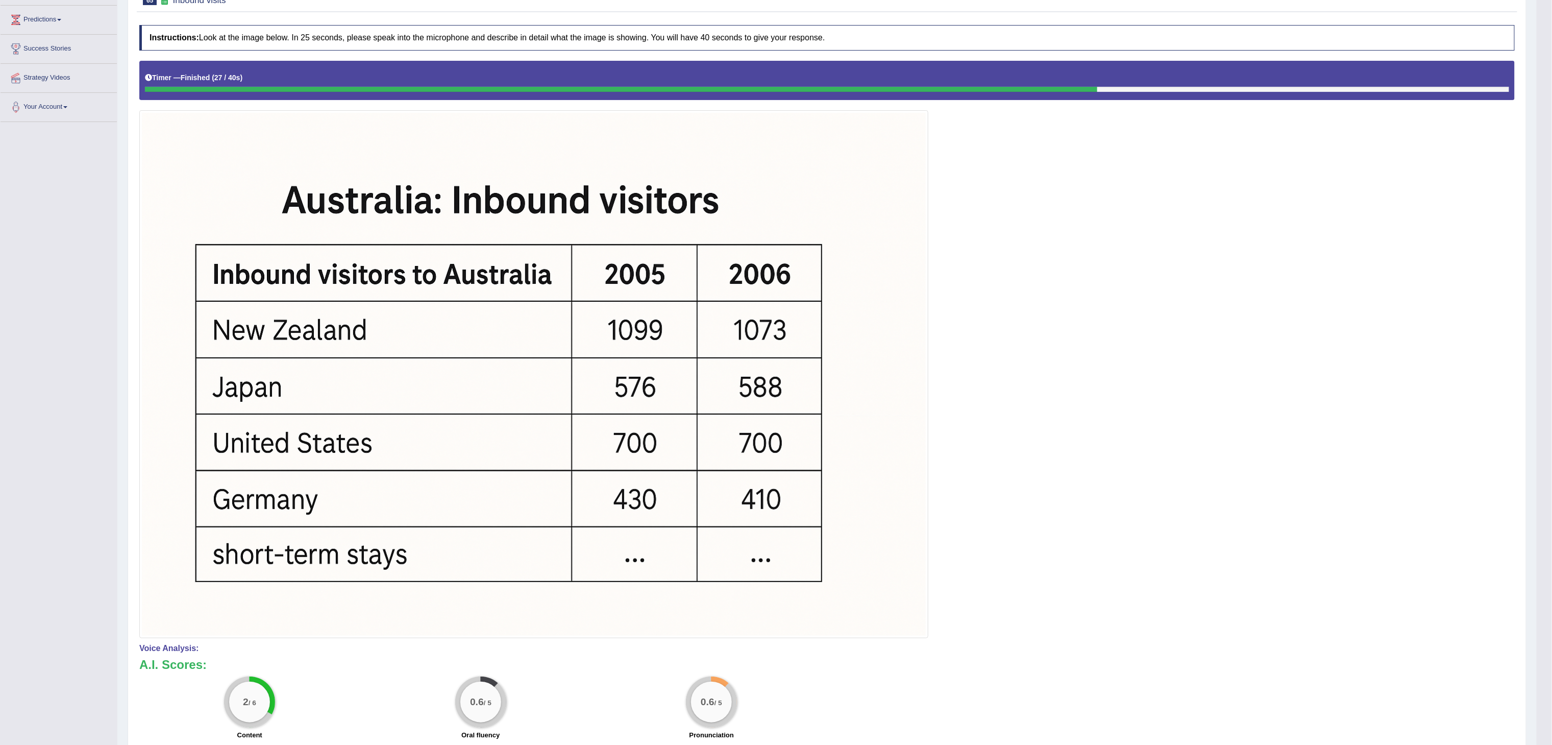
scroll to position [0, 0]
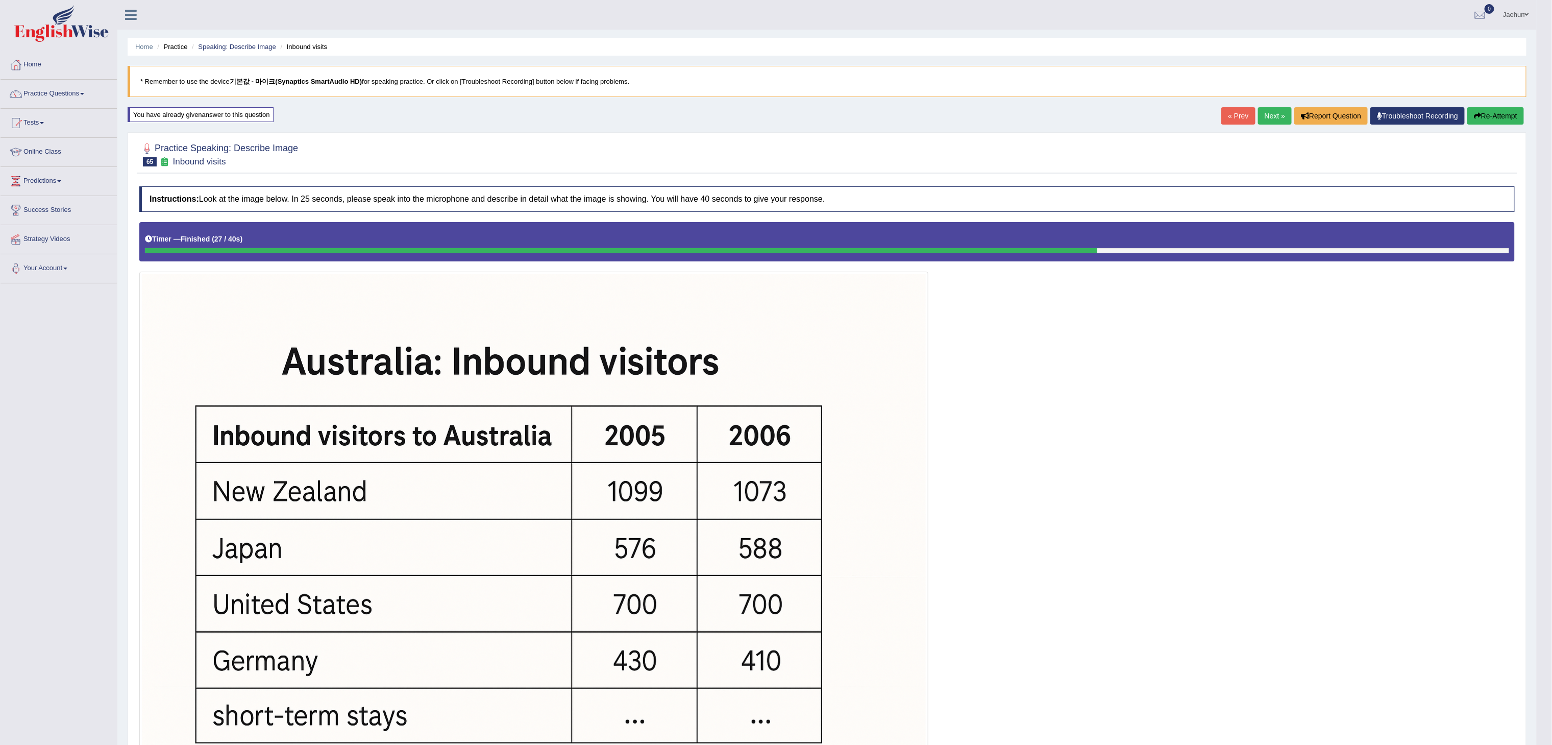
click at [1491, 110] on button "Re-Attempt" at bounding box center [1496, 115] width 57 height 17
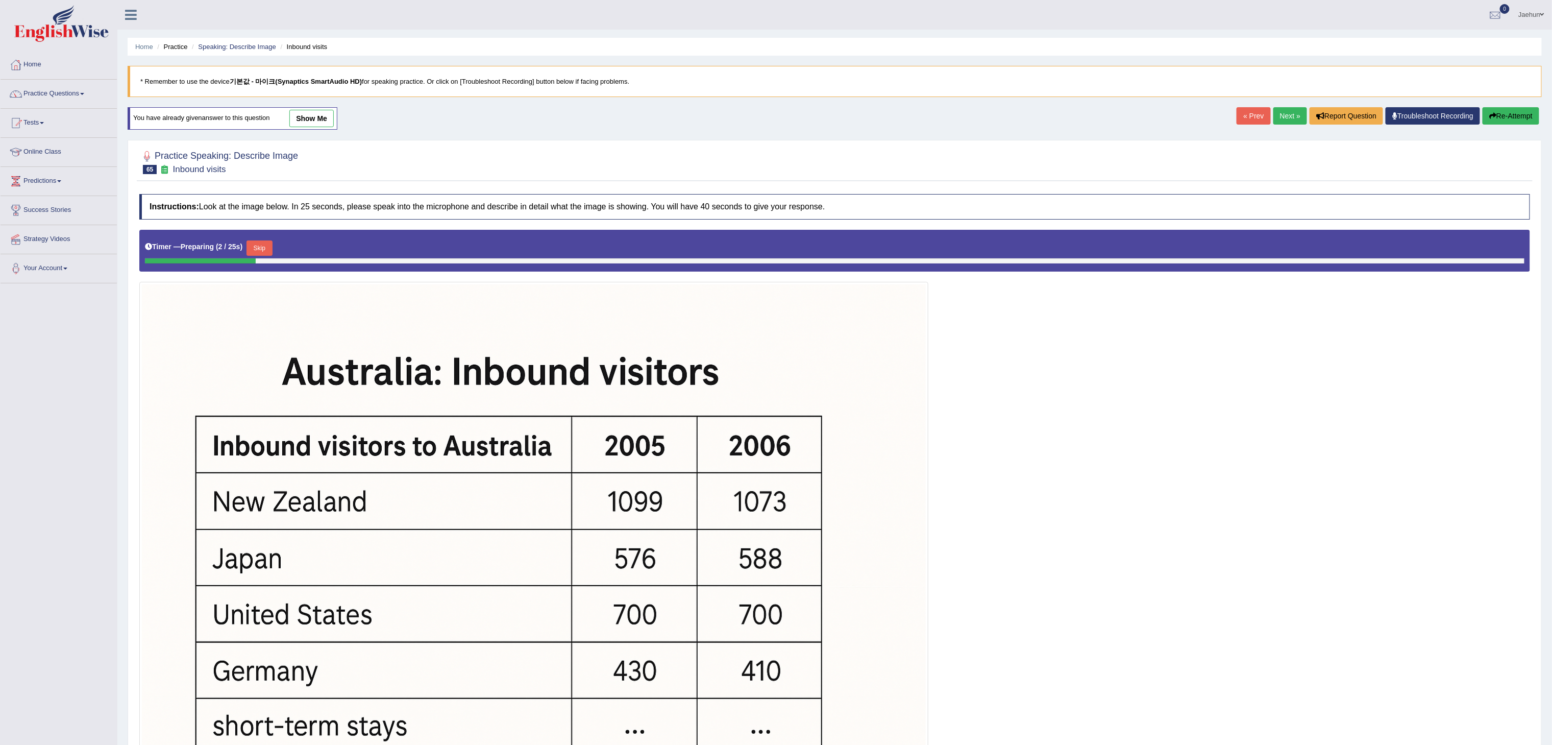
click at [267, 246] on button "Skip" at bounding box center [260, 247] width 26 height 15
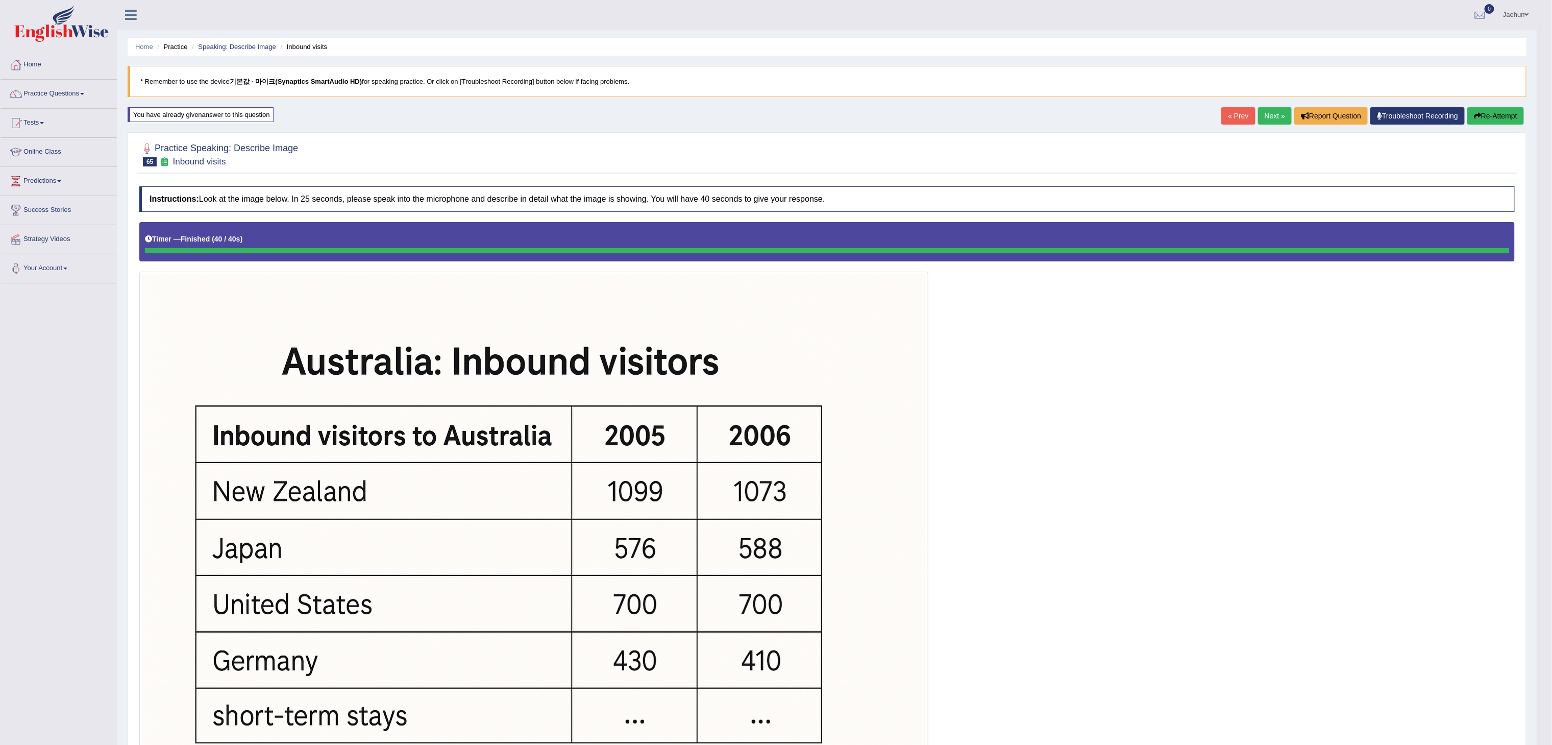
click at [1489, 125] on button "Re-Attempt" at bounding box center [1496, 115] width 57 height 17
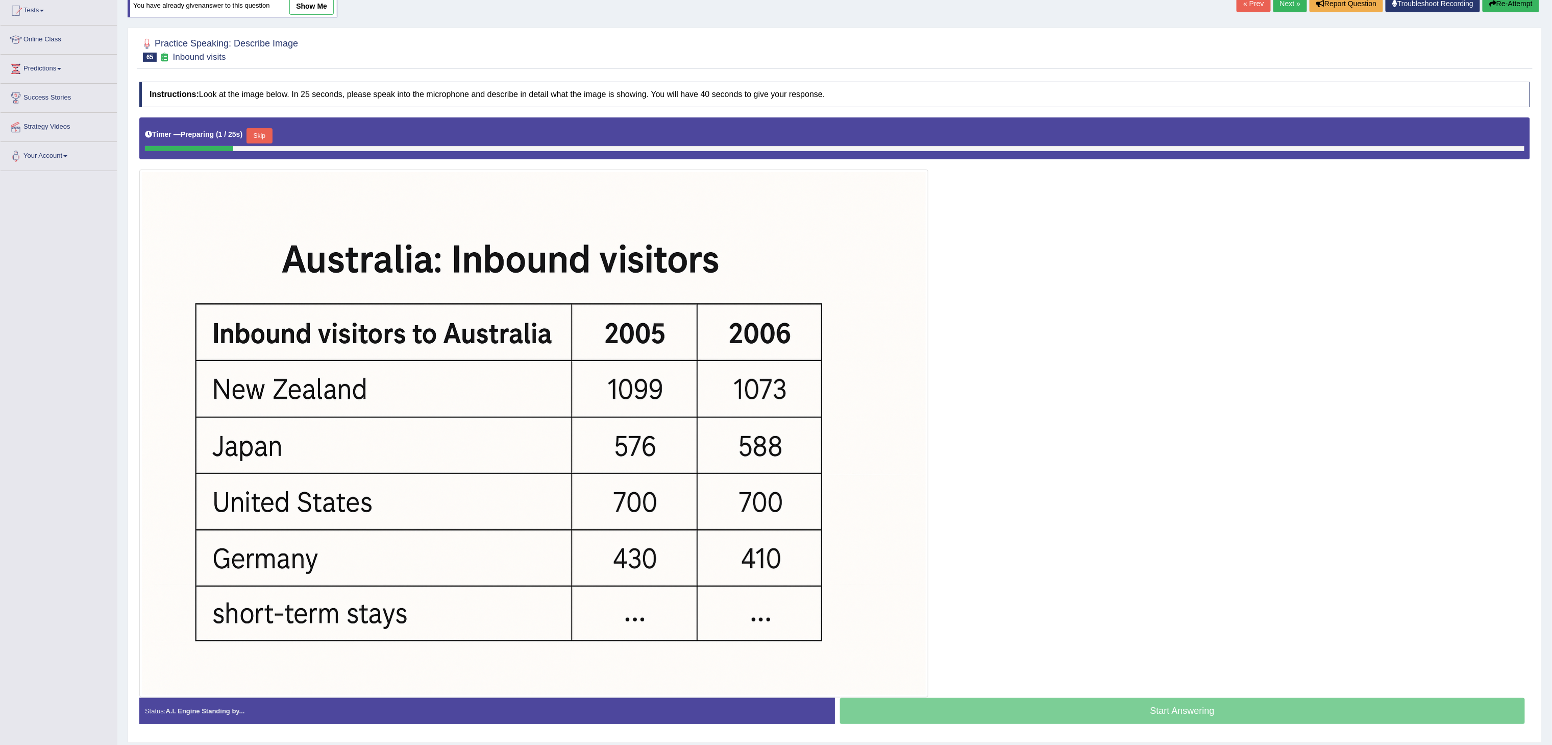
scroll to position [112, 0]
click at [272, 140] on button "Skip" at bounding box center [260, 136] width 26 height 15
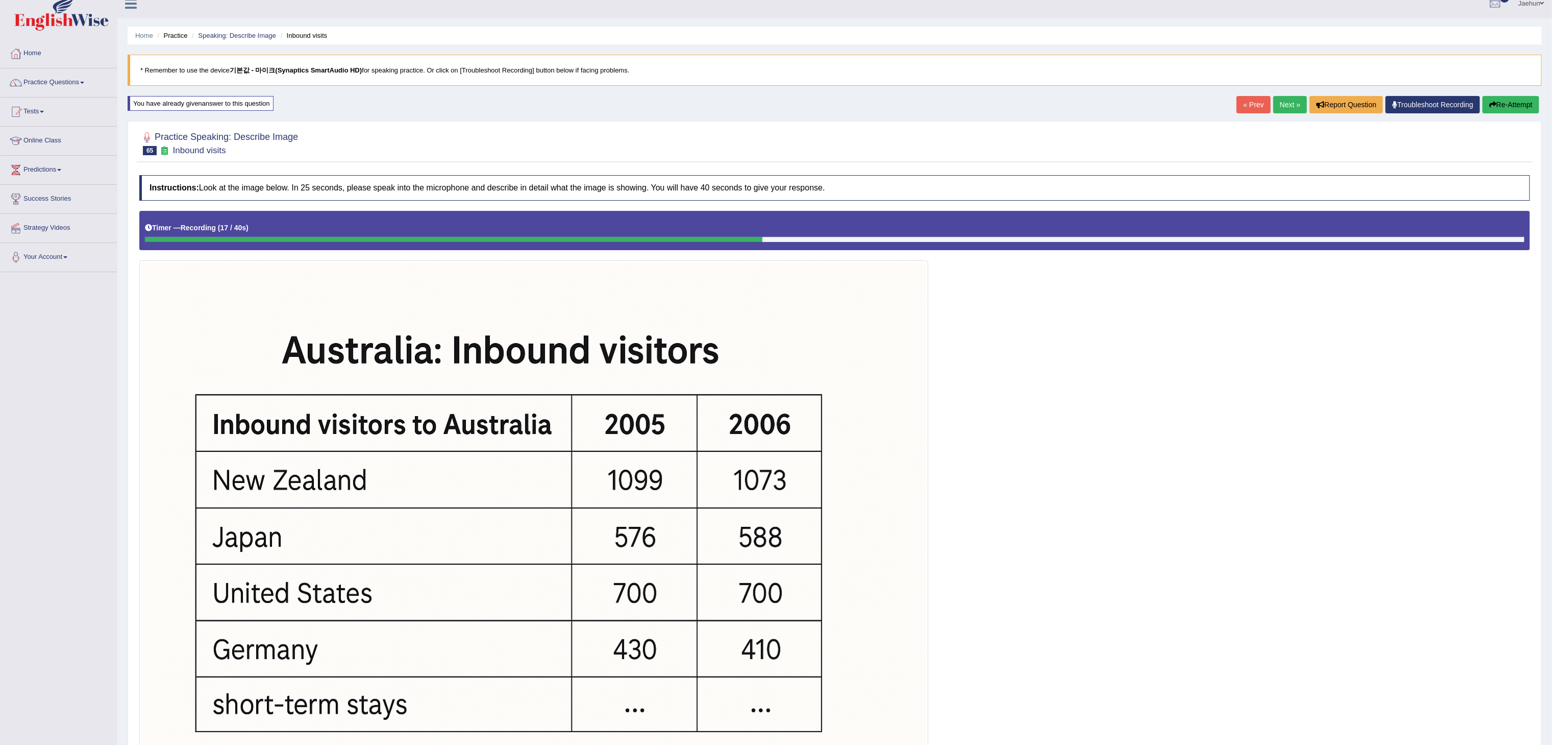
scroll to position [0, 0]
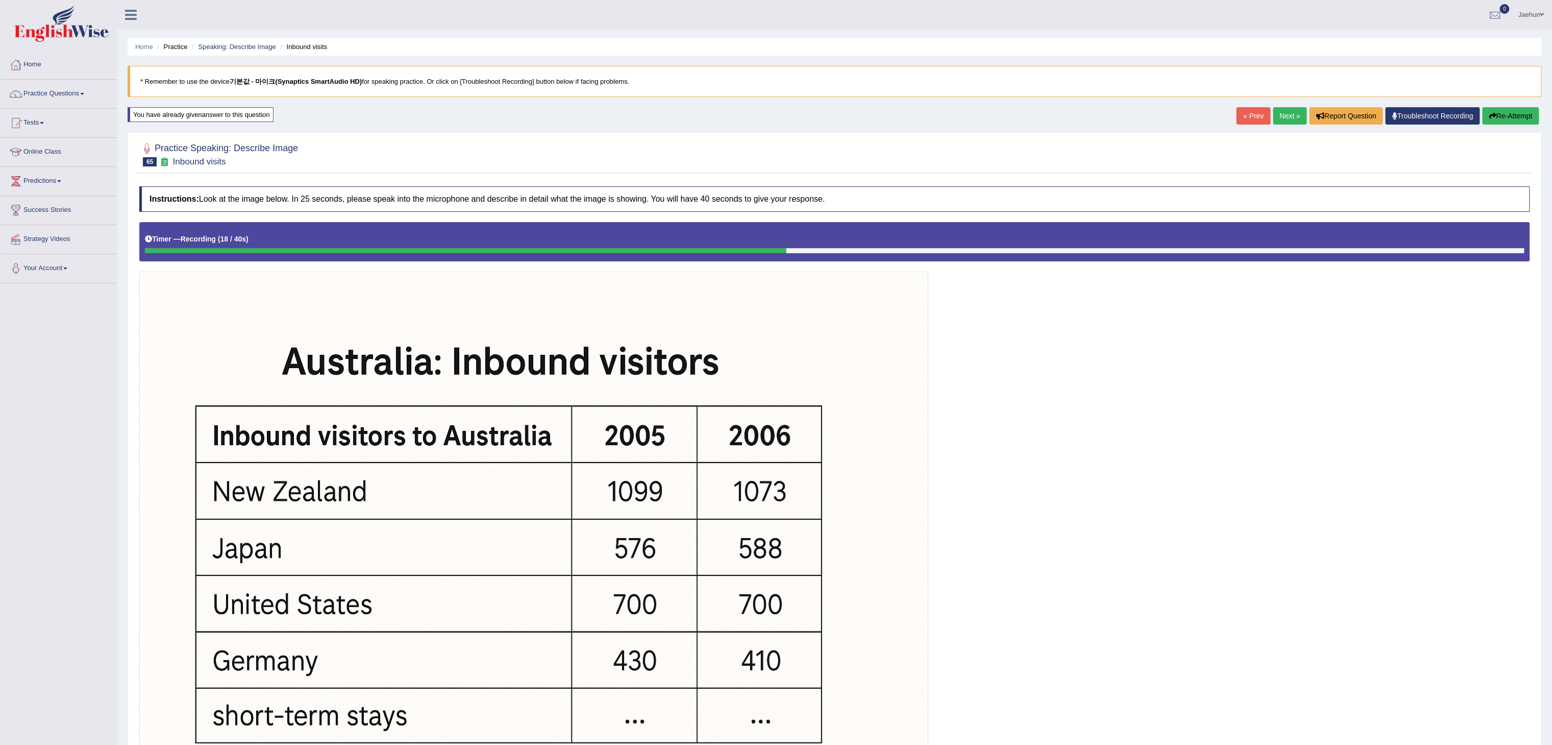
click at [1492, 108] on button "Re-Attempt" at bounding box center [1511, 115] width 57 height 17
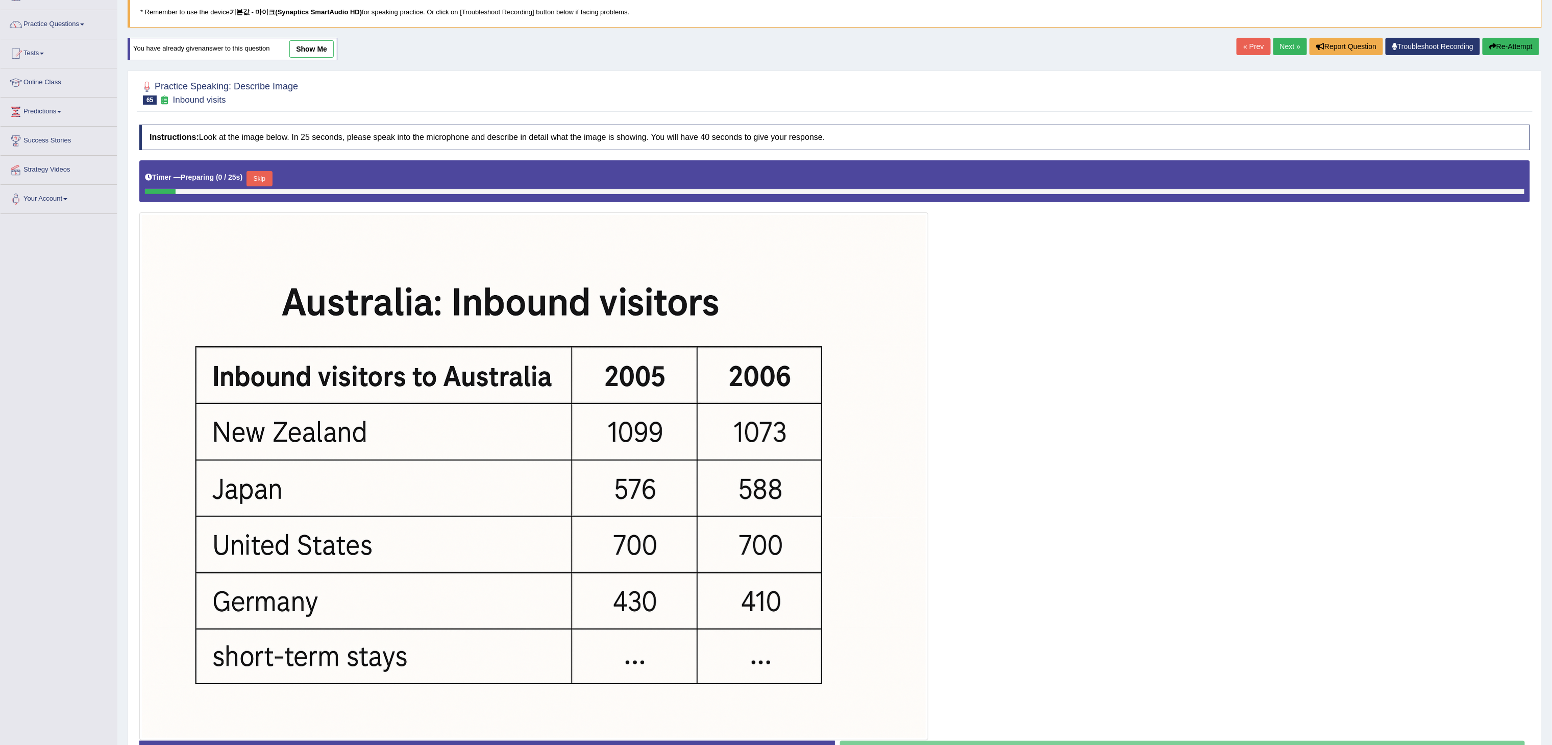
scroll to position [131, 0]
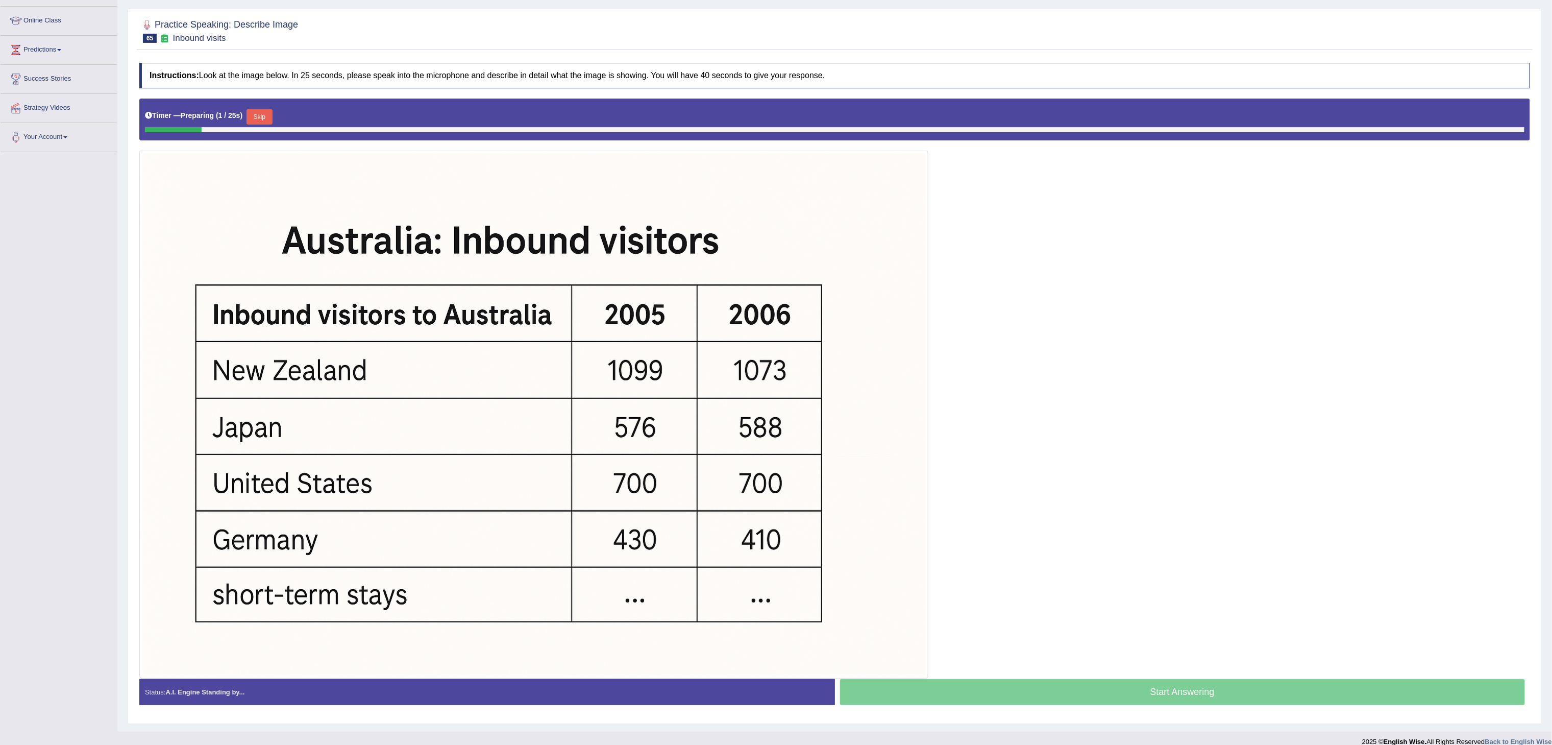
click at [254, 110] on div "Timer — Preparing ( 1 / 25s ) Skip" at bounding box center [835, 117] width 1380 height 20
click at [259, 115] on button "Skip" at bounding box center [260, 116] width 26 height 15
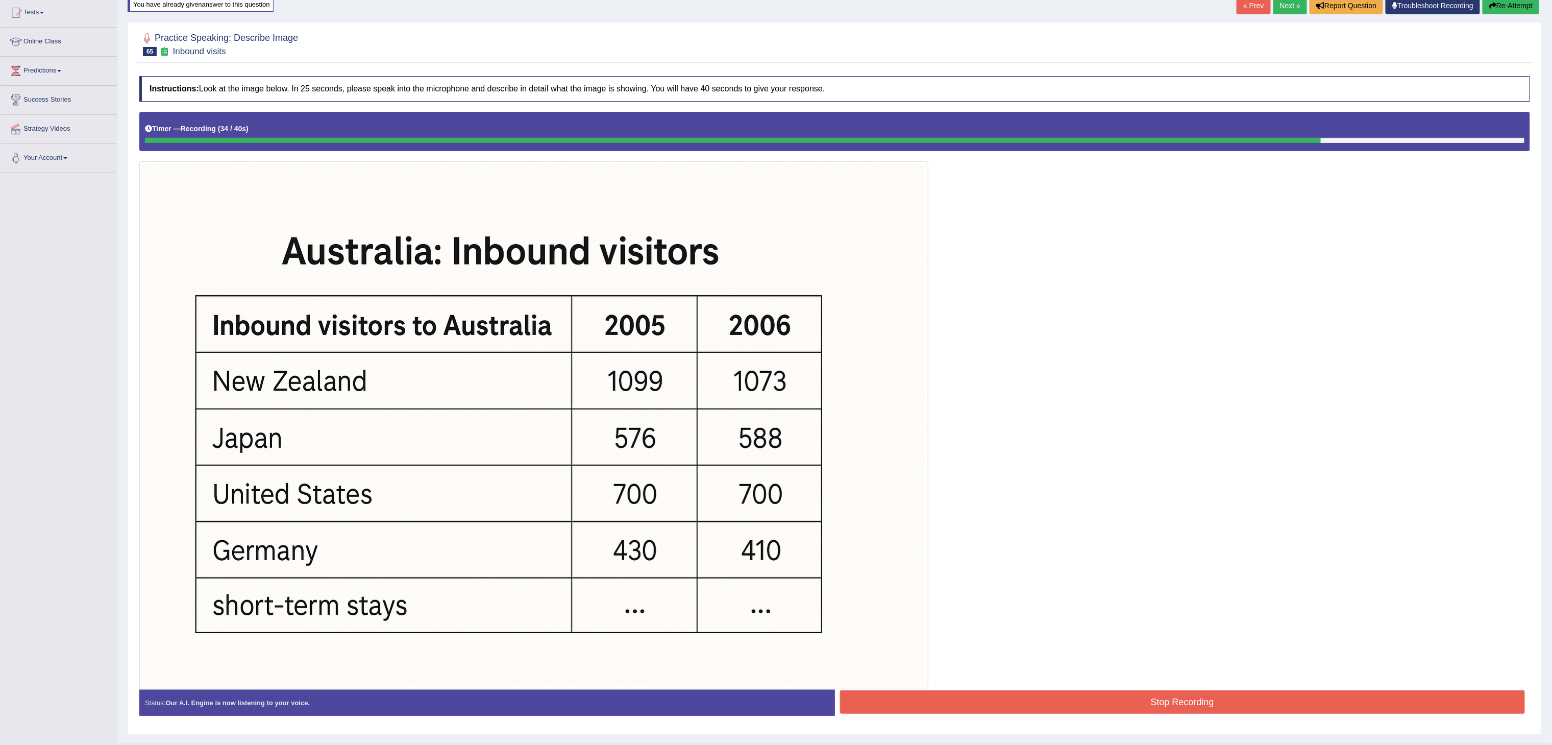
scroll to position [63, 0]
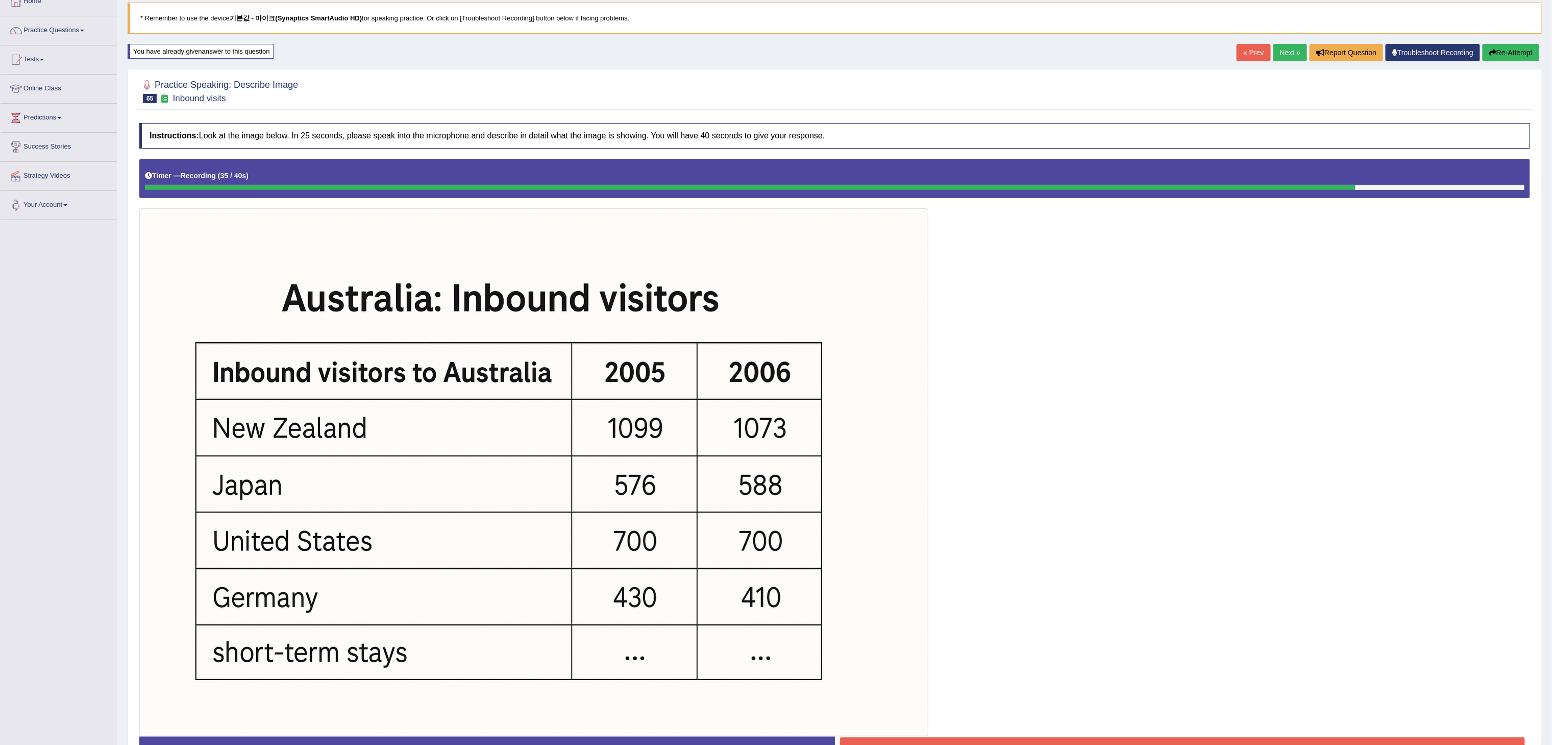
click at [1498, 49] on button "Re-Attempt" at bounding box center [1511, 52] width 57 height 17
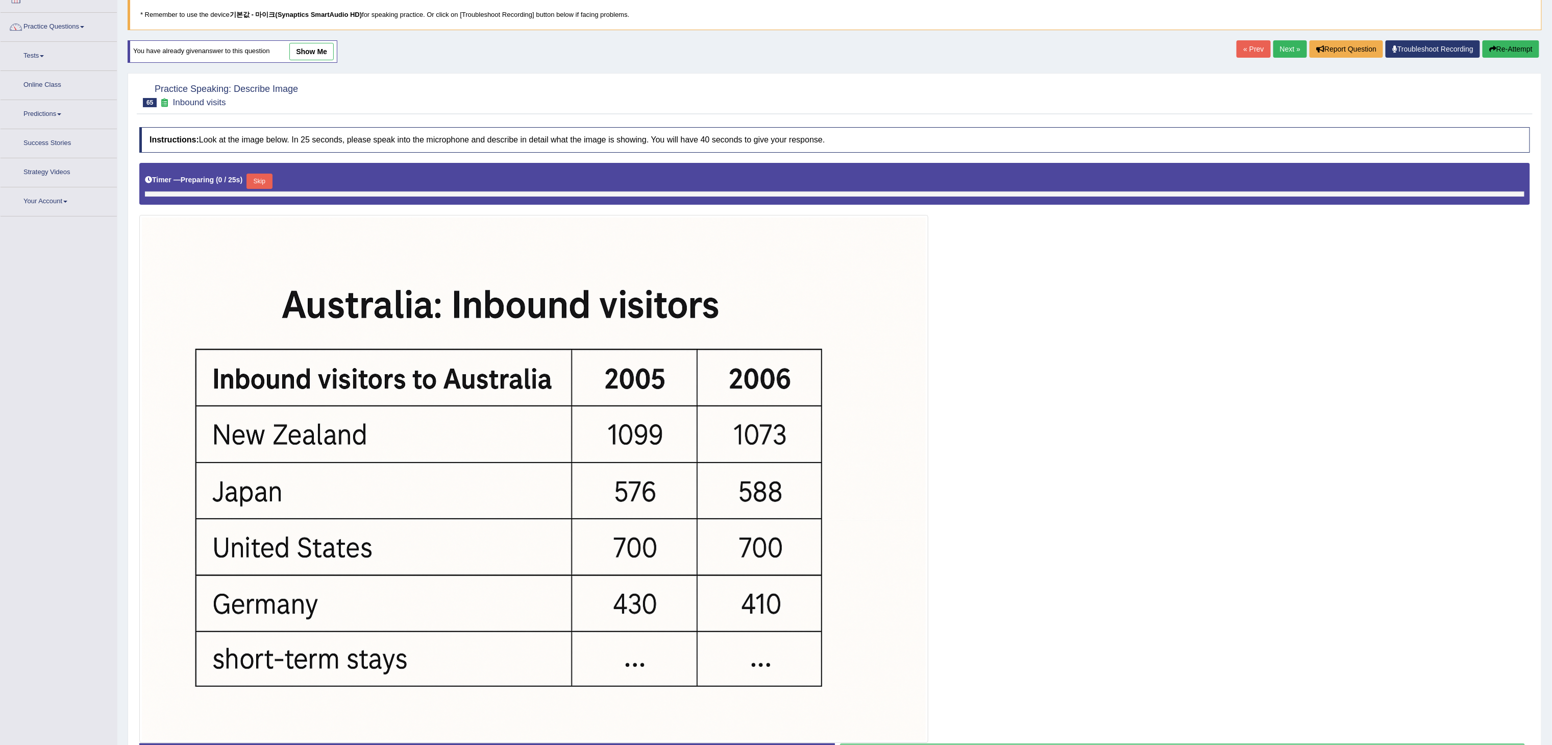
scroll to position [63, 0]
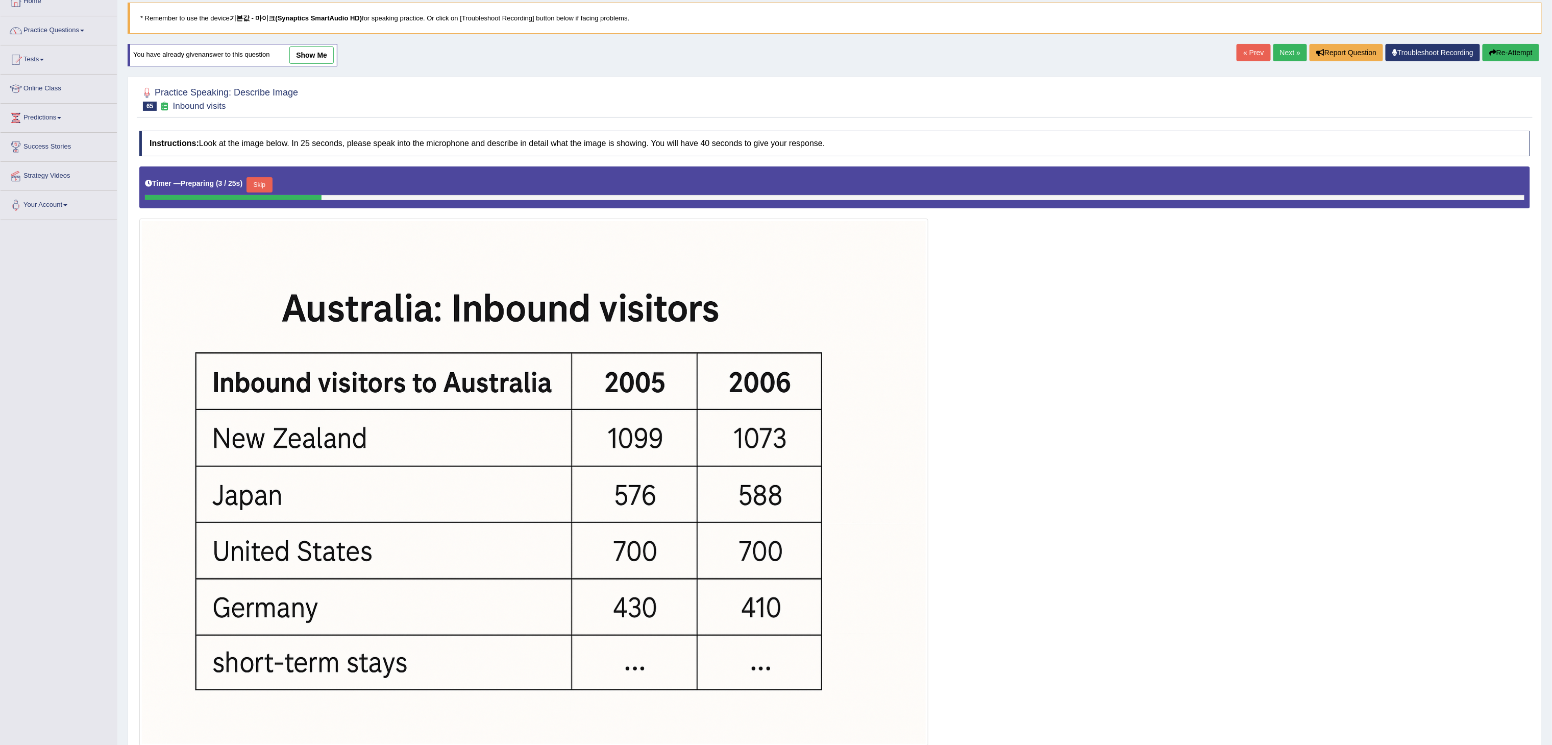
click at [267, 191] on button "Skip" at bounding box center [260, 184] width 26 height 15
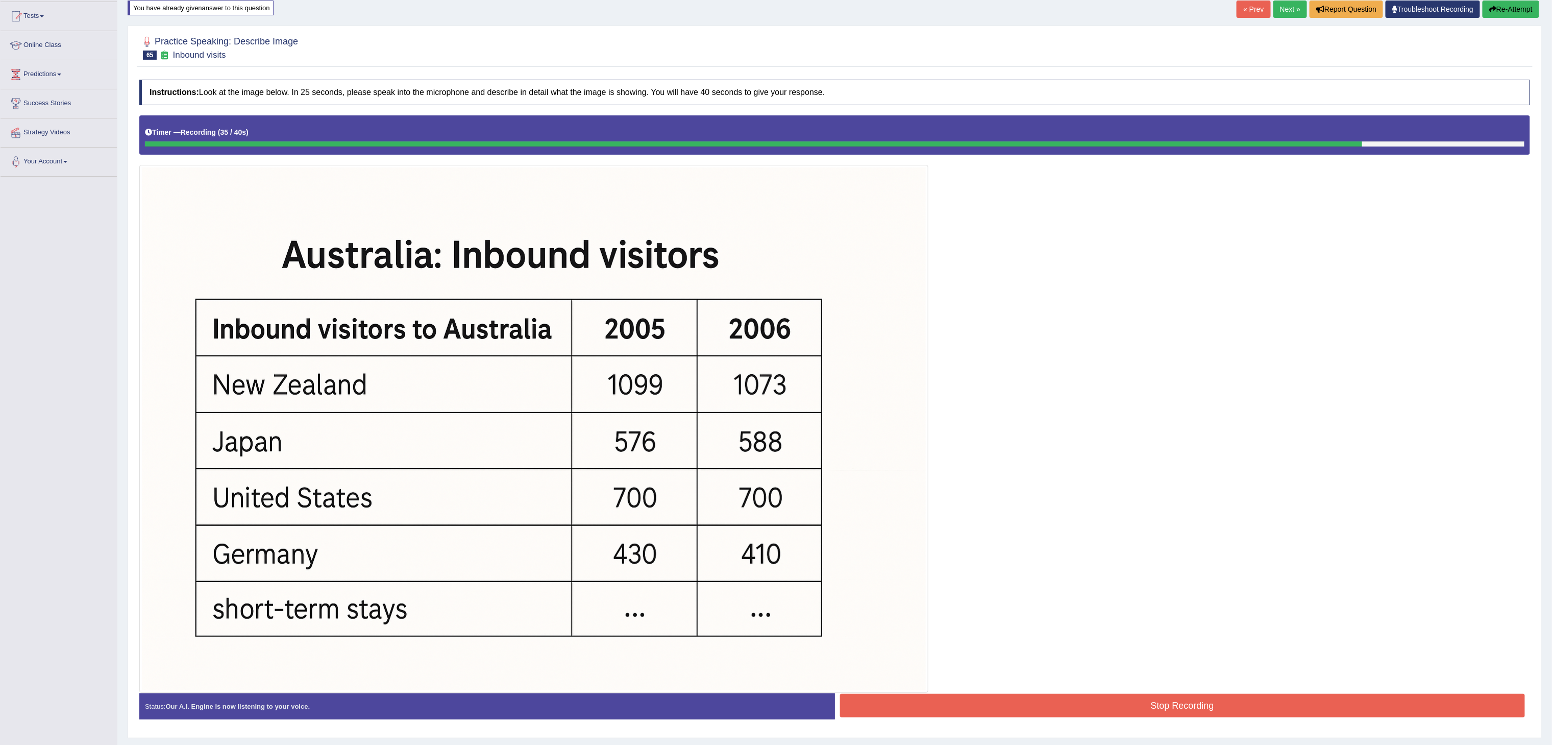
scroll to position [139, 0]
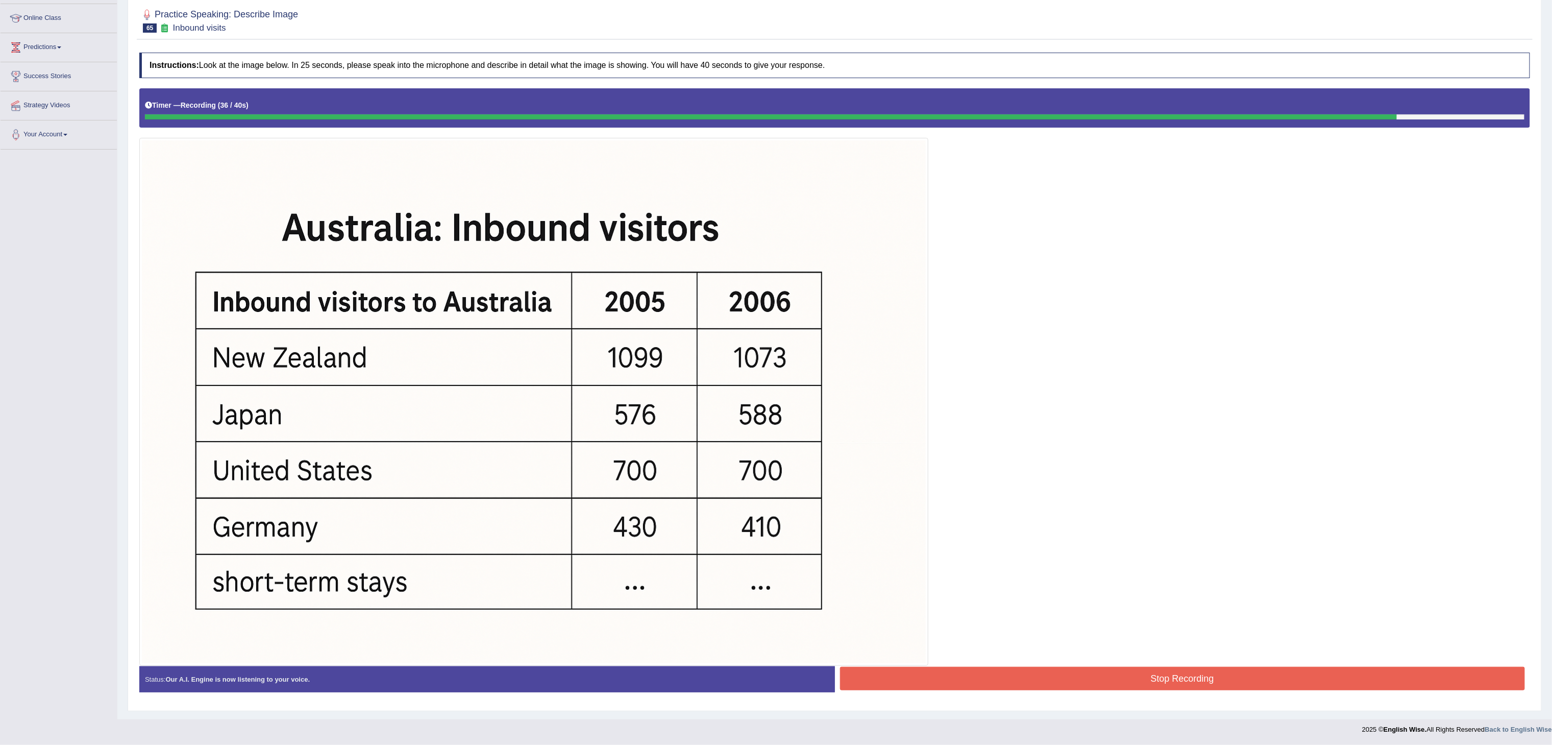
click at [1023, 680] on button "Stop Recording" at bounding box center [1183, 678] width 686 height 23
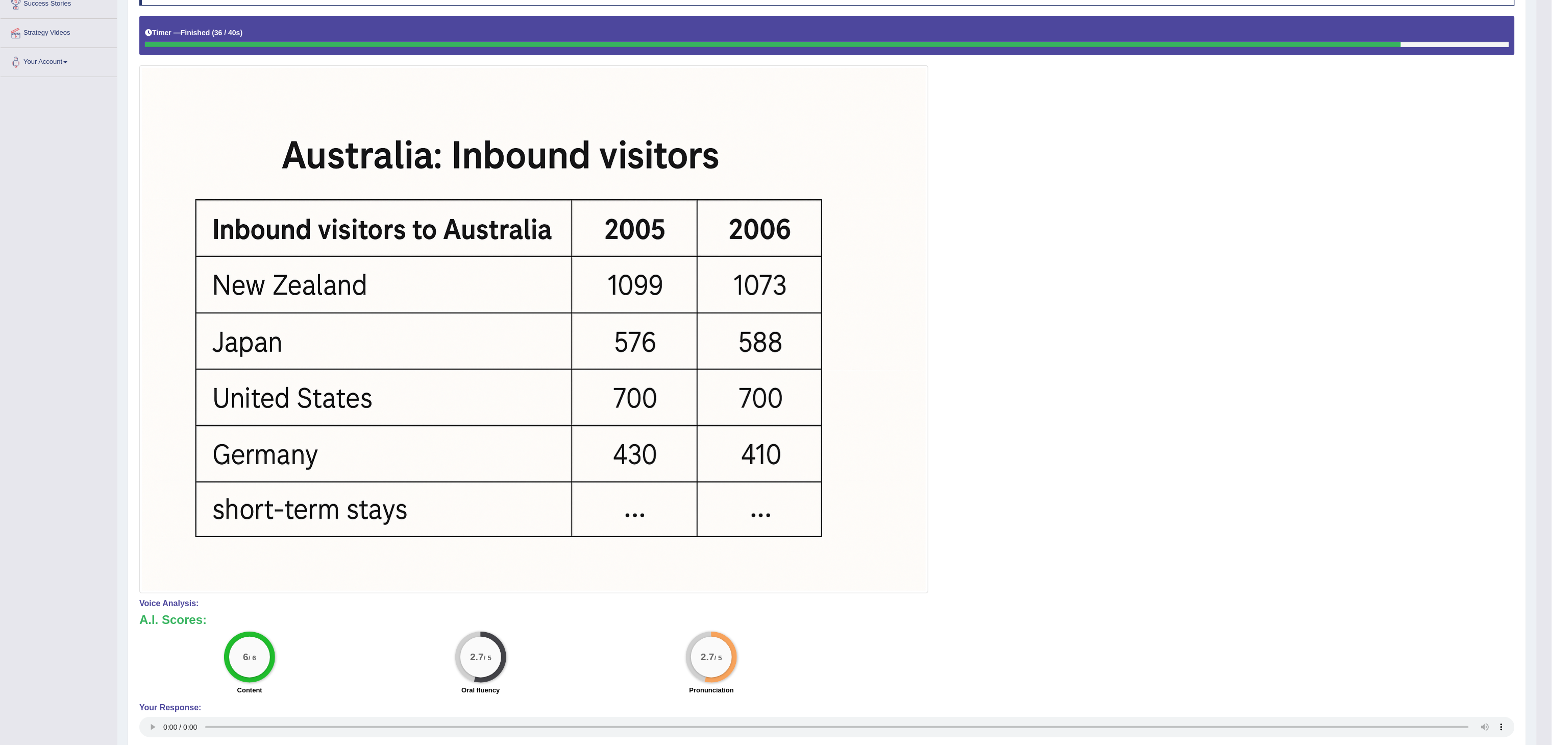
scroll to position [18, 0]
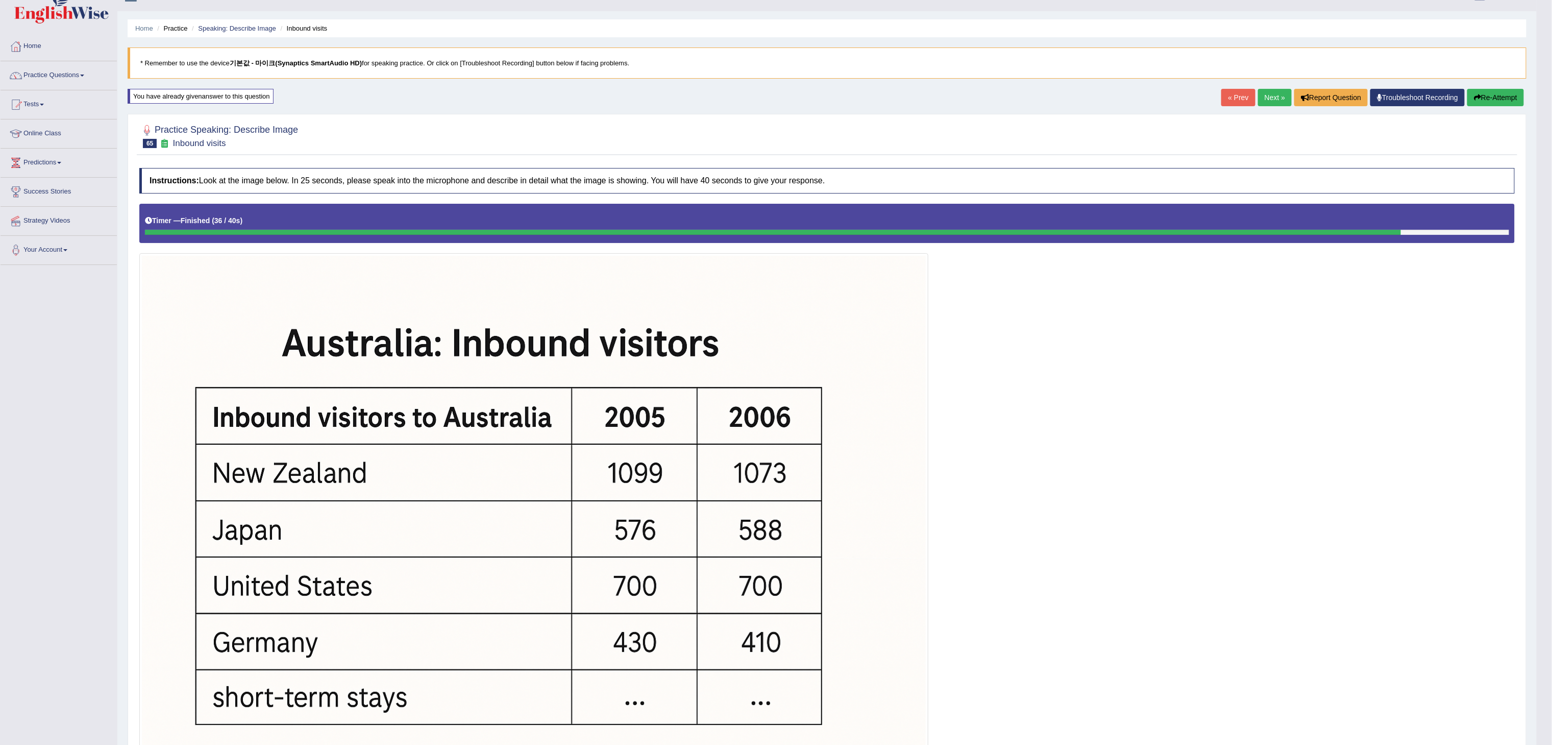
click at [1495, 96] on button "Re-Attempt" at bounding box center [1496, 97] width 57 height 17
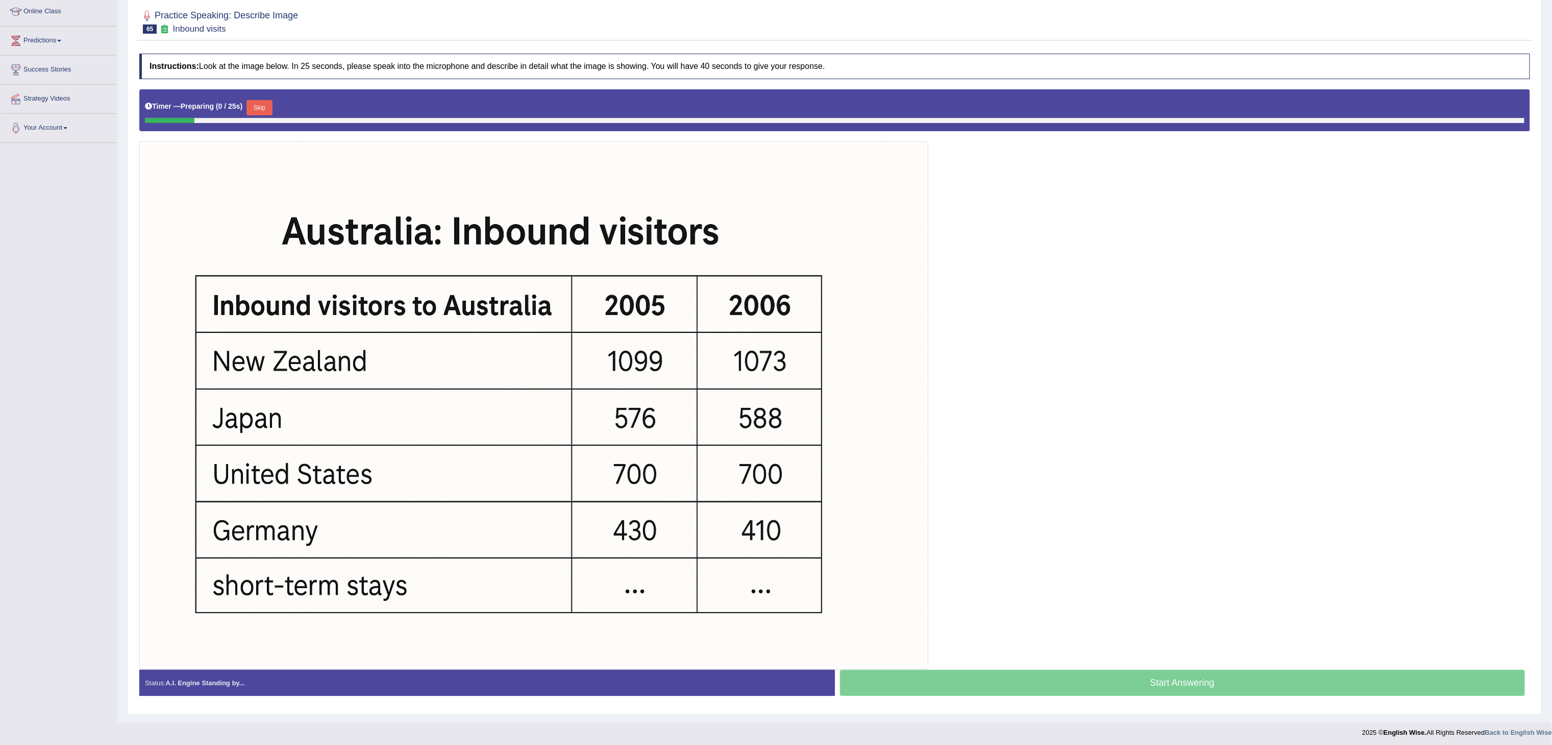
scroll to position [141, 0]
click at [264, 114] on button "Skip" at bounding box center [260, 107] width 26 height 15
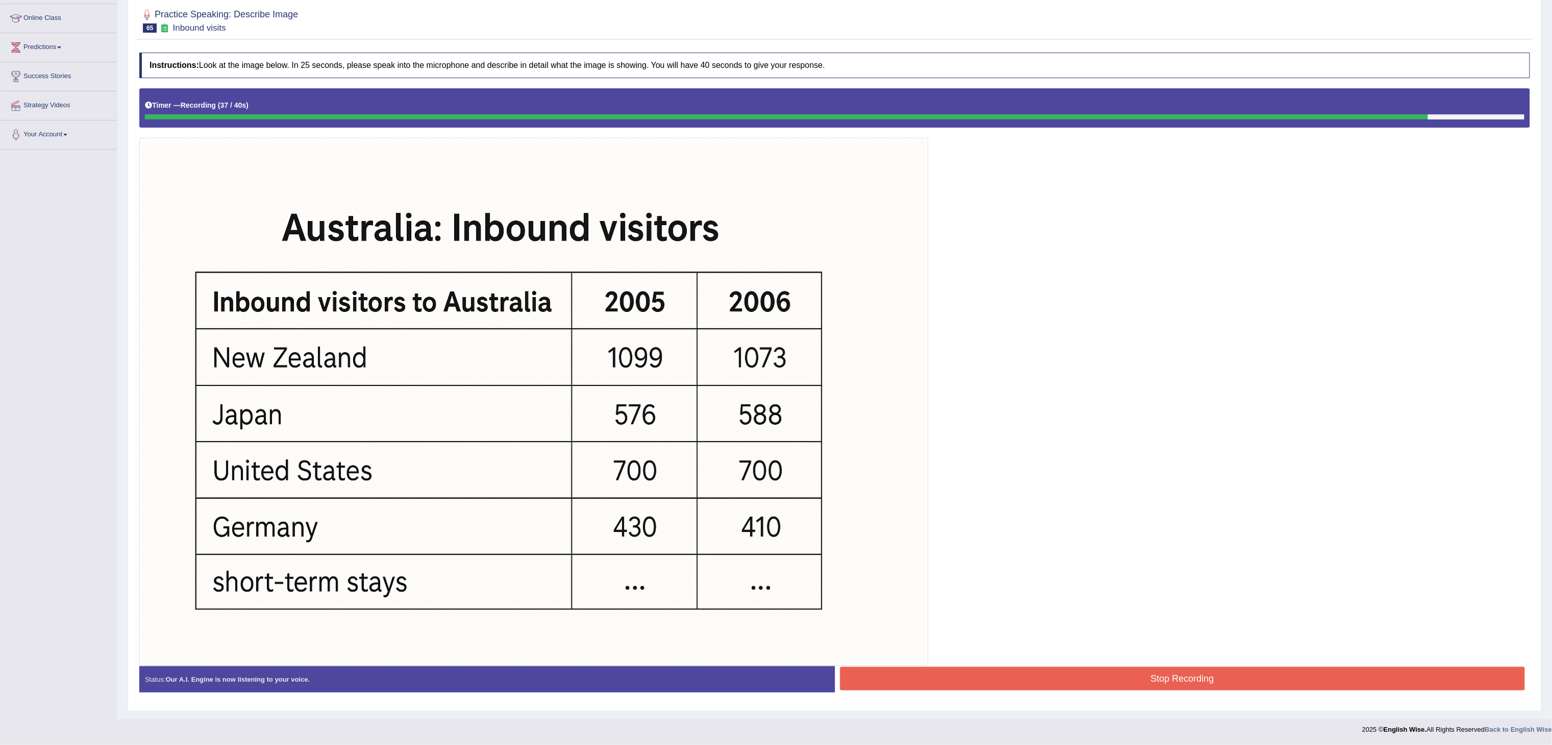
click at [1010, 679] on button "Stop Recording" at bounding box center [1183, 678] width 686 height 23
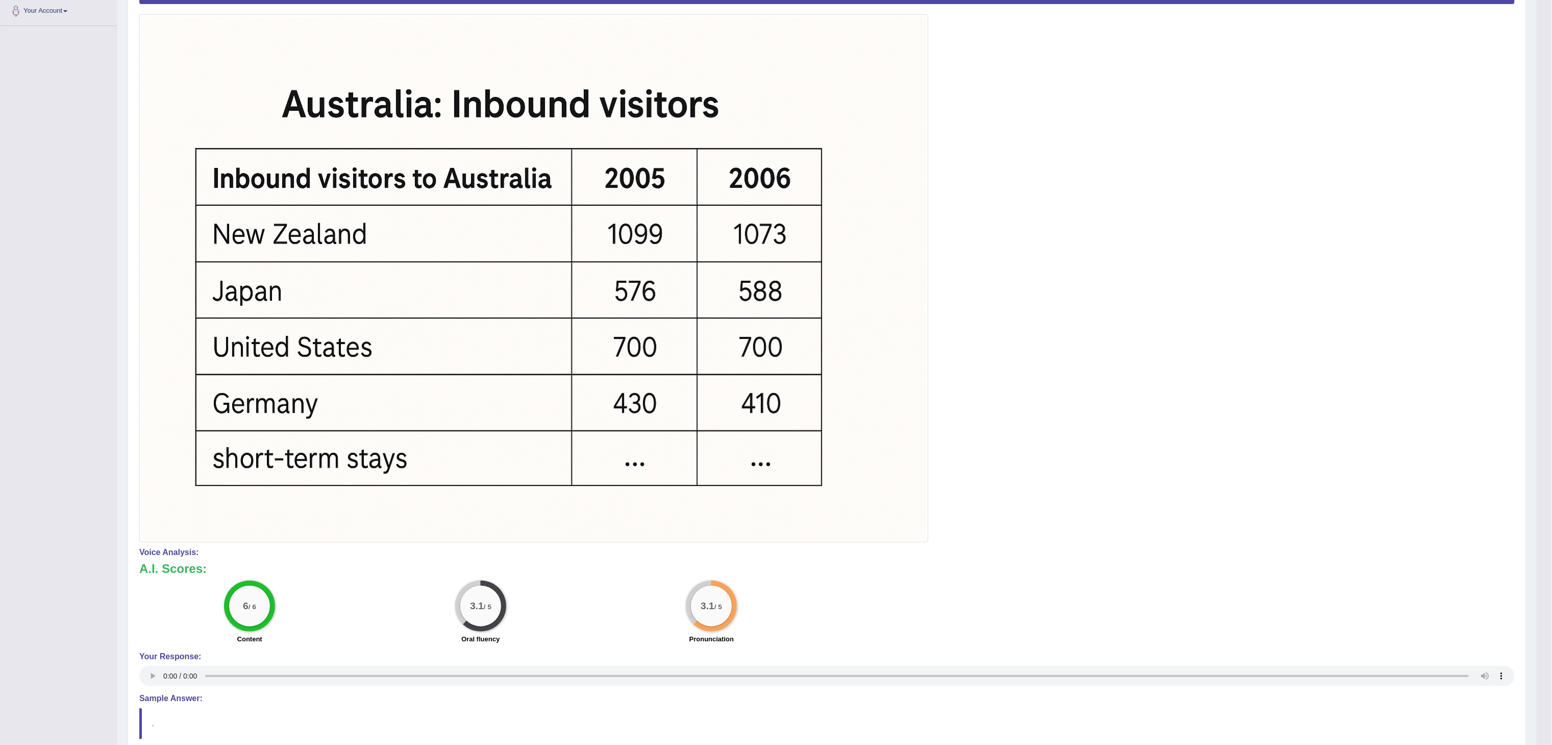
scroll to position [0, 0]
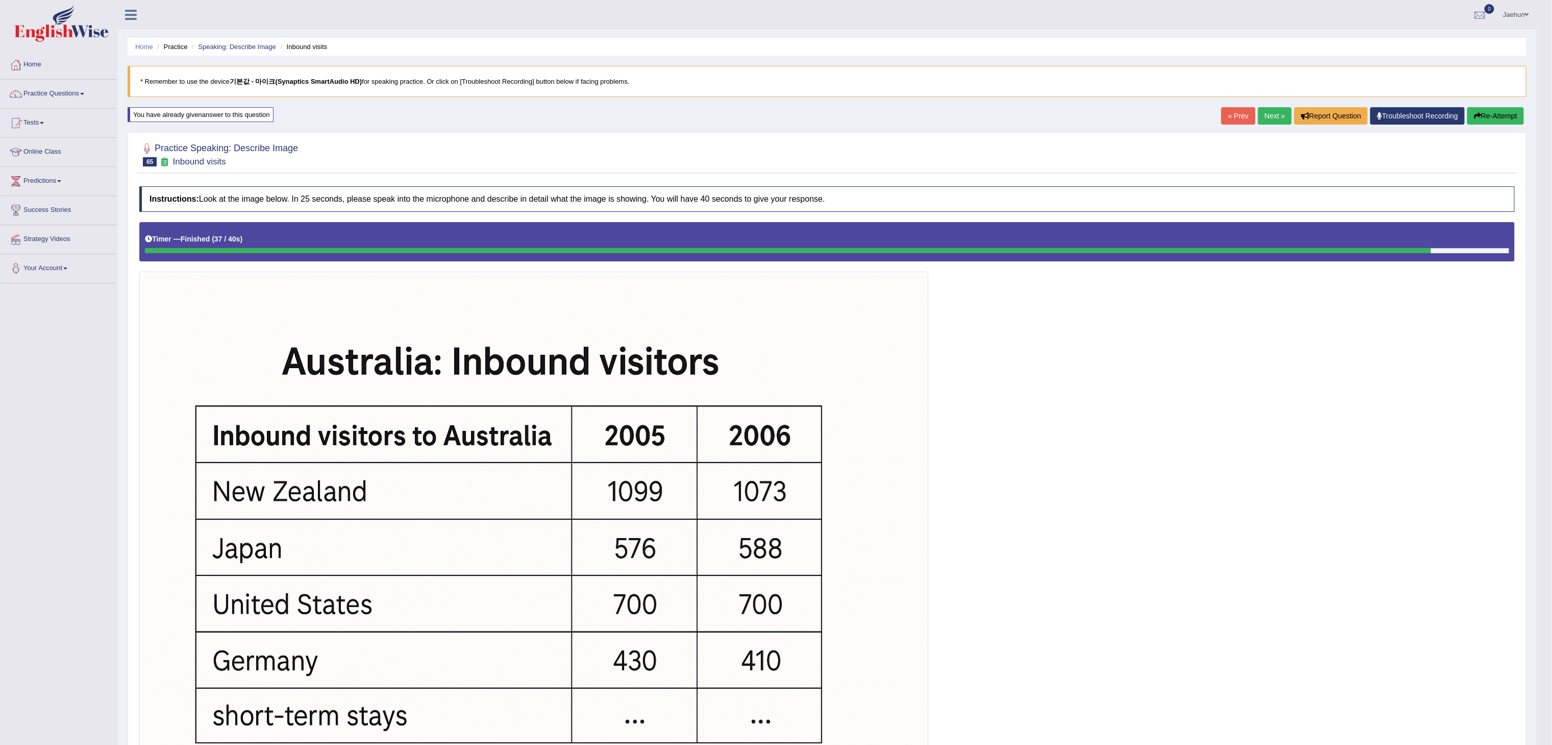
click at [1262, 114] on link "Next »" at bounding box center [1275, 115] width 34 height 17
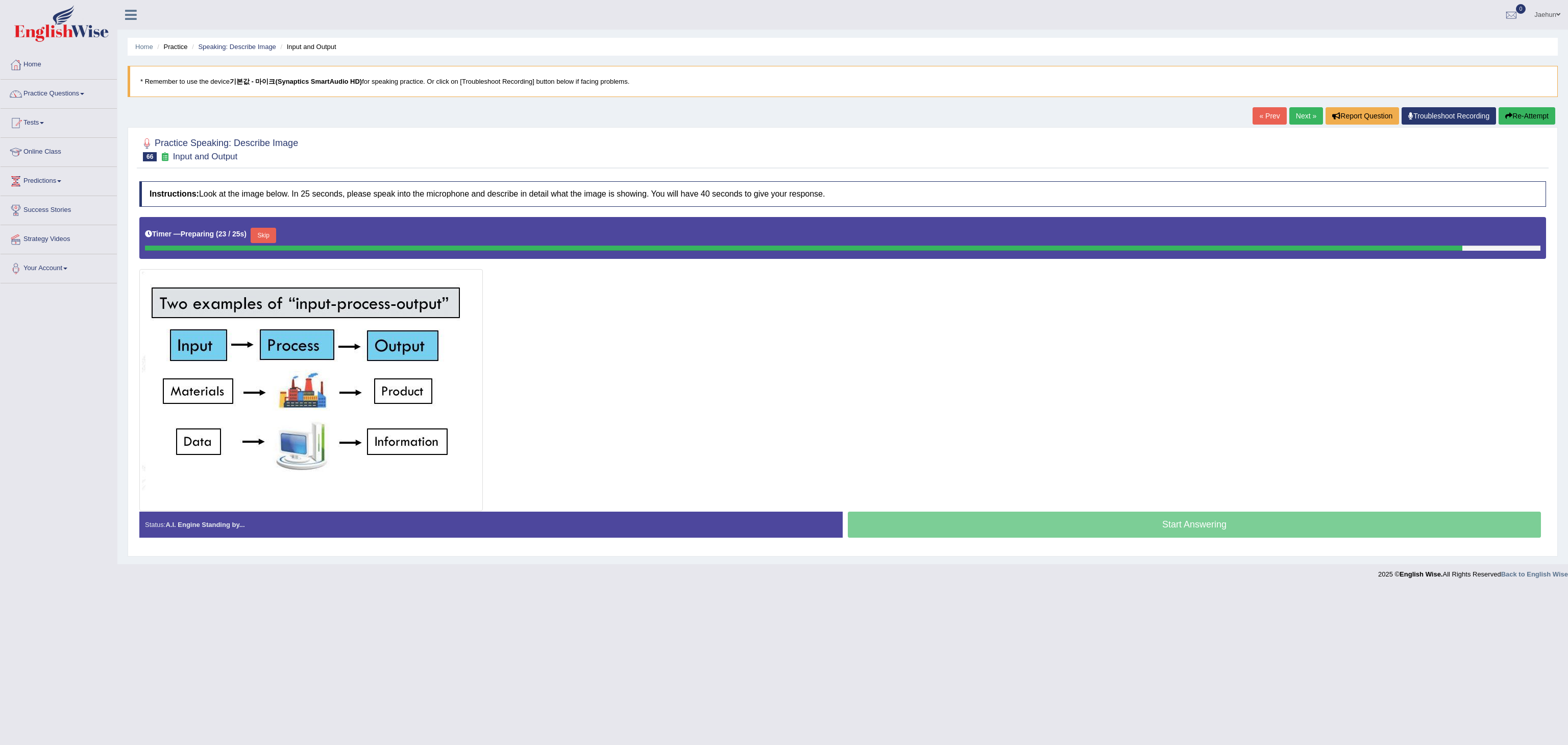
click at [1513, 121] on button "Re-Attempt" at bounding box center [1527, 115] width 57 height 17
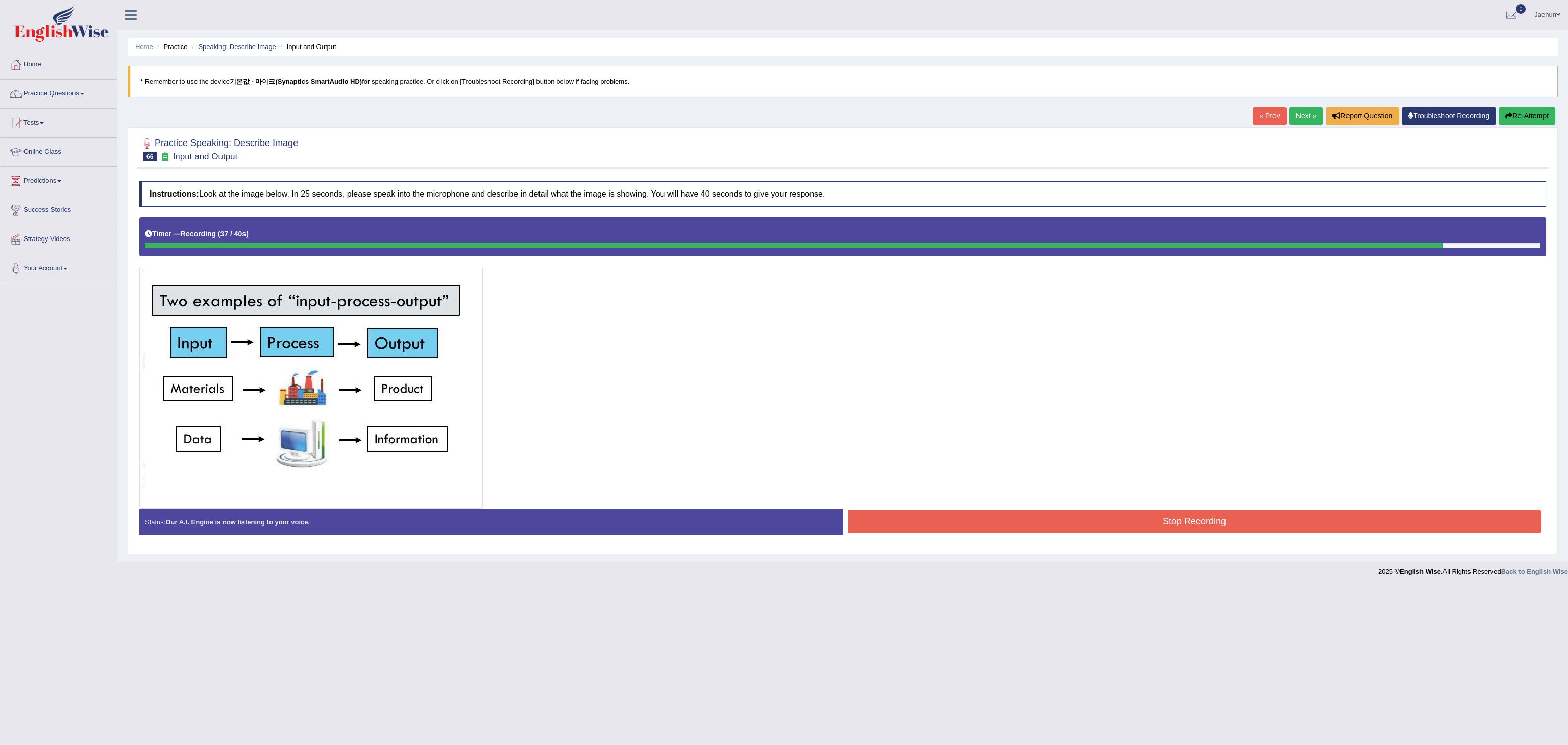
click at [1516, 132] on div "Practice Speaking: Describe Image 66 Input and Output Instructions: Look at the…" at bounding box center [843, 340] width 1430 height 427
click at [1507, 117] on icon "button" at bounding box center [1508, 115] width 7 height 7
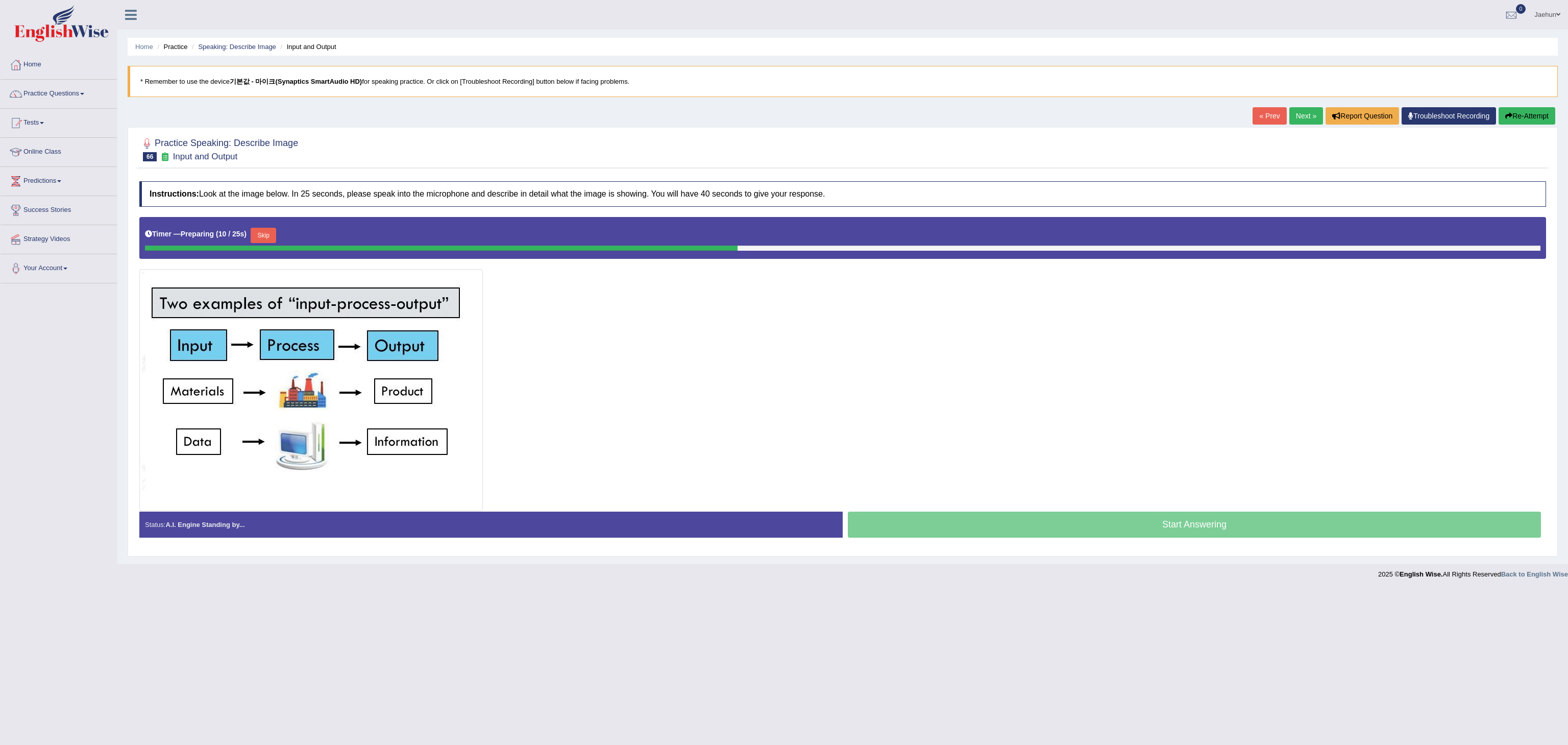
click at [1513, 113] on button "Re-Attempt" at bounding box center [1527, 115] width 57 height 17
click at [272, 240] on button "Skip" at bounding box center [260, 235] width 26 height 15
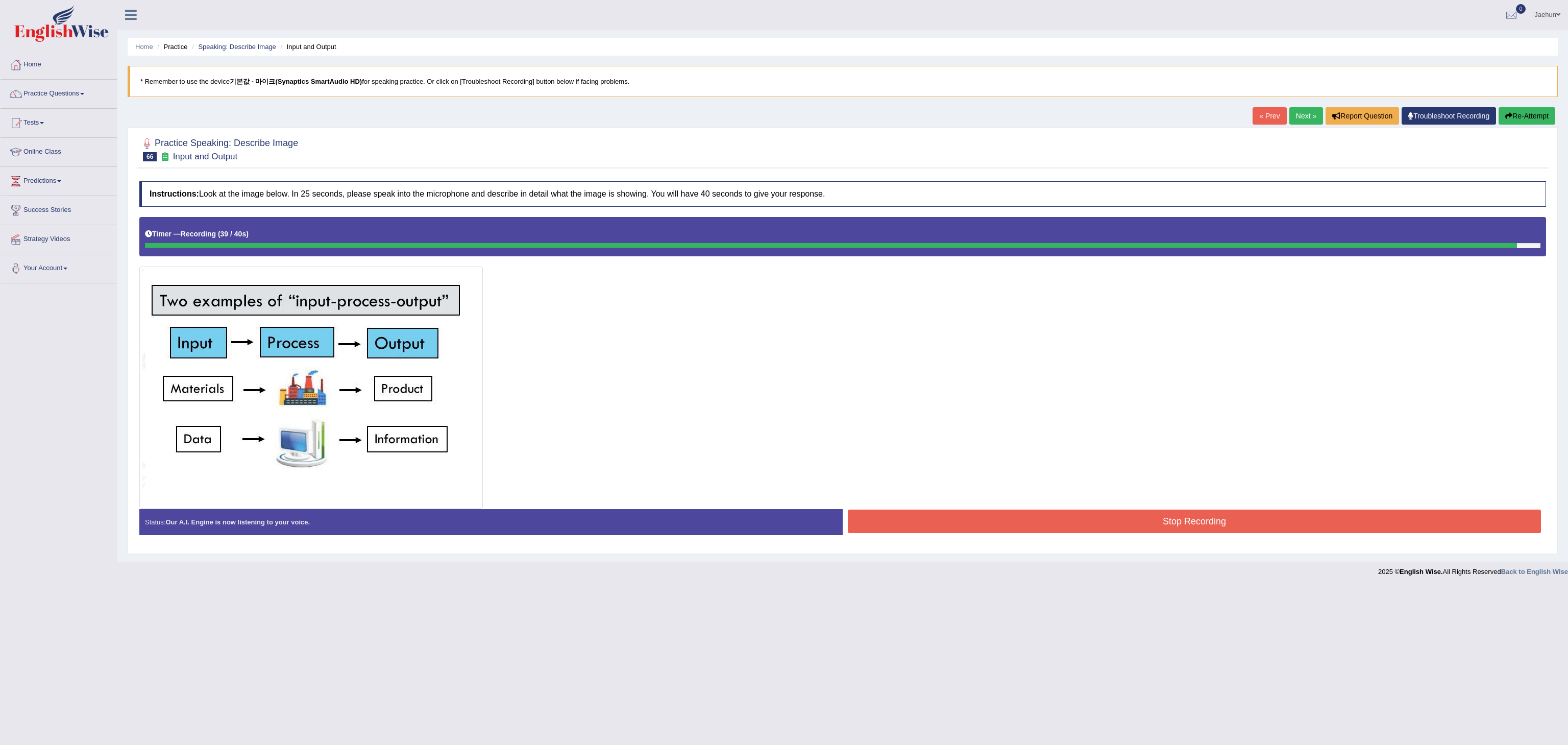
click at [937, 530] on button "Stop Recording" at bounding box center [1194, 520] width 693 height 23
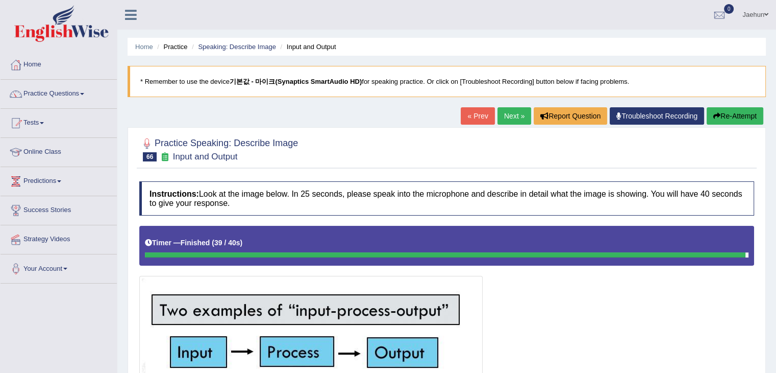
drag, startPoint x: 1190, startPoint y: 8, endPoint x: 91, endPoint y: 94, distance: 1102.0
click at [91, 94] on link "Practice Questions" at bounding box center [59, 93] width 116 height 26
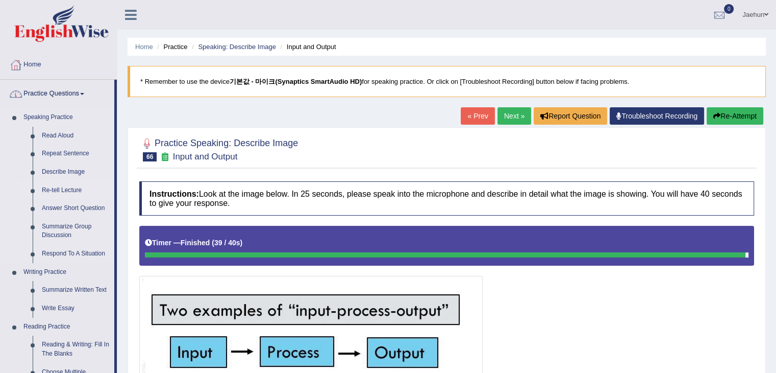
click at [69, 185] on link "Re-tell Lecture" at bounding box center [75, 190] width 77 height 18
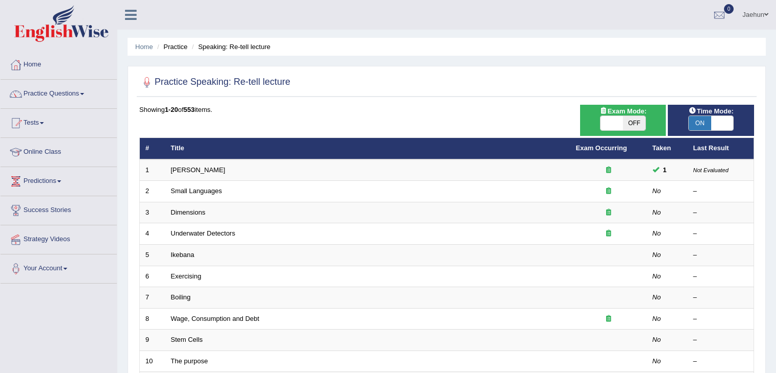
click at [200, 187] on link "Small Languages" at bounding box center [196, 191] width 51 height 8
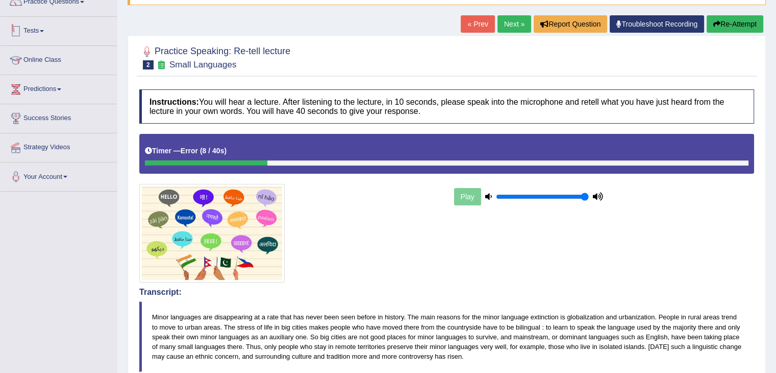
scroll to position [27, 0]
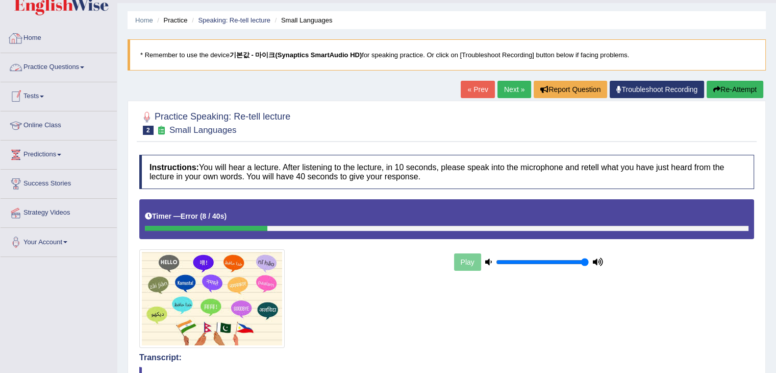
click at [71, 64] on link "Practice Questions" at bounding box center [59, 66] width 116 height 26
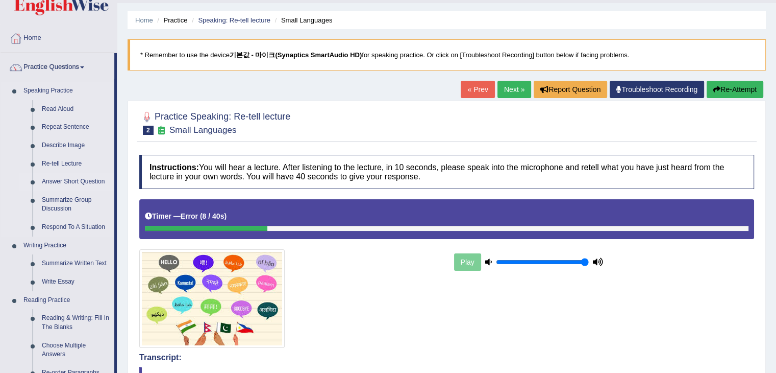
click at [65, 184] on link "Answer Short Question" at bounding box center [75, 182] width 77 height 18
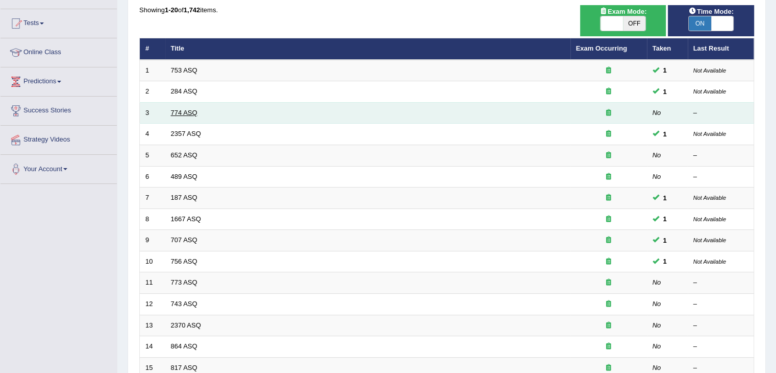
click at [181, 110] on link "774 ASQ" at bounding box center [184, 113] width 27 height 8
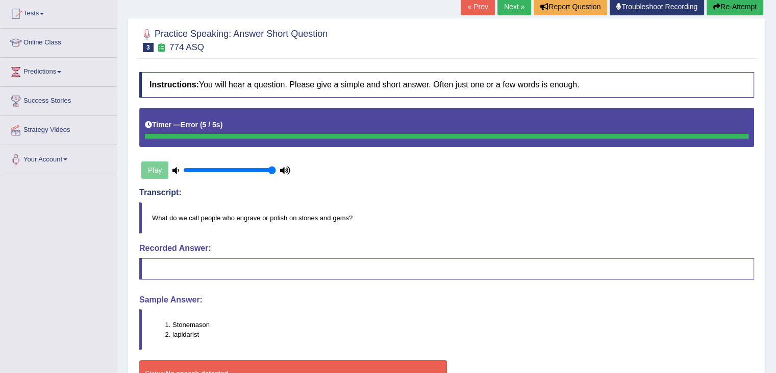
scroll to position [84, 0]
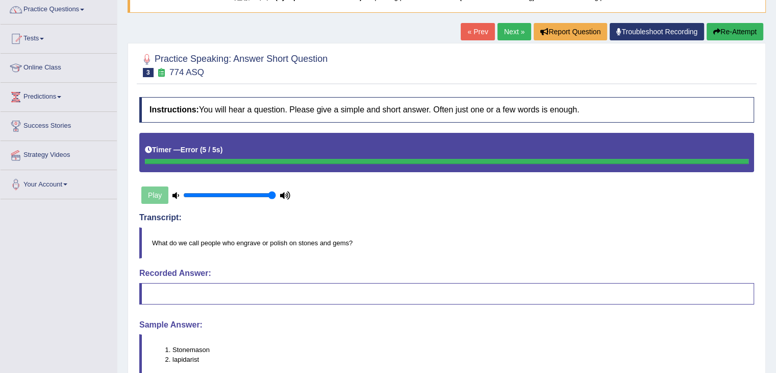
click at [526, 27] on link "Next »" at bounding box center [515, 31] width 34 height 17
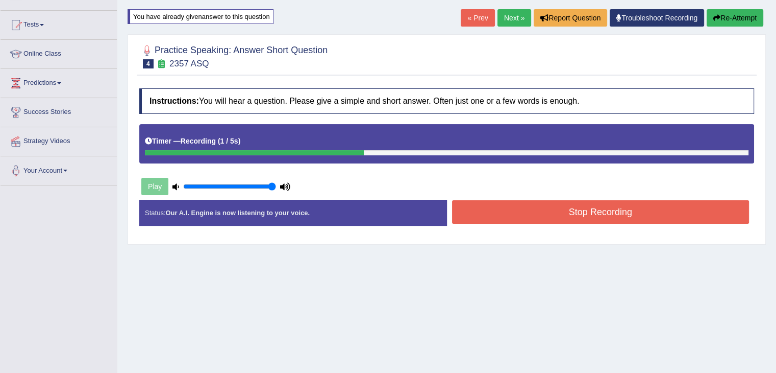
click at [553, 206] on button "Stop Recording" at bounding box center [601, 211] width 298 height 23
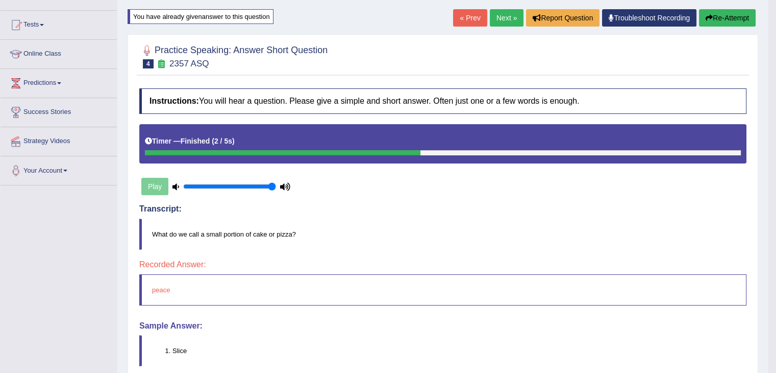
scroll to position [48, 0]
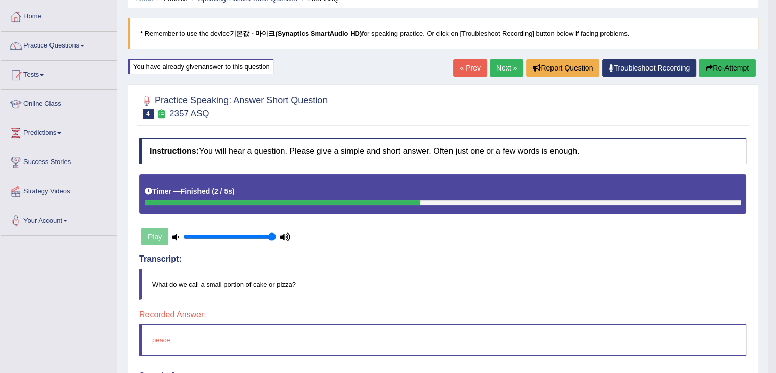
click at [716, 62] on button "Re-Attempt" at bounding box center [727, 67] width 57 height 17
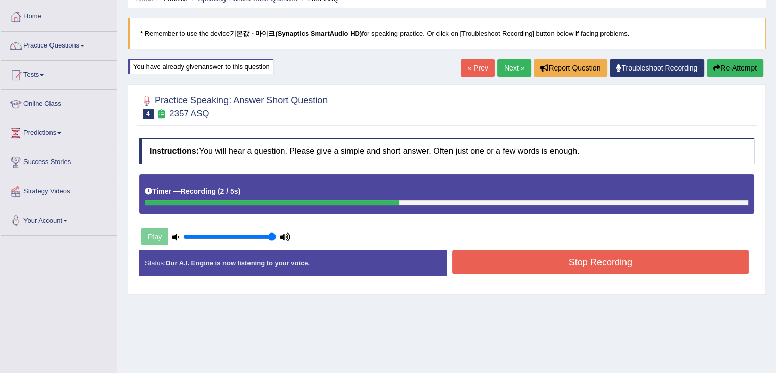
click at [592, 259] on button "Stop Recording" at bounding box center [601, 261] width 298 height 23
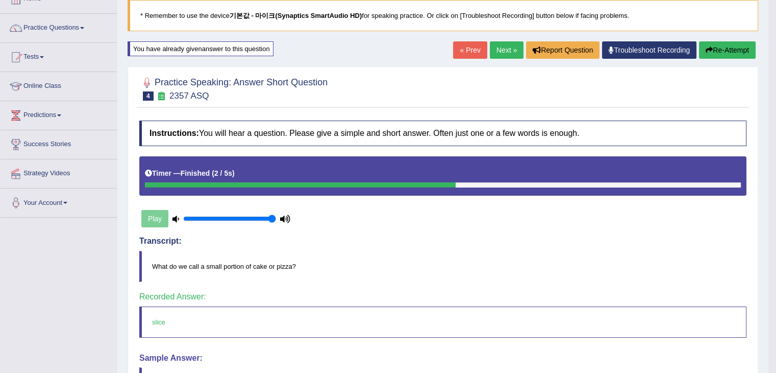
scroll to position [65, 0]
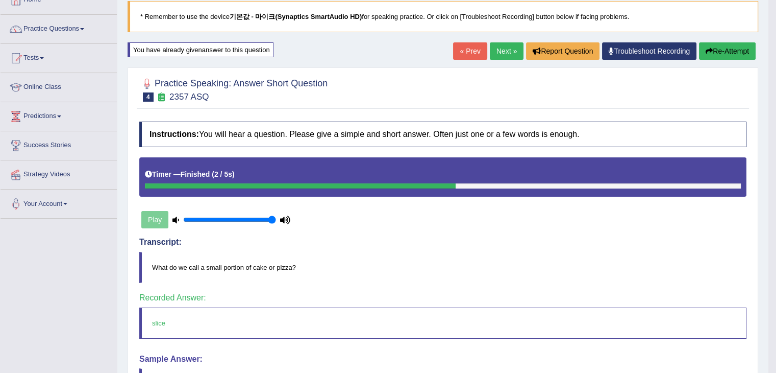
click at [509, 48] on link "Next »" at bounding box center [507, 50] width 34 height 17
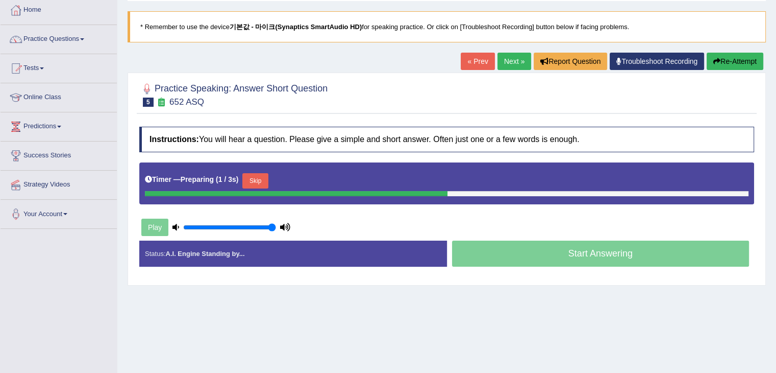
scroll to position [55, 0]
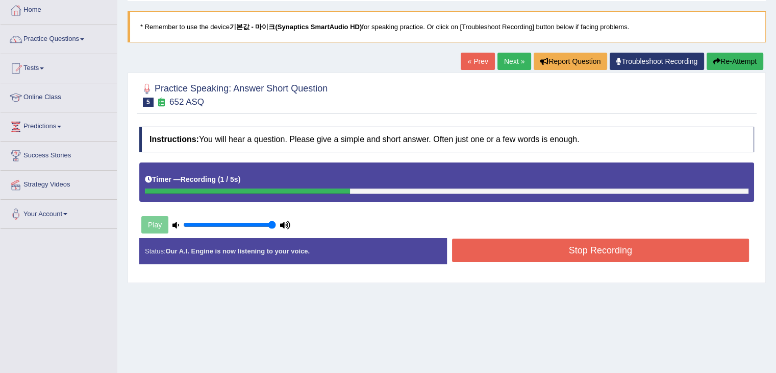
click at [549, 246] on button "Stop Recording" at bounding box center [601, 249] width 298 height 23
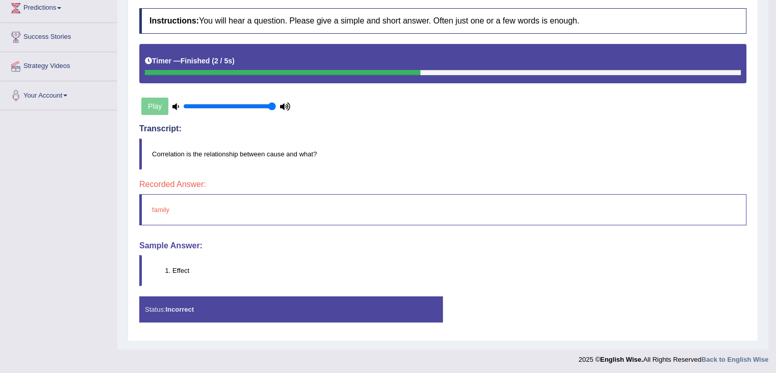
scroll to position [75, 0]
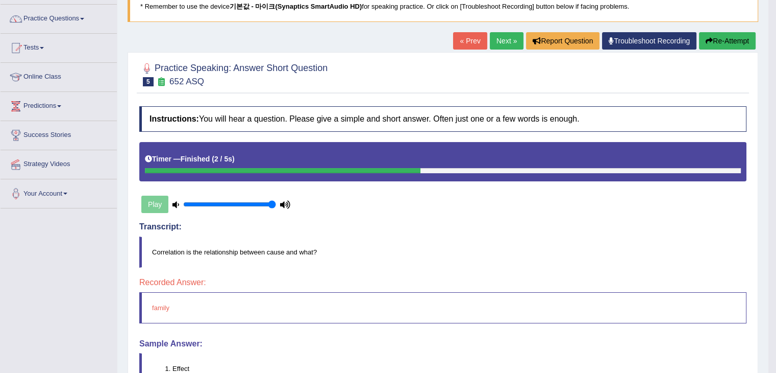
click at [499, 47] on link "Next »" at bounding box center [507, 40] width 34 height 17
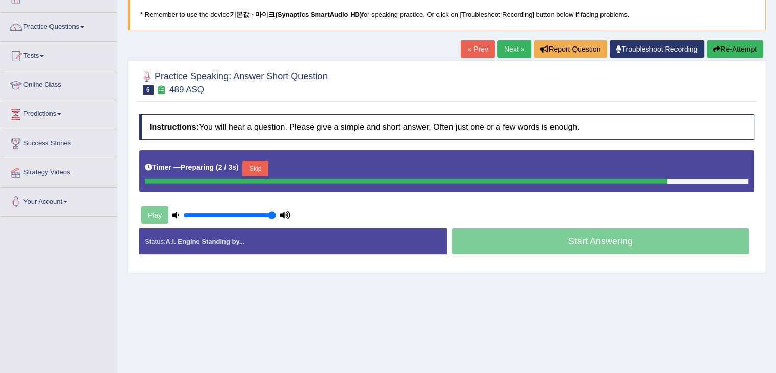
scroll to position [67, 0]
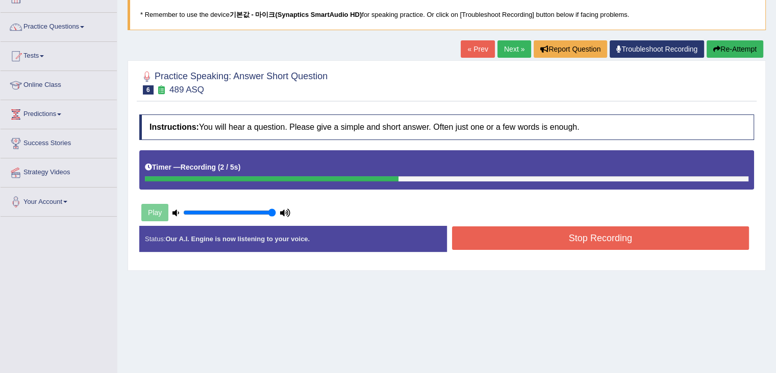
click at [544, 236] on button "Stop Recording" at bounding box center [601, 237] width 298 height 23
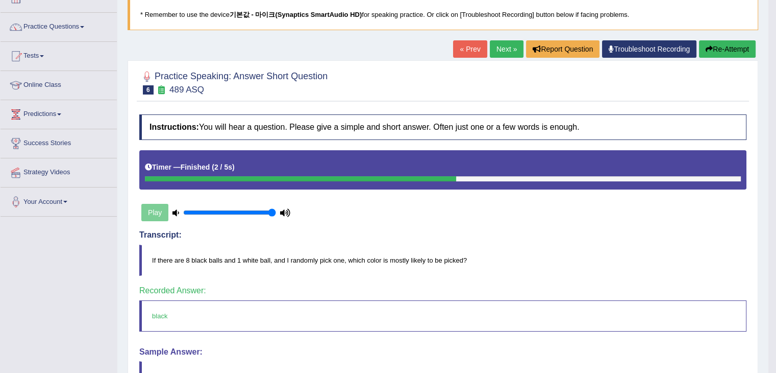
scroll to position [0, 0]
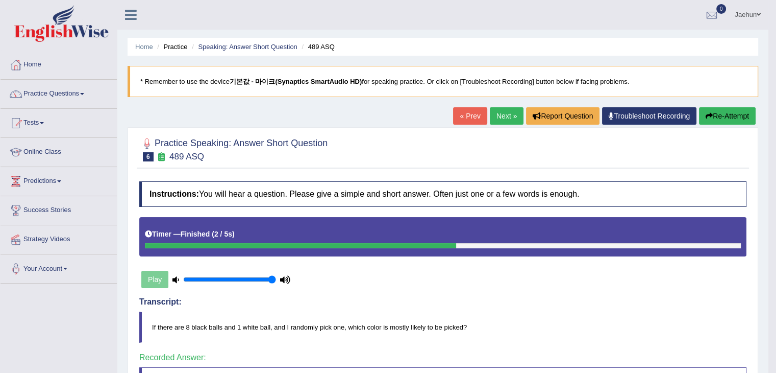
click at [90, 99] on link "Practice Questions" at bounding box center [59, 93] width 116 height 26
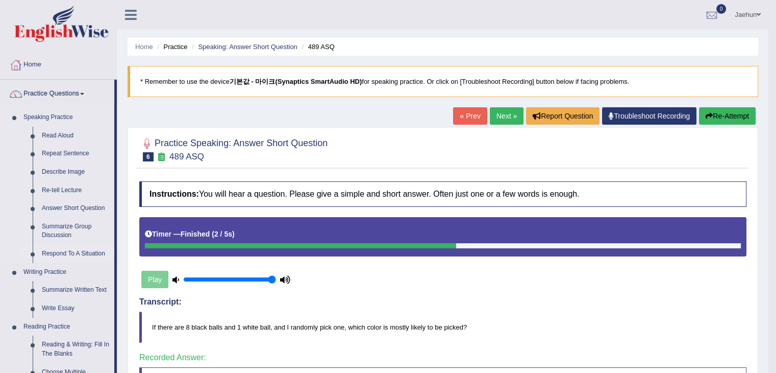
click at [91, 255] on link "Respond To A Situation" at bounding box center [75, 254] width 77 height 18
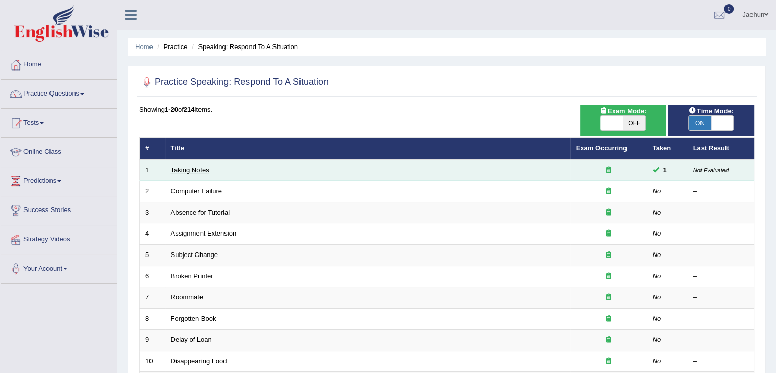
click at [200, 170] on link "Taking Notes" at bounding box center [190, 170] width 38 height 8
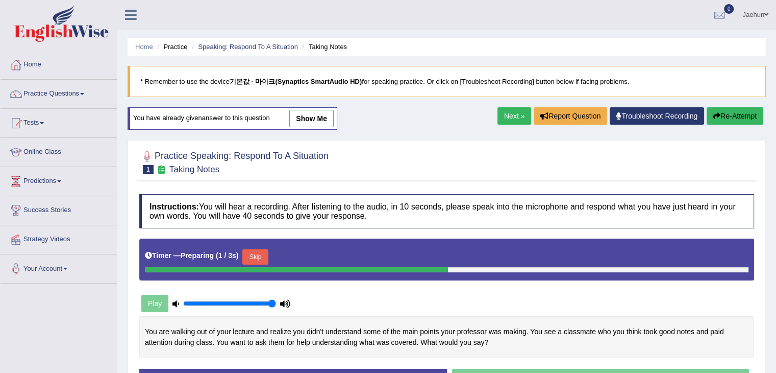
click at [310, 121] on link "show me" at bounding box center [311, 118] width 44 height 17
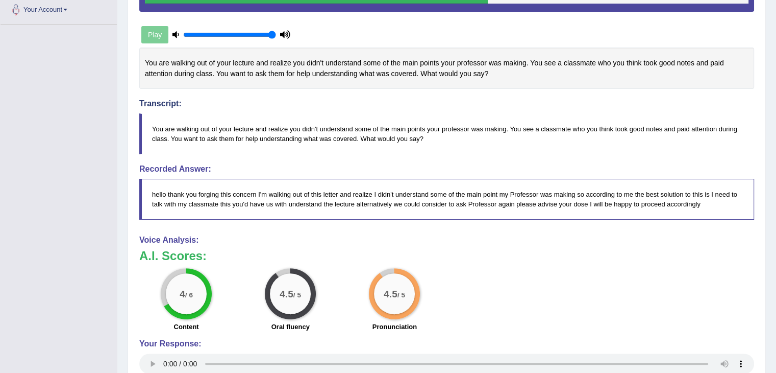
scroll to position [223, 0]
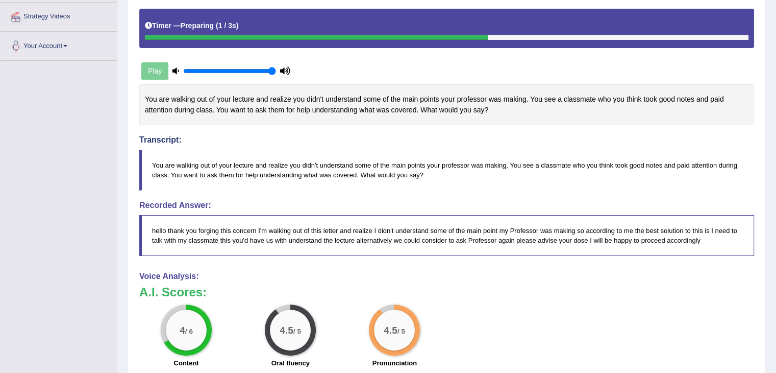
click at [540, 292] on h3 "A.I. Scores:" at bounding box center [446, 291] width 615 height 13
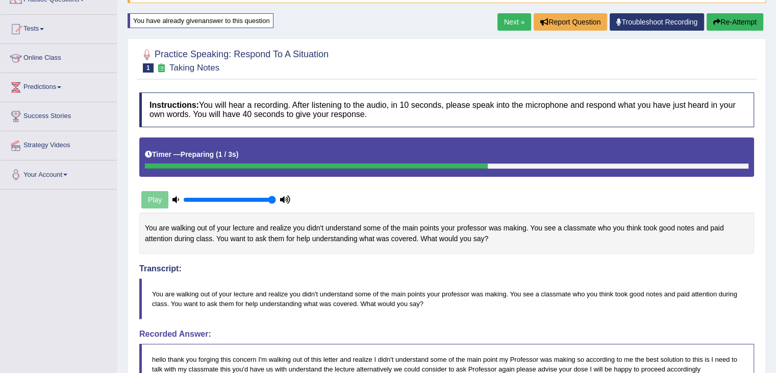
scroll to position [89, 0]
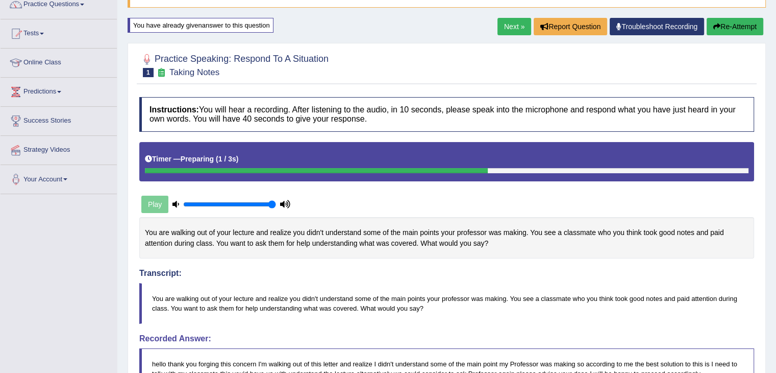
click at [498, 30] on link "Next »" at bounding box center [515, 26] width 34 height 17
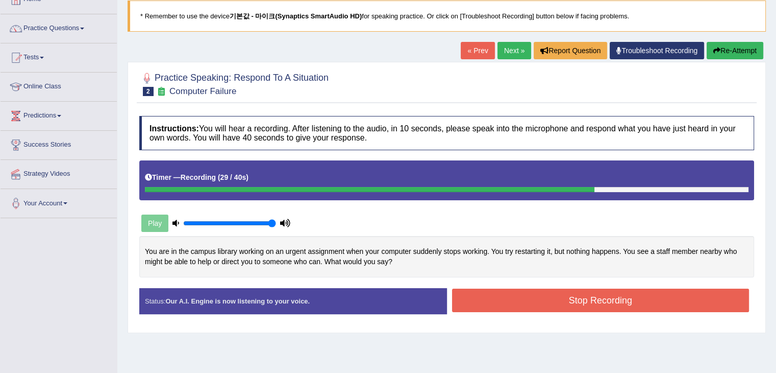
scroll to position [67, 0]
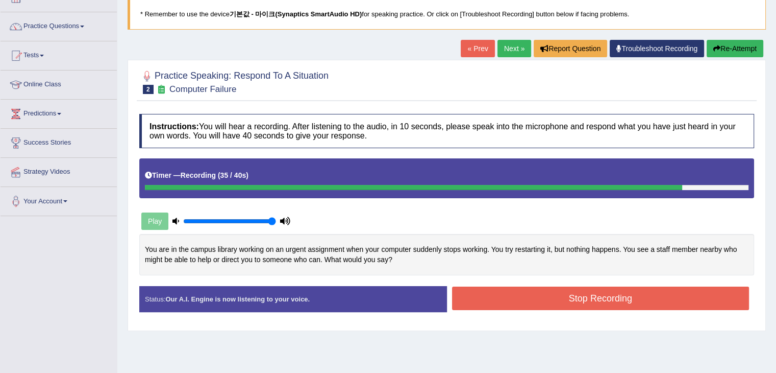
click at [524, 295] on button "Stop Recording" at bounding box center [601, 297] width 298 height 23
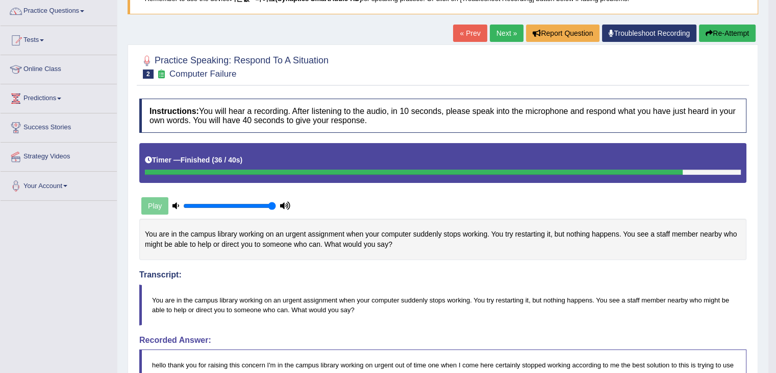
scroll to position [83, 0]
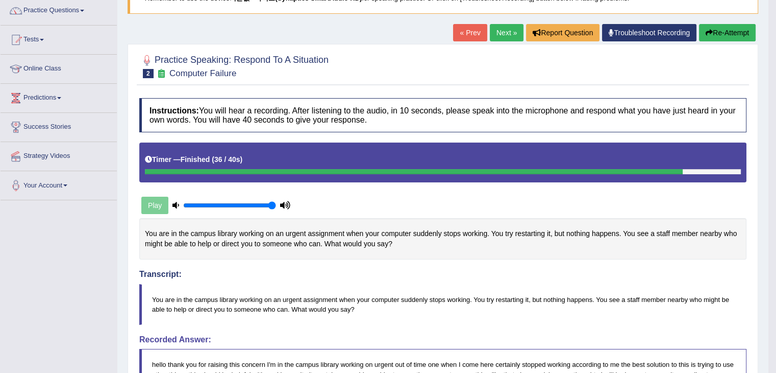
click at [727, 37] on button "Re-Attempt" at bounding box center [727, 32] width 57 height 17
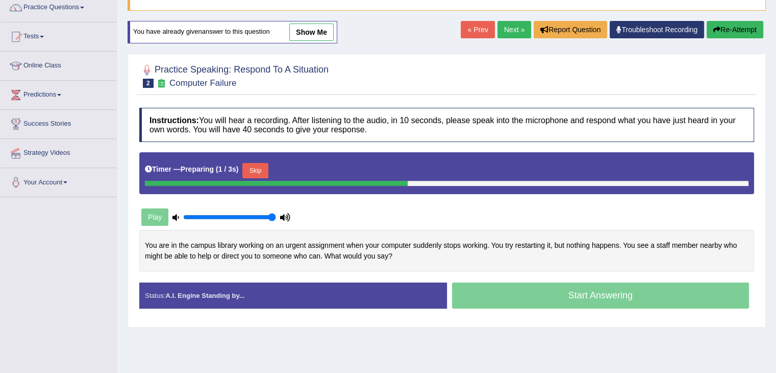
click at [259, 167] on button "Skip" at bounding box center [255, 170] width 26 height 15
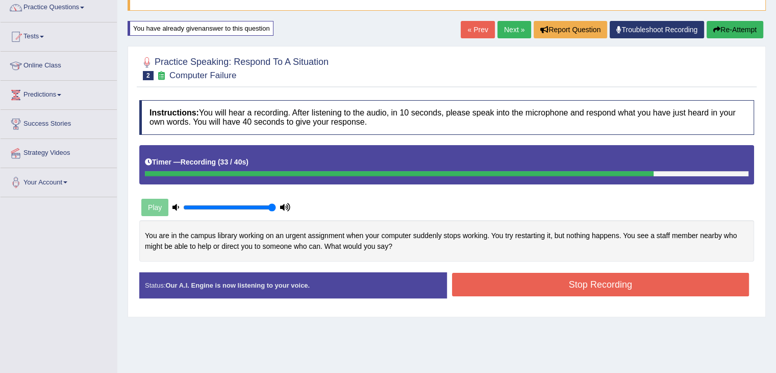
click at [562, 286] on button "Stop Recording" at bounding box center [601, 284] width 298 height 23
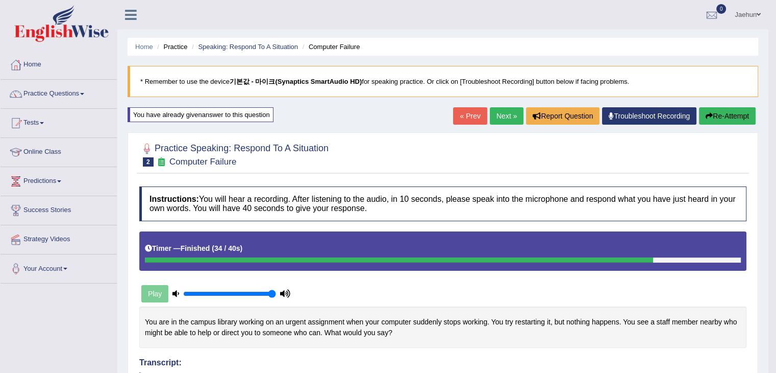
click at [505, 125] on div "« Prev Next » Report Question Troubleshoot Recording Re-Attempt" at bounding box center [605, 117] width 305 height 20
click at [502, 112] on link "Next »" at bounding box center [507, 115] width 34 height 17
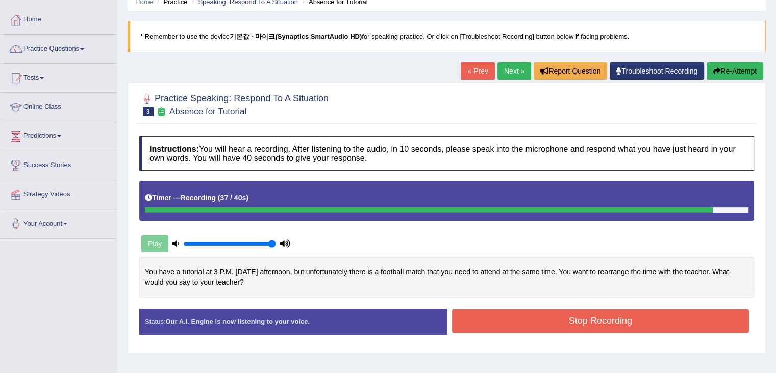
click at [521, 325] on button "Stop Recording" at bounding box center [601, 320] width 298 height 23
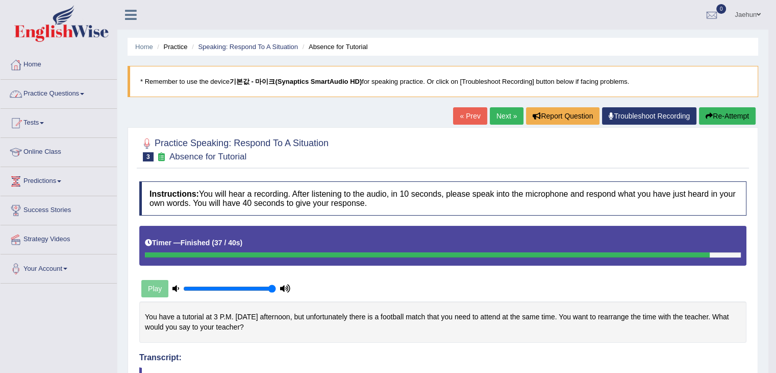
click at [96, 92] on link "Practice Questions" at bounding box center [59, 93] width 116 height 26
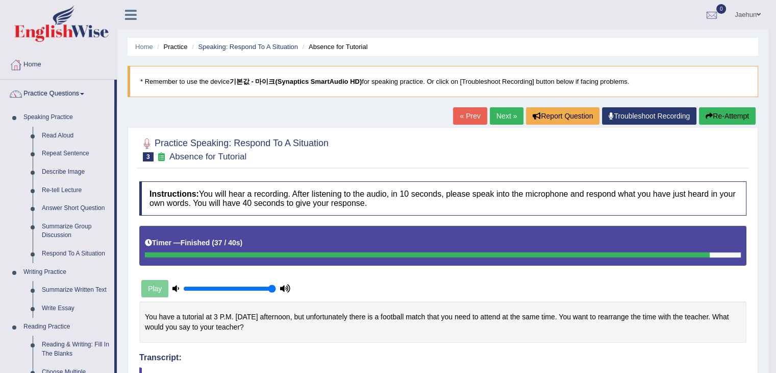
click at [55, 189] on link "Re-tell Lecture" at bounding box center [75, 190] width 77 height 18
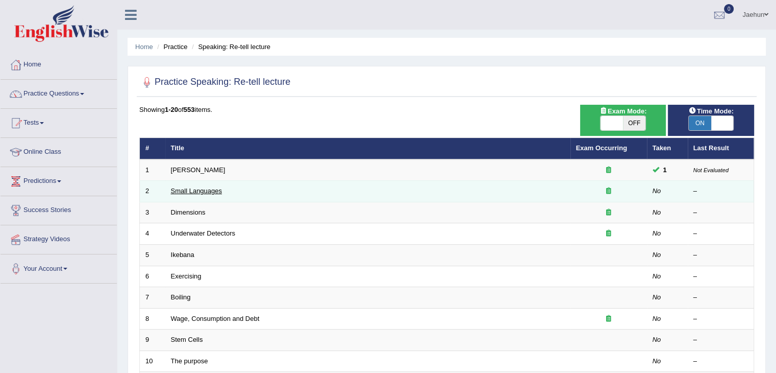
click at [215, 190] on link "Small Languages" at bounding box center [196, 191] width 51 height 8
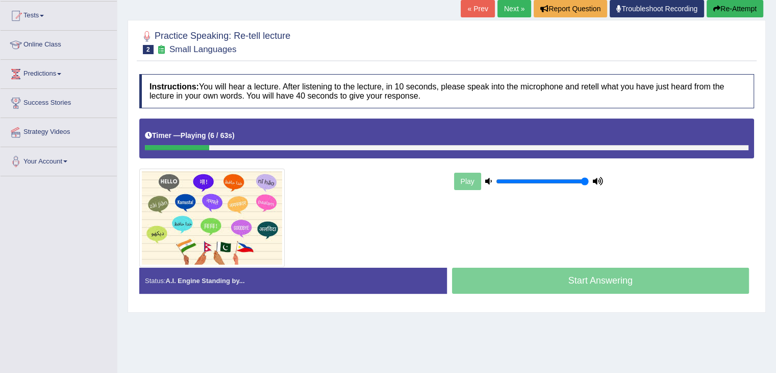
click at [563, 317] on div "Home Practice Speaking: Re-tell lecture Small Languages * Remember to use the d…" at bounding box center [446, 148] width 659 height 510
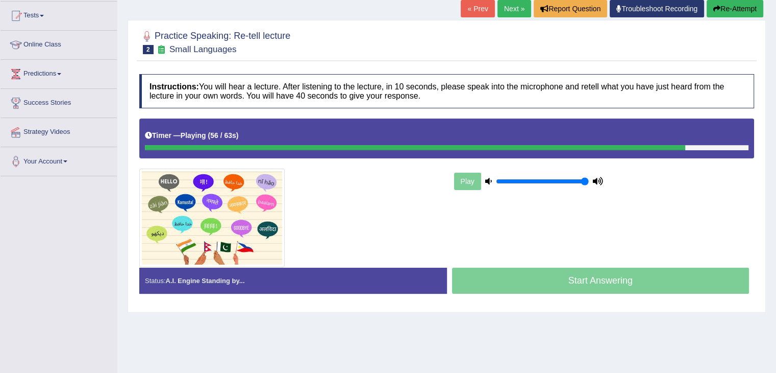
scroll to position [96, 0]
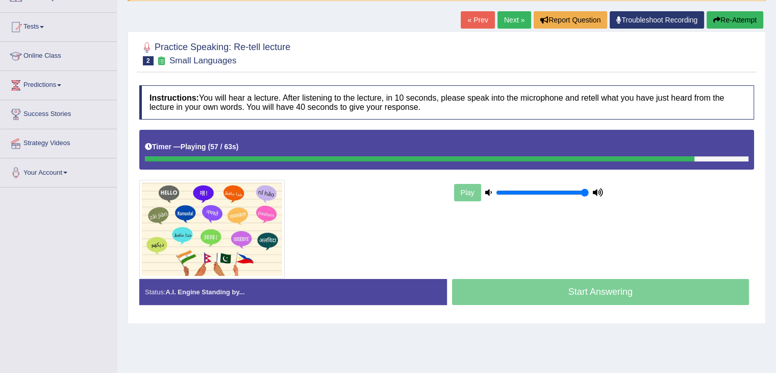
click at [740, 25] on button "Re-Attempt" at bounding box center [735, 19] width 57 height 17
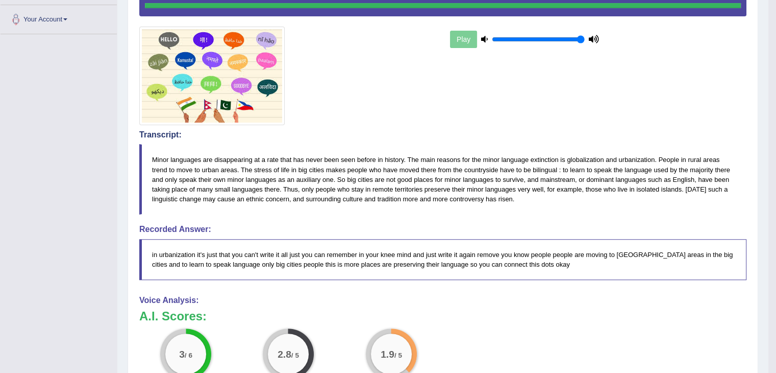
scroll to position [249, 0]
